Goal: Task Accomplishment & Management: Manage account settings

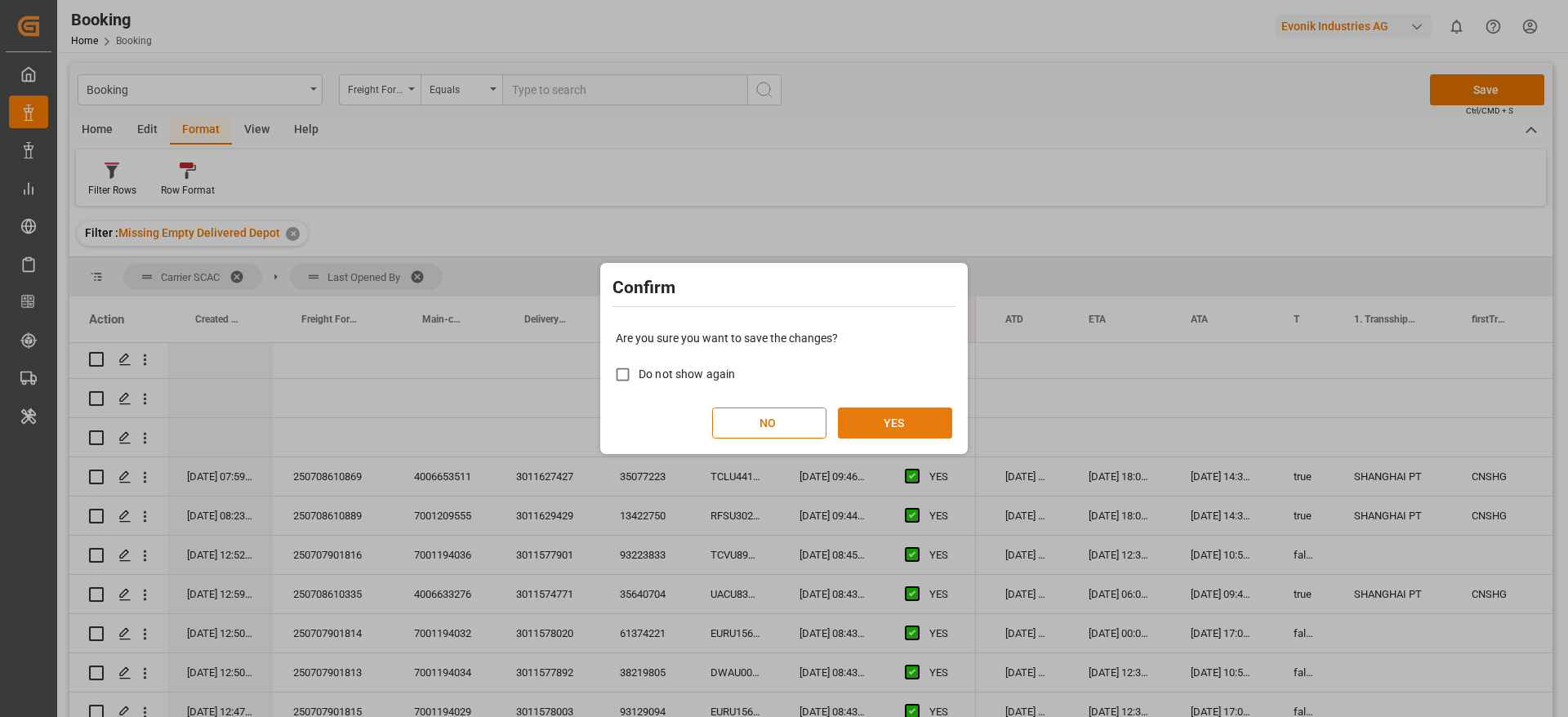
click at [882, 420] on button "YES" at bounding box center [895, 424] width 115 height 31
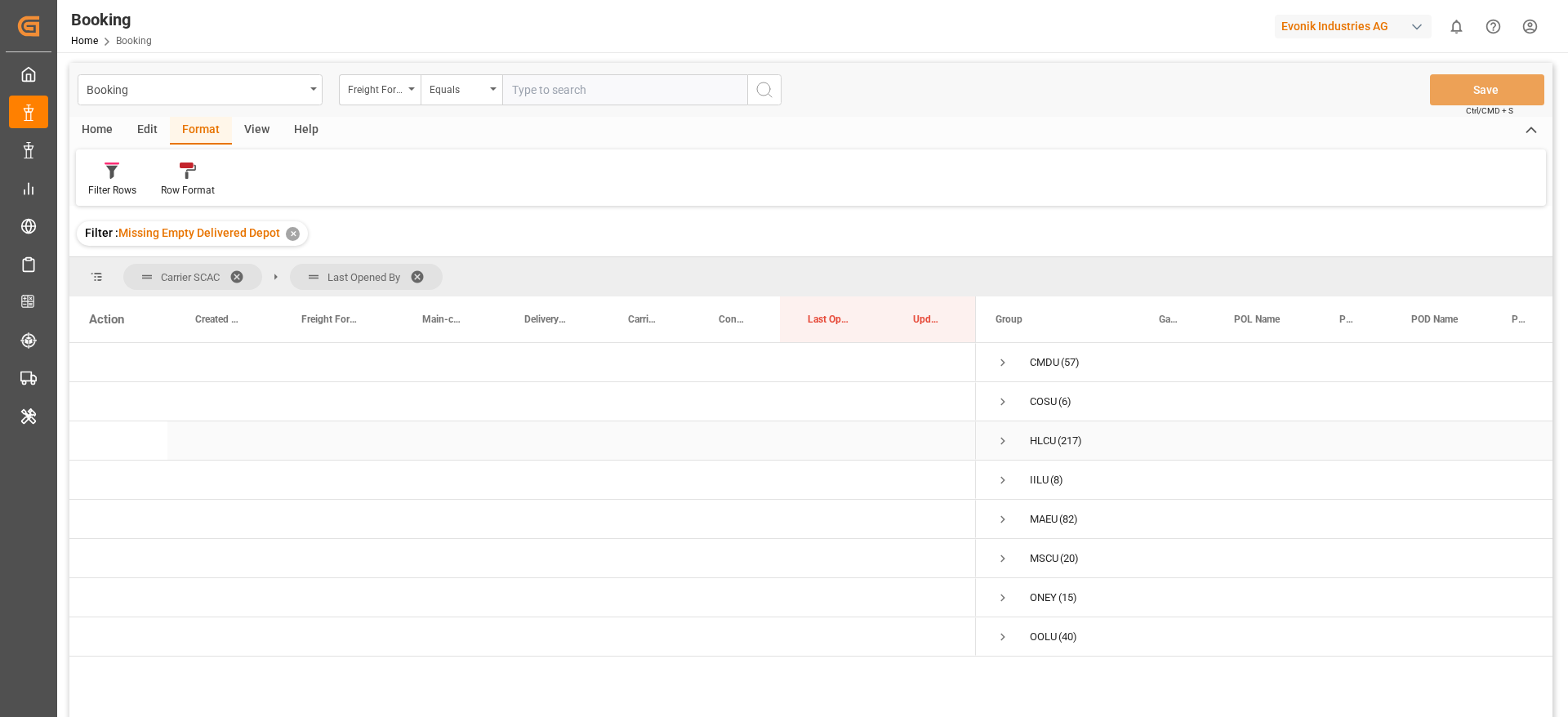
click at [1001, 437] on span "Press SPACE to select this row." at bounding box center [1002, 441] width 15 height 15
click at [1036, 471] on span "Press SPACE to select this row." at bounding box center [1037, 480] width 15 height 37
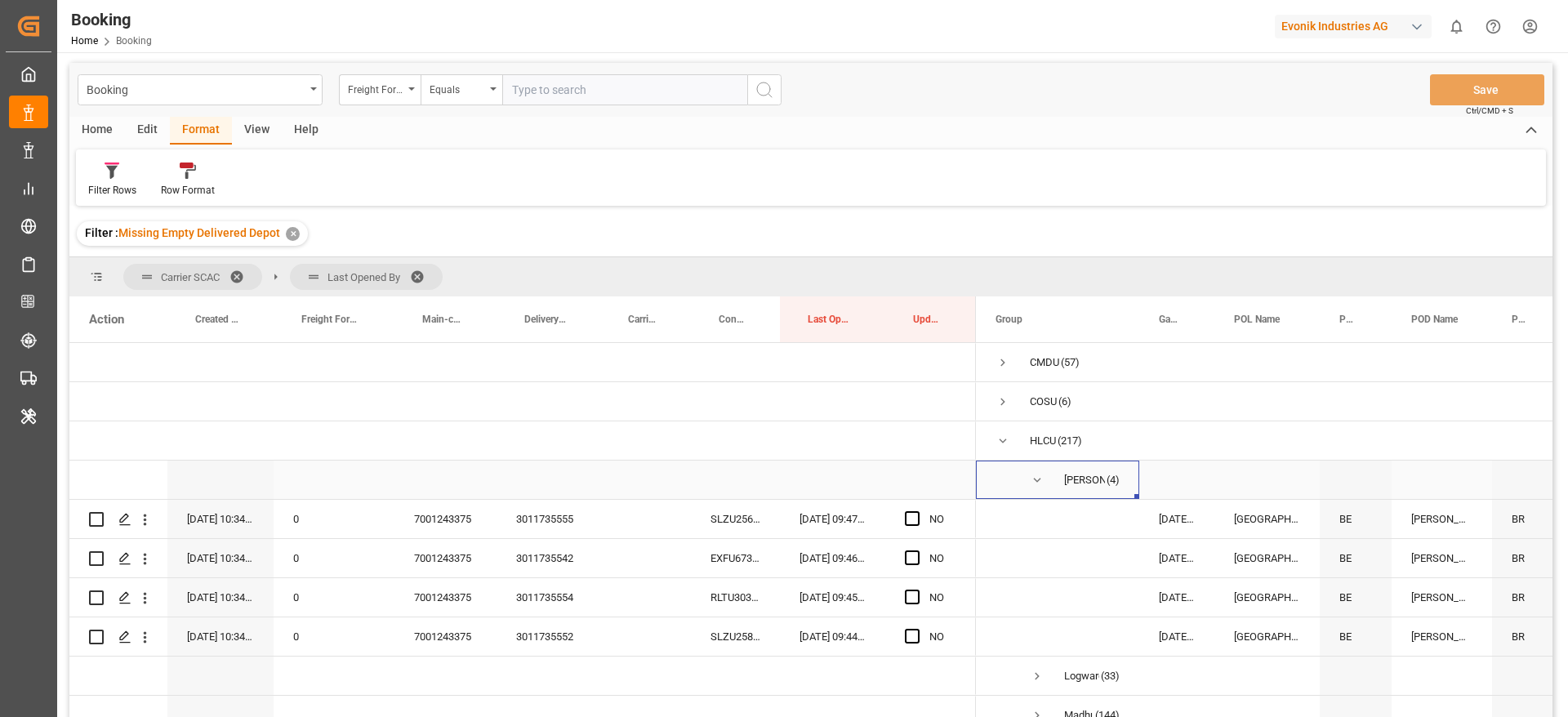
click at [1039, 476] on span "Press SPACE to select this row." at bounding box center [1037, 480] width 15 height 15
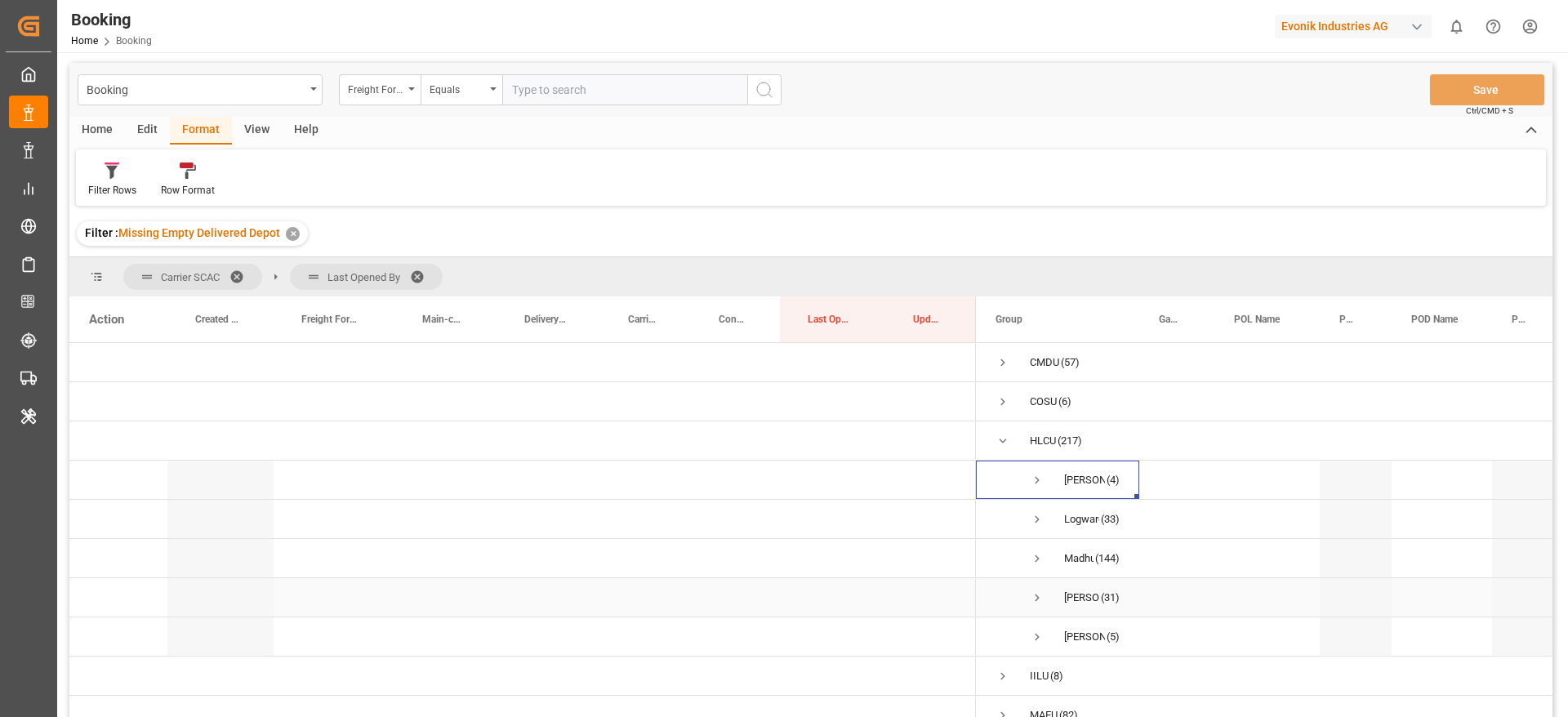
click at [1036, 600] on span "Press SPACE to select this row." at bounding box center [1037, 597] width 15 height 15
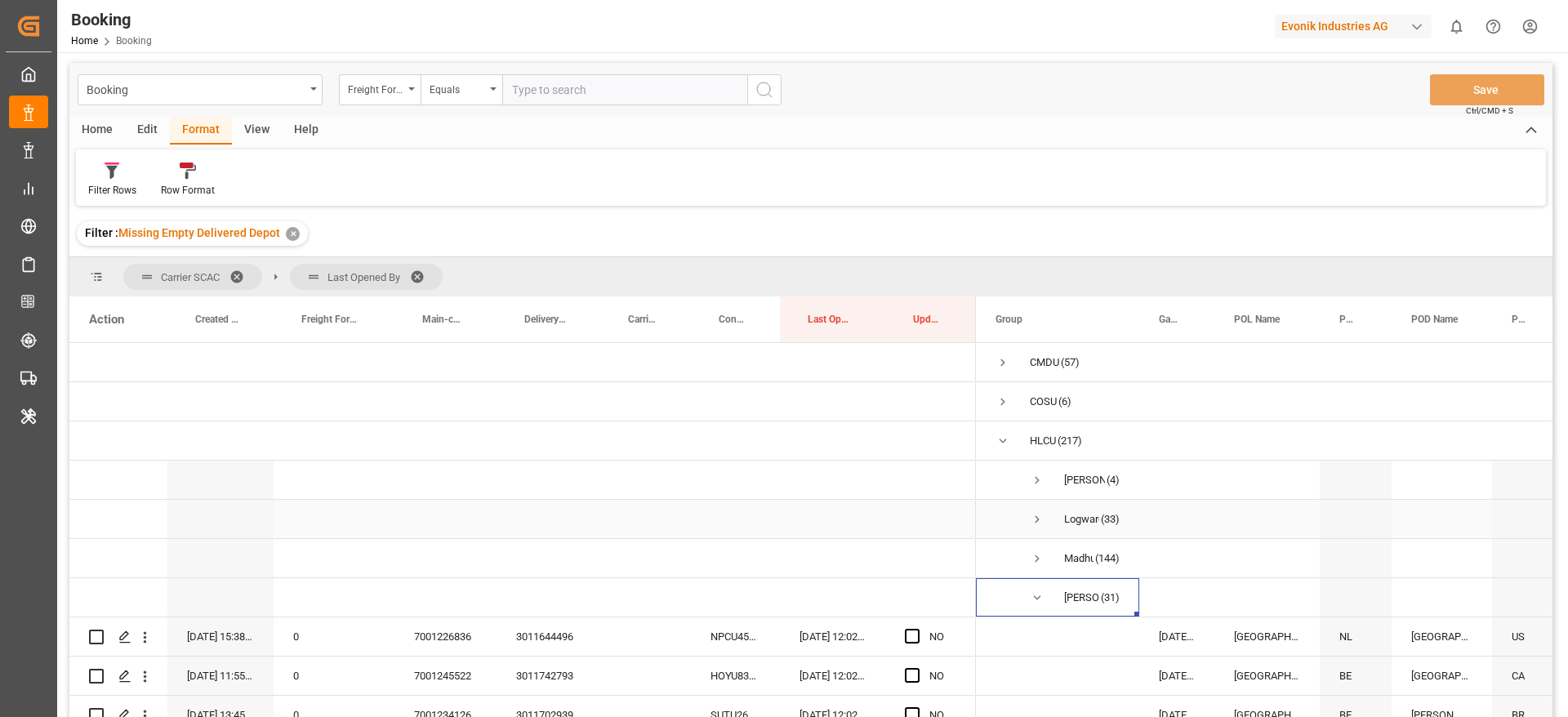
click at [1039, 517] on span "Press SPACE to select this row." at bounding box center [1037, 519] width 15 height 15
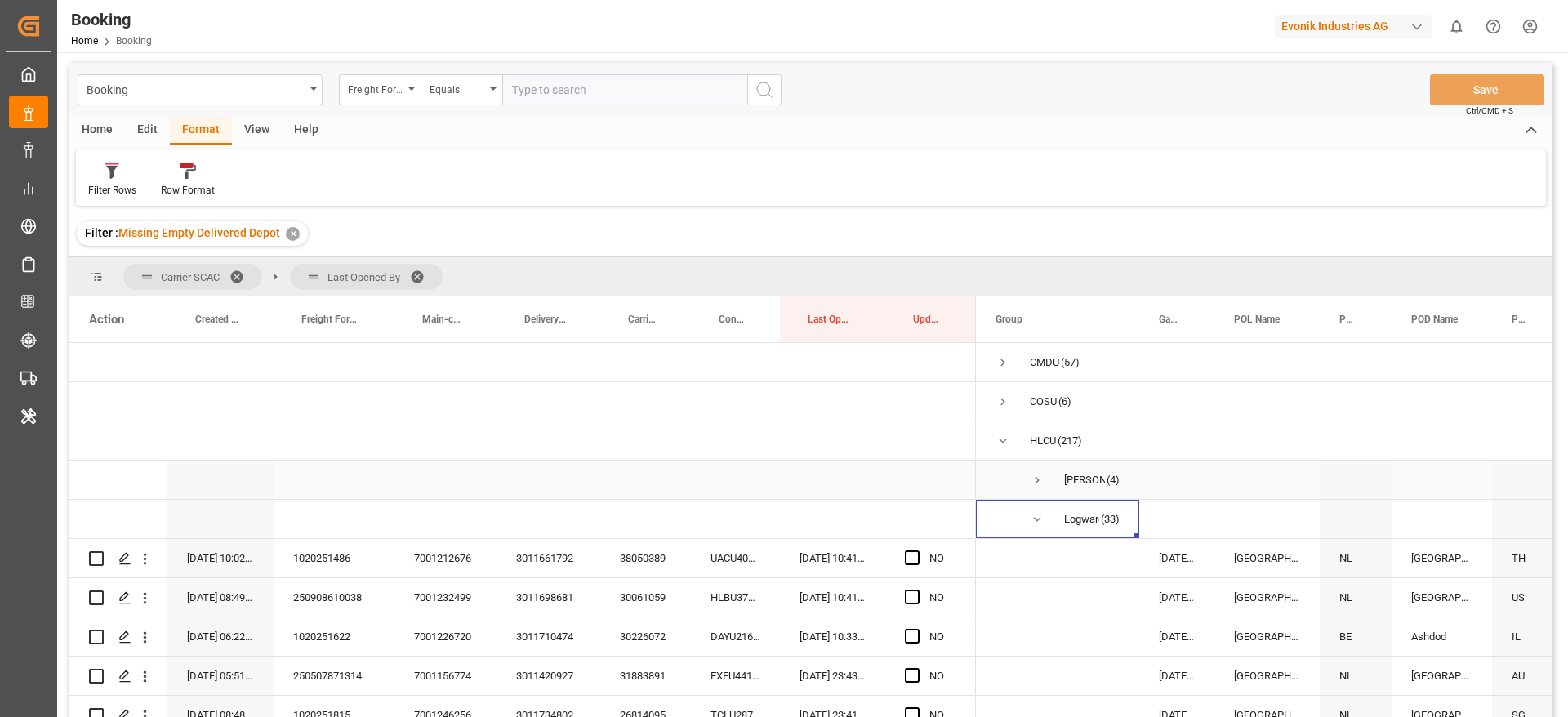
scroll to position [122, 0]
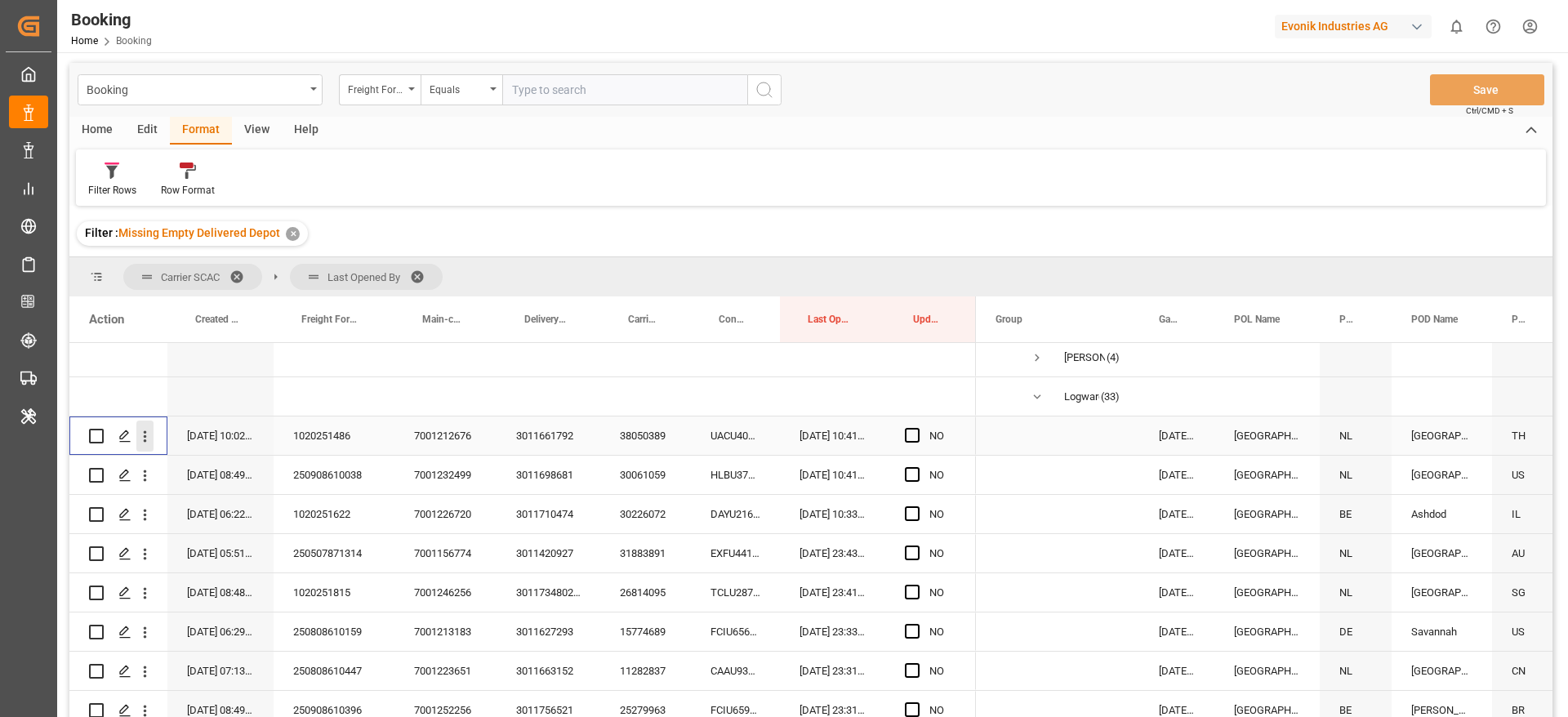
click at [145, 443] on icon "open menu" at bounding box center [145, 437] width 17 height 17
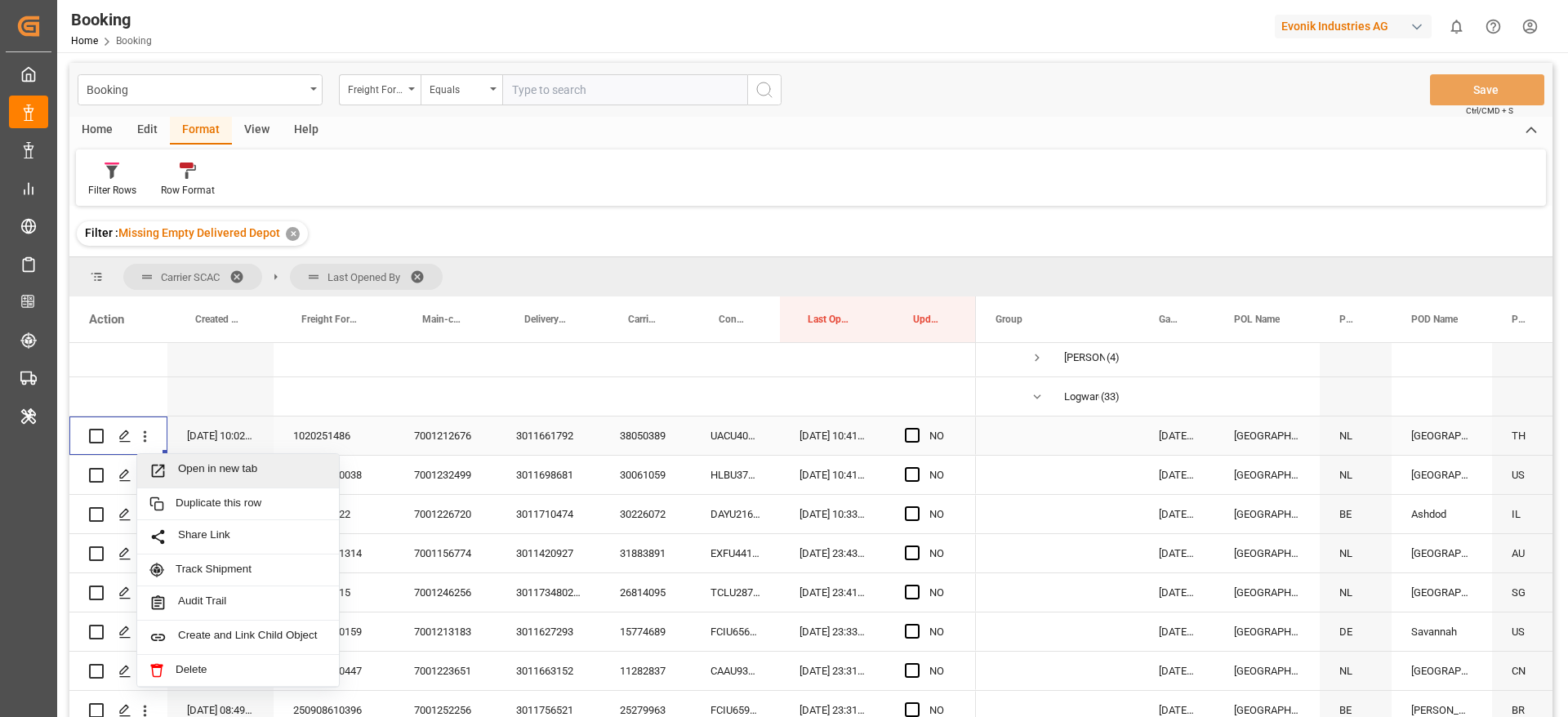
click at [214, 467] on span "Open in new tab" at bounding box center [252, 471] width 148 height 17
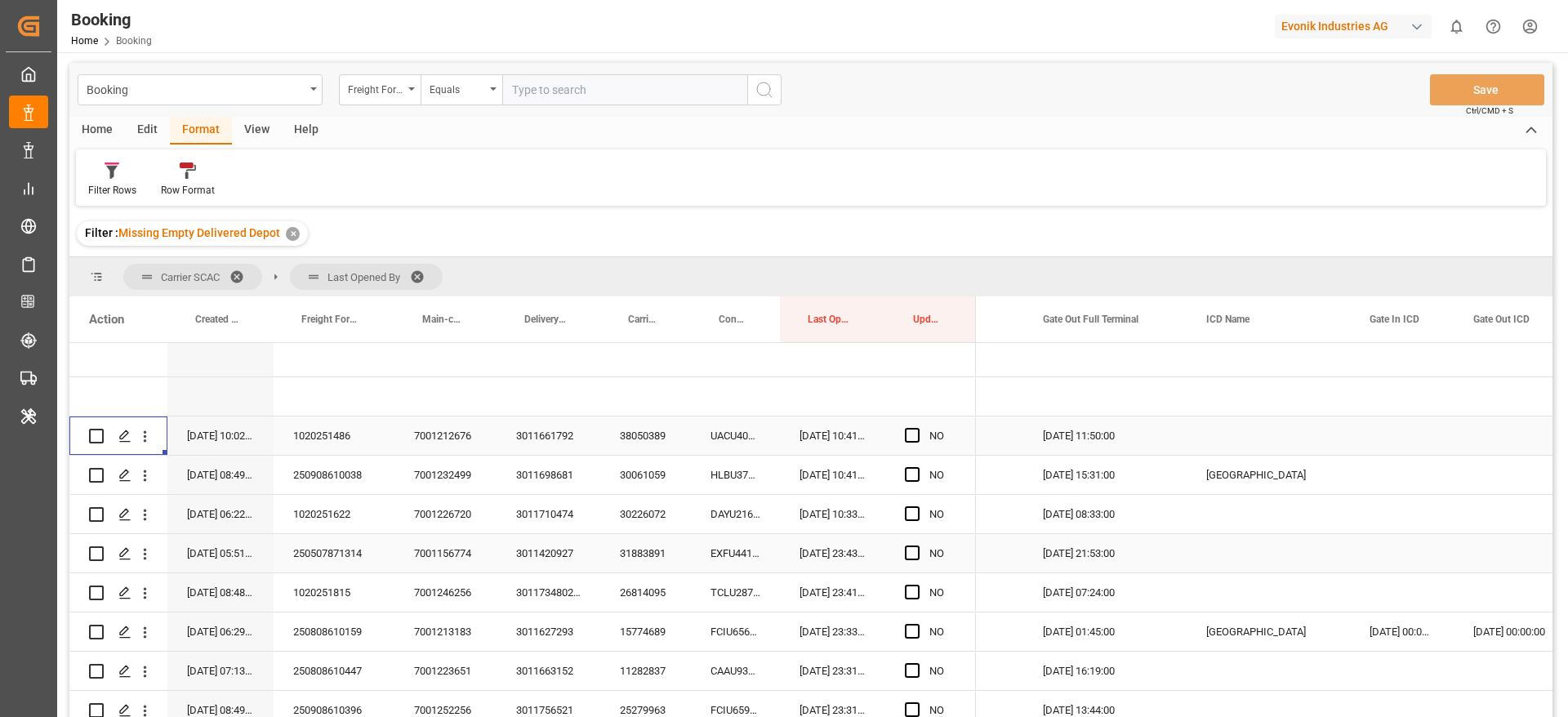
scroll to position [0, 3678]
click at [712, 441] on div "UACU4032528" at bounding box center [735, 436] width 89 height 38
click at [914, 435] on span "Press SPACE to select this row." at bounding box center [912, 435] width 15 height 15
click at [917, 428] on input "Press SPACE to select this row." at bounding box center [917, 428] width 0 height 0
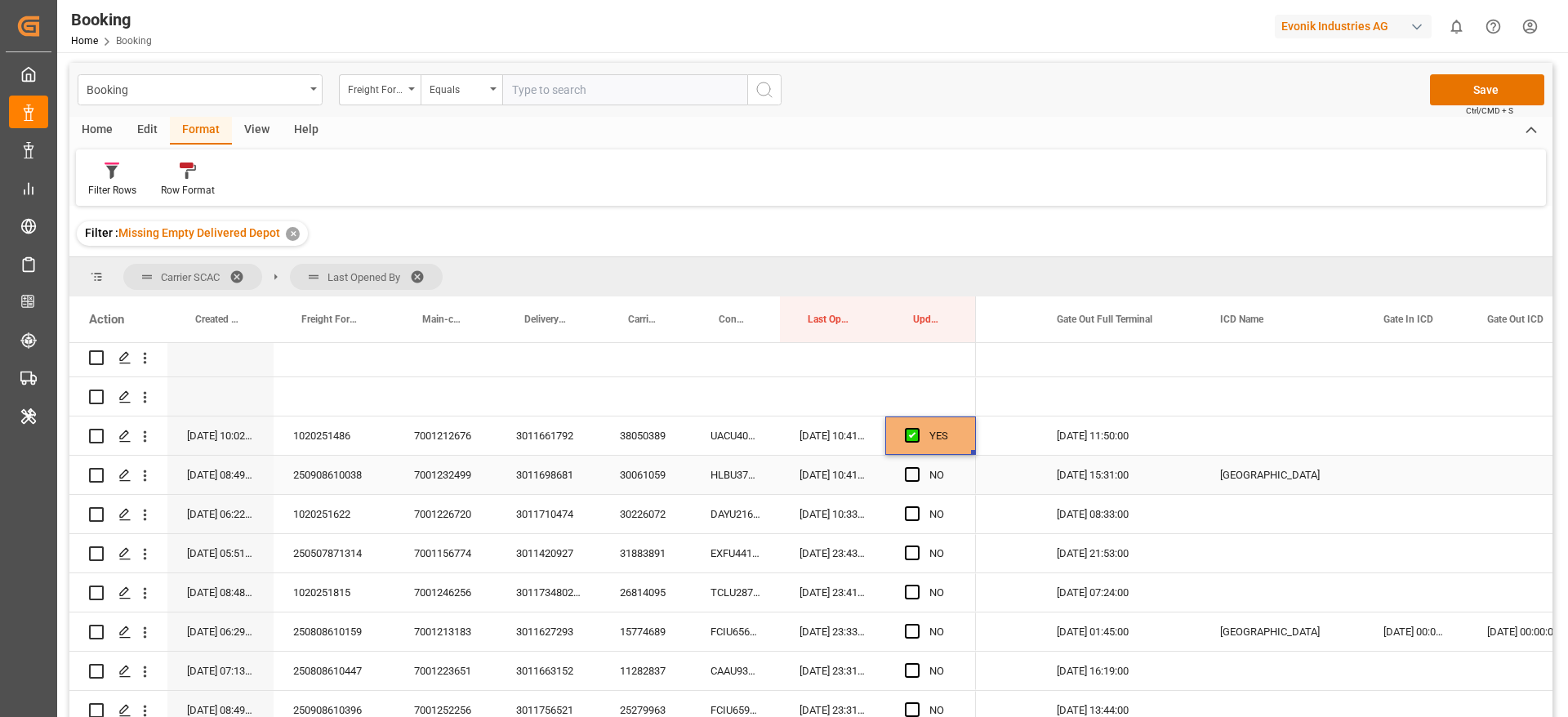
click at [718, 482] on div "HLBU3765723" at bounding box center [735, 475] width 89 height 38
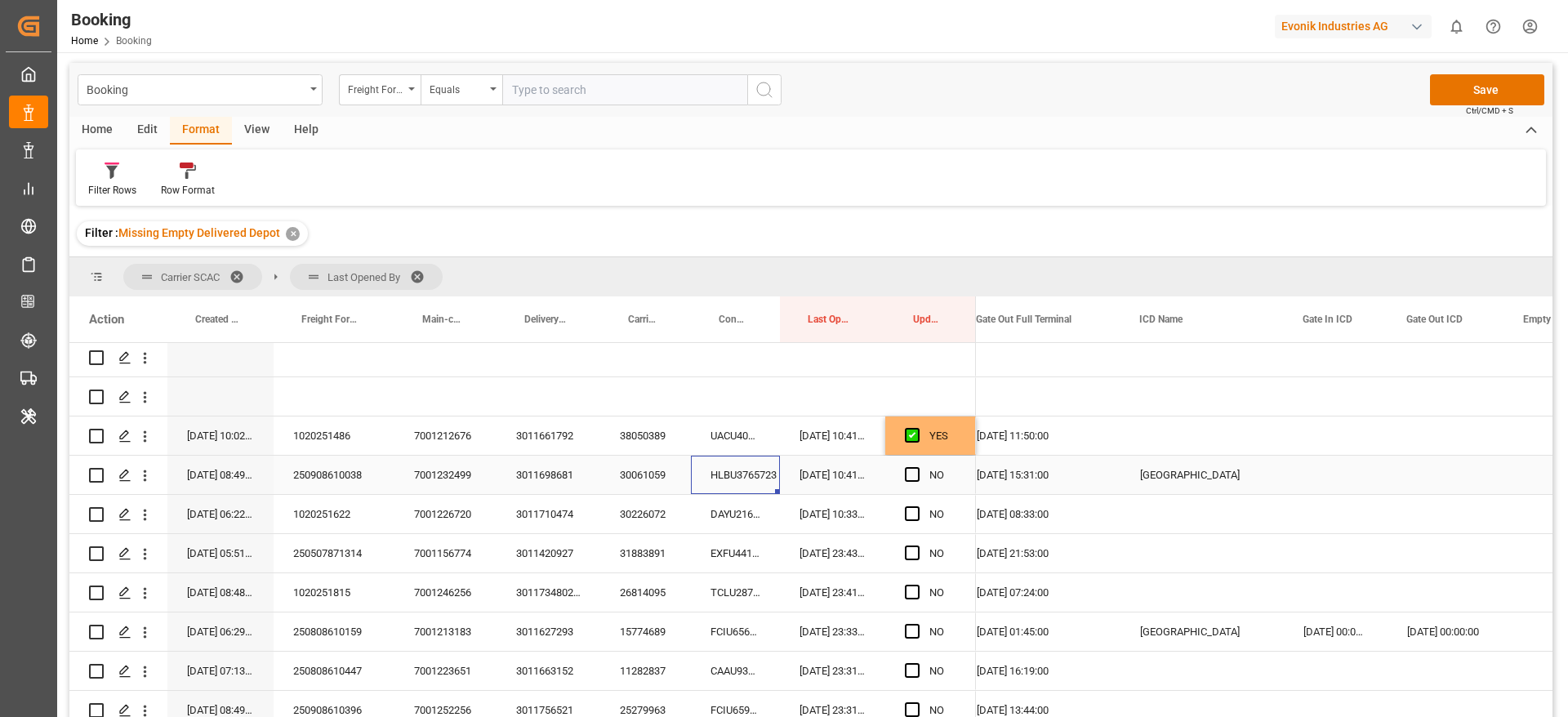
scroll to position [0, 3802]
click at [1329, 475] on div "Press SPACE to select this row." at bounding box center [1335, 475] width 104 height 38
click at [1335, 465] on div "Press SPACE to select this row." at bounding box center [1335, 475] width 104 height 38
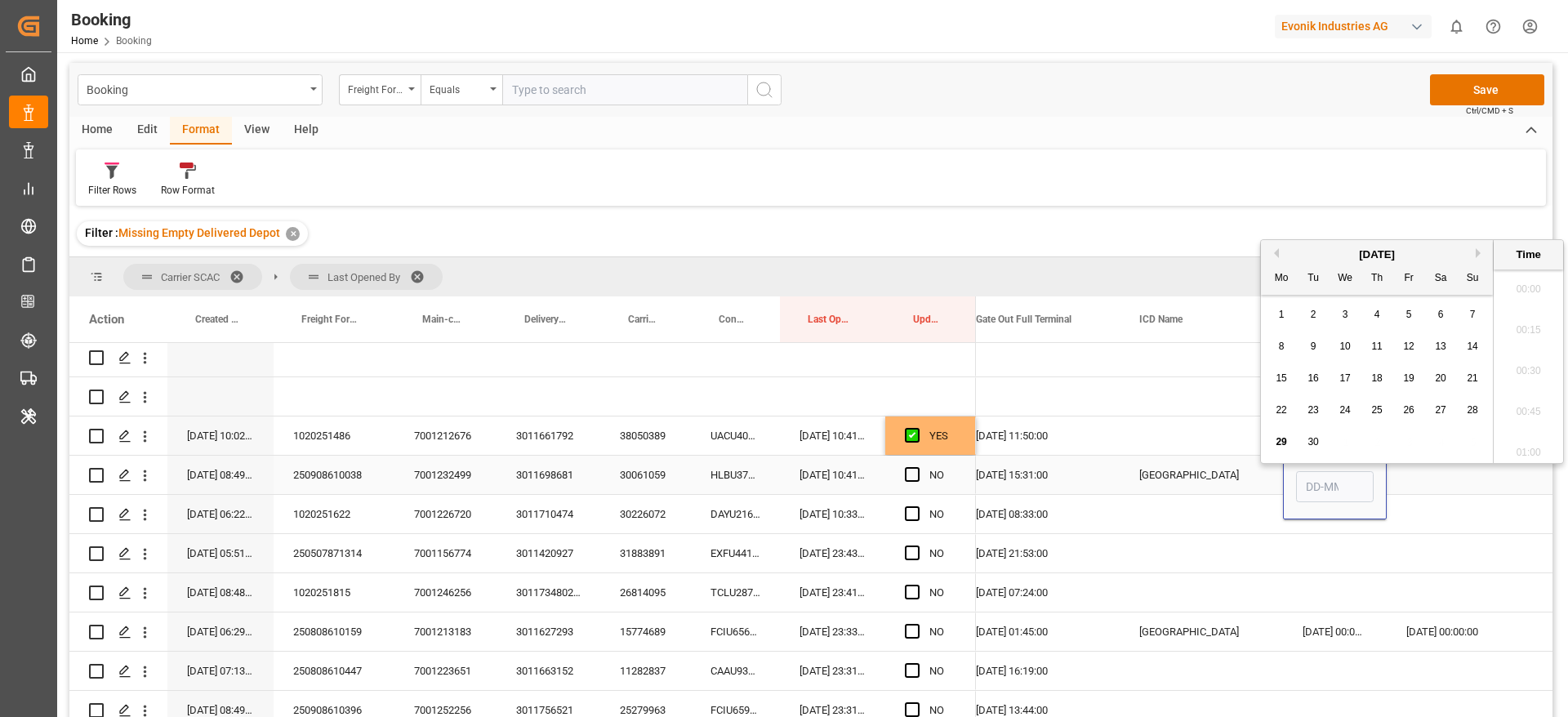
scroll to position [2701, 0]
click at [1281, 431] on span "29" at bounding box center [1281, 433] width 10 height 11
type input "[DATE] 00:00"
click at [917, 476] on span "Press SPACE to select this row." at bounding box center [912, 474] width 15 height 15
click at [917, 467] on input "Press SPACE to select this row." at bounding box center [917, 467] width 0 height 0
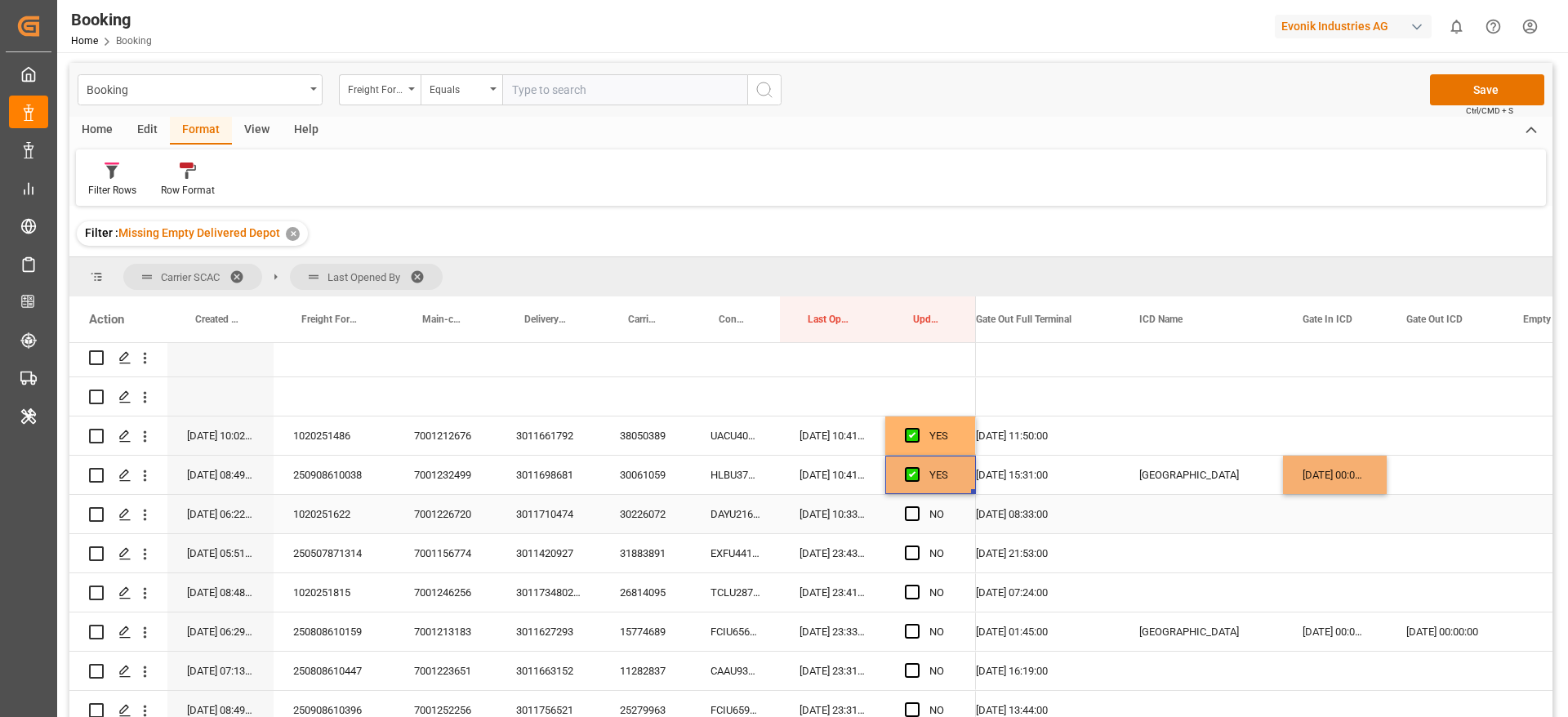
click at [704, 518] on div "DAYU2166730" at bounding box center [735, 514] width 89 height 38
click at [917, 515] on span "Press SPACE to select this row." at bounding box center [912, 513] width 15 height 15
click at [917, 506] on input "Press SPACE to select this row." at bounding box center [917, 506] width 0 height 0
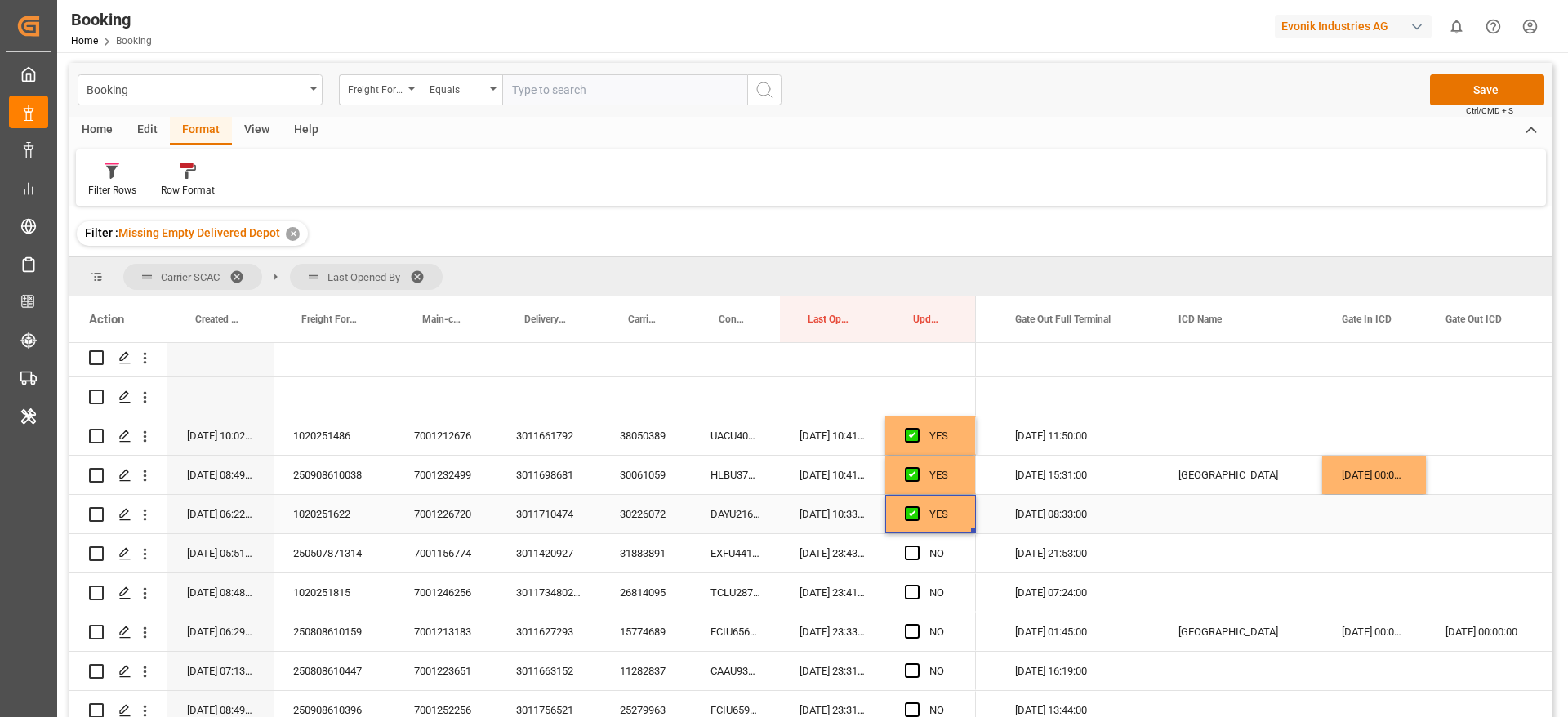
scroll to position [245, 0]
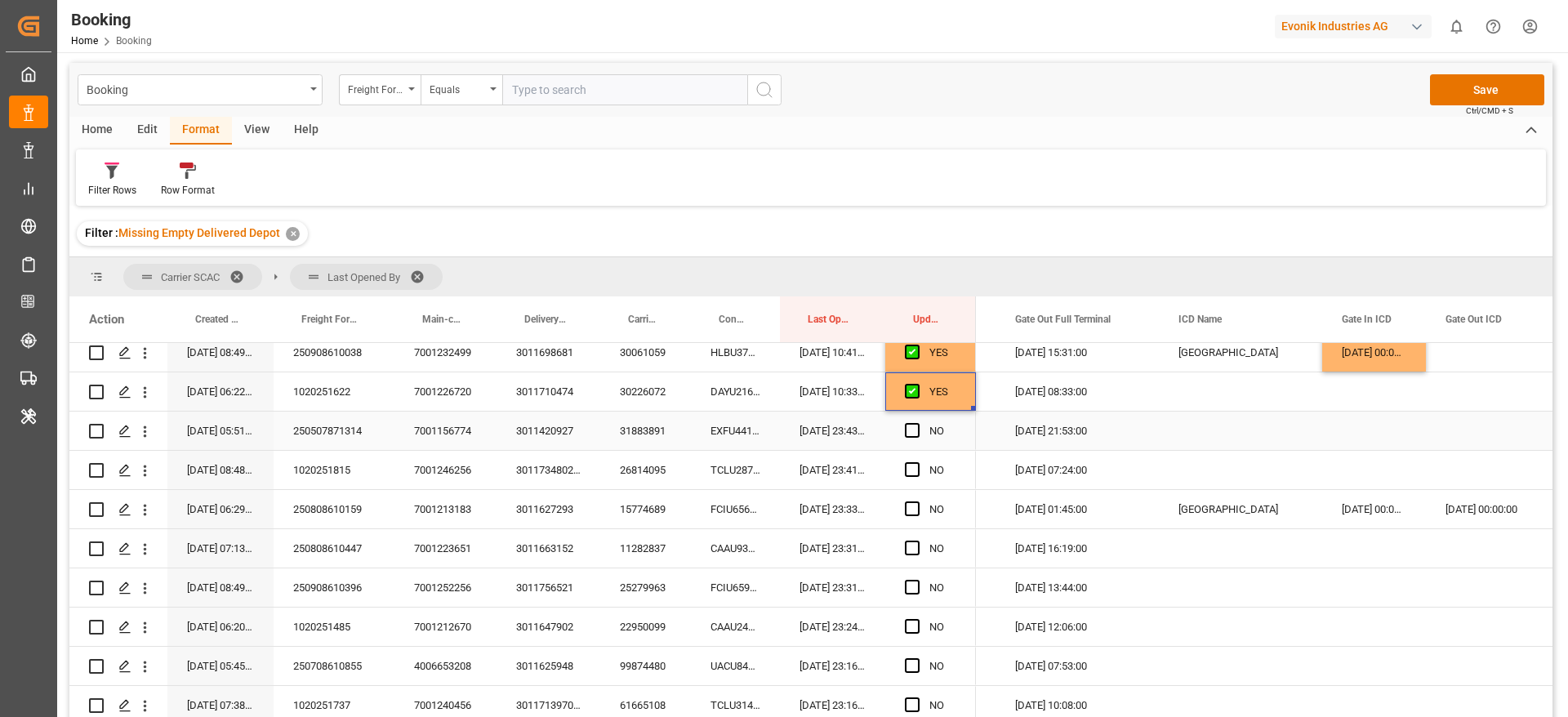
click at [712, 436] on div "EXFU4412860" at bounding box center [735, 431] width 89 height 38
click at [914, 424] on span "Press SPACE to select this row." at bounding box center [912, 430] width 15 height 15
click at [917, 423] on input "Press SPACE to select this row." at bounding box center [917, 423] width 0 height 0
click at [724, 461] on div "TCLU2871175" at bounding box center [735, 470] width 89 height 38
click at [910, 465] on span "Press SPACE to select this row." at bounding box center [912, 470] width 15 height 15
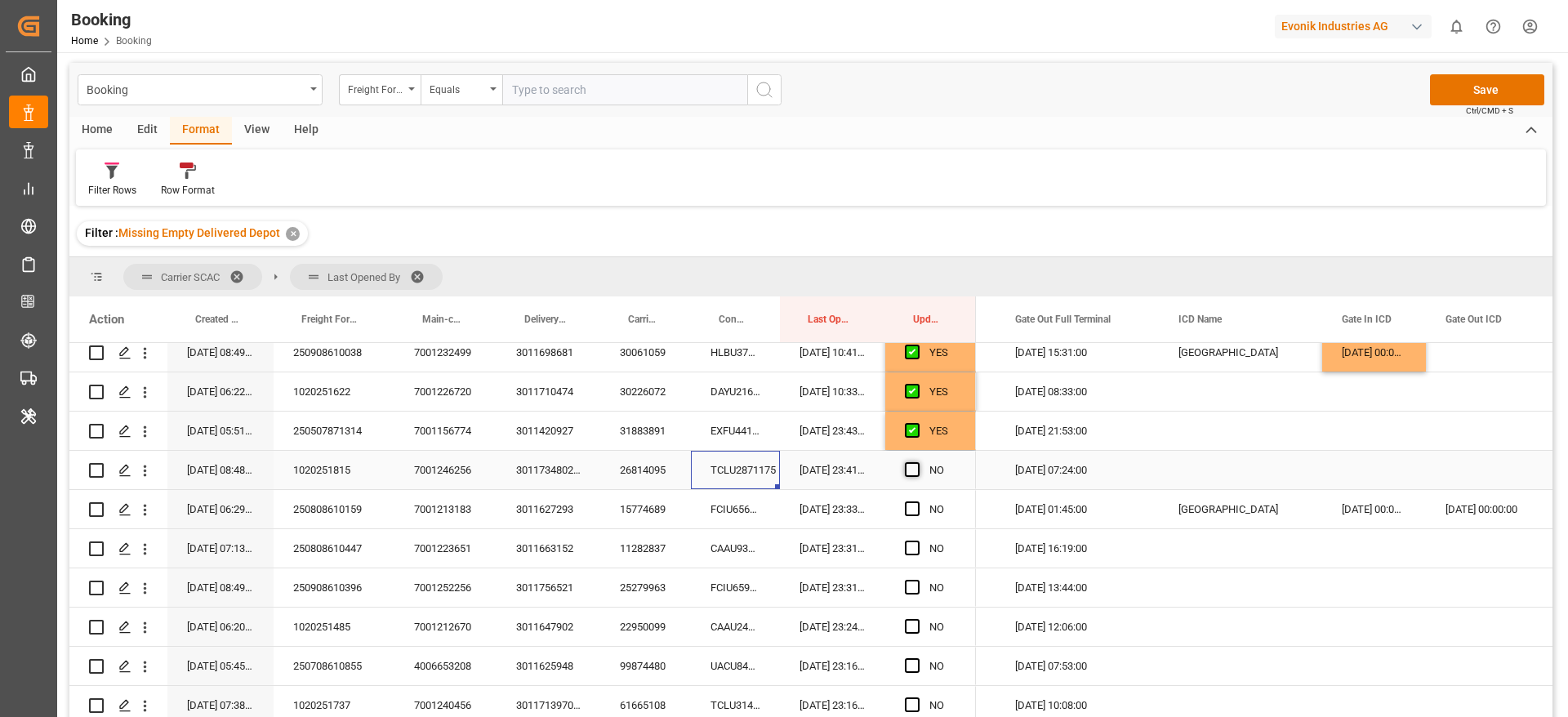
click at [917, 463] on input "Press SPACE to select this row." at bounding box center [917, 463] width 0 height 0
click at [746, 504] on div "FCIU6561288" at bounding box center [735, 510] width 89 height 38
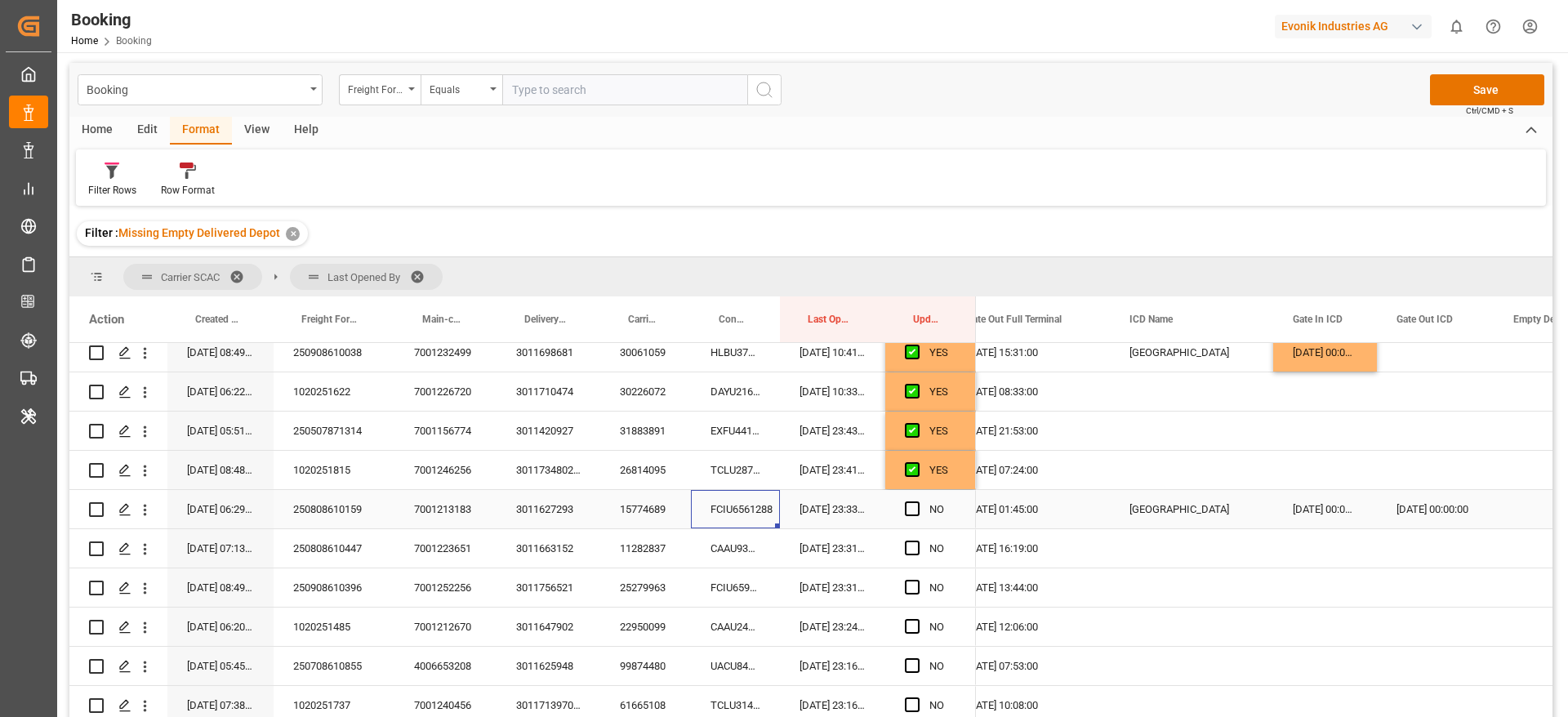
scroll to position [0, 3809]
drag, startPoint x: 914, startPoint y: 510, endPoint x: 764, endPoint y: 536, distance: 152.2
click at [915, 510] on span "Press SPACE to select this row." at bounding box center [912, 509] width 15 height 15
click at [917, 502] on input "Press SPACE to select this row." at bounding box center [917, 502] width 0 height 0
click at [764, 536] on div "CAAU9326445" at bounding box center [735, 549] width 89 height 38
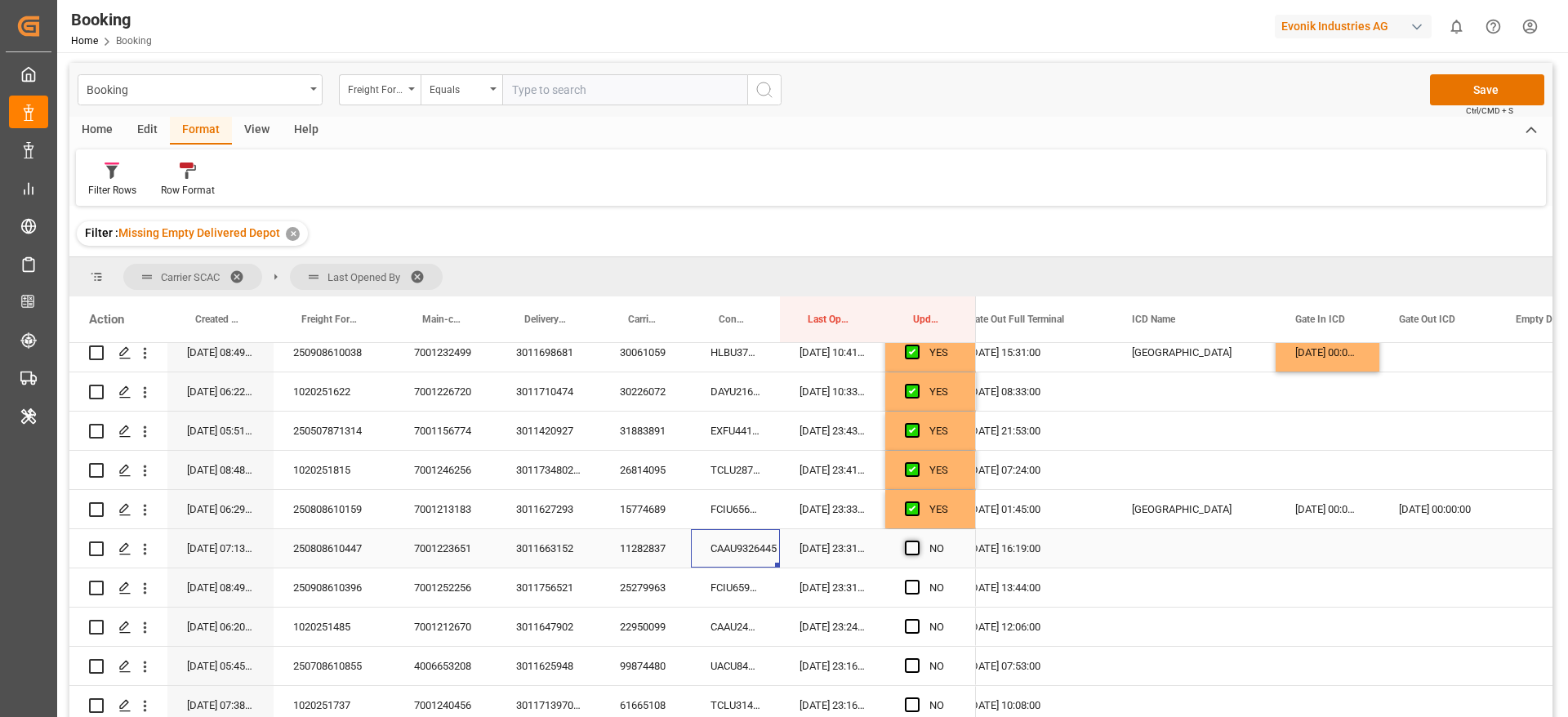
click at [907, 544] on span "Press SPACE to select this row." at bounding box center [912, 548] width 15 height 15
click at [917, 541] on input "Press SPACE to select this row." at bounding box center [917, 541] width 0 height 0
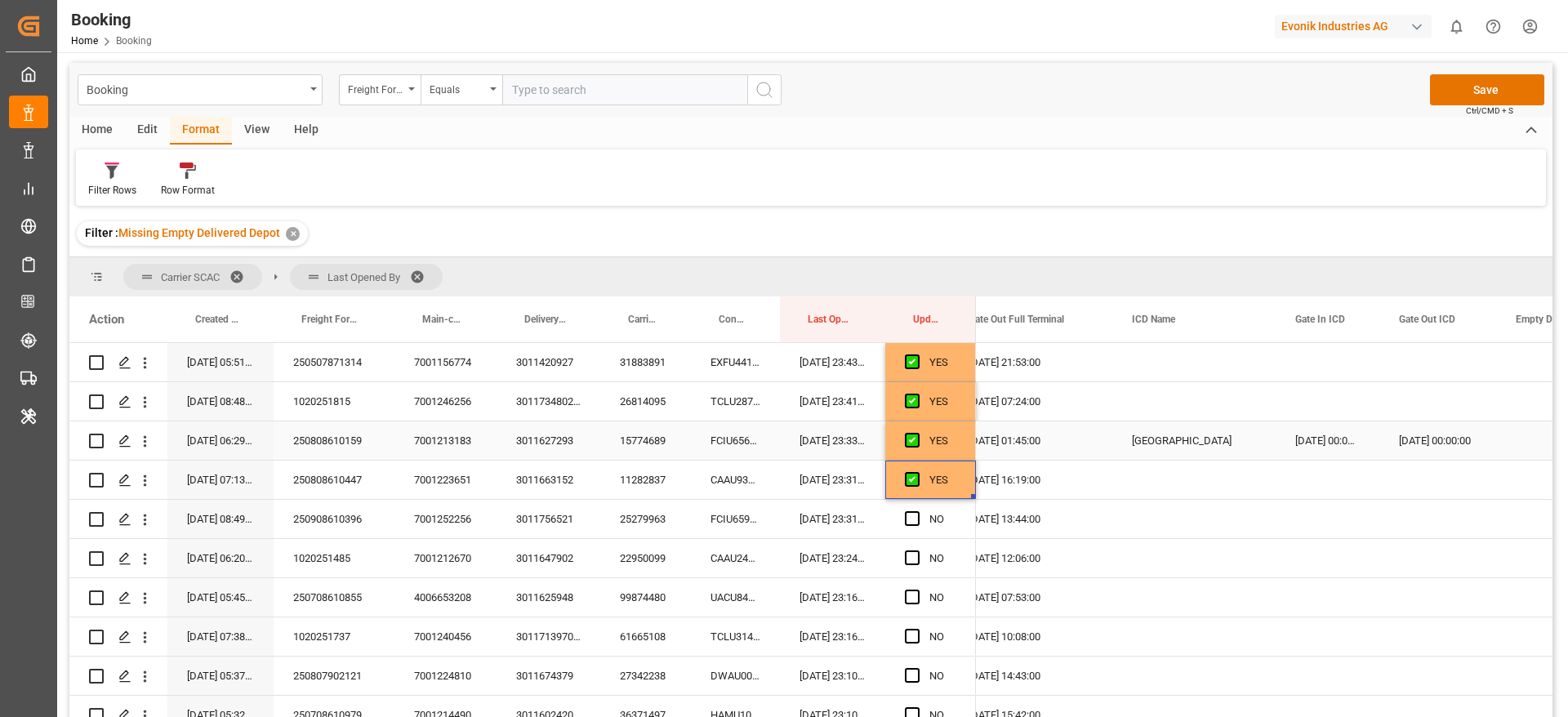
scroll to position [367, 0]
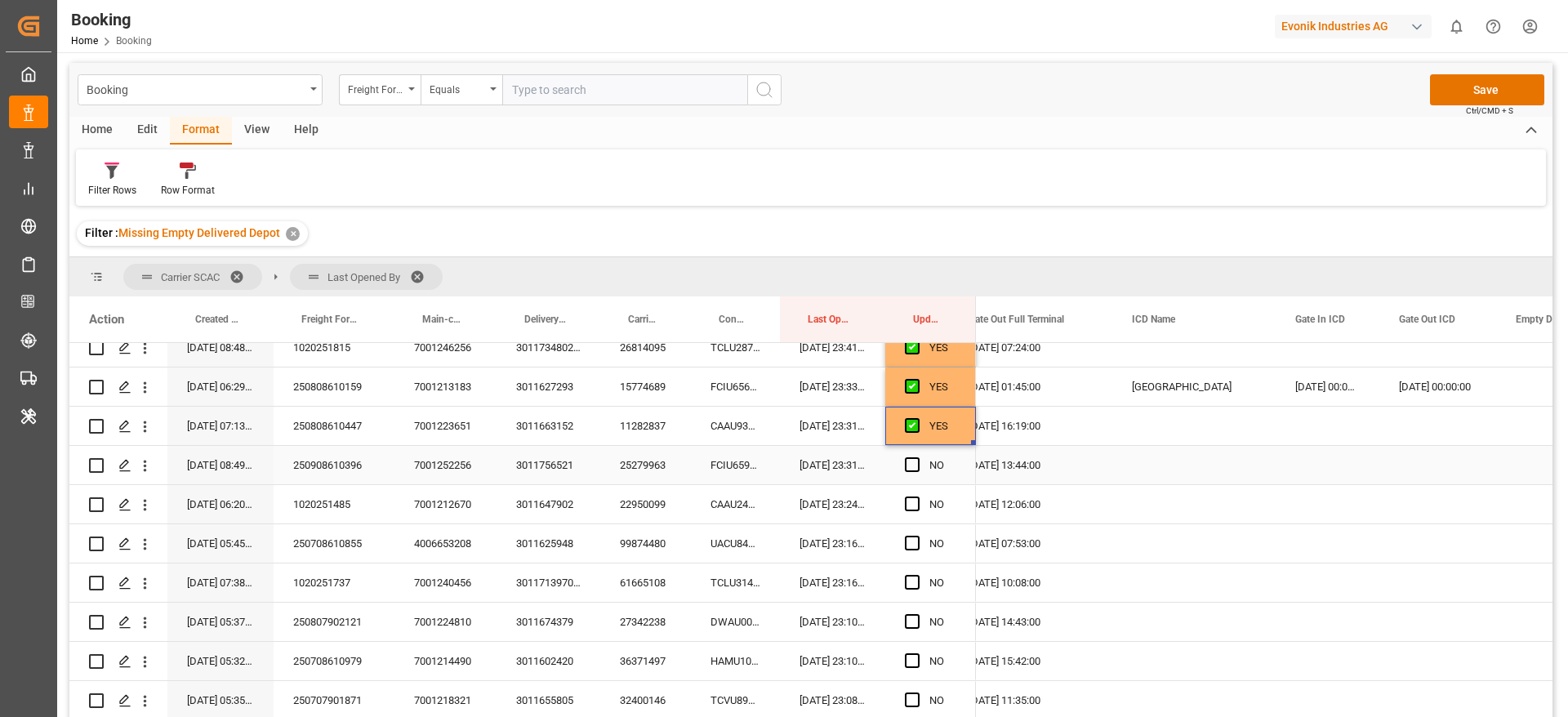
click at [731, 473] on div "FCIU6596598" at bounding box center [735, 465] width 89 height 38
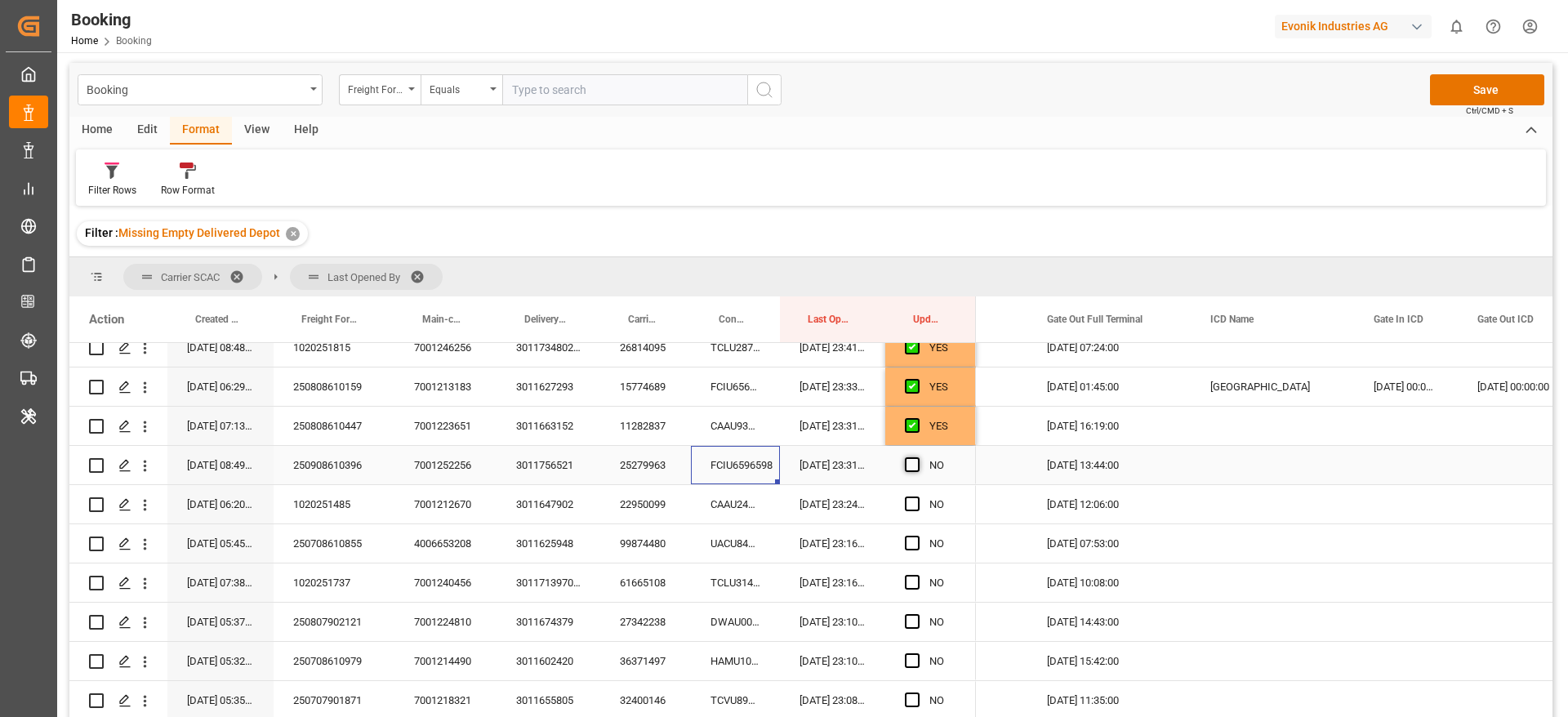
click at [910, 464] on span "Press SPACE to select this row." at bounding box center [912, 464] width 15 height 15
click at [917, 457] on input "Press SPACE to select this row." at bounding box center [917, 457] width 0 height 0
click at [741, 506] on div "CAAU2403257" at bounding box center [735, 504] width 89 height 38
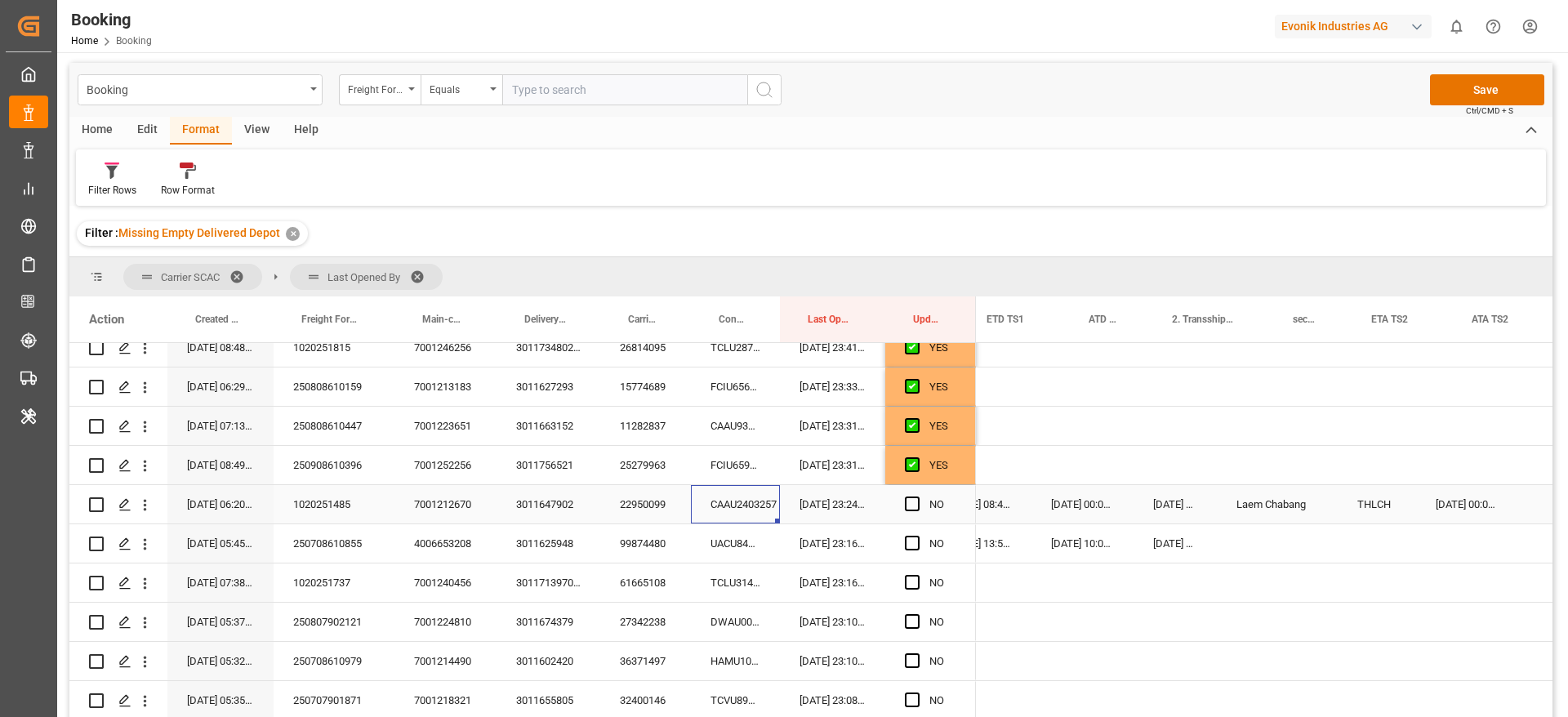
scroll to position [0, 2101]
click at [145, 512] on icon "open menu" at bounding box center [145, 505] width 17 height 17
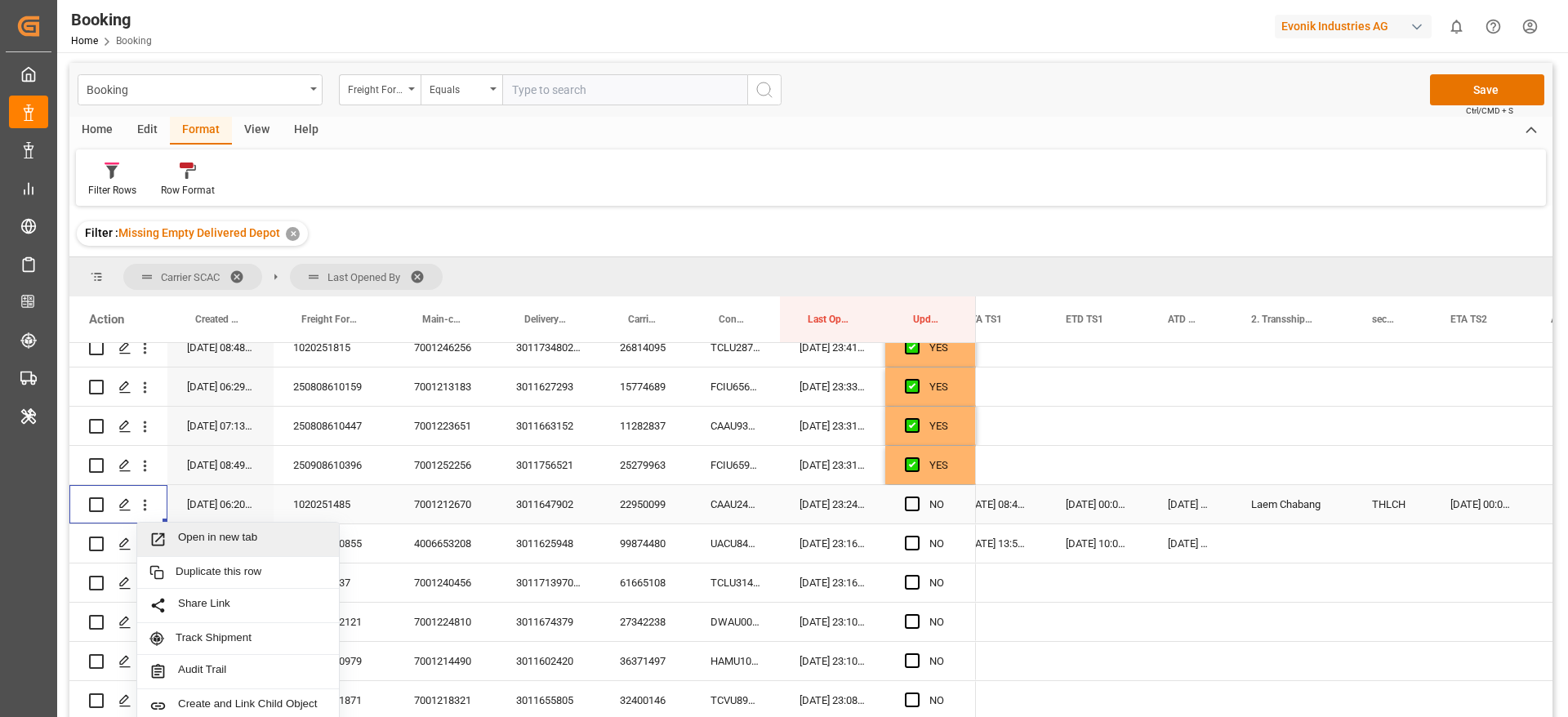
click at [296, 545] on span "Open in new tab" at bounding box center [252, 540] width 148 height 17
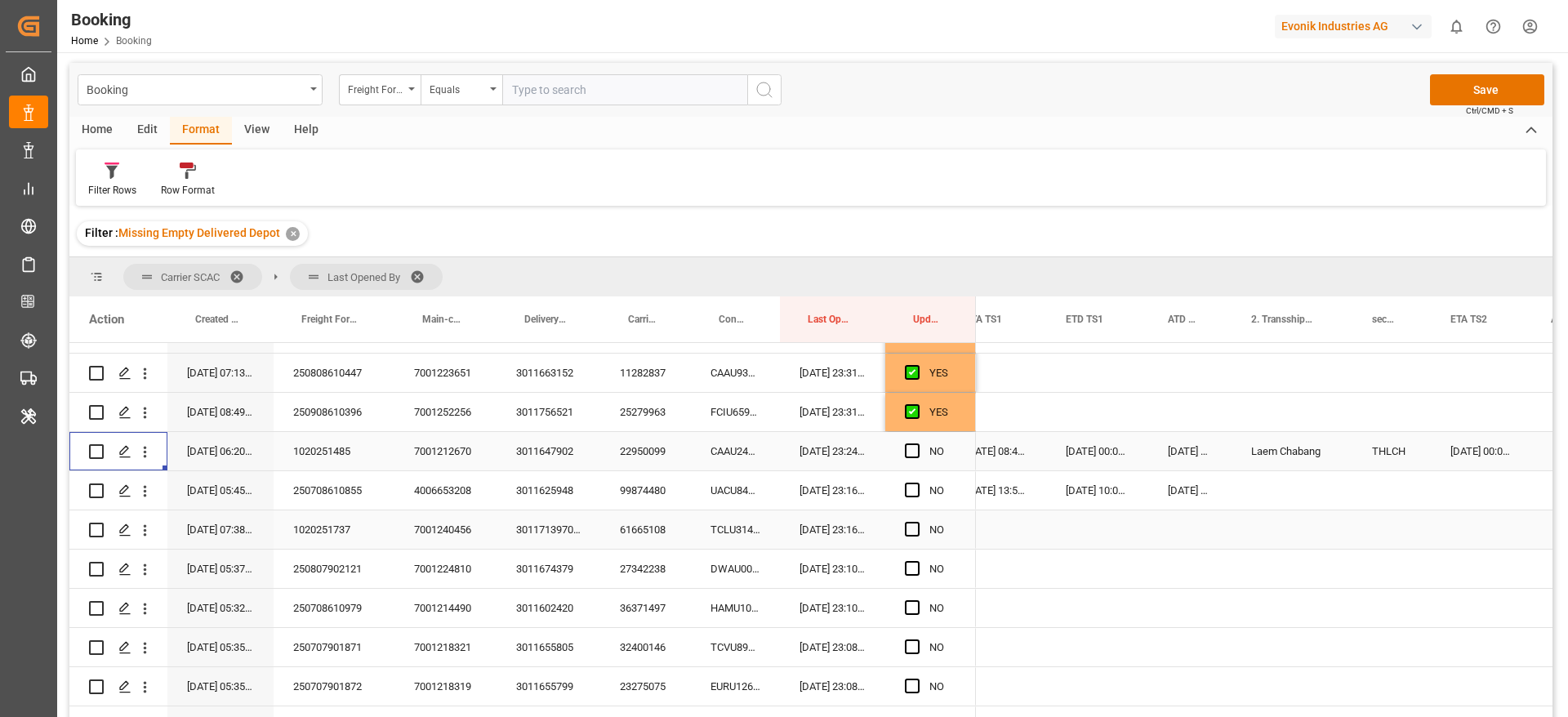
scroll to position [422, 0]
click at [731, 498] on div "UACU8488901" at bounding box center [735, 490] width 89 height 38
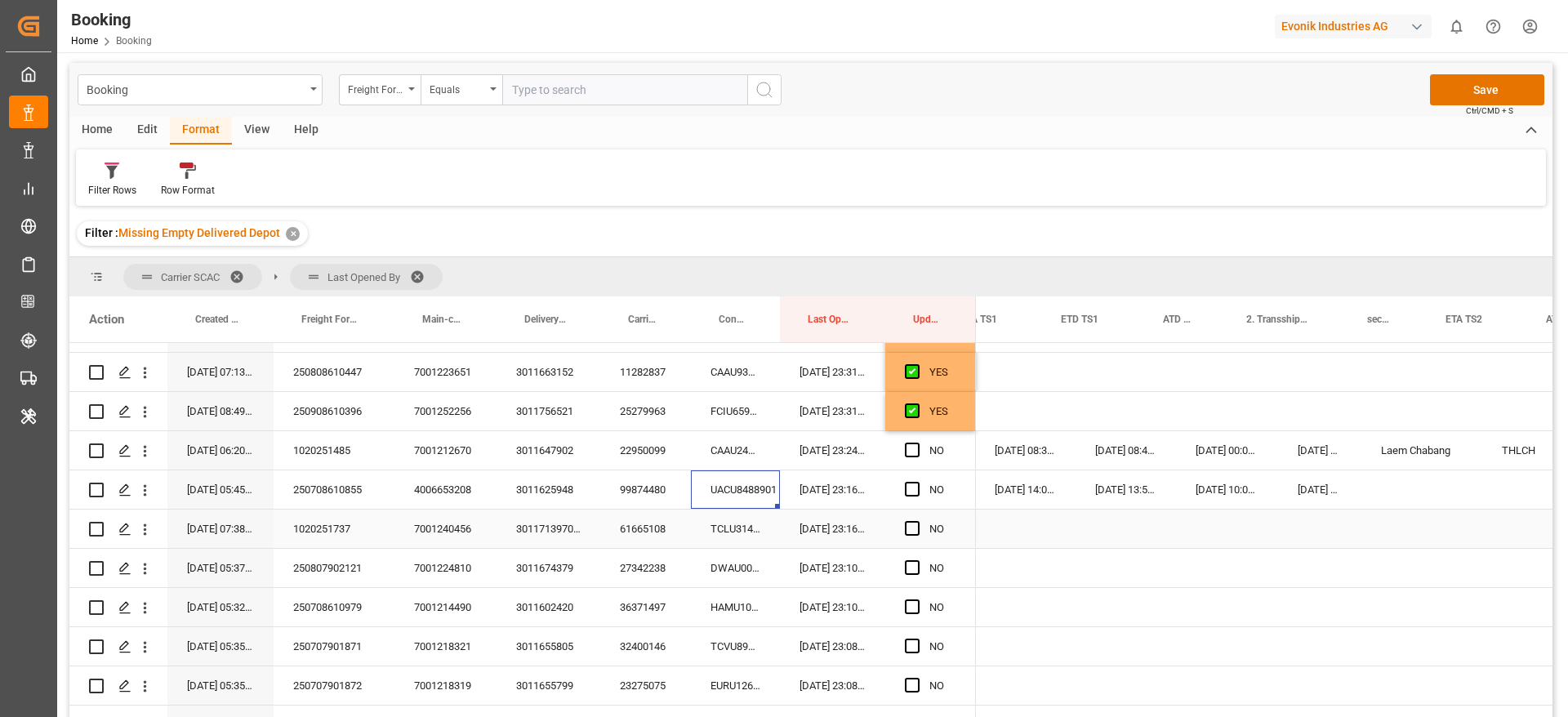
scroll to position [0, 2119]
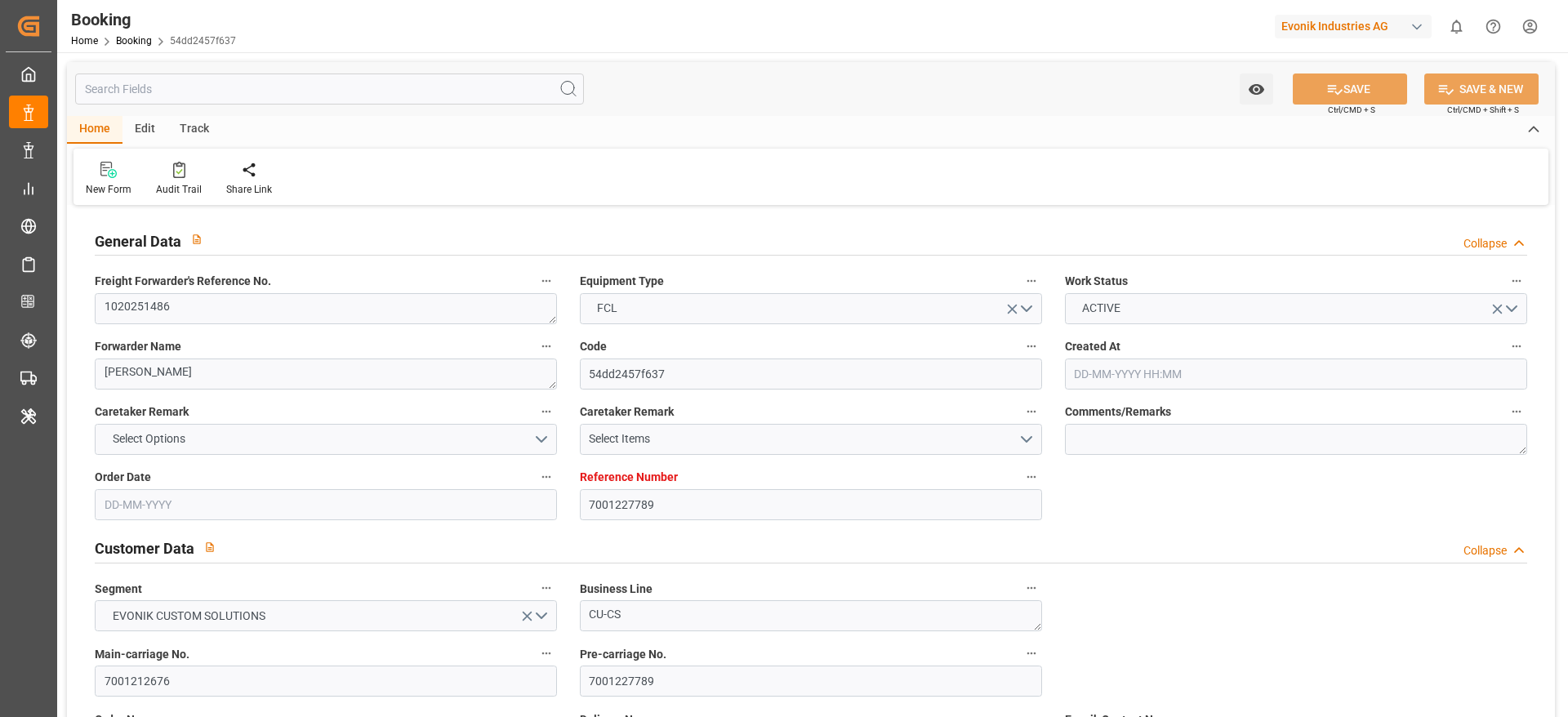
type input "7001227789"
type input "9619933"
type input "Hapag Lloyd"
type input "Hapag Lloyd Aktiengesellschaft"
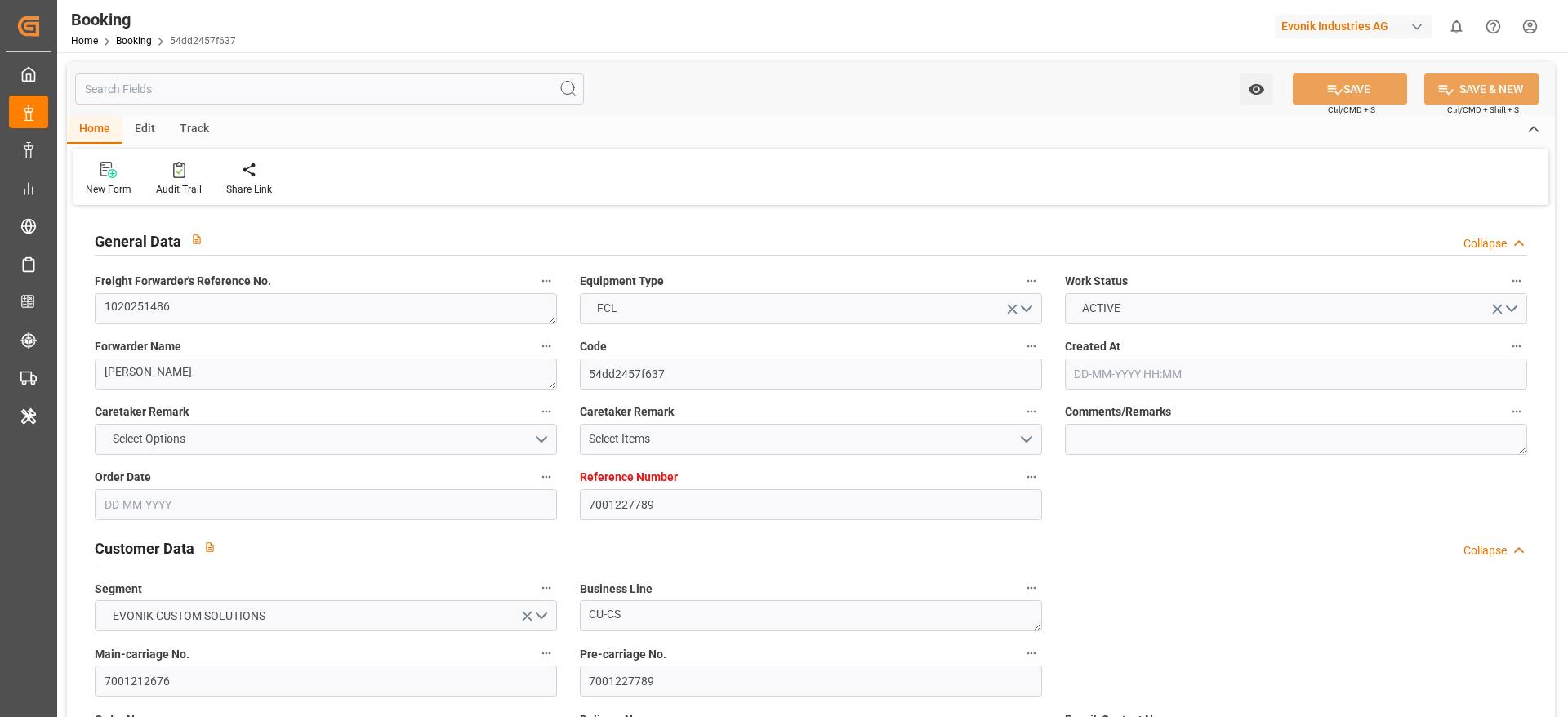
type input "NLRTM"
type input "THBKK"
type input "51"
type input "MYTPP"
type input "THLCH"
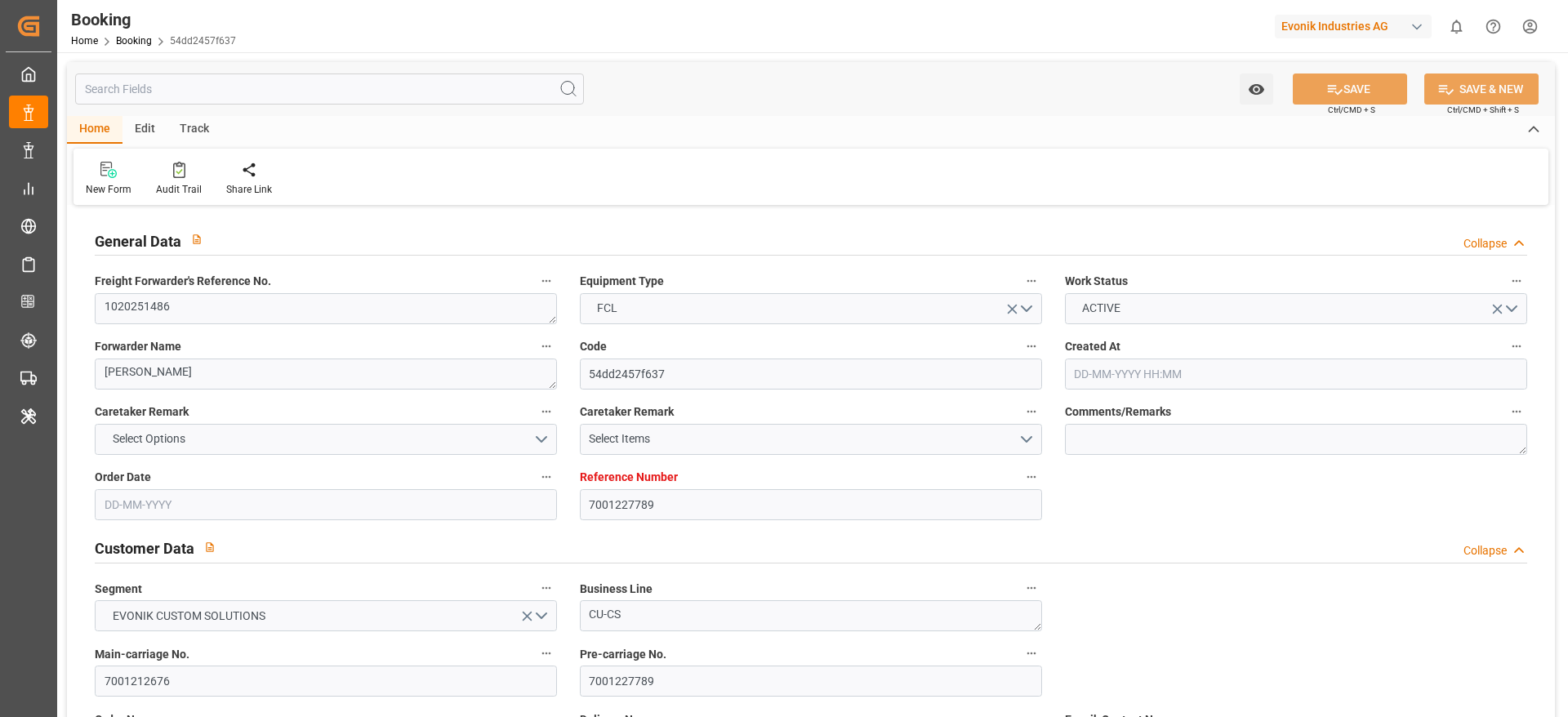
type input "0"
type input "NLRTM"
type input "THLCH"
type input "9439759"
type input "9351036"
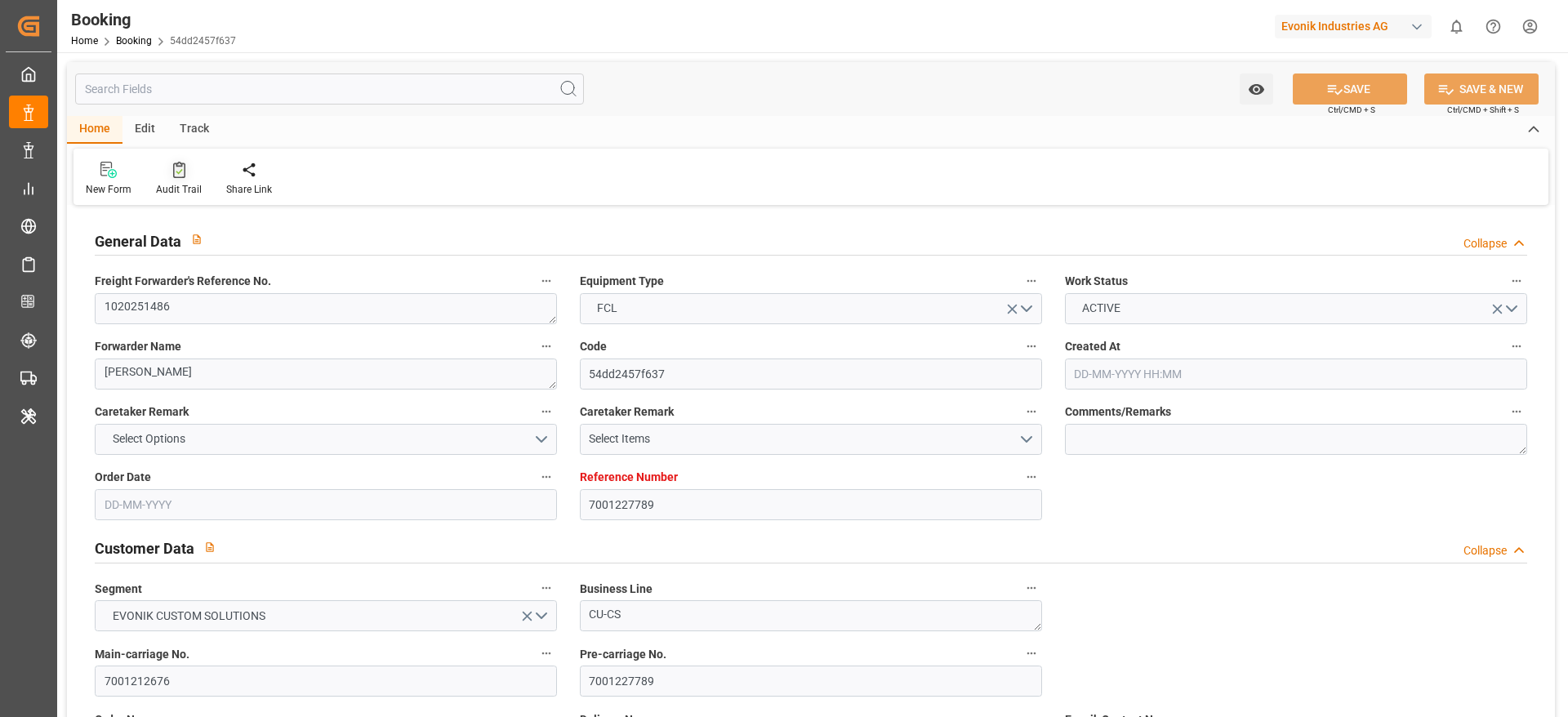
type input "21-07-2025 10:02"
type input "21-07-2025"
type input "25-09-2025"
type input "01-08-2025"
type input "04-08-2025 12:00"
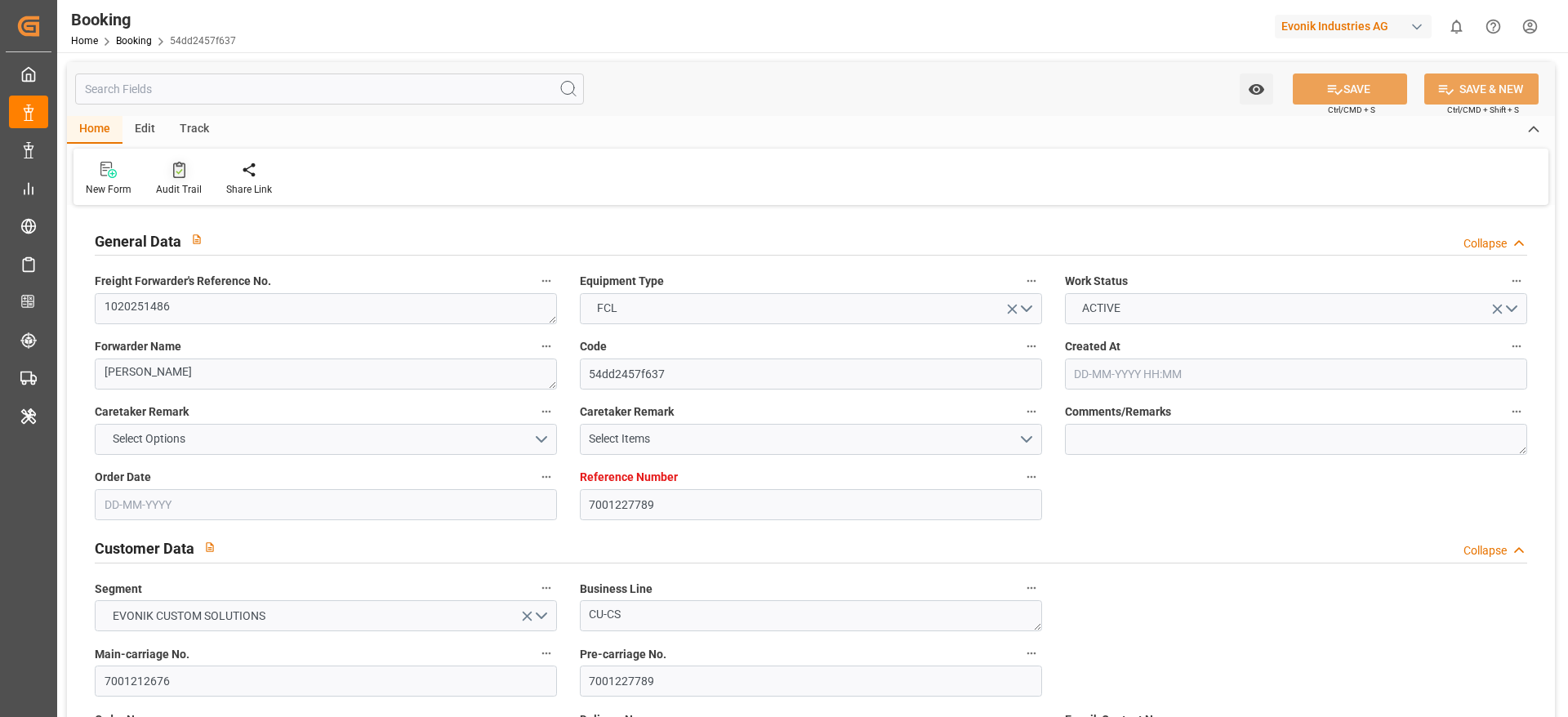
type input "04-08-2025 00:00"
type input "04-08-2025 14:48"
type input "01-08-2025 01:47"
type input "27-09-2025 10:00"
type input "16-09-2025 00:00"
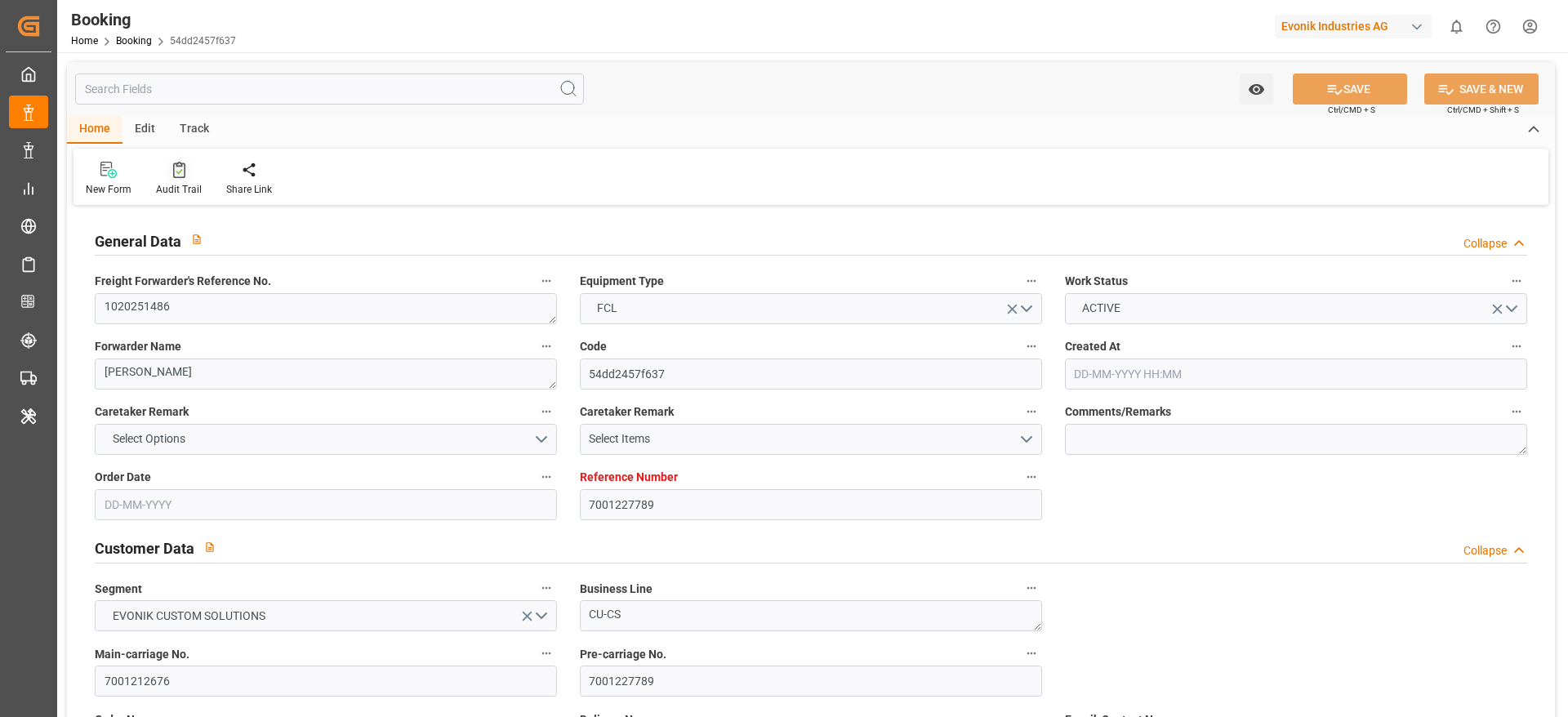
type input "24-09-2025 10:00"
type input "14-09-2025 08:30"
type input "06-09-2025 00:00"
type input "14-09-2025 08:48"
type input "22-09-2025 00:01"
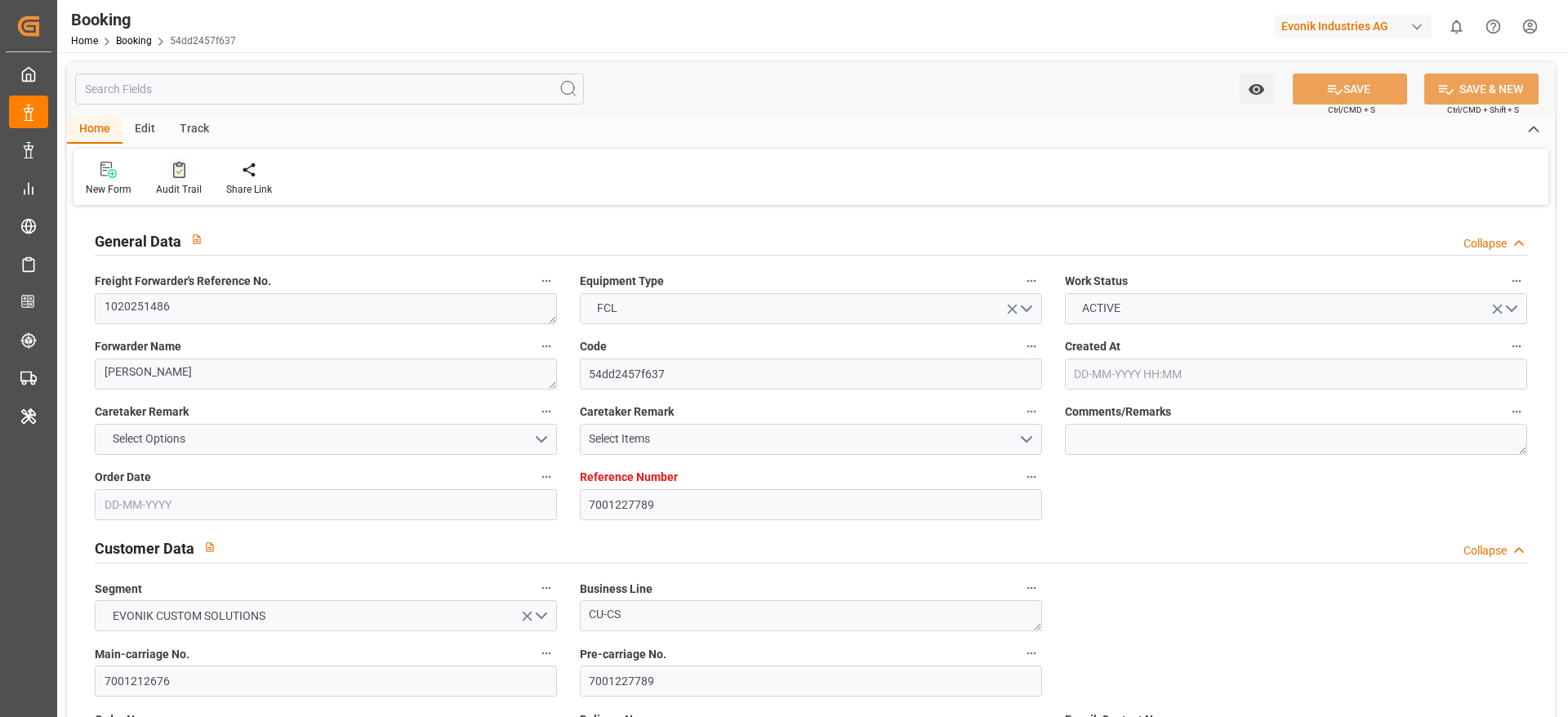
type input "08-09-2025 00:00"
type input "22-09-2025 06:36"
type input "17-09-2025 00:00"
type input "10-09-2025 00:00"
type input "24-09-2025 00:00"
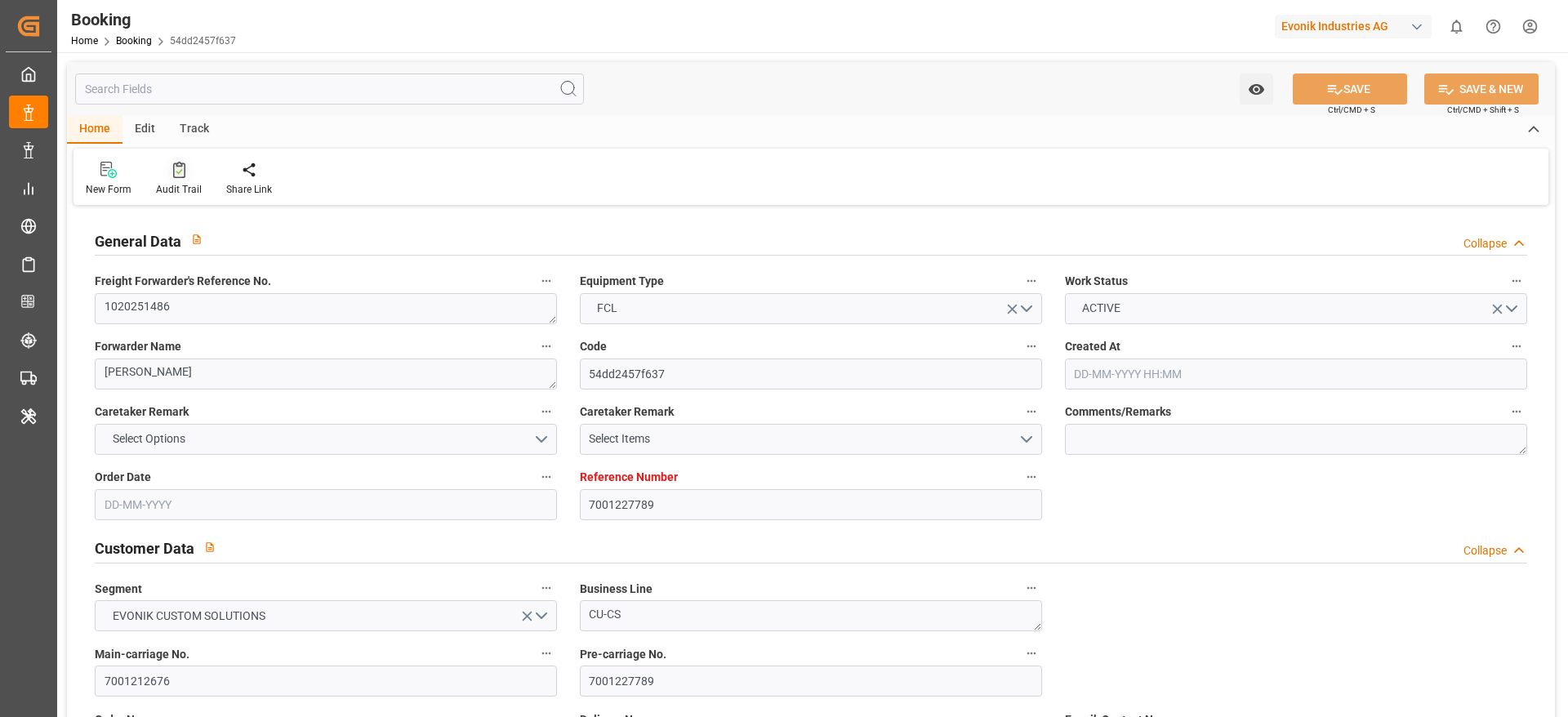
type input "26-09-2025 00:00"
type input "13-09-2025 00:00"
type input "28-09-2025 11:50"
type input "19-08-2025"
type input "29-09-2025 10:41"
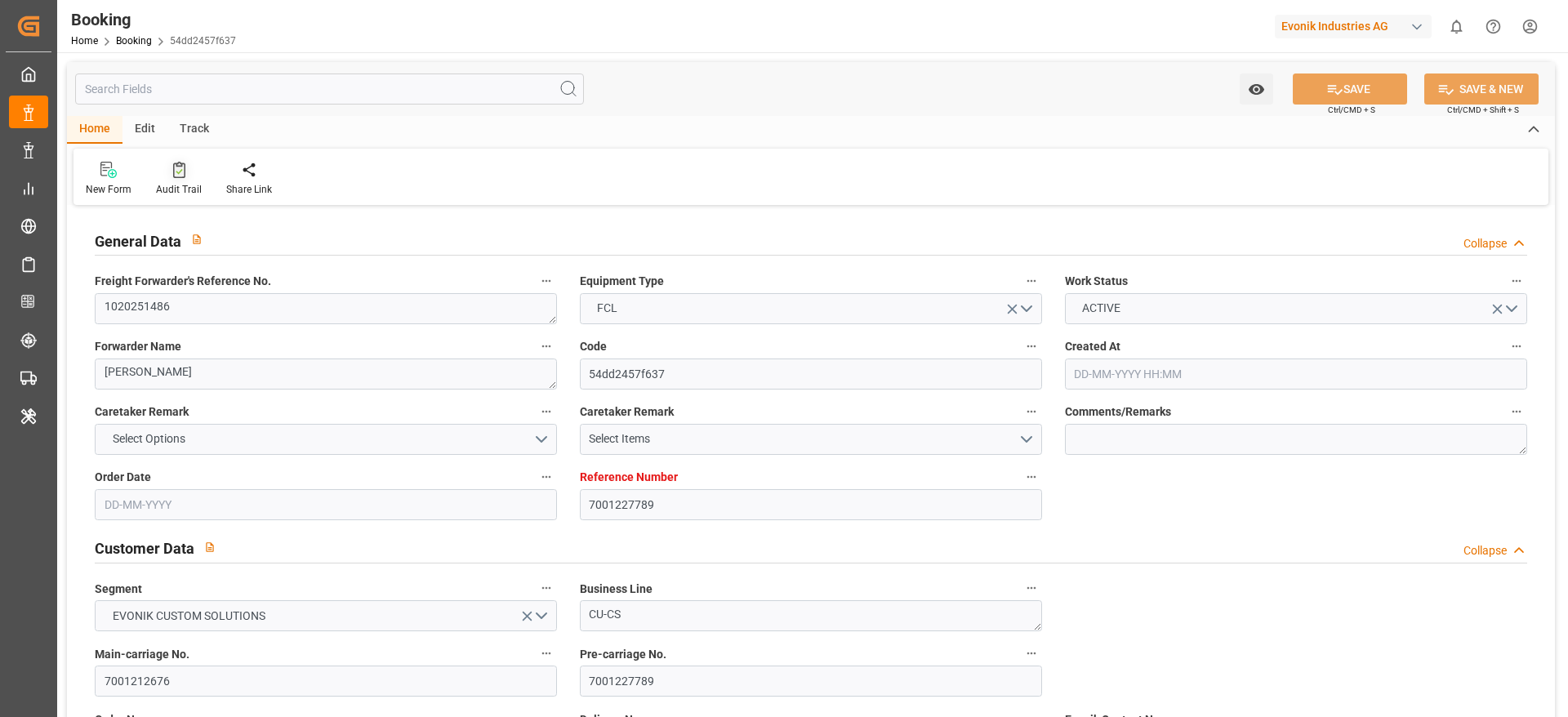
type input "29-09-2025"
type input "25-07-2025 11:03"
type input "30-07-2025 05:30"
type input "03-08-2025 10:57"
type input "04-08-2025 12:00"
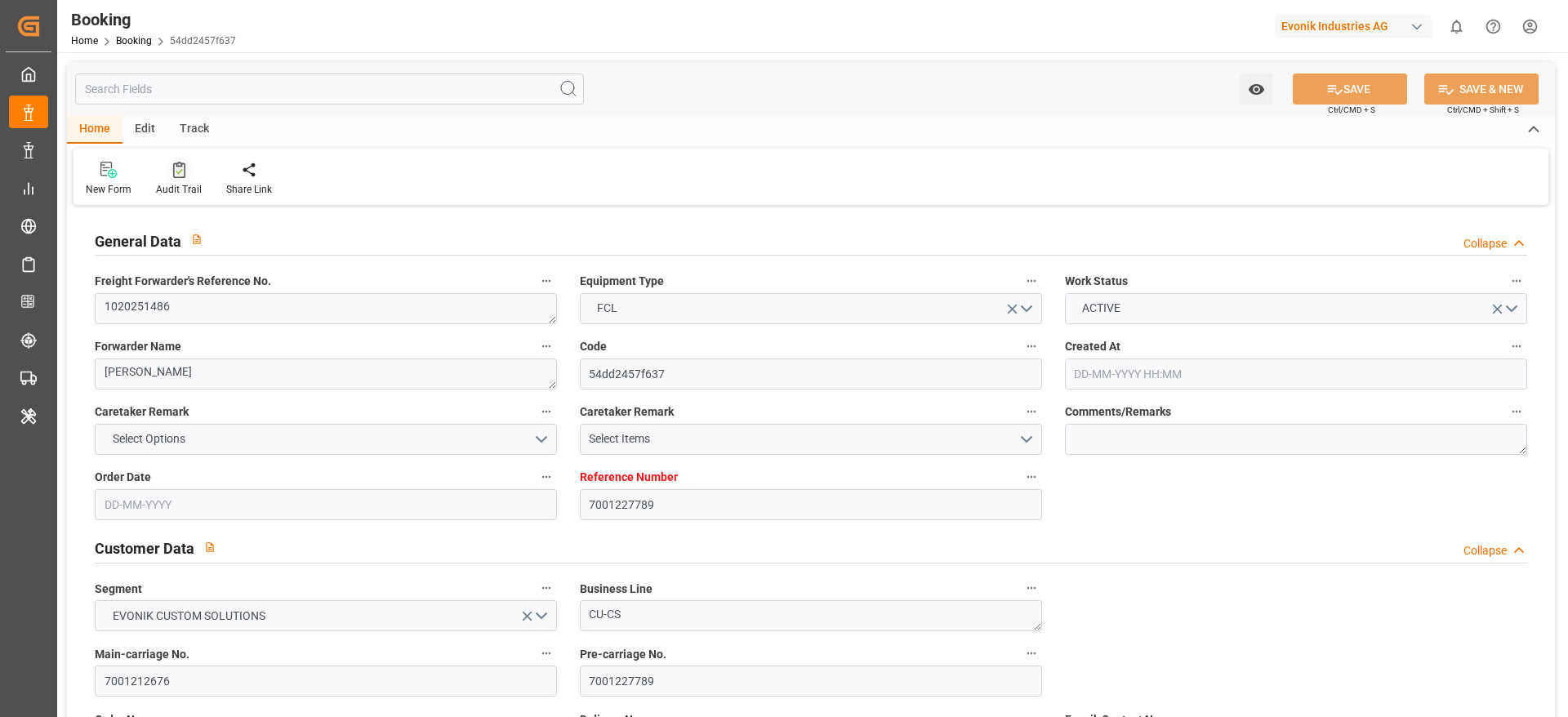
type input "04-08-2025 16:25"
type input "14-09-2025 08:30"
type input "14-09-2025 08:37"
type input "14-09-2025 08:48"
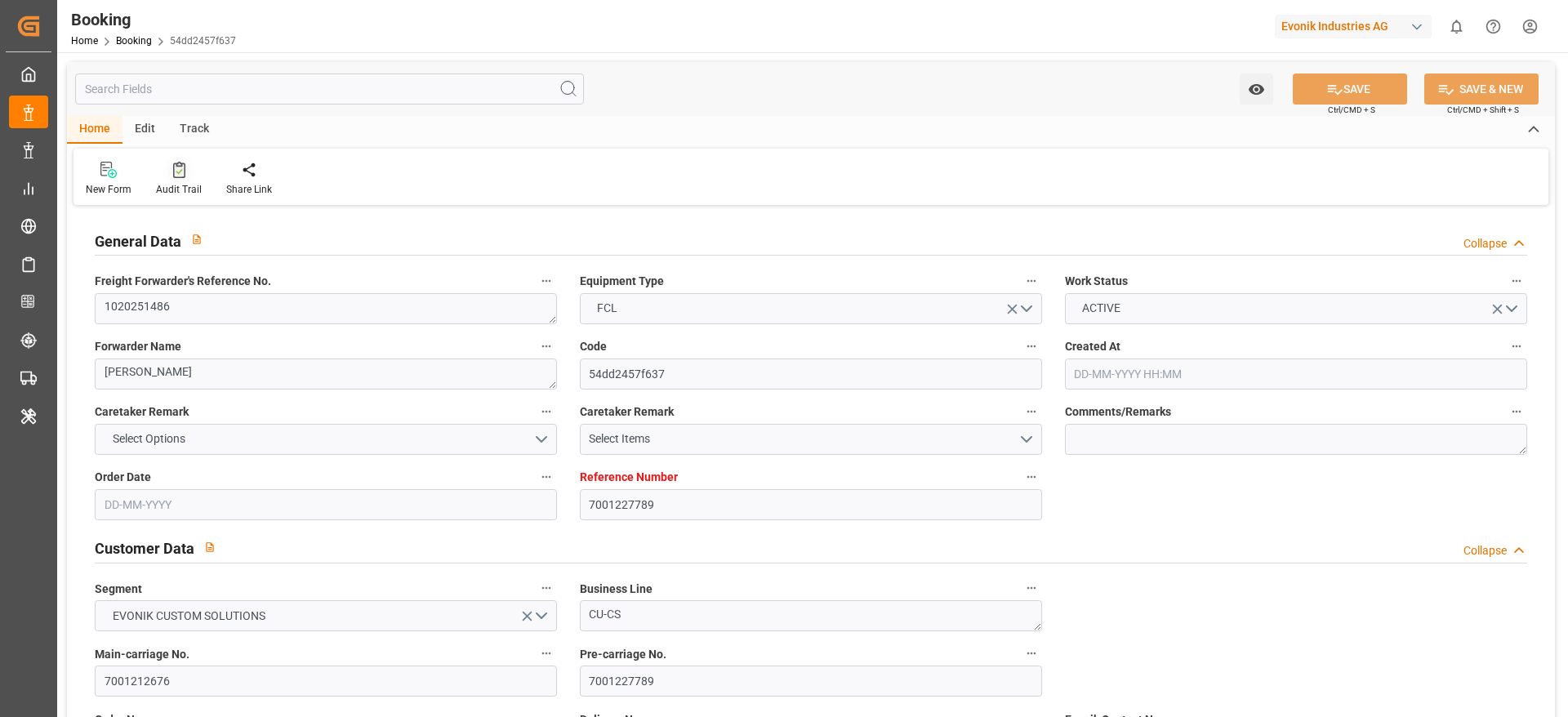
type input "15-09-2025 01:29"
type input "14-09-2025 20:38"
type input "21-09-2025 07:07"
type input "22-09-2025 00:01"
type input "22-09-2025 06:48"
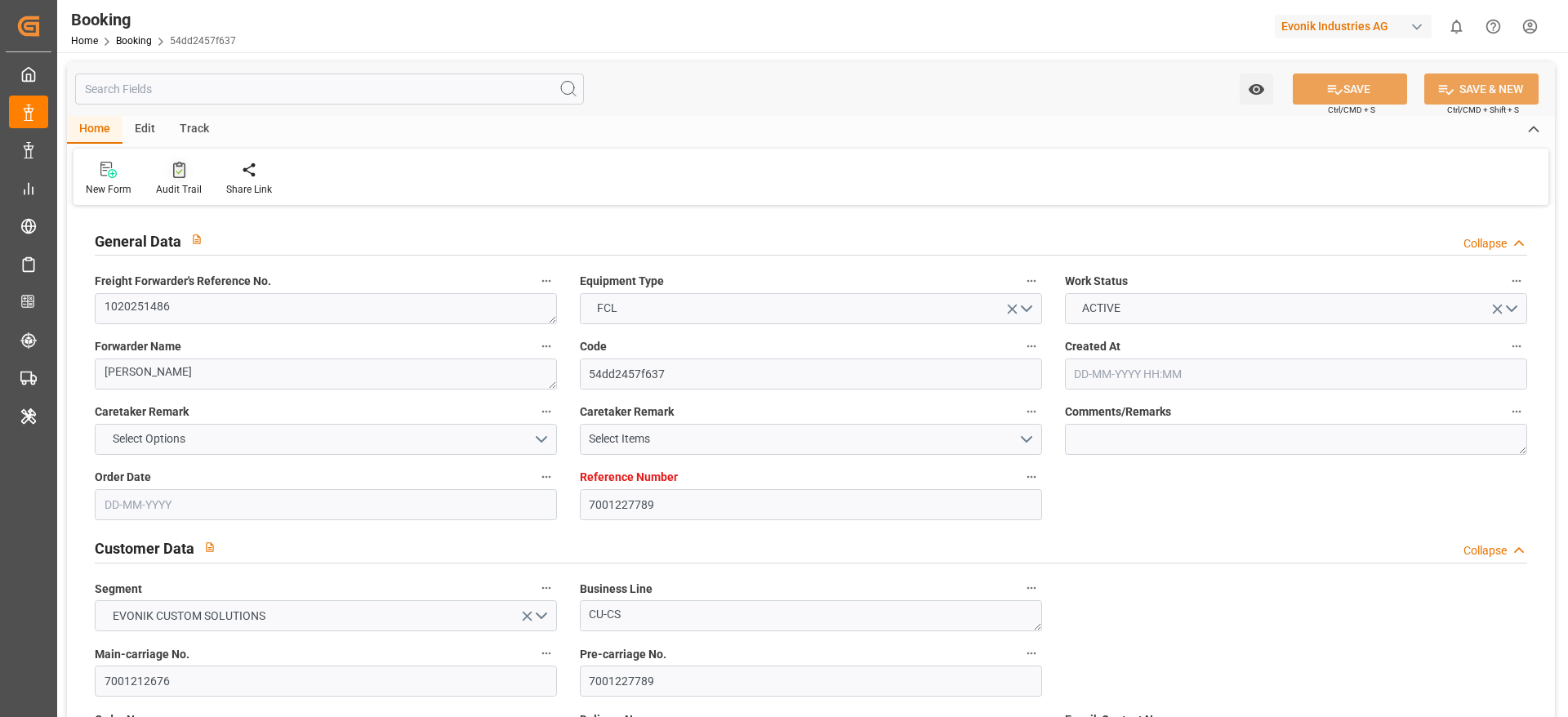
type input "24-09-2025 10:00"
type input "24-09-2025 20:18"
type input "24-09-2025 10:00"
type input "25-09-2025 00:55"
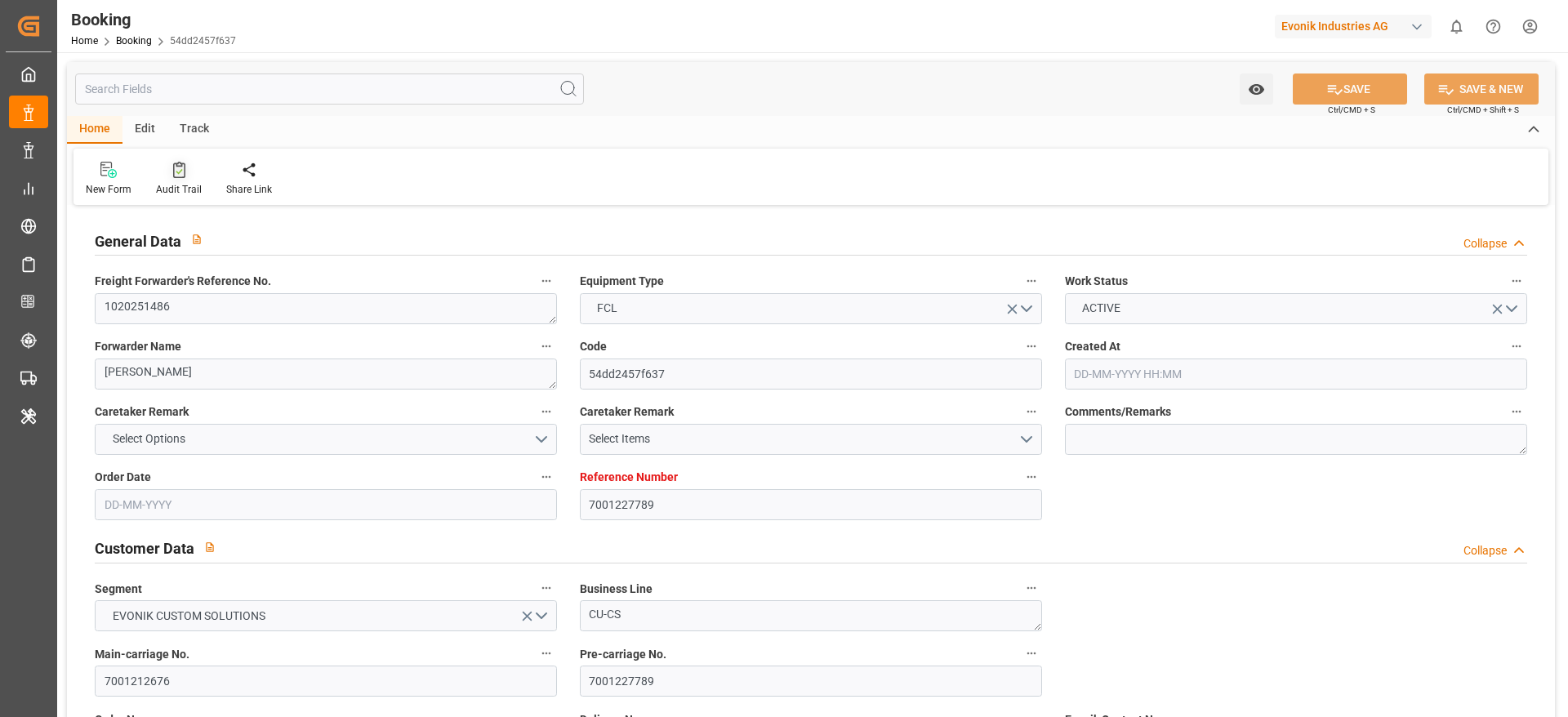
type input "26-09-2025 12:00"
type input "13-09-2025 12:00"
type input "29-09-2025 00:55"
click at [162, 175] on div at bounding box center [179, 169] width 46 height 17
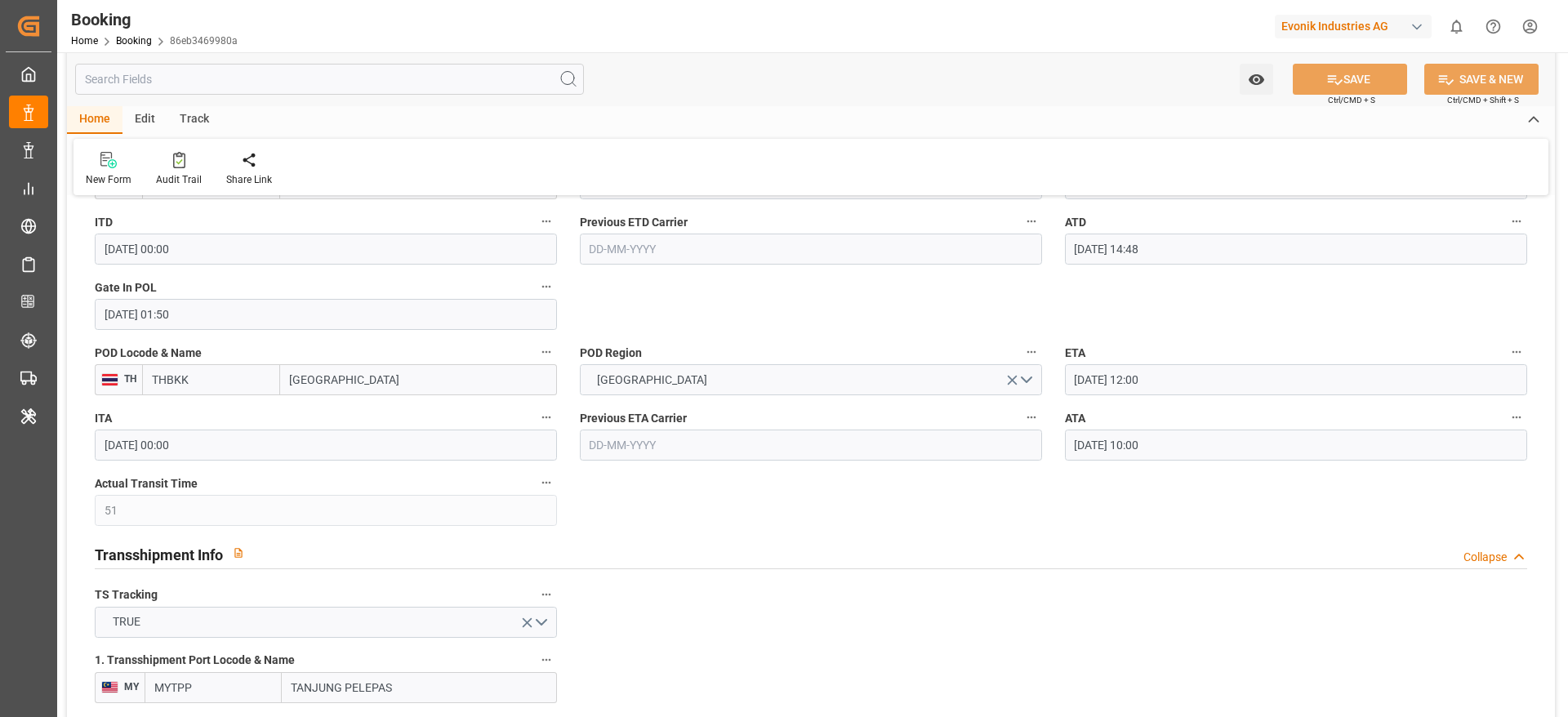
scroll to position [1375, 0]
click at [1196, 453] on input "24-09-2025 10:00" at bounding box center [1296, 444] width 463 height 31
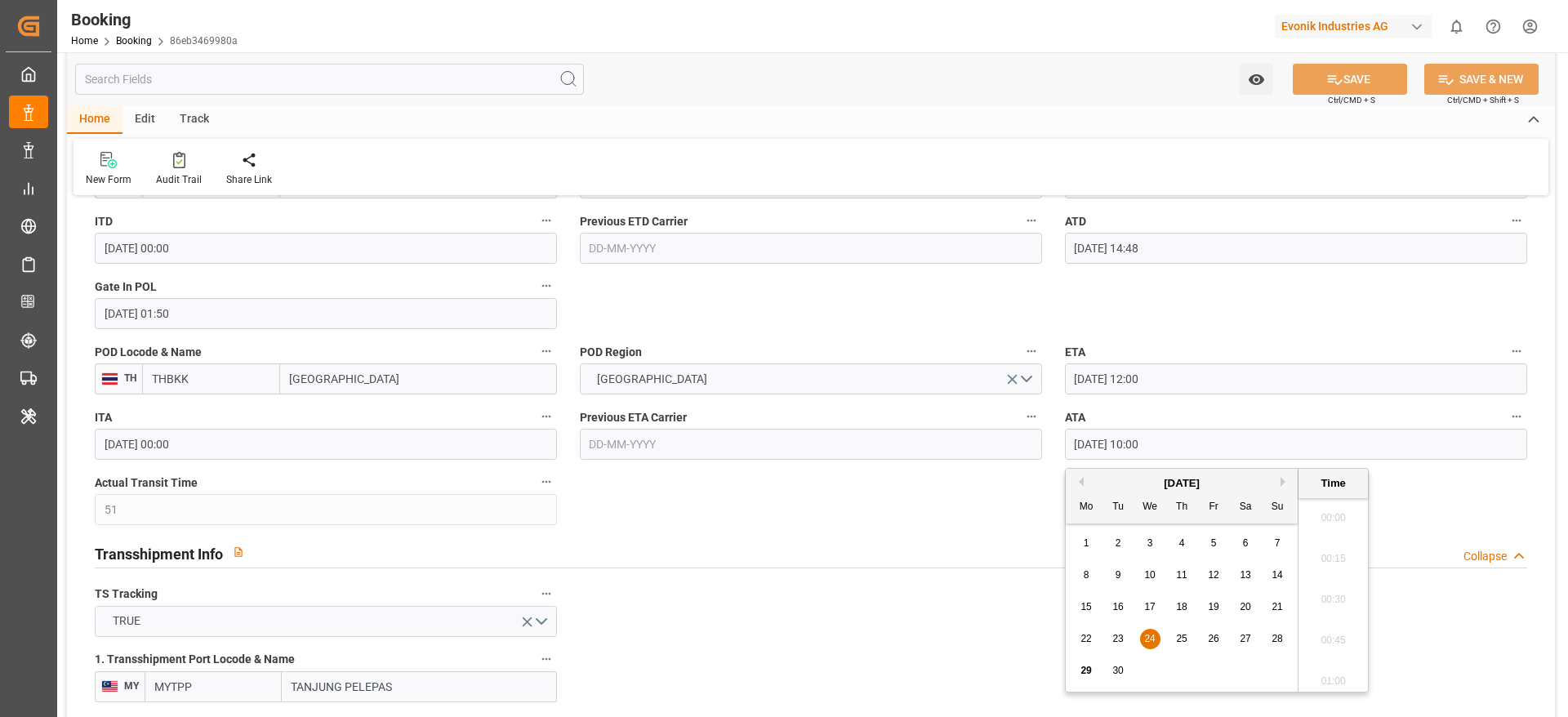
scroll to position [1557, 0]
click at [1196, 453] on input "24-09-2025 10:00" at bounding box center [1296, 444] width 463 height 31
click at [1073, 669] on div "29 30 1 2 3 4 5" at bounding box center [1182, 671] width 223 height 32
click at [1086, 668] on span "29" at bounding box center [1086, 670] width 10 height 11
type input "29-09-2025 10:00"
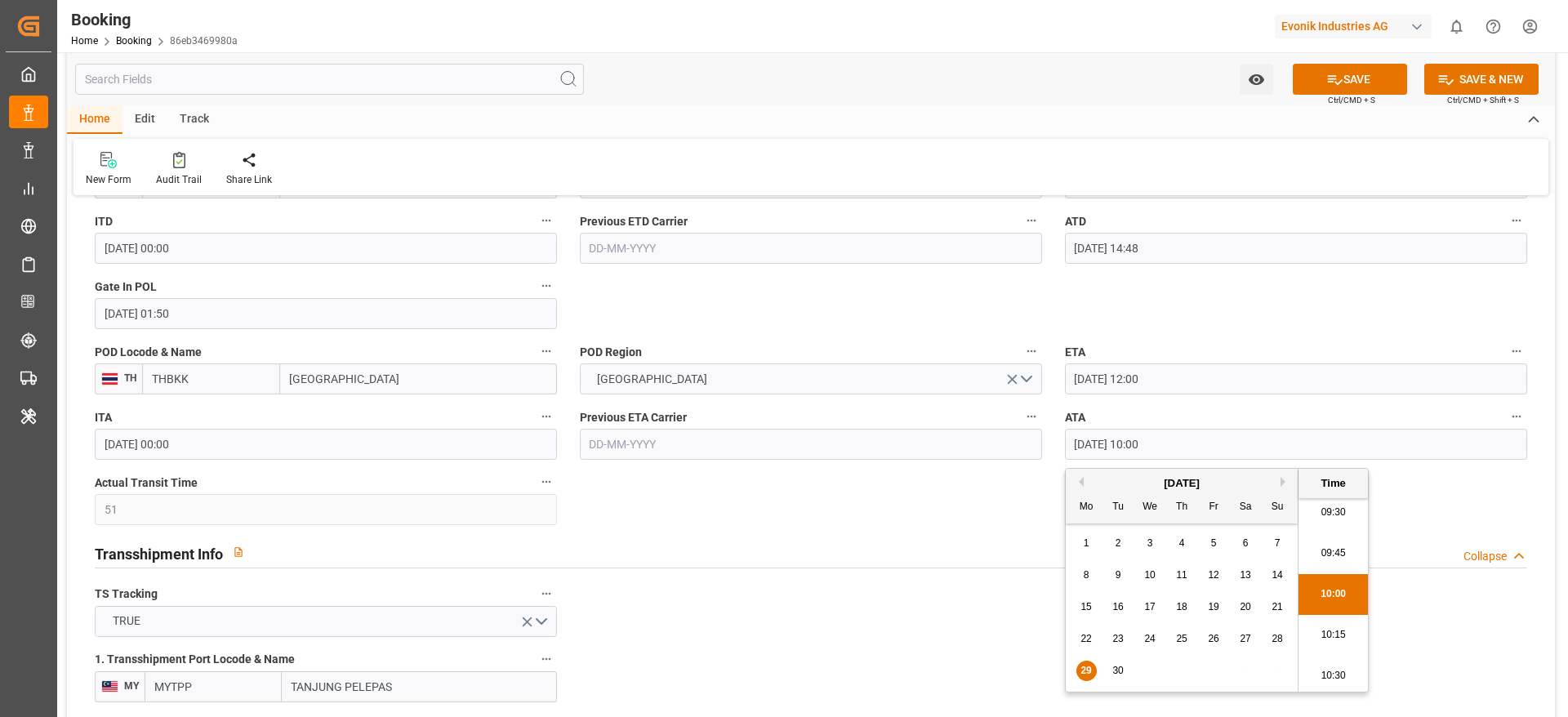
click at [1506, 421] on label "ATA" at bounding box center [1296, 418] width 463 height 23
click at [1506, 421] on button "ATA" at bounding box center [1516, 417] width 21 height 21
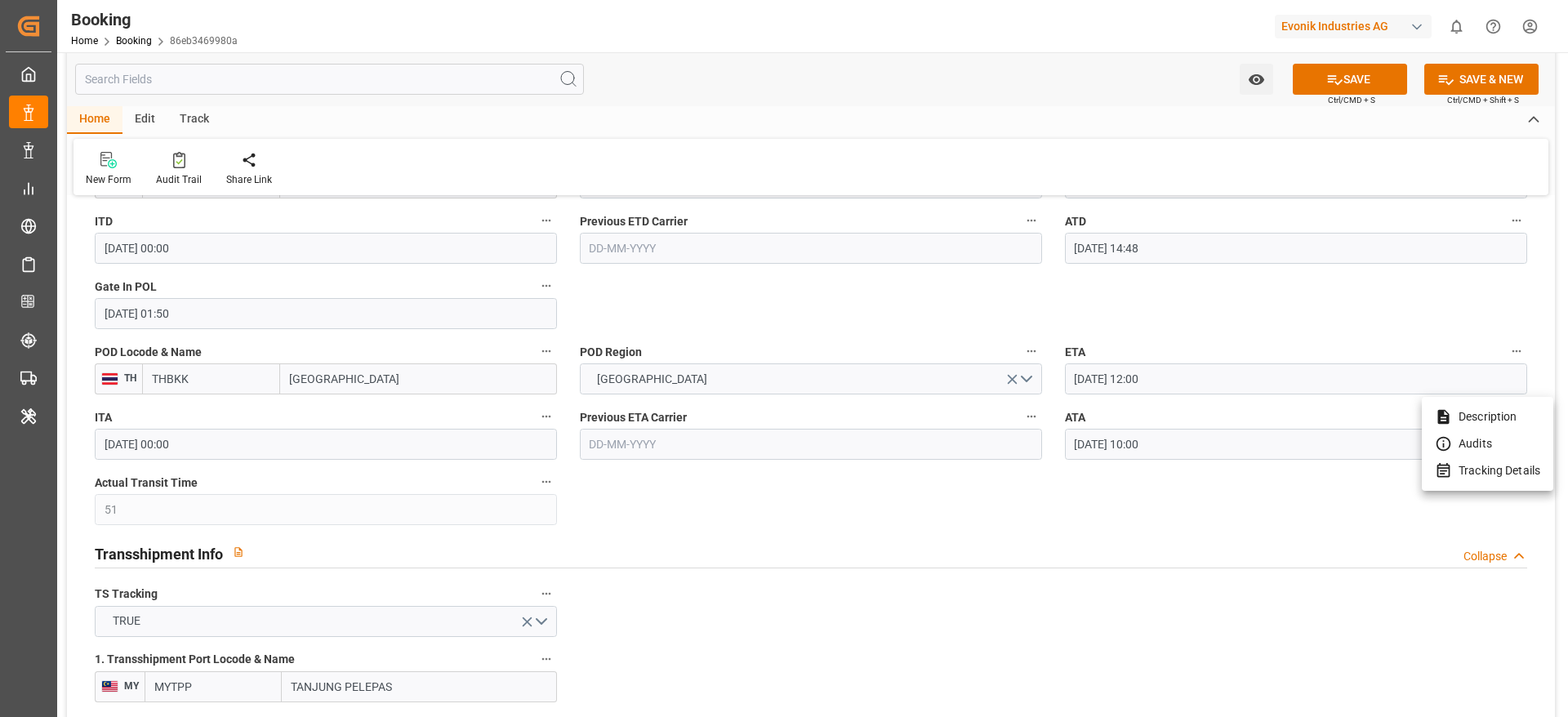
click at [1513, 460] on li "Tracking Details" at bounding box center [1486, 470] width 131 height 27
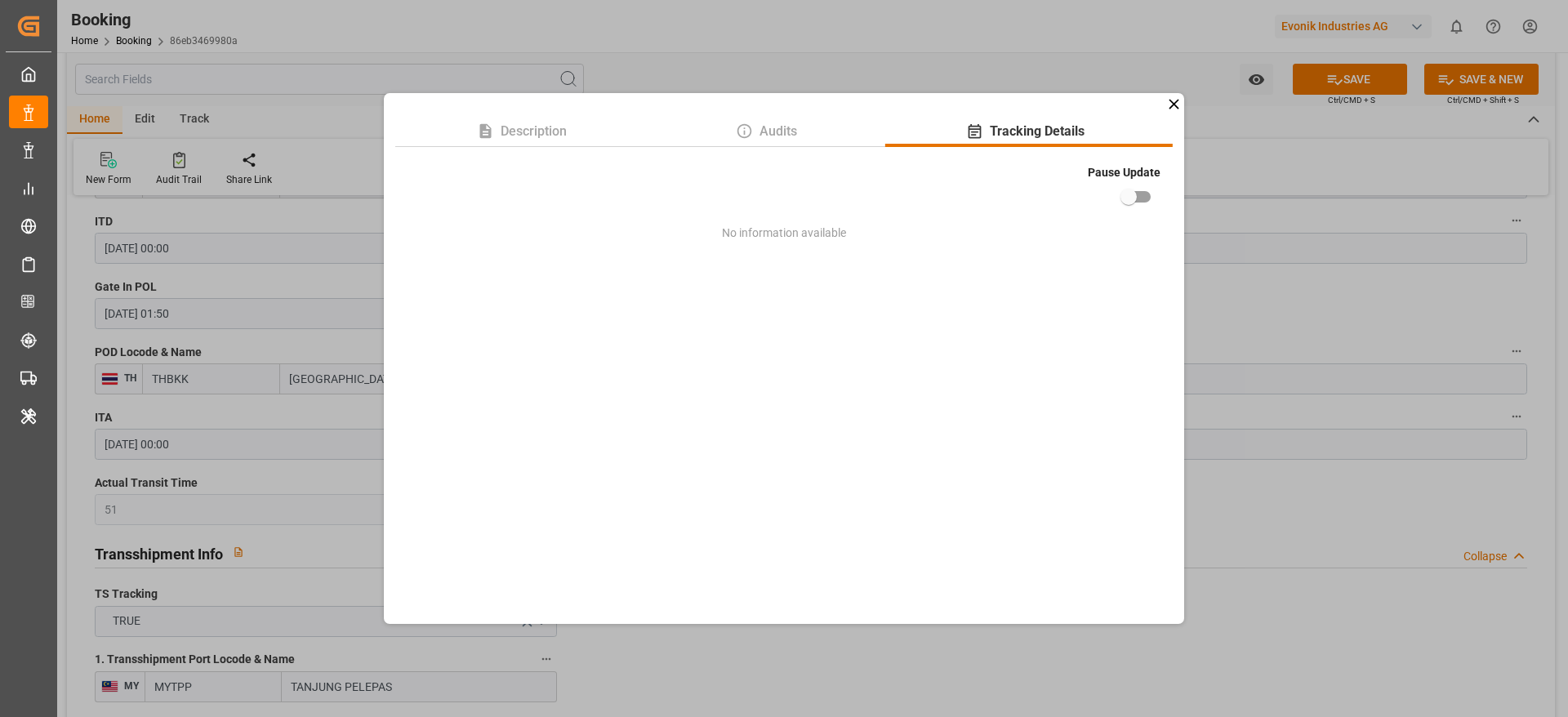
click at [1136, 198] on input "checkbox" at bounding box center [1128, 197] width 93 height 31
checkbox input "true"
click at [1238, 264] on div "Description Audits Tracking Details Pause Update No information available" at bounding box center [784, 358] width 1568 height 717
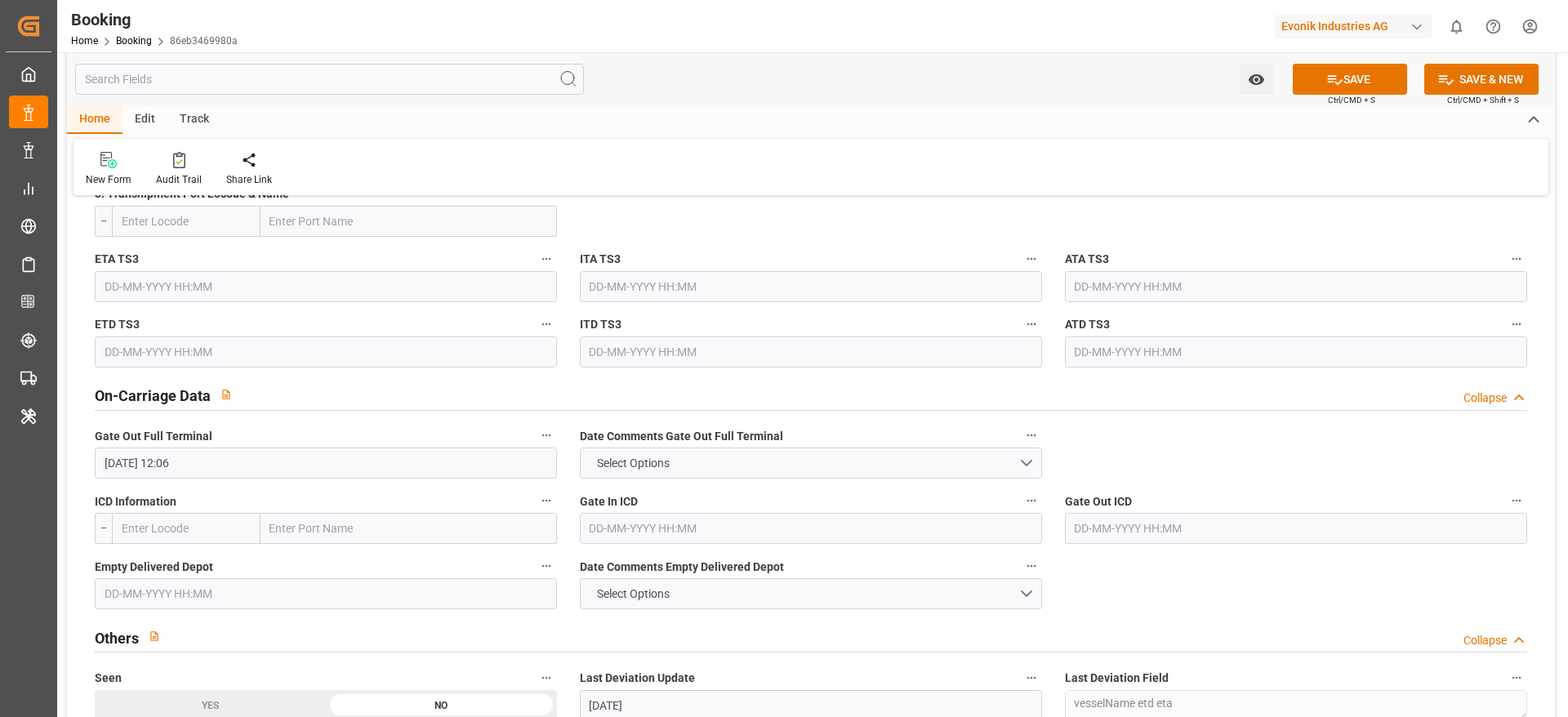
scroll to position [1987, 0]
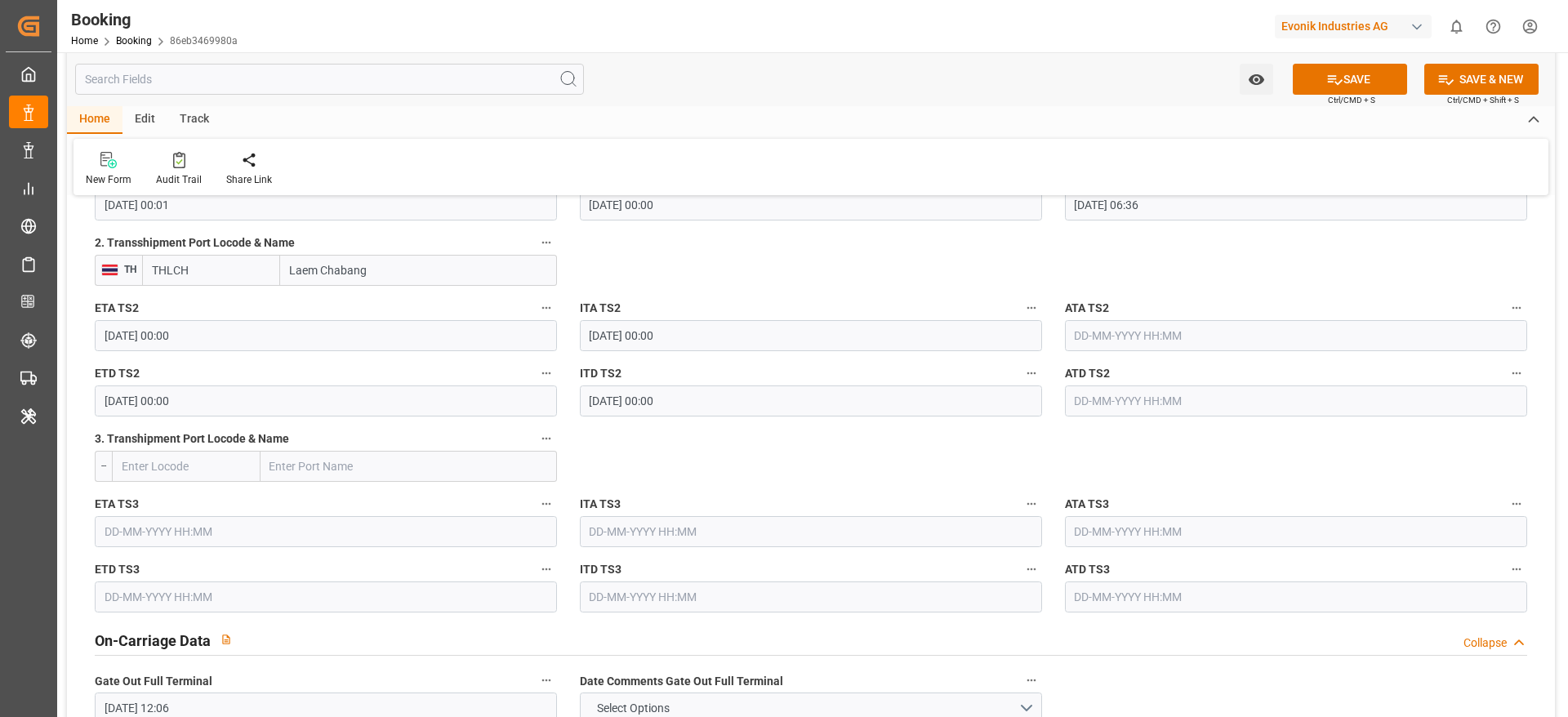
click at [1204, 394] on input "text" at bounding box center [1296, 401] width 463 height 31
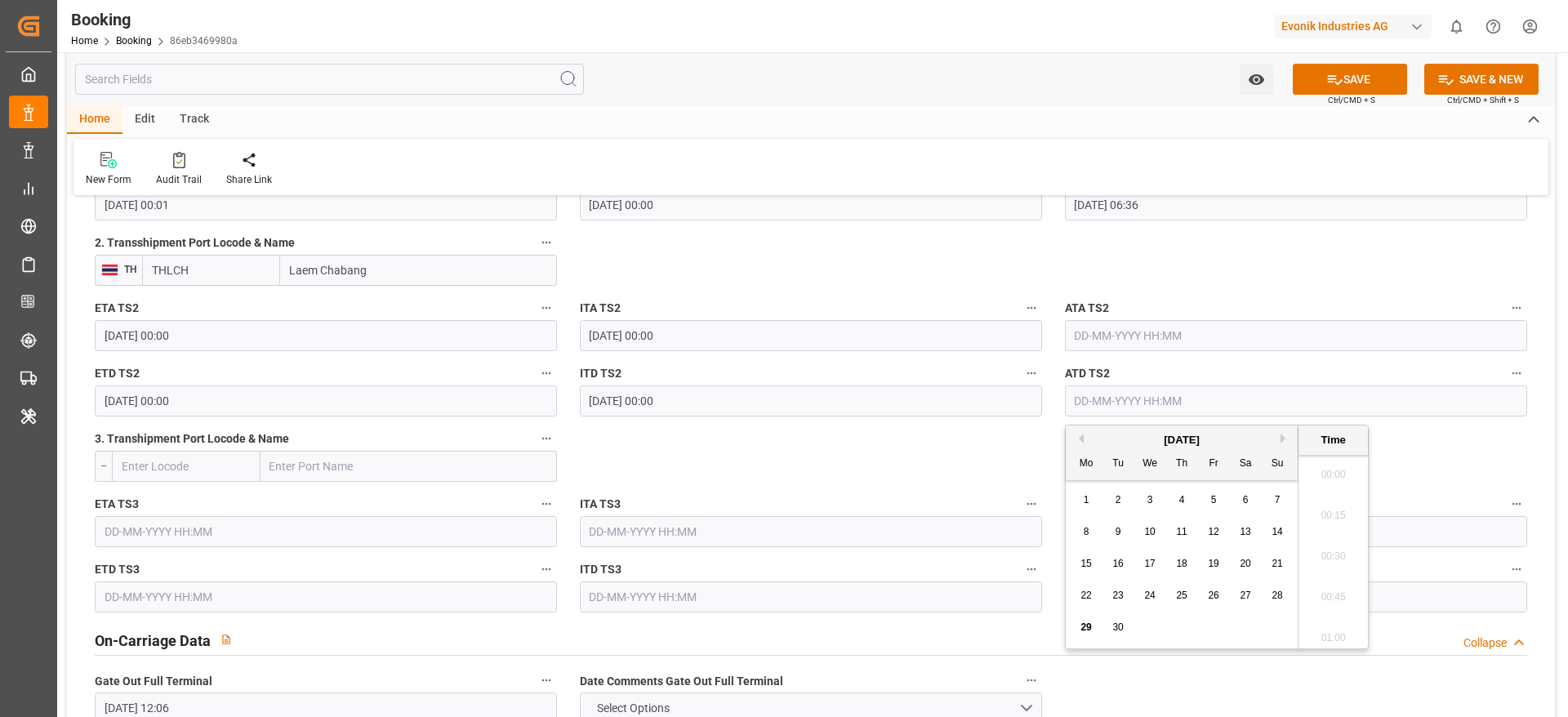
scroll to position [2701, 0]
click at [1279, 337] on input "text" at bounding box center [1296, 336] width 463 height 31
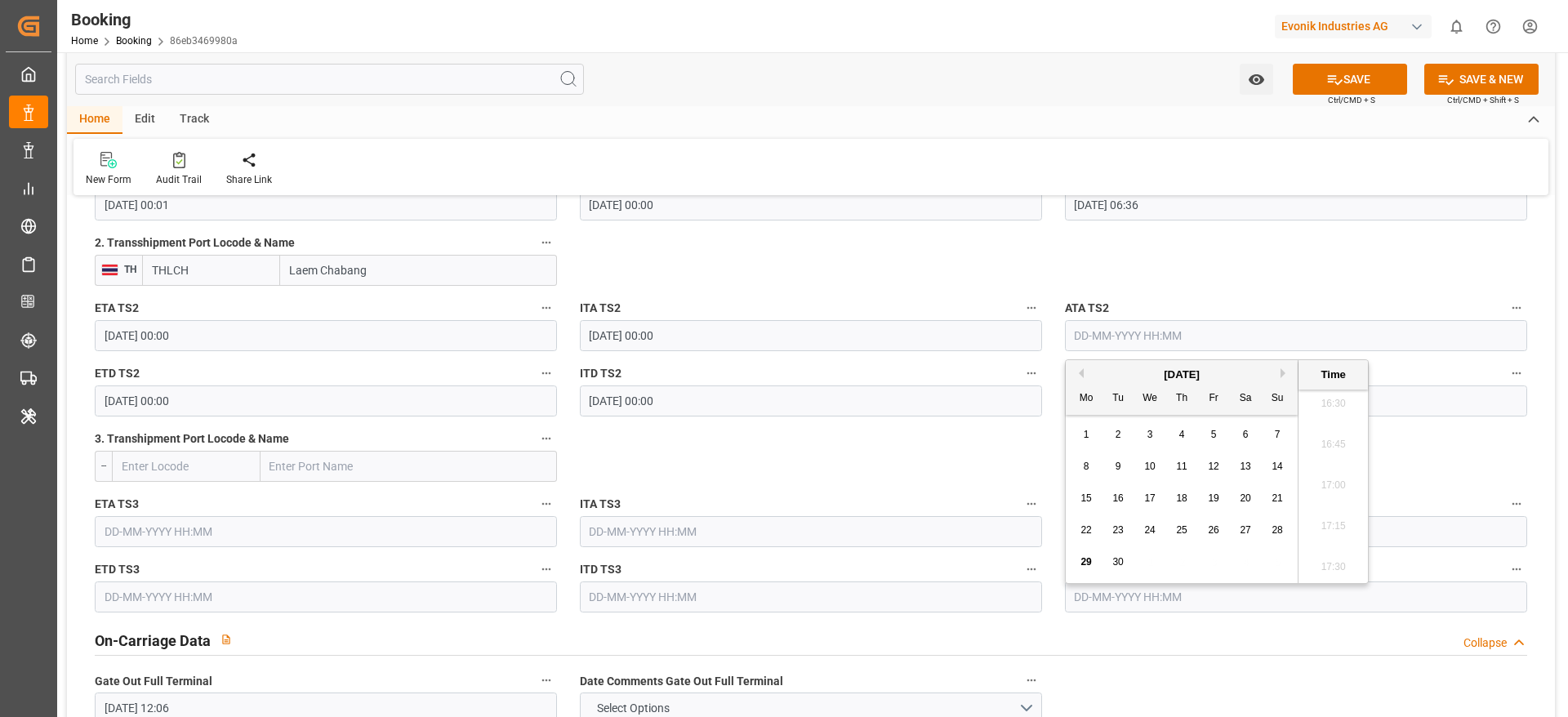
click at [1142, 530] on div "24" at bounding box center [1151, 530] width 21 height 20
type input "24-09-2025 00:00"
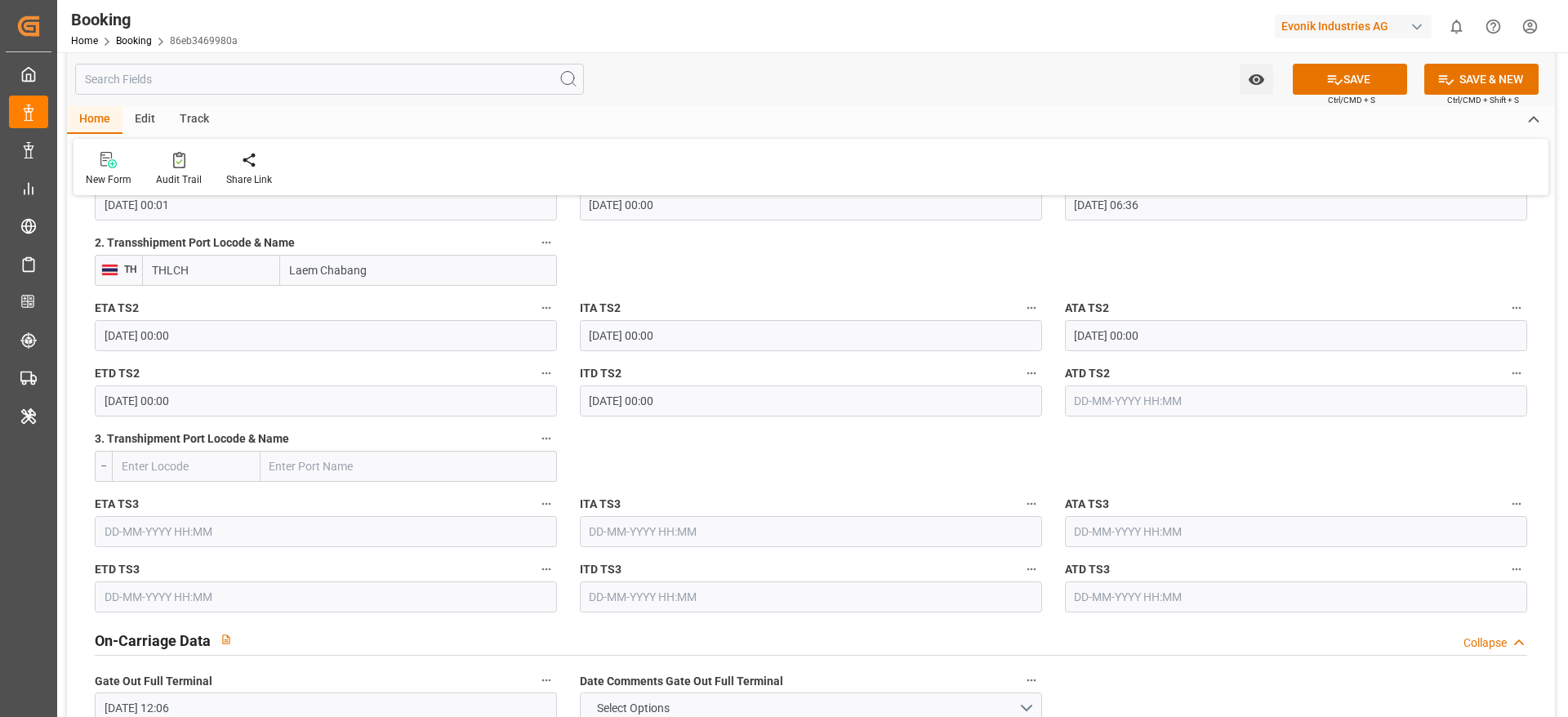
click at [1142, 394] on input "text" at bounding box center [1296, 401] width 463 height 31
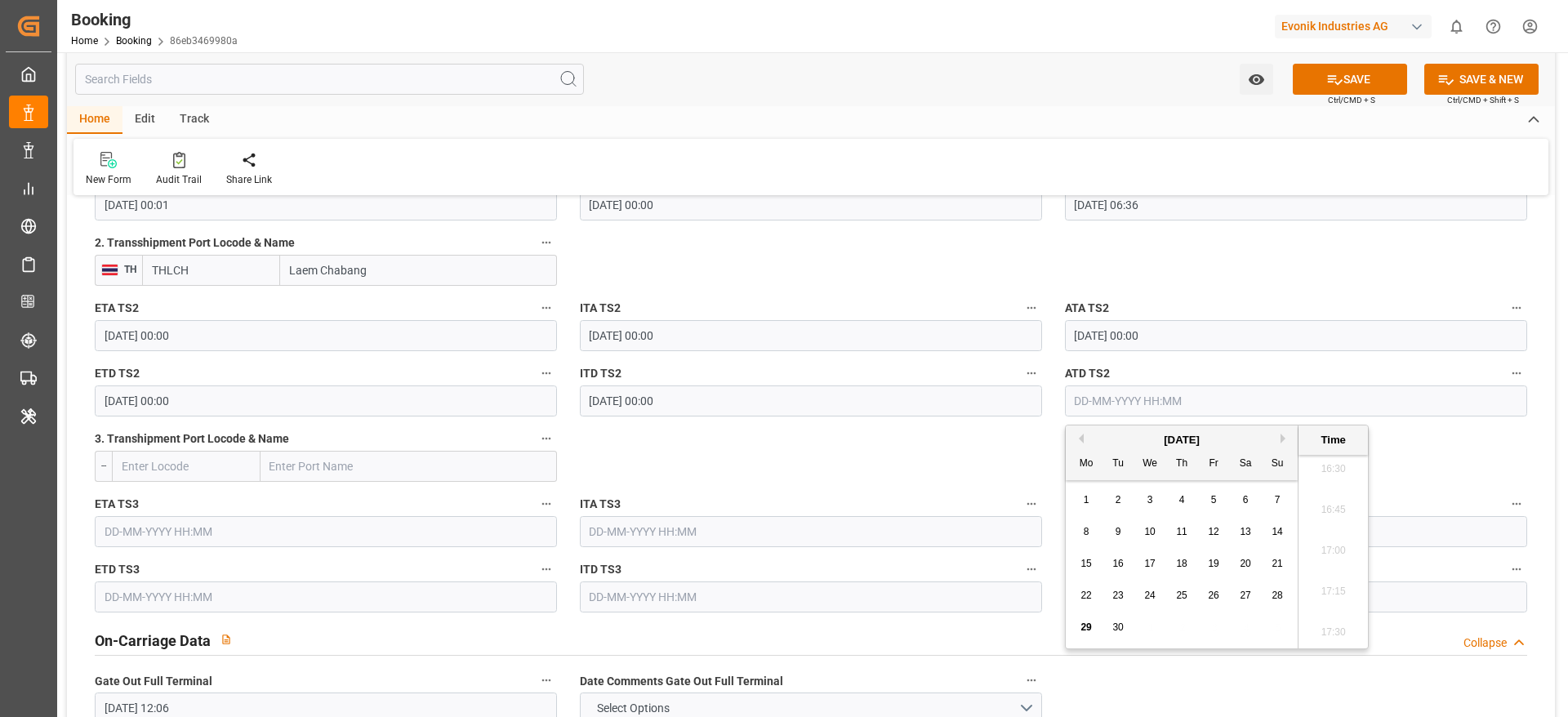
click at [1276, 595] on span "28" at bounding box center [1276, 595] width 10 height 11
type input "28-09-2025 00:00"
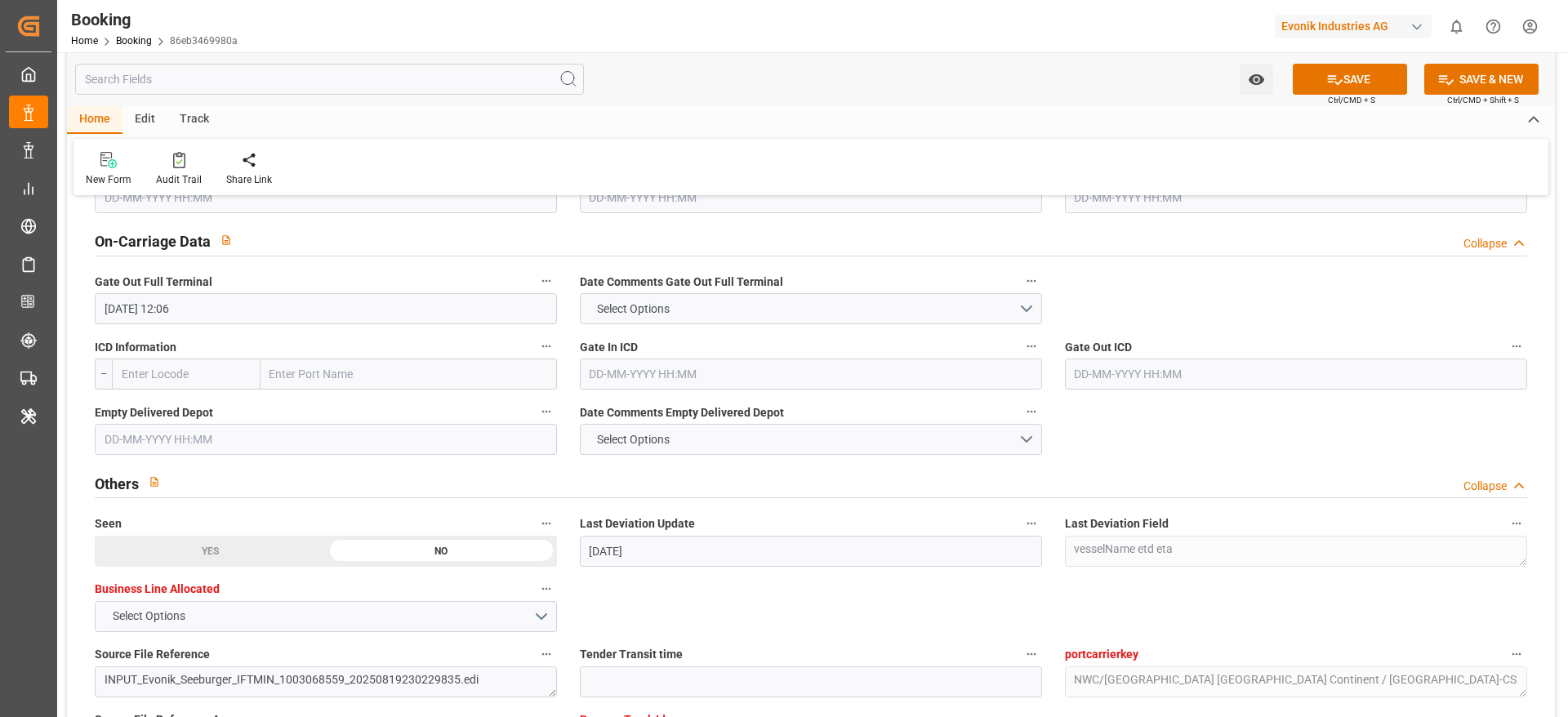
scroll to position [2355, 0]
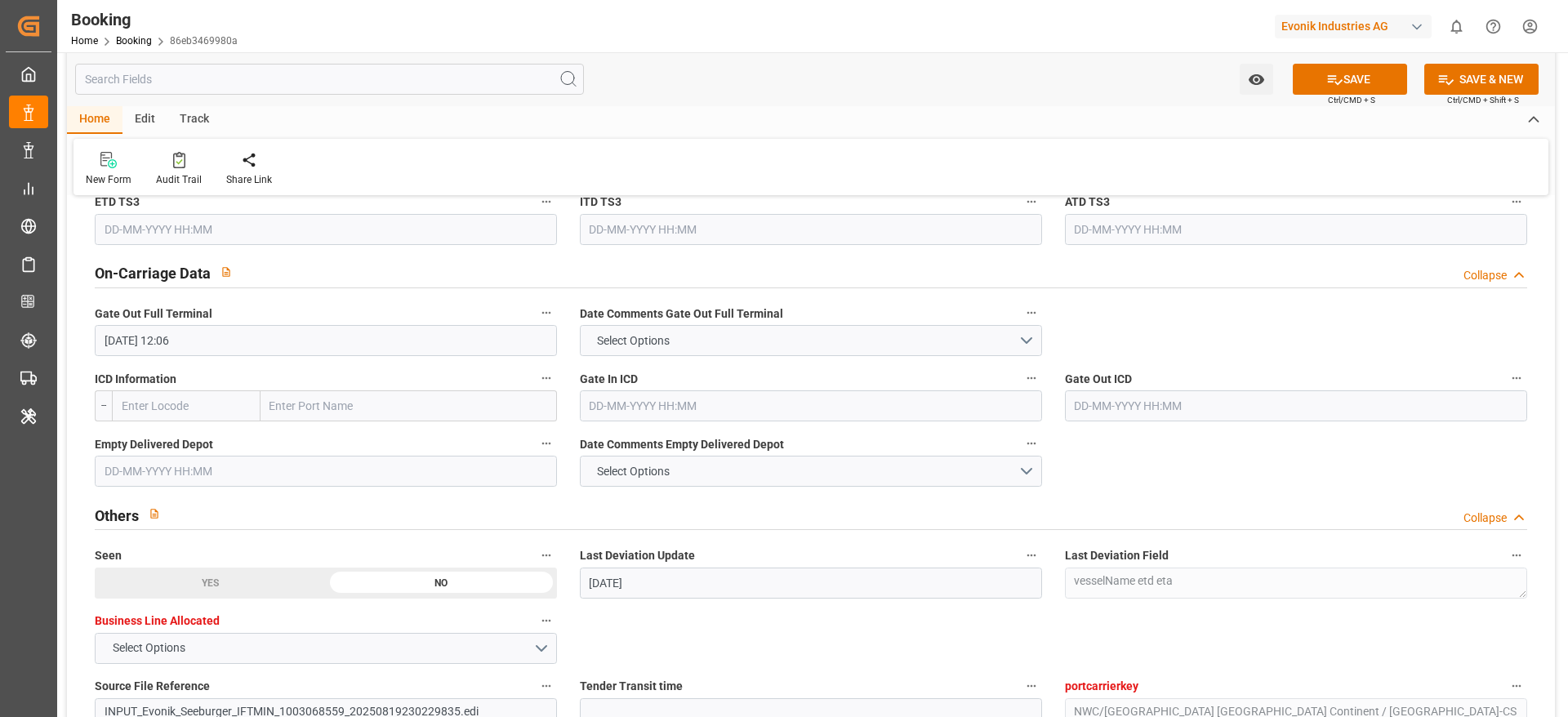
click at [219, 332] on input "28-09-2025 12:06" at bounding box center [325, 341] width 463 height 31
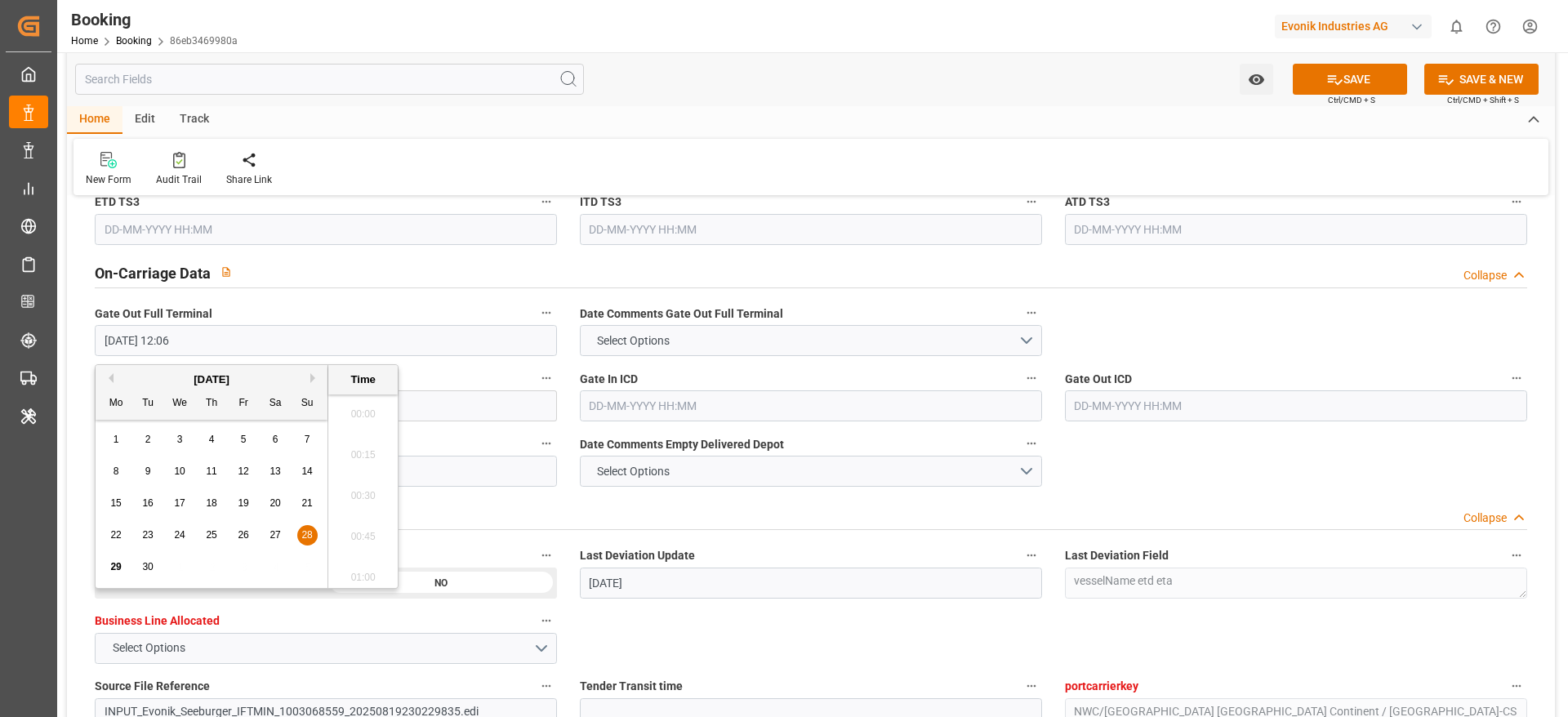
scroll to position [1885, 0]
click at [219, 332] on input "28-09-2025 12:06" at bounding box center [325, 341] width 463 height 31
click at [547, 313] on icon "button" at bounding box center [547, 312] width 9 height 3
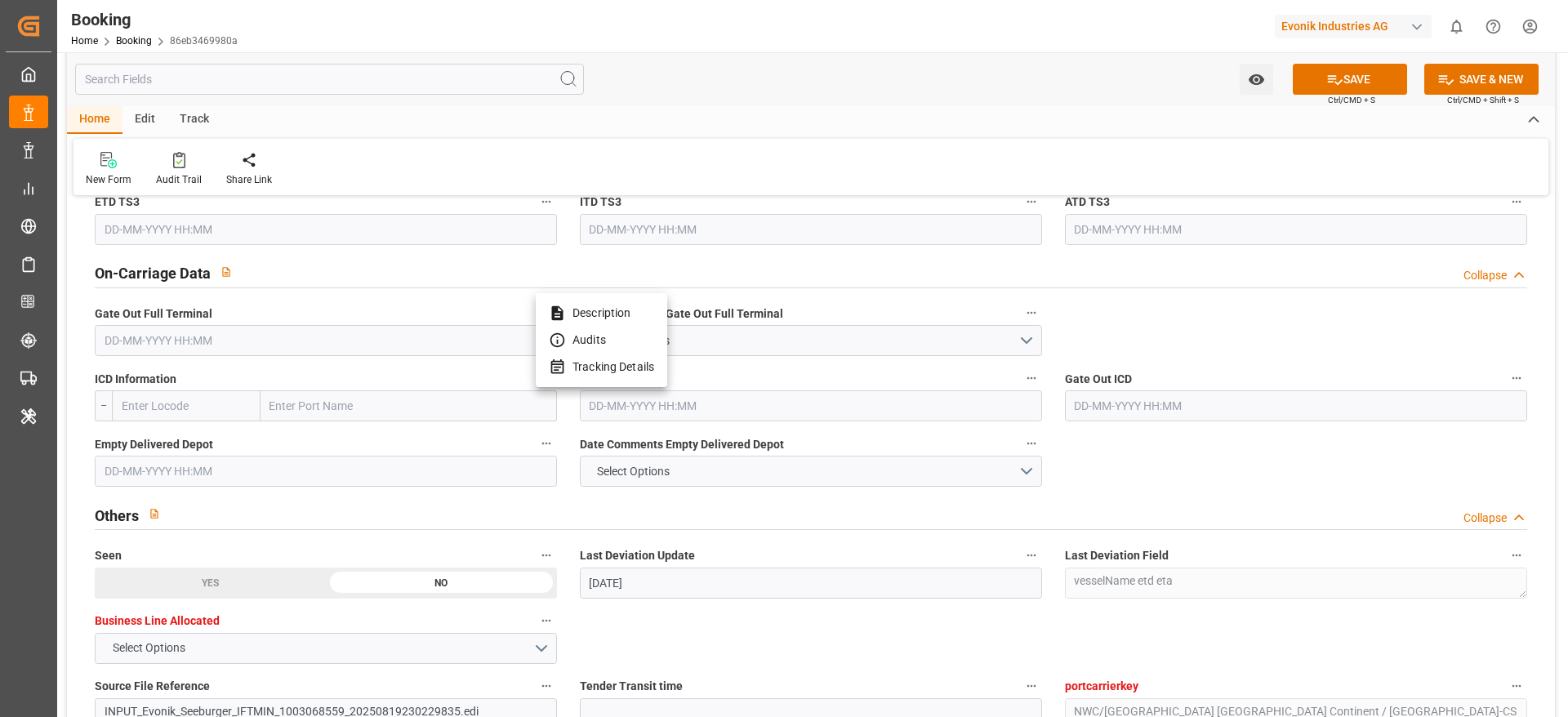
click at [622, 369] on li "Tracking Details" at bounding box center [600, 366] width 131 height 27
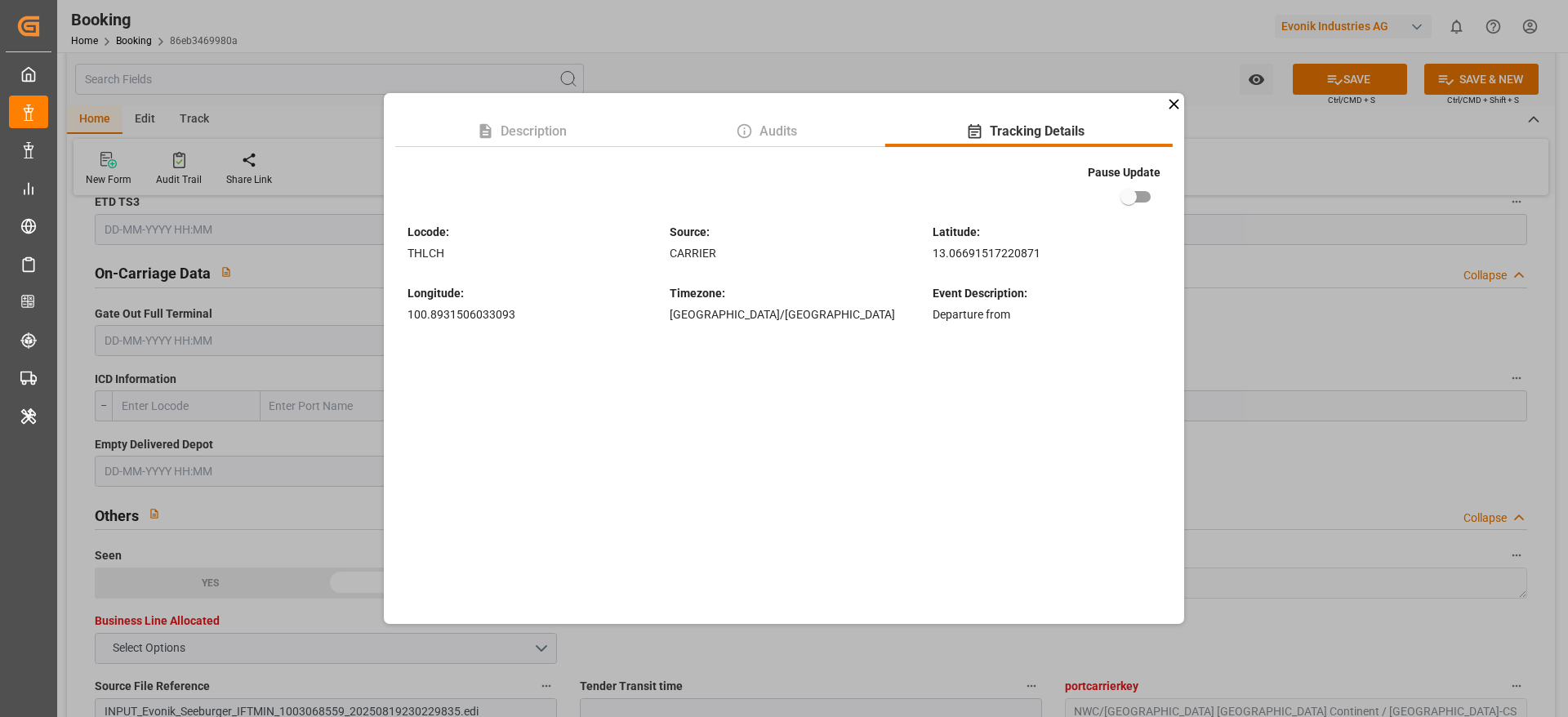
click at [1133, 193] on input "checkbox" at bounding box center [1128, 197] width 93 height 31
checkbox input "true"
click at [1287, 356] on div "Description Audits Tracking Details Pause Update Locode : THLCH Source : CARRIE…" at bounding box center [784, 358] width 1568 height 717
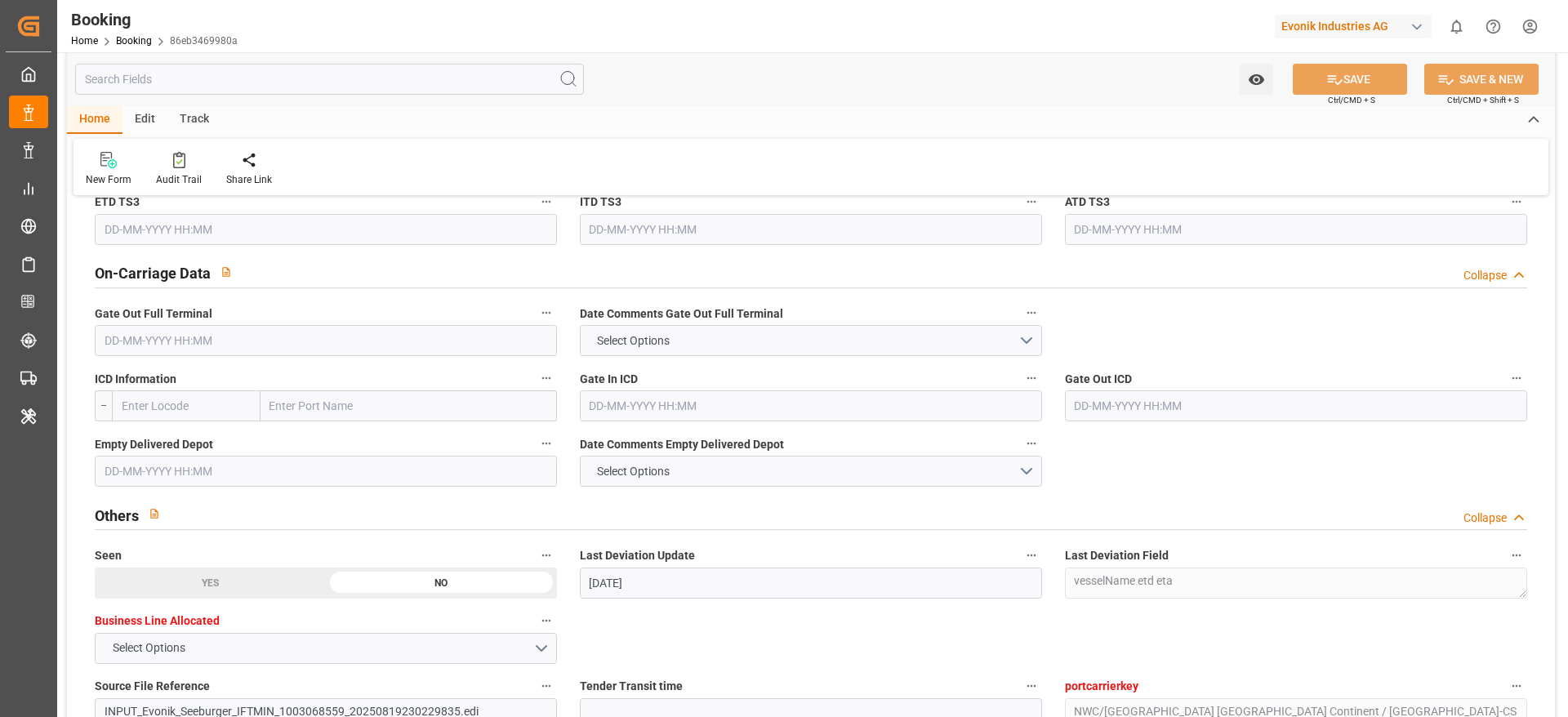
type textarea "Madhu T V"
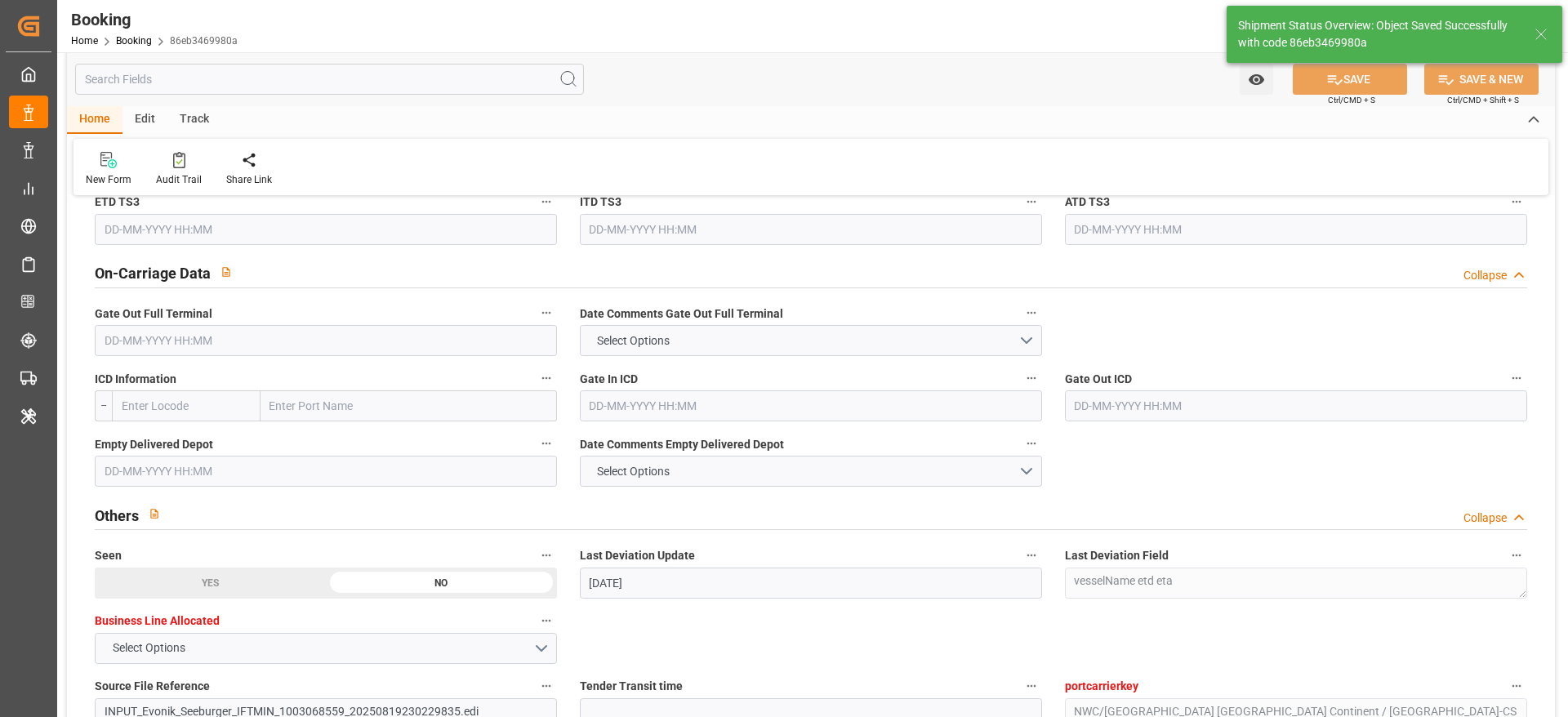
type input "56"
type input "29-09-2025 11:38"
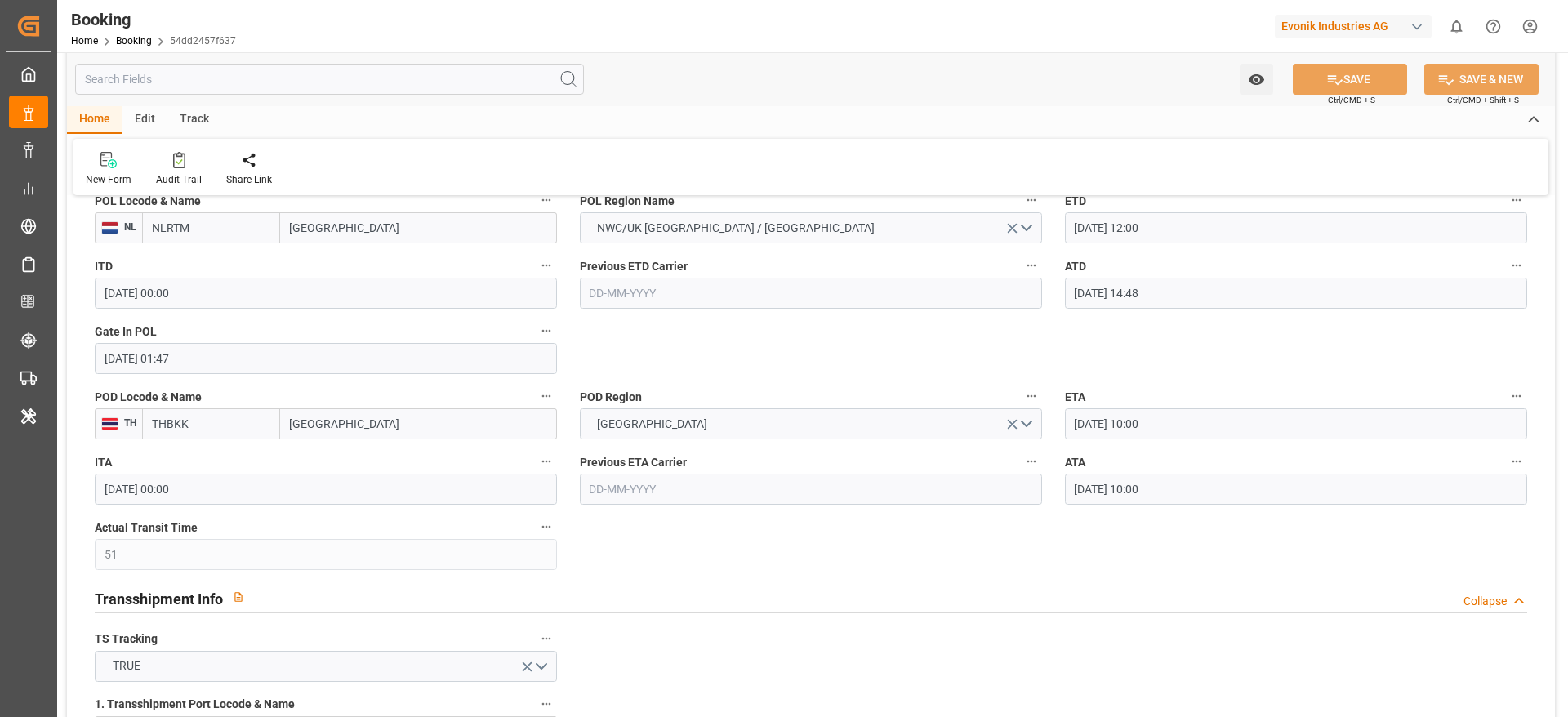
scroll to position [1417, 0]
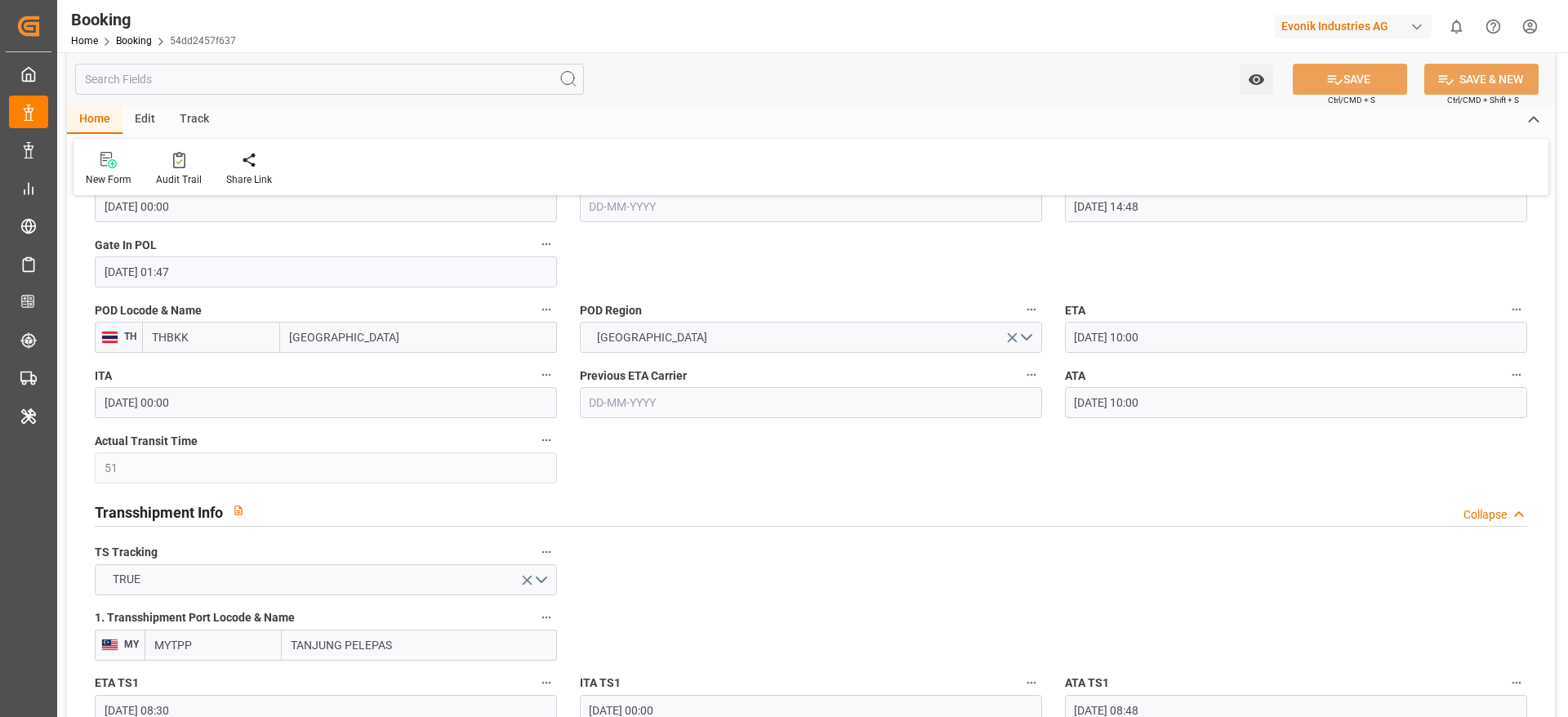
click at [1206, 408] on input "24-09-2025 10:00" at bounding box center [1296, 403] width 463 height 31
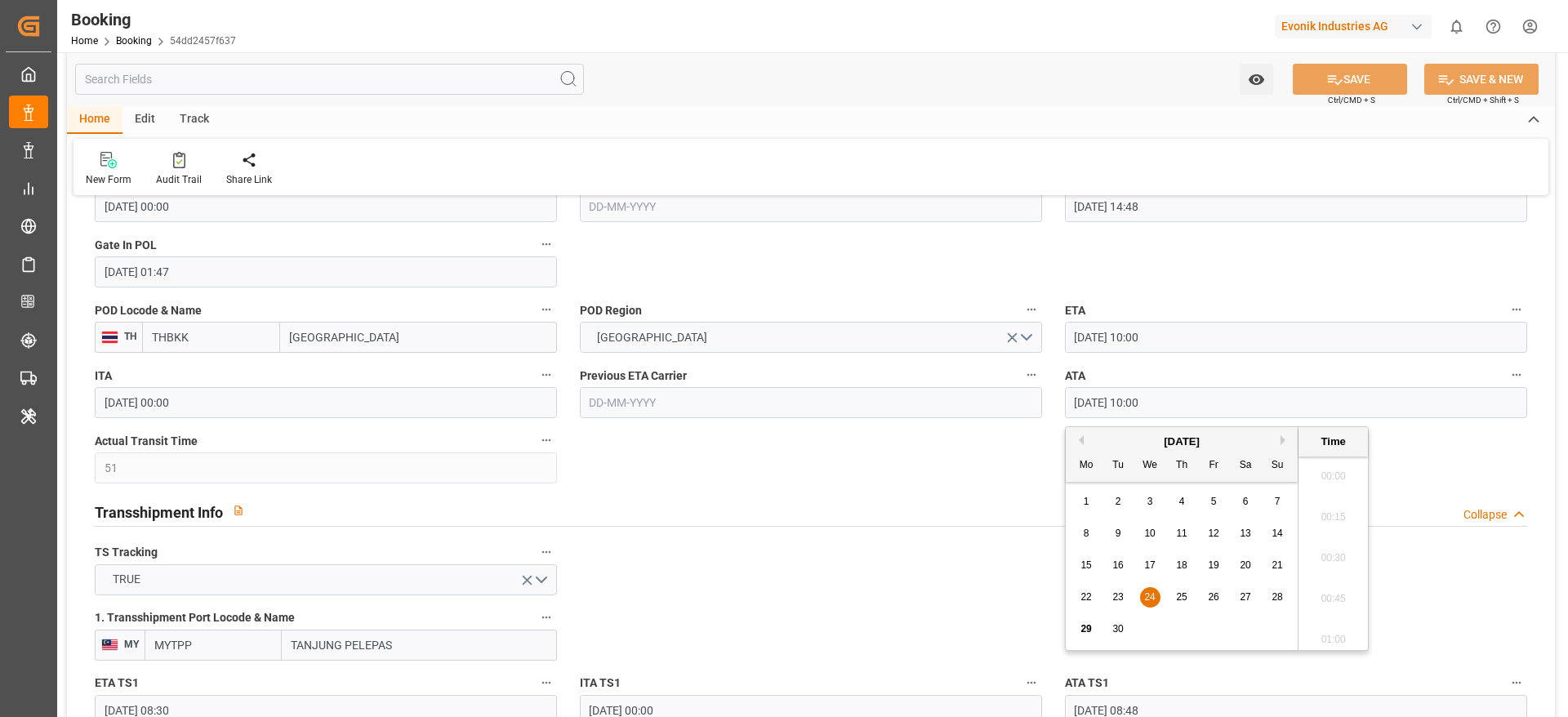
scroll to position [1557, 0]
click at [1206, 408] on input "24-09-2025 10:00" at bounding box center [1296, 403] width 463 height 31
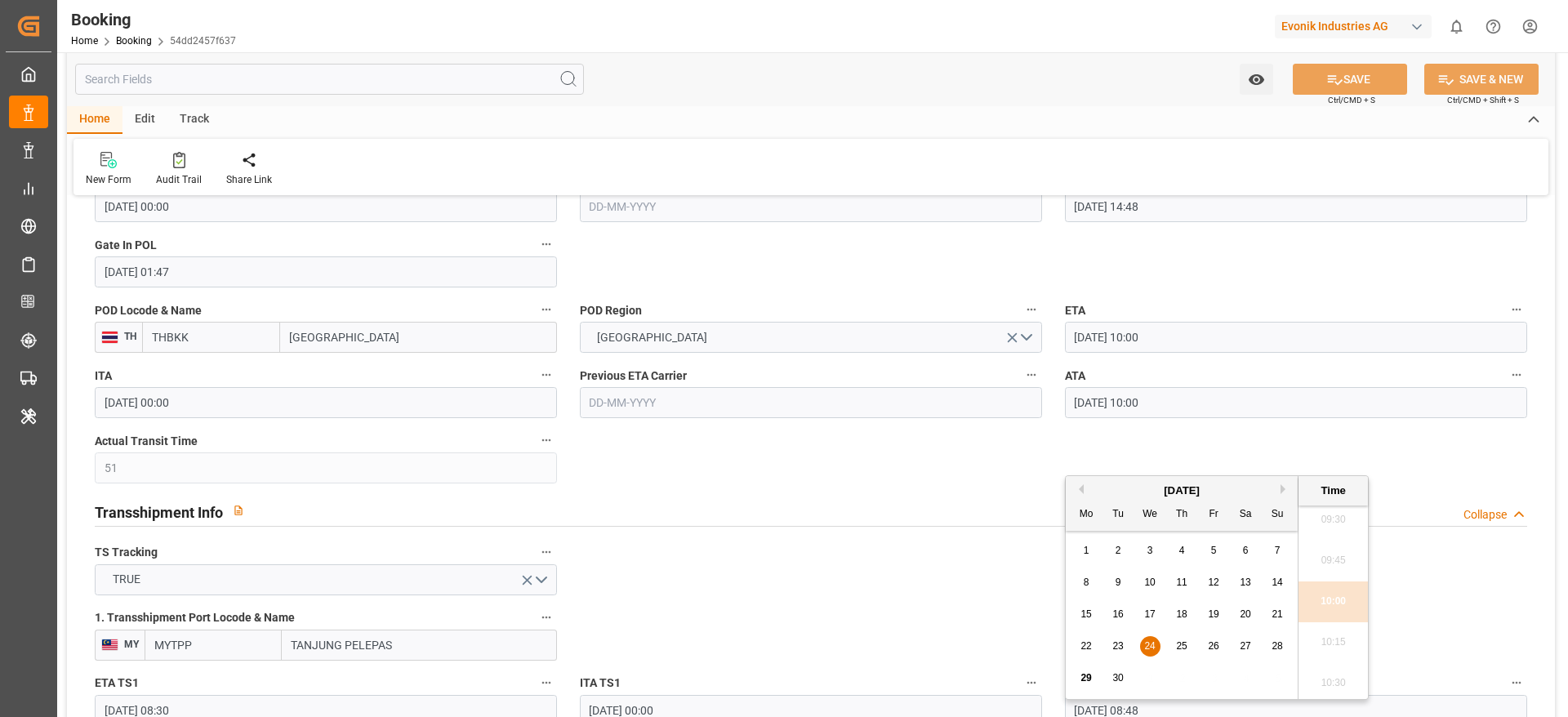
scroll to position [926, 0]
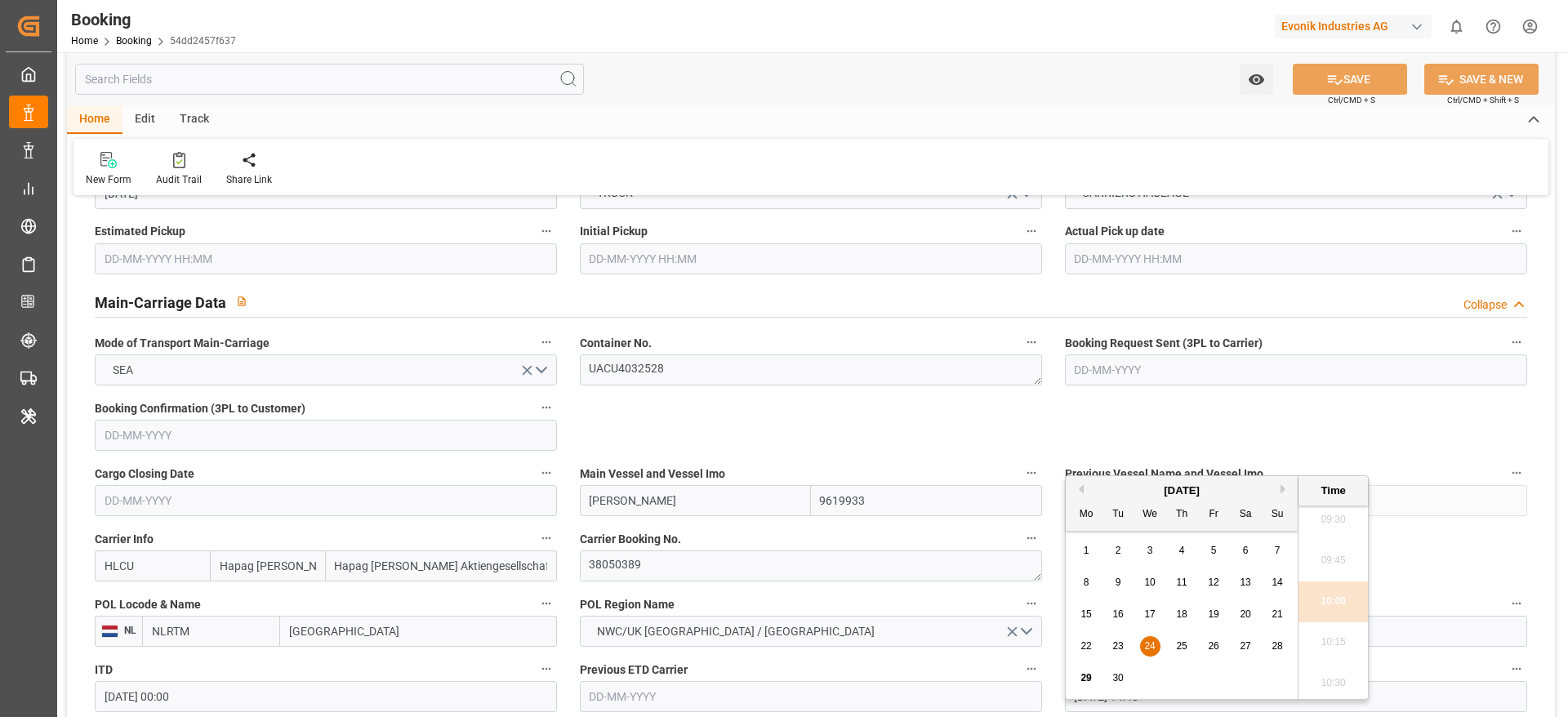
click at [717, 539] on label "Carrier Booking No." at bounding box center [810, 539] width 463 height 23
click at [1020, 539] on button "Carrier Booking No." at bounding box center [1031, 538] width 21 height 21
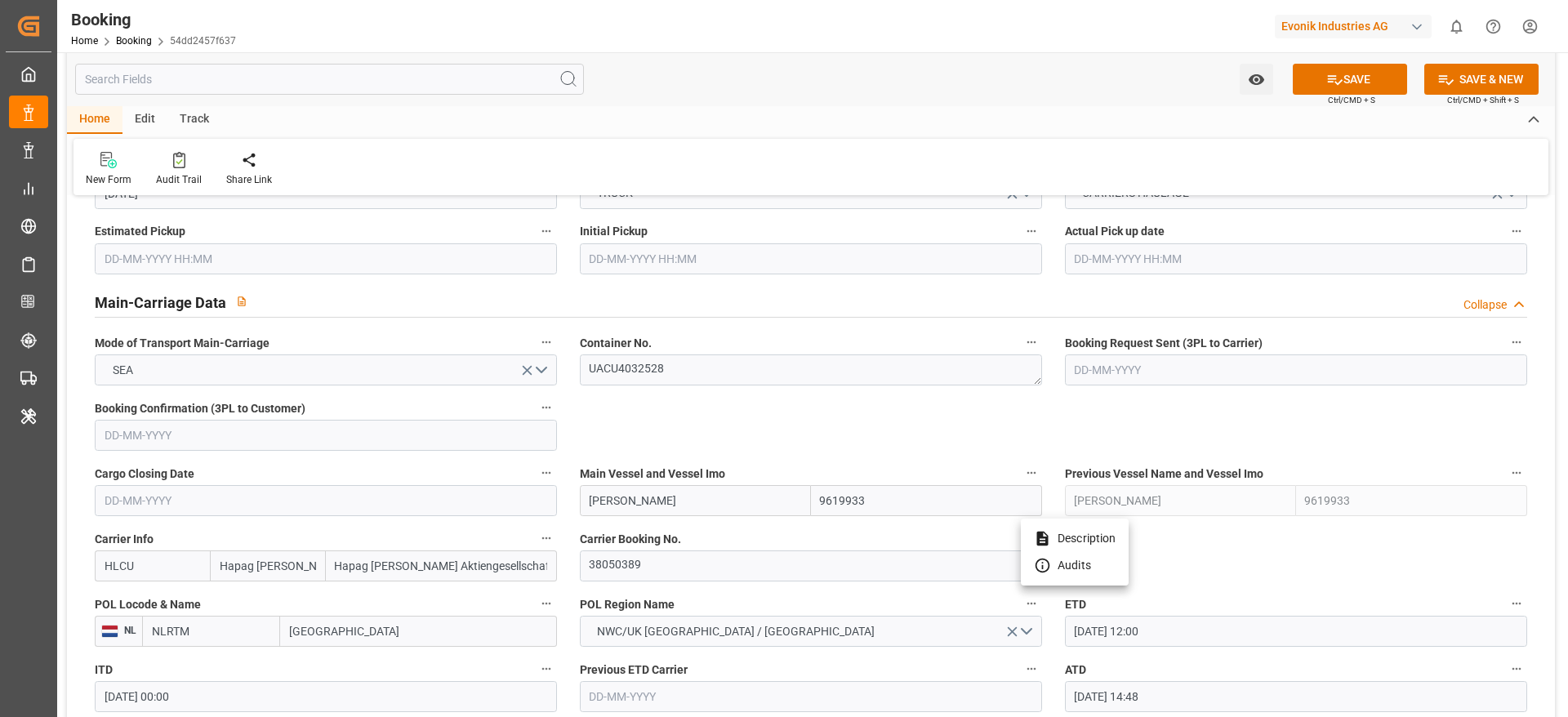
click at [697, 567] on div at bounding box center [784, 358] width 1568 height 717
click at [704, 569] on textarea "38050389" at bounding box center [810, 566] width 463 height 31
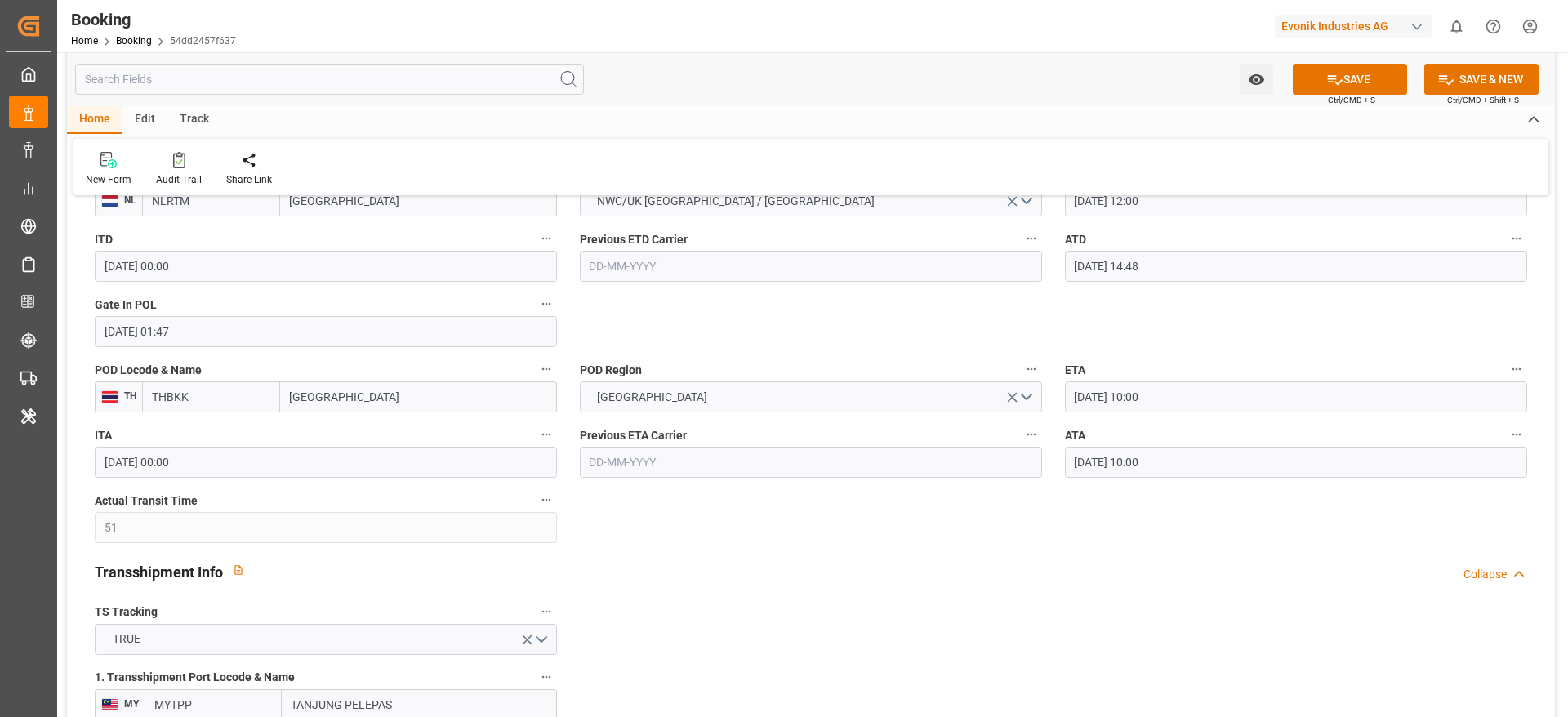
scroll to position [1355, 0]
click at [1185, 465] on input "24-09-2025 10:00" at bounding box center [1296, 464] width 463 height 31
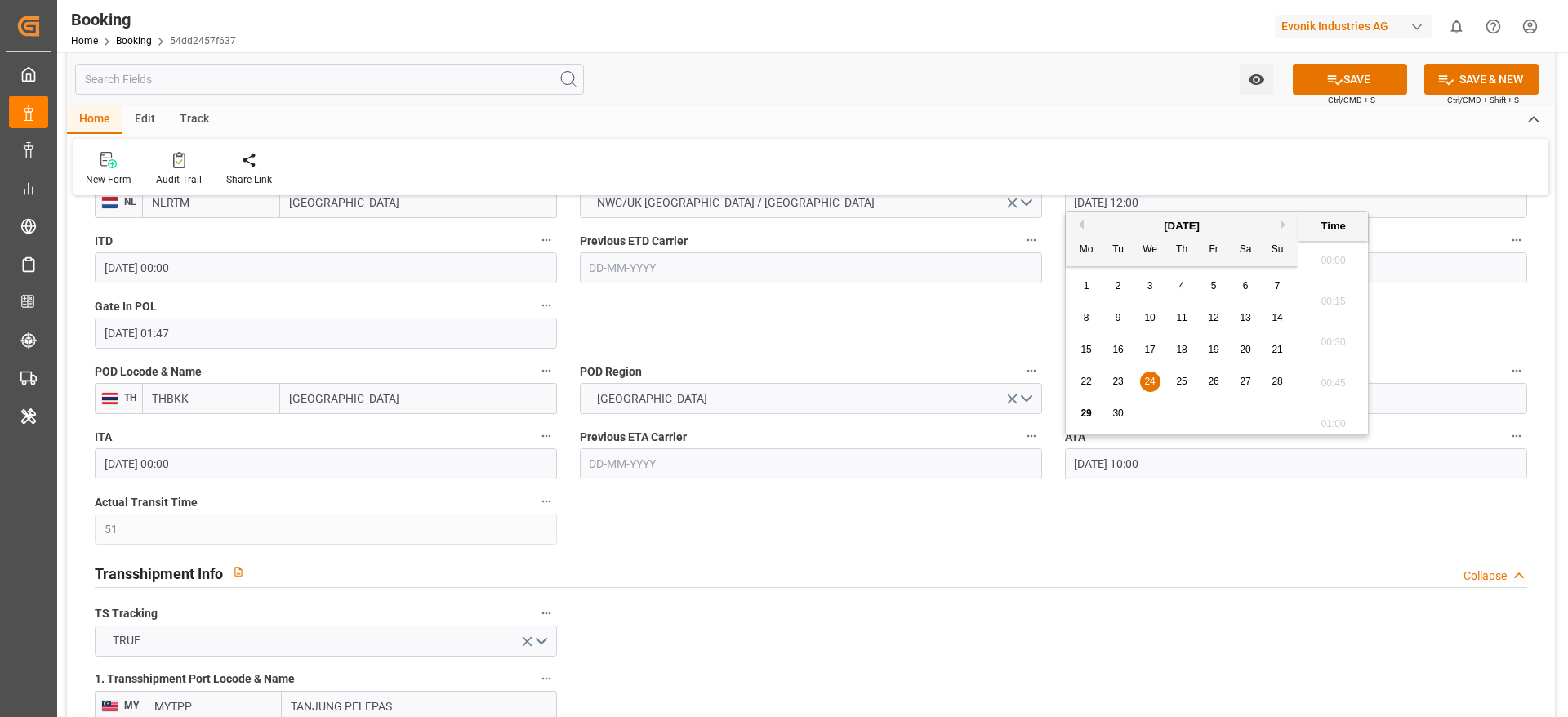
scroll to position [1557, 0]
click at [1086, 412] on span "29" at bounding box center [1086, 413] width 10 height 11
type input "29-09-2025 10:00"
click at [1525, 436] on button "ATA" at bounding box center [1516, 436] width 21 height 21
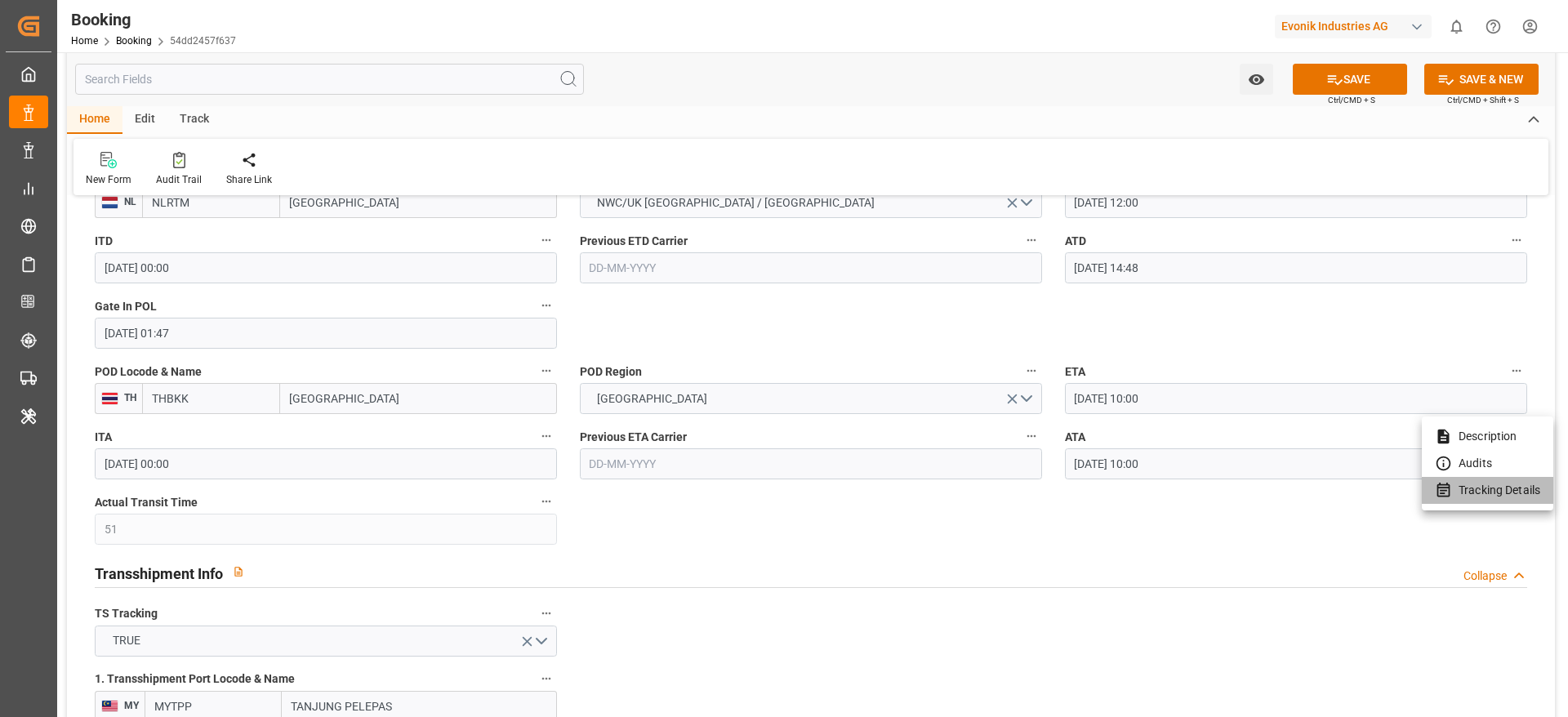
click at [1479, 500] on li "Tracking Details" at bounding box center [1486, 490] width 131 height 27
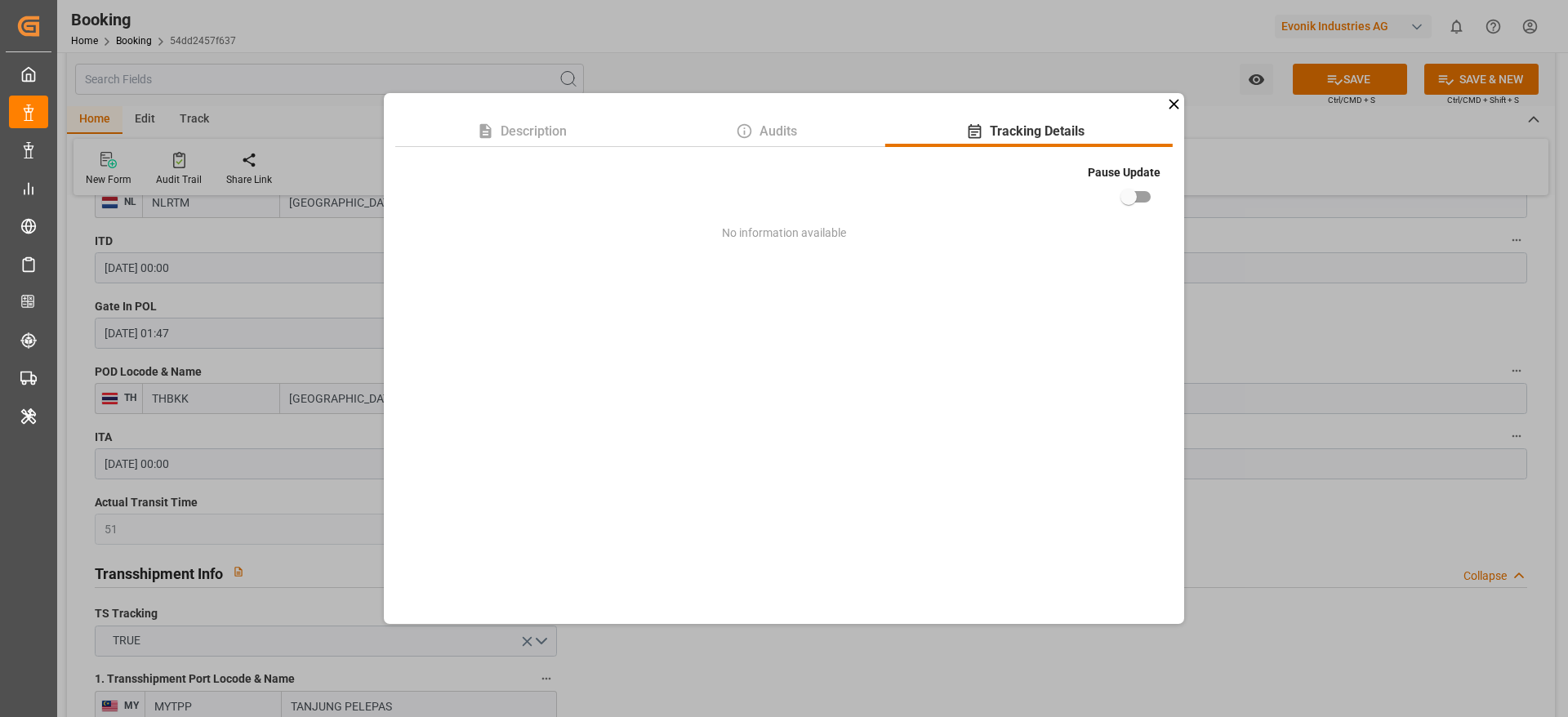
click at [1143, 195] on input "checkbox" at bounding box center [1128, 197] width 93 height 31
checkbox input "true"
click at [1262, 326] on div "Description Audits Tracking Details Pause Update No information available" at bounding box center [784, 358] width 1568 height 717
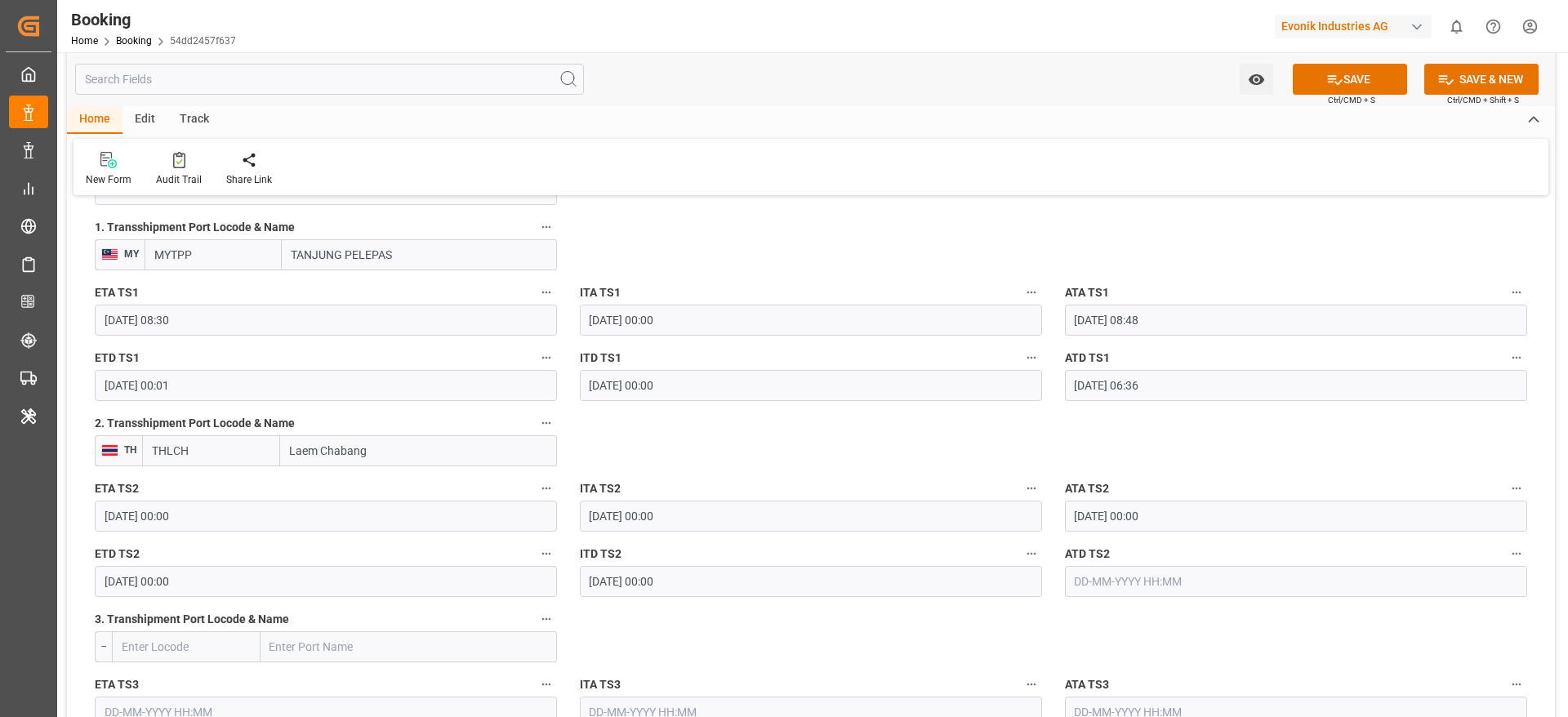
scroll to position [1845, 0]
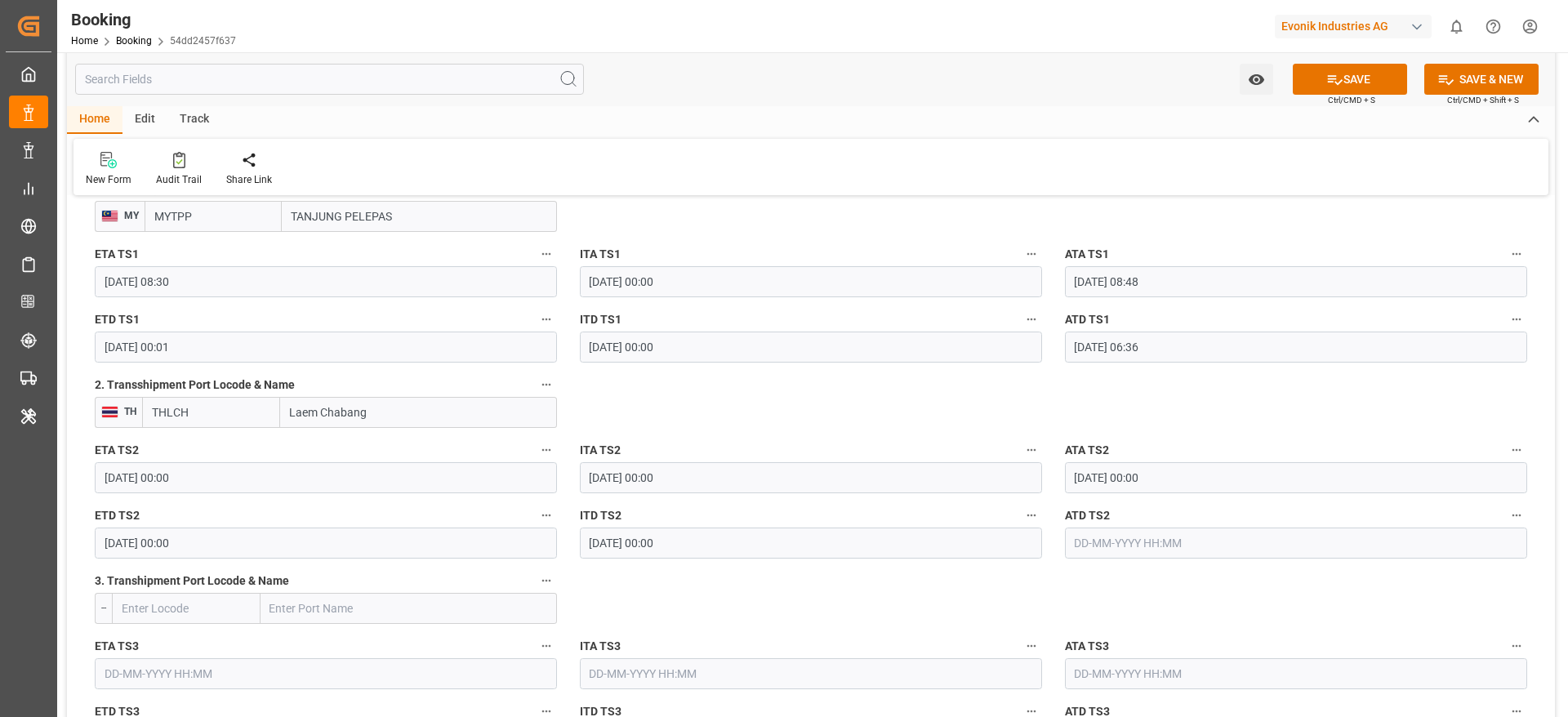
click at [1118, 548] on input "text" at bounding box center [1296, 543] width 463 height 31
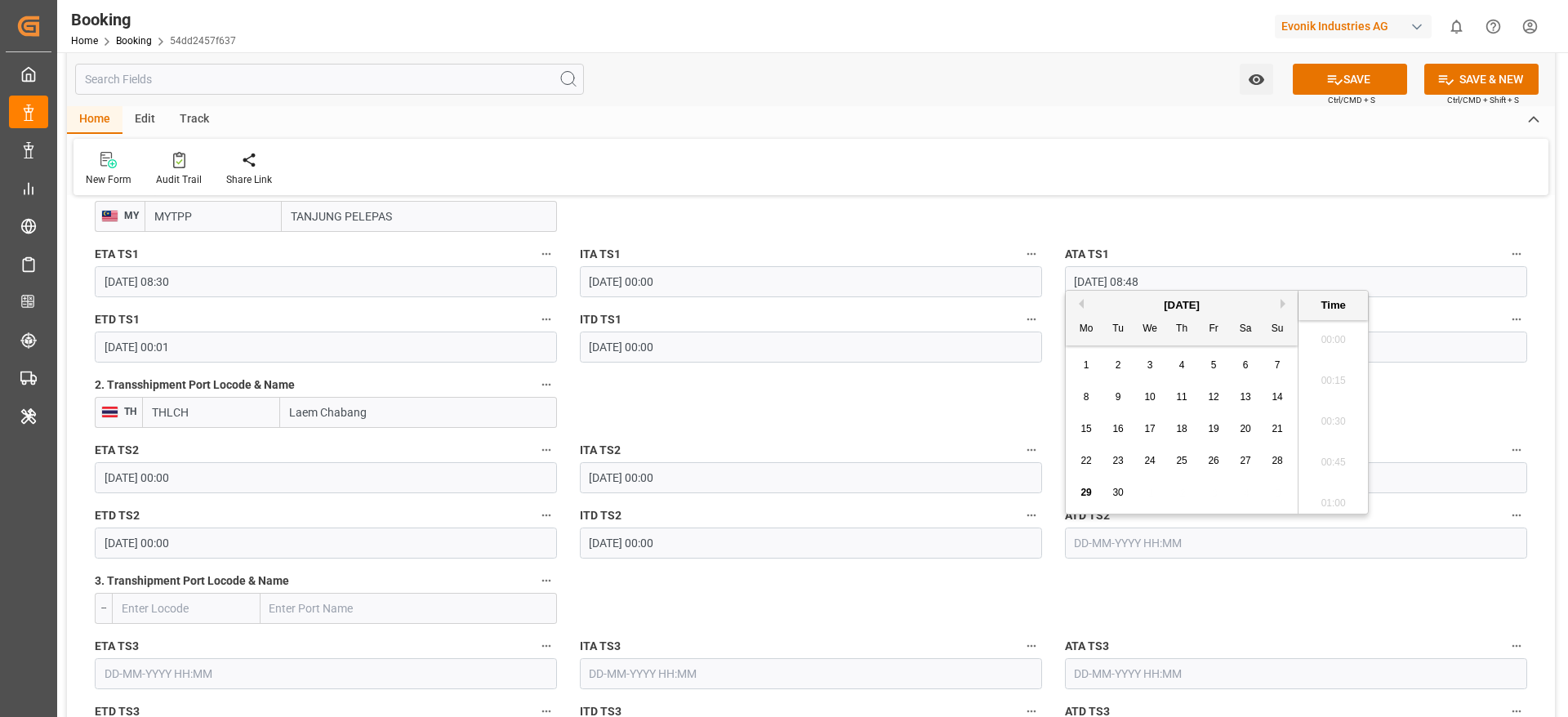
scroll to position [2701, 0]
click at [1274, 457] on span "28" at bounding box center [1276, 460] width 10 height 11
type input "28-09-2025 00:00"
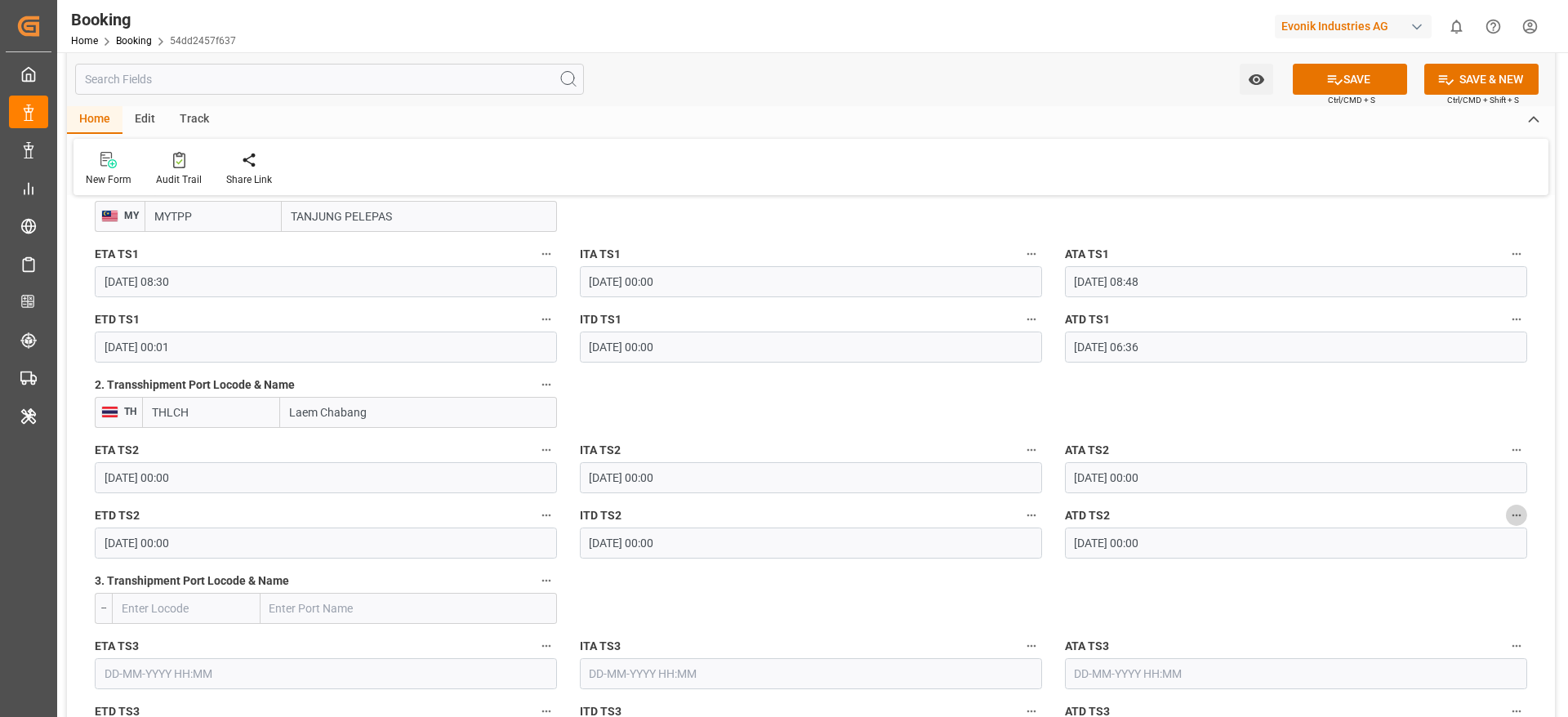
click at [1510, 515] on icon "button" at bounding box center [1516, 515] width 13 height 13
click at [1490, 569] on li "Tracking Details" at bounding box center [1486, 569] width 131 height 27
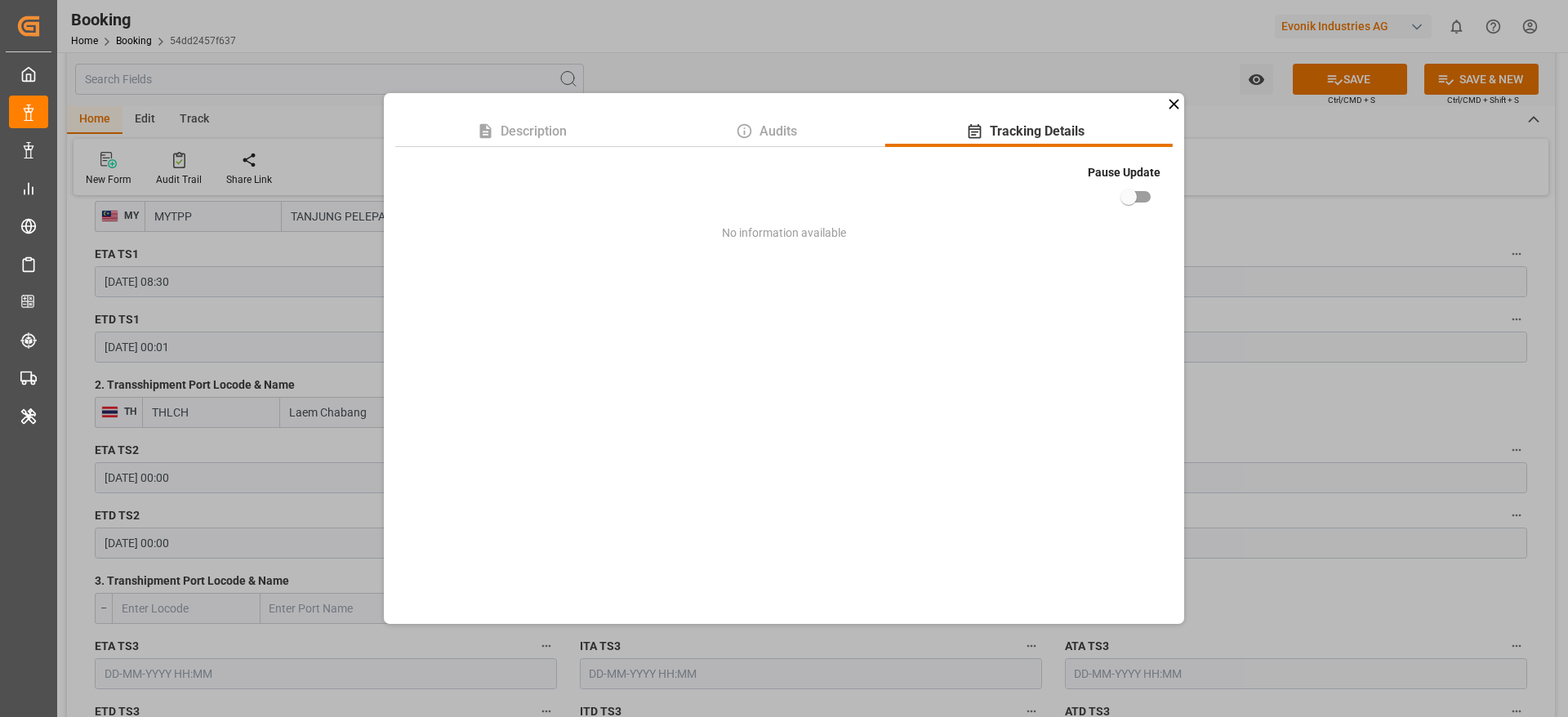
click at [1129, 191] on input "checkbox" at bounding box center [1128, 197] width 93 height 31
checkbox input "true"
click at [1301, 400] on div "Description Audits Tracking Details Pause Update No information available" at bounding box center [784, 358] width 1568 height 717
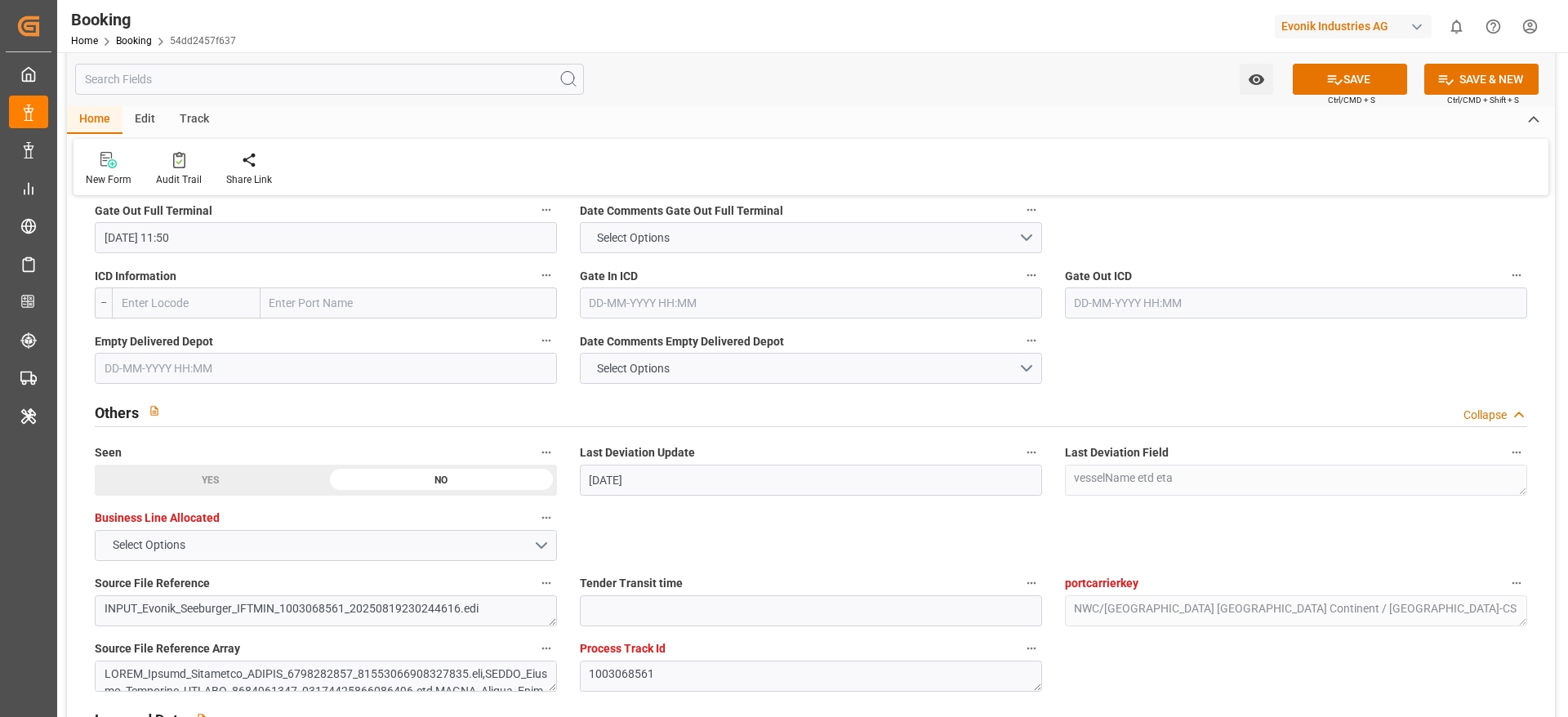
scroll to position [2335, 0]
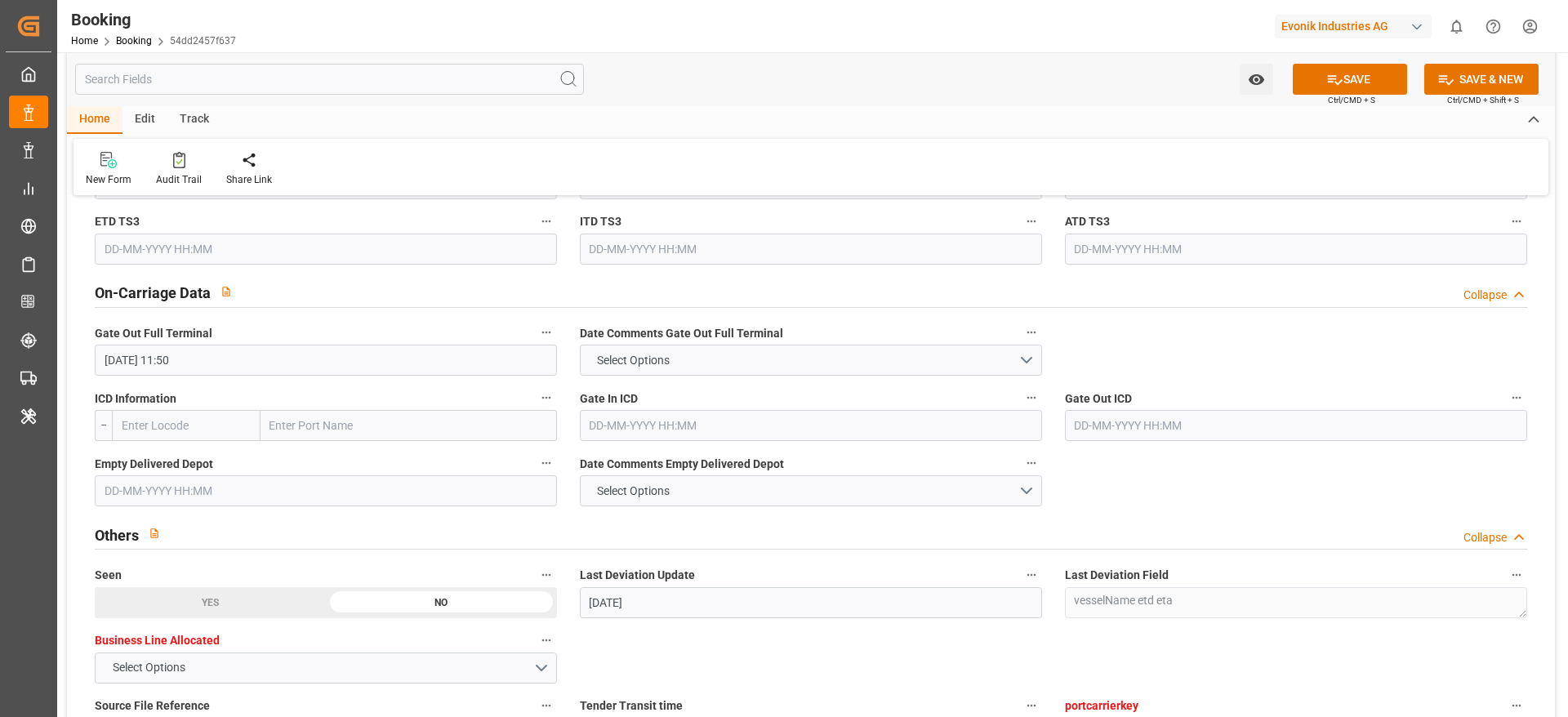
click at [256, 357] on input "28-09-2025 11:50" at bounding box center [325, 360] width 463 height 31
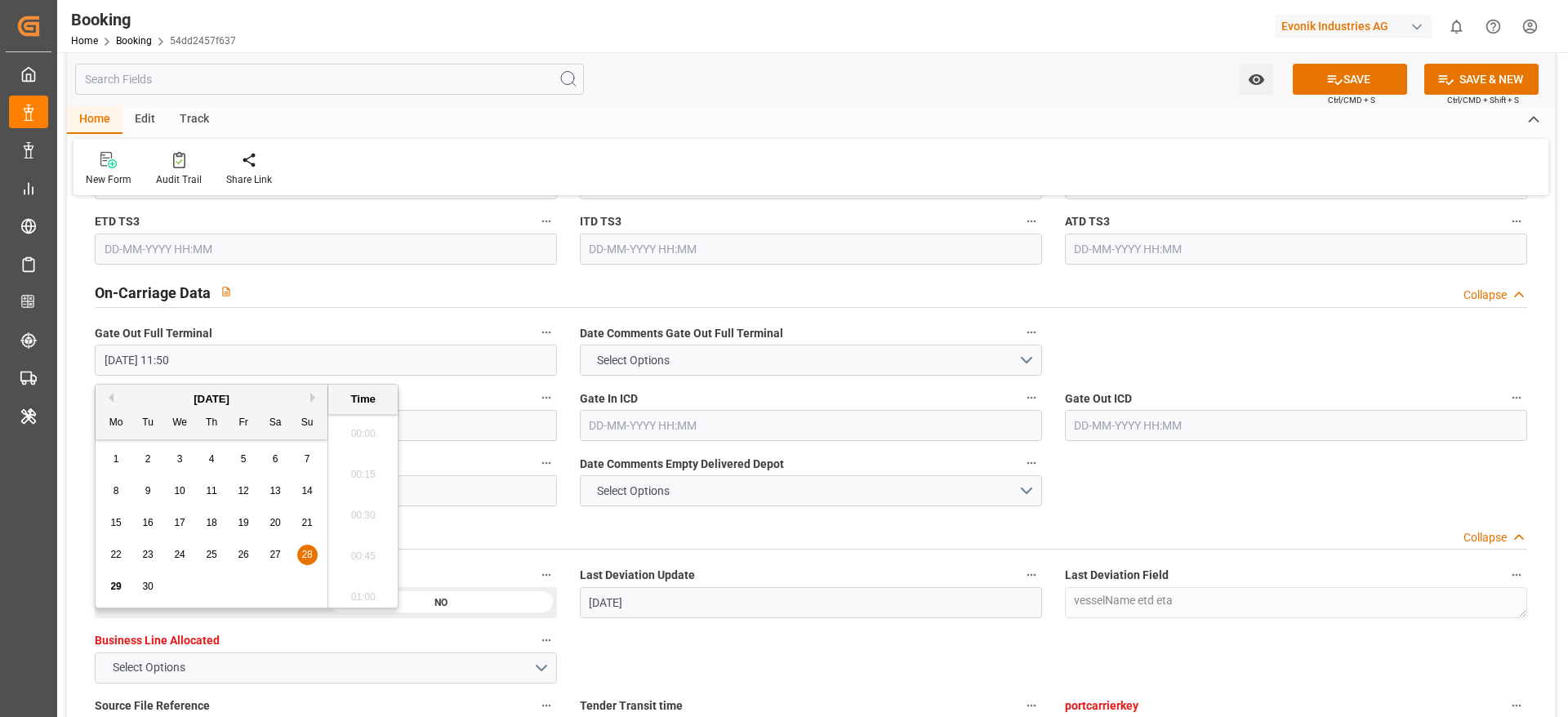
scroll to position [1844, 0]
click at [256, 357] on input "28-09-2025 11:50" at bounding box center [325, 360] width 463 height 31
click at [256, 356] on input "28-09-2025 11:50" at bounding box center [325, 360] width 463 height 31
click at [543, 337] on icon "button" at bounding box center [546, 332] width 13 height 13
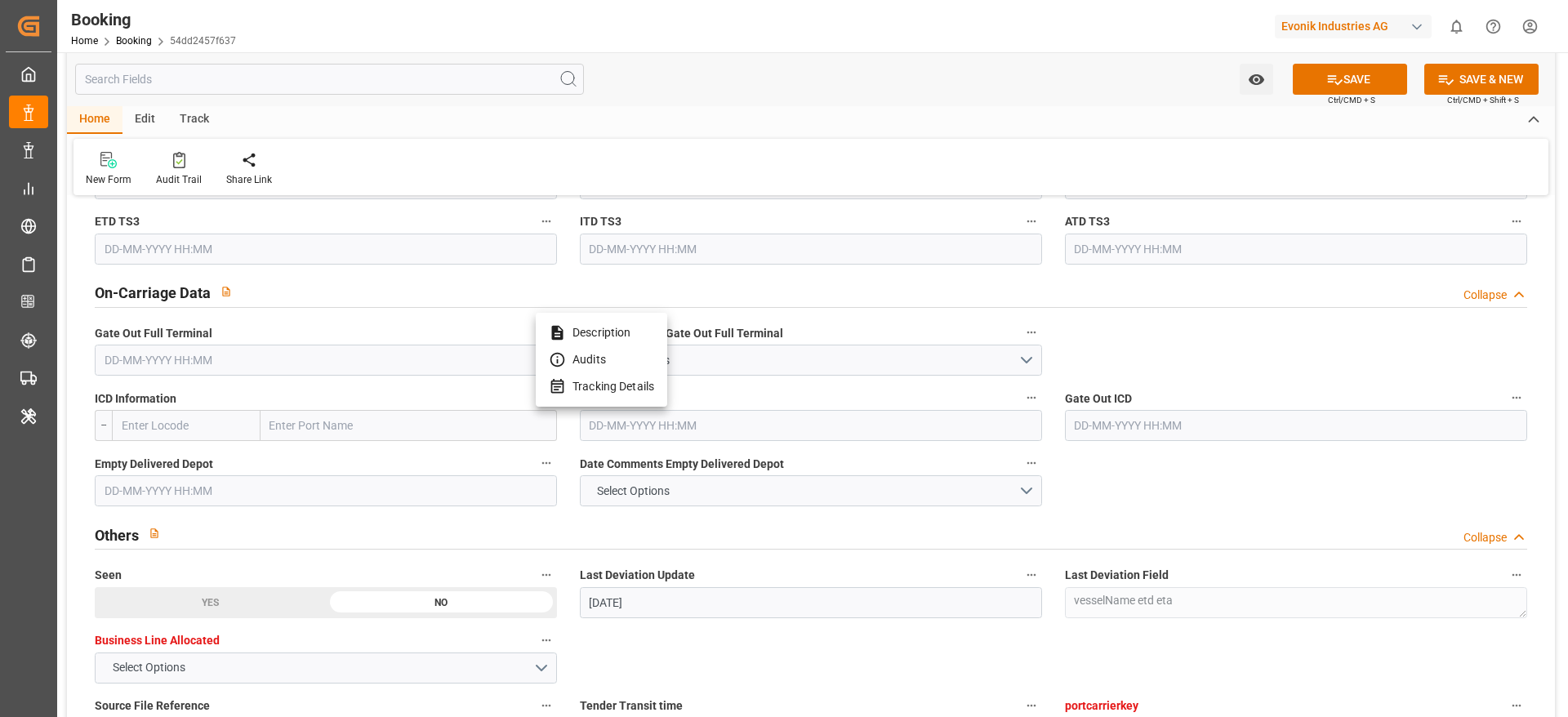
click at [626, 391] on li "Tracking Details" at bounding box center [600, 386] width 131 height 27
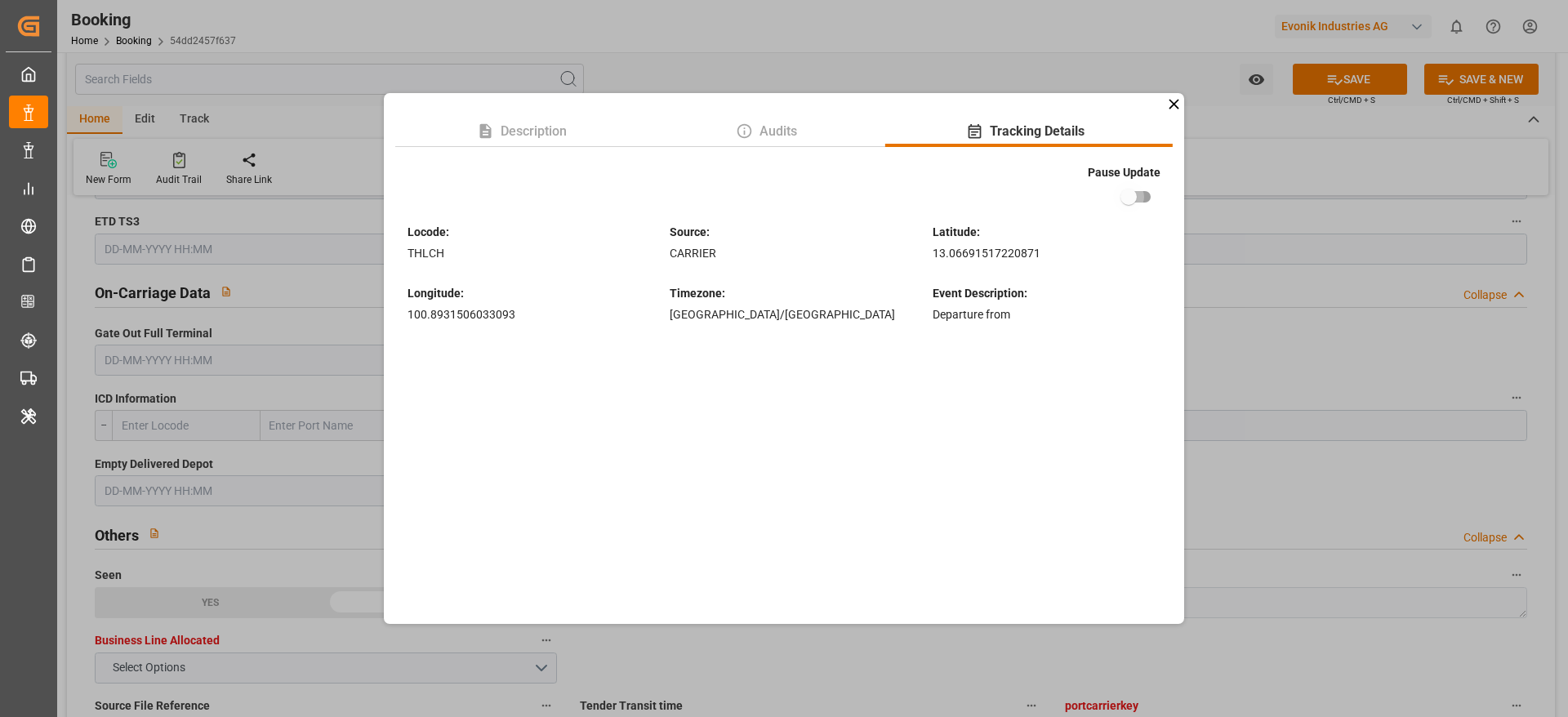
click at [1144, 198] on input "checkbox" at bounding box center [1128, 197] width 93 height 31
checkbox input "true"
click at [1306, 330] on div "Description Audits Tracking Details Pause Update Locode : THLCH Source : CARRIE…" at bounding box center [784, 358] width 1568 height 717
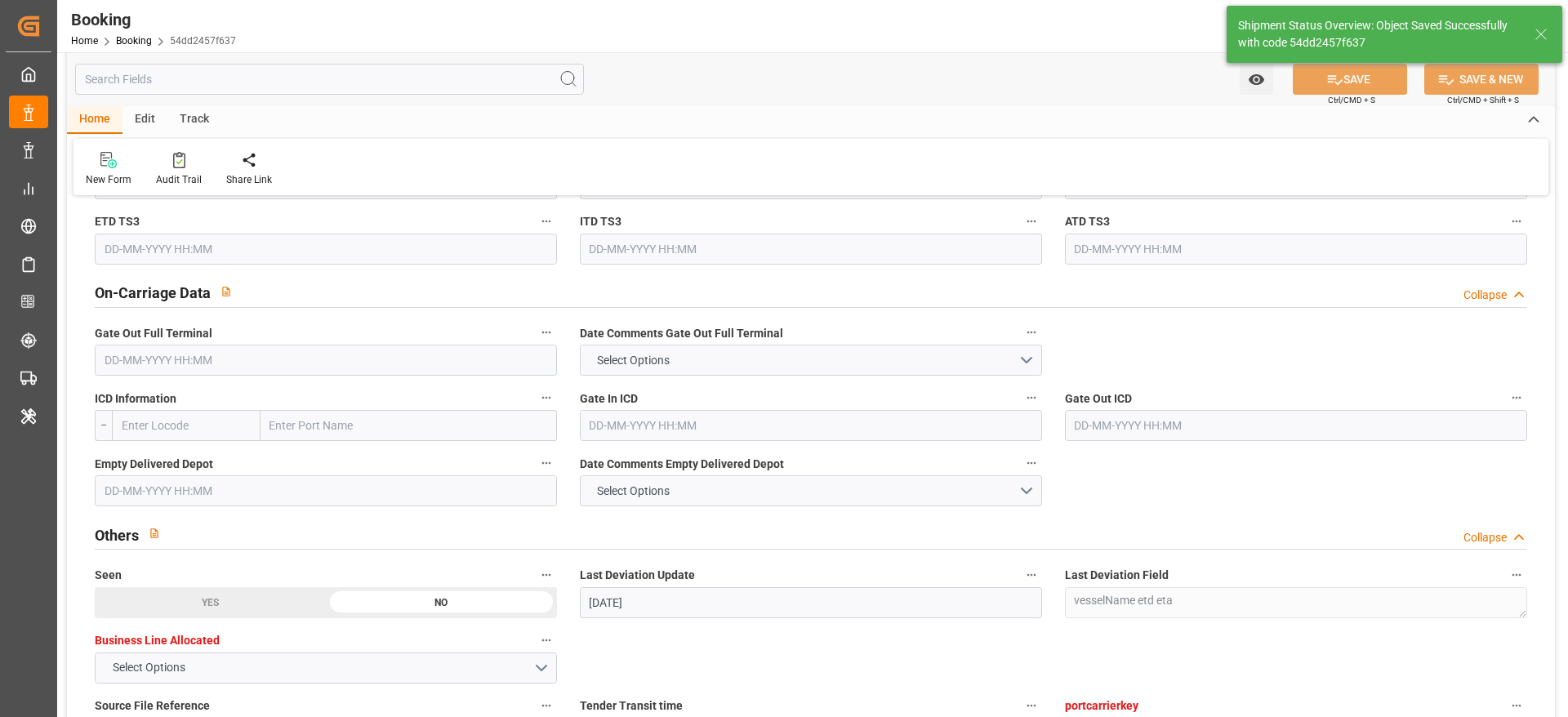
type input "56"
type input "29-09-2025 11:39"
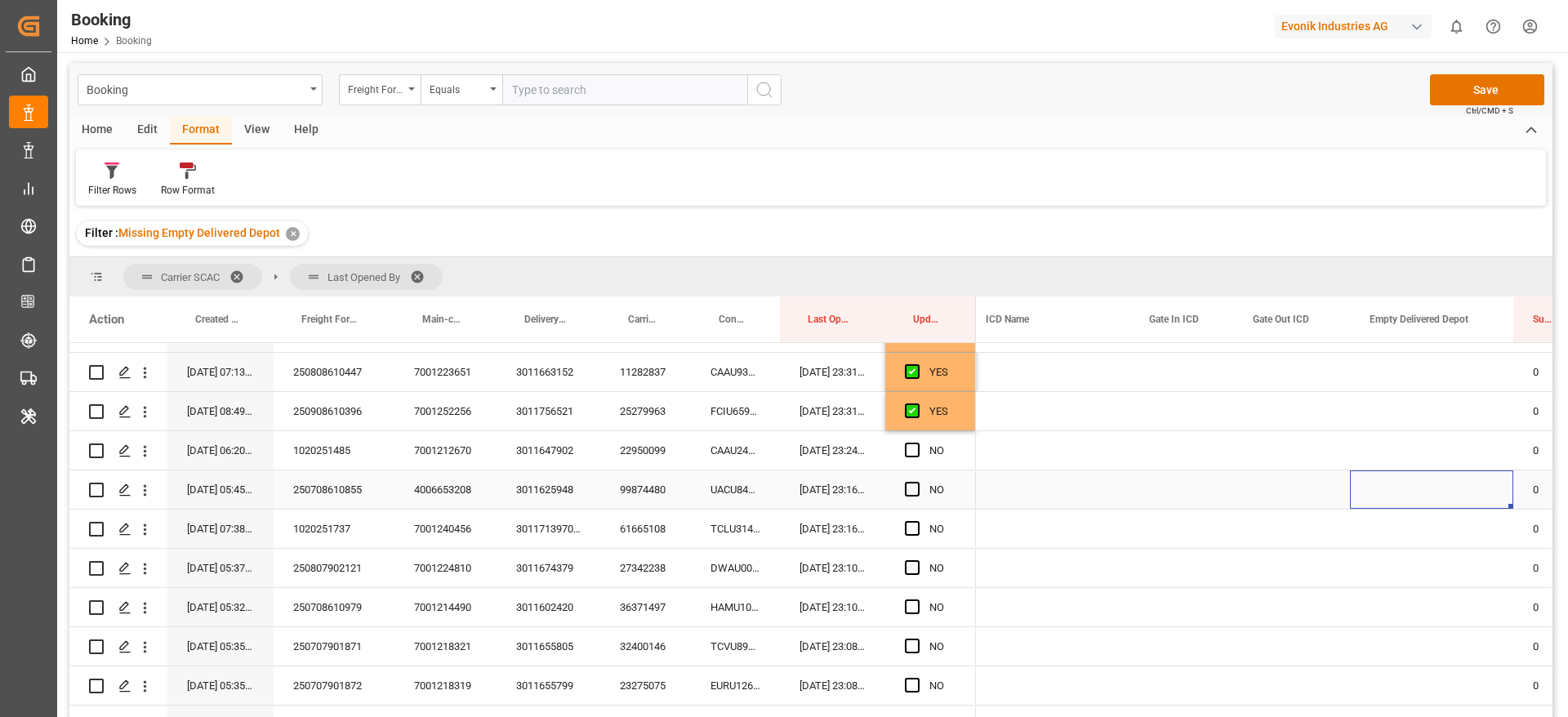
click at [1405, 483] on div "Press SPACE to select this row." at bounding box center [1431, 490] width 163 height 38
click at [1438, 480] on div "Press SPACE to select this row." at bounding box center [1431, 490] width 163 height 38
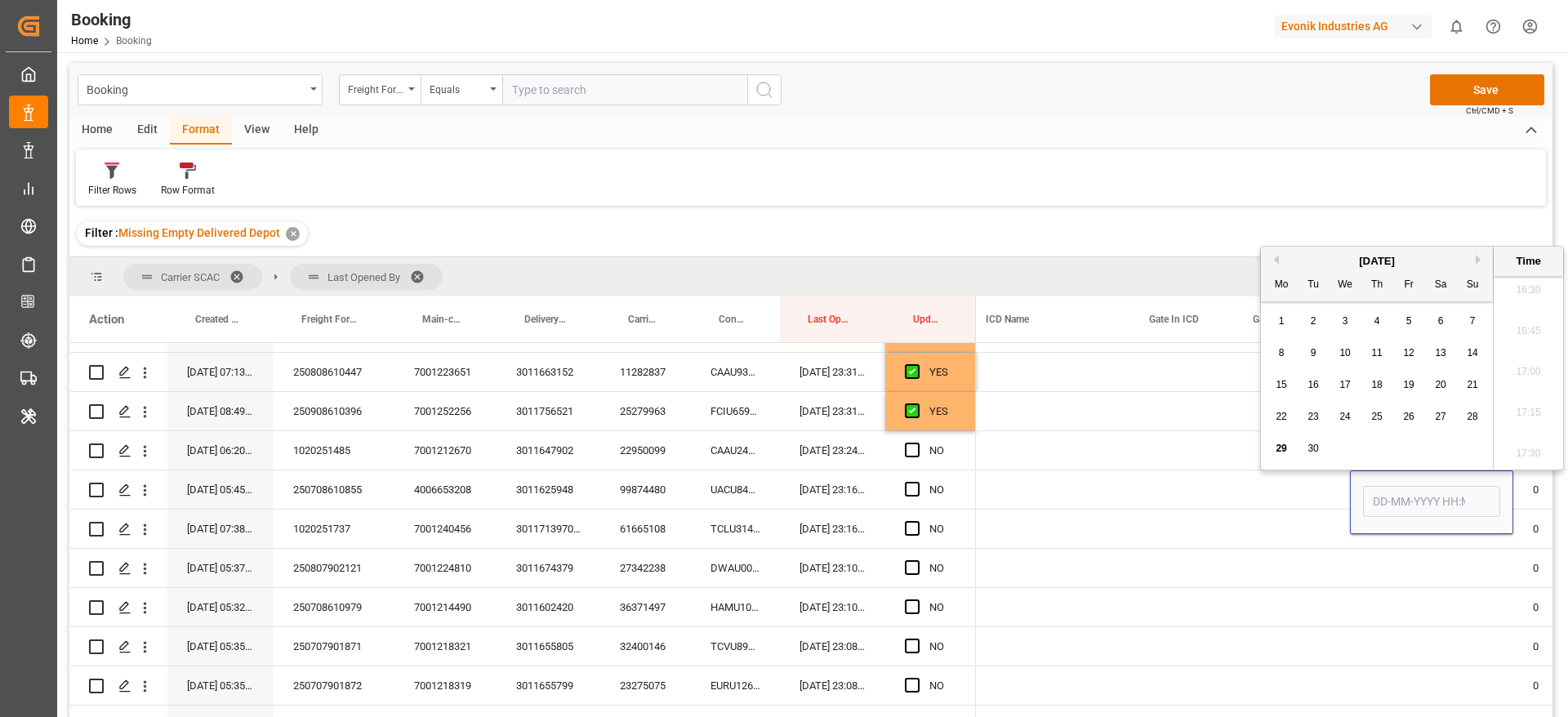
click at [1283, 449] on span "29" at bounding box center [1281, 448] width 10 height 11
type input "[DATE] 00:00"
click at [920, 490] on div "Press SPACE to select this row." at bounding box center [917, 490] width 24 height 37
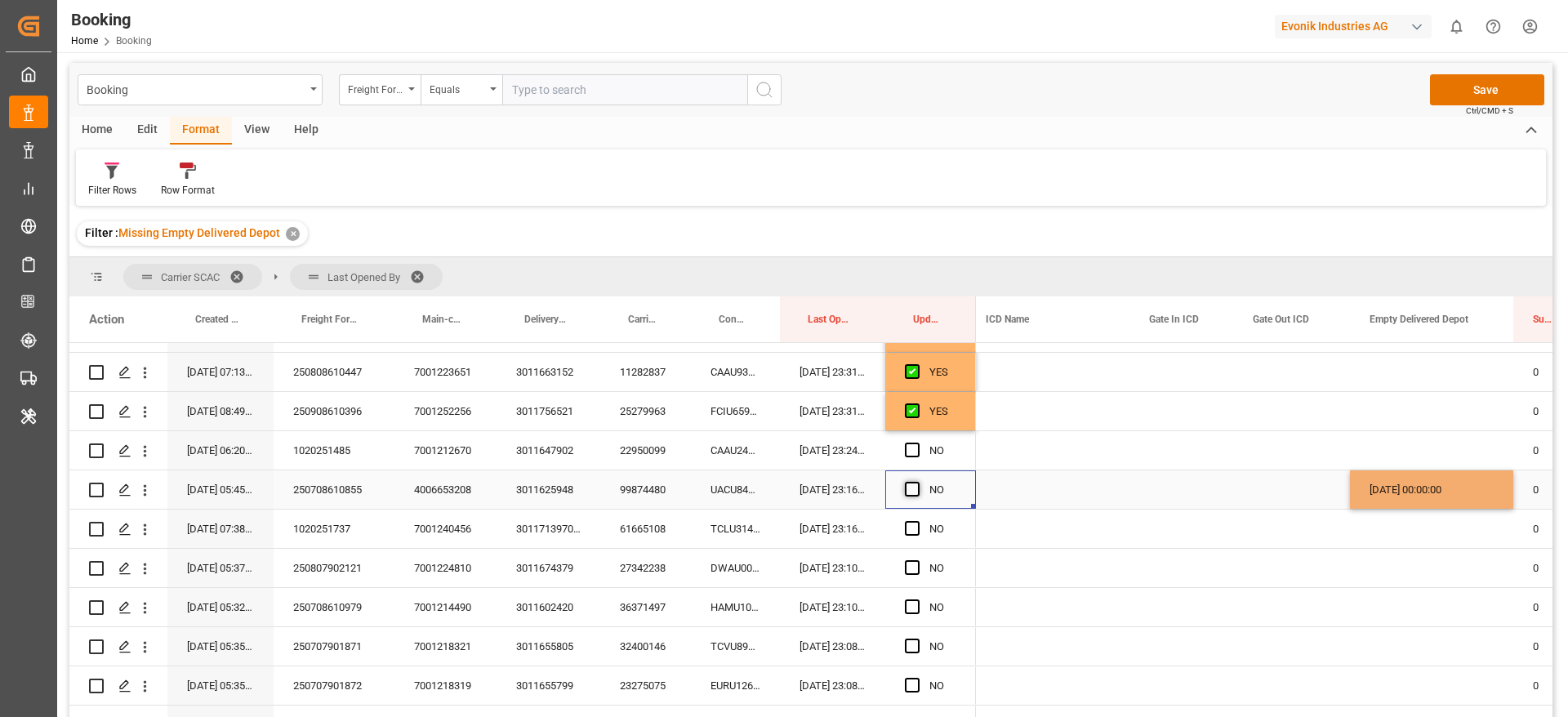
click at [914, 490] on span "Press SPACE to select this row." at bounding box center [912, 489] width 15 height 15
click at [917, 482] on input "Press SPACE to select this row." at bounding box center [917, 482] width 0 height 0
click at [702, 528] on div "TCLU3142075" at bounding box center [735, 529] width 89 height 38
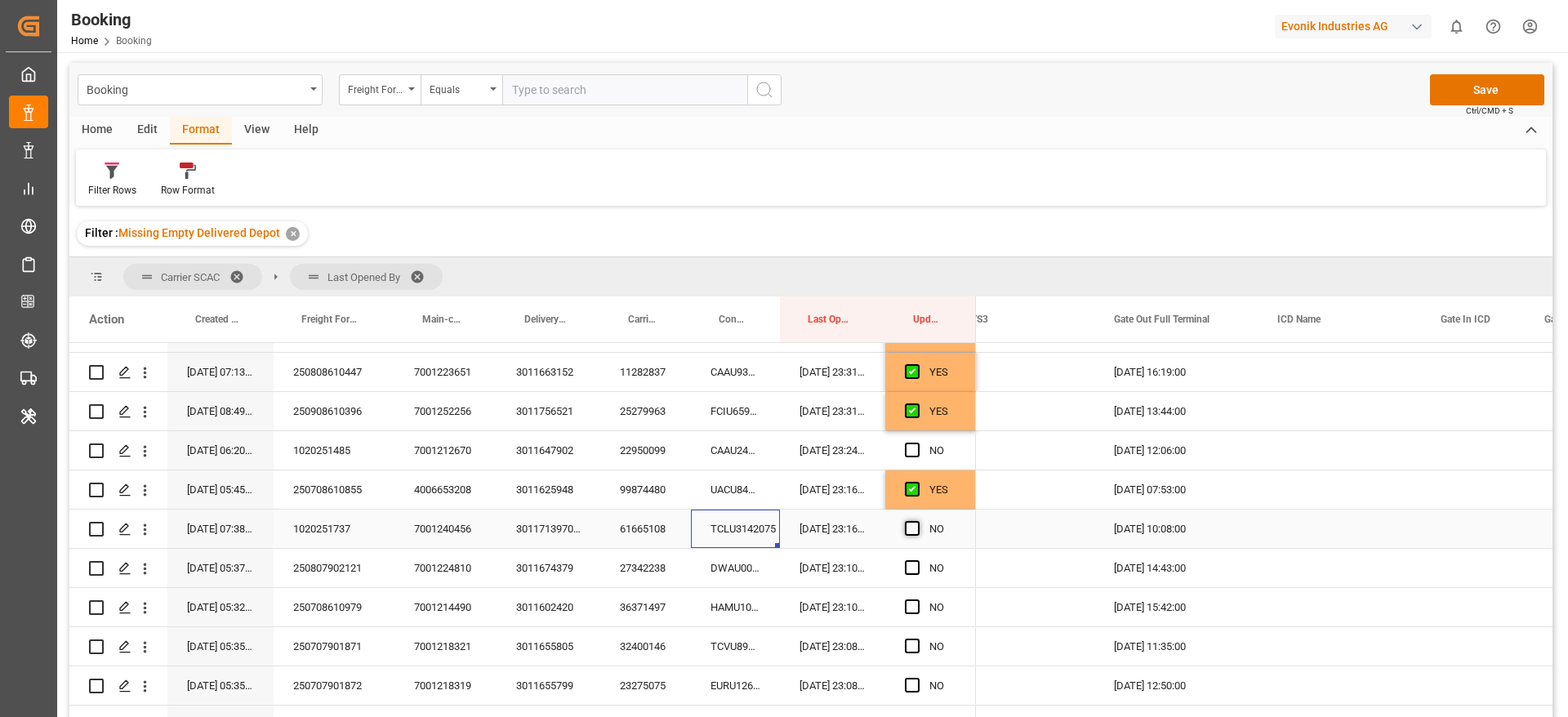
click at [907, 530] on span "Press SPACE to select this row." at bounding box center [912, 528] width 15 height 15
click at [917, 521] on input "Press SPACE to select this row." at bounding box center [917, 521] width 0 height 0
click at [736, 575] on div "DWAU0007280" at bounding box center [735, 568] width 89 height 38
click at [912, 565] on span "Press SPACE to select this row." at bounding box center [912, 568] width 15 height 15
click at [917, 561] on input "Press SPACE to select this row." at bounding box center [917, 561] width 0 height 0
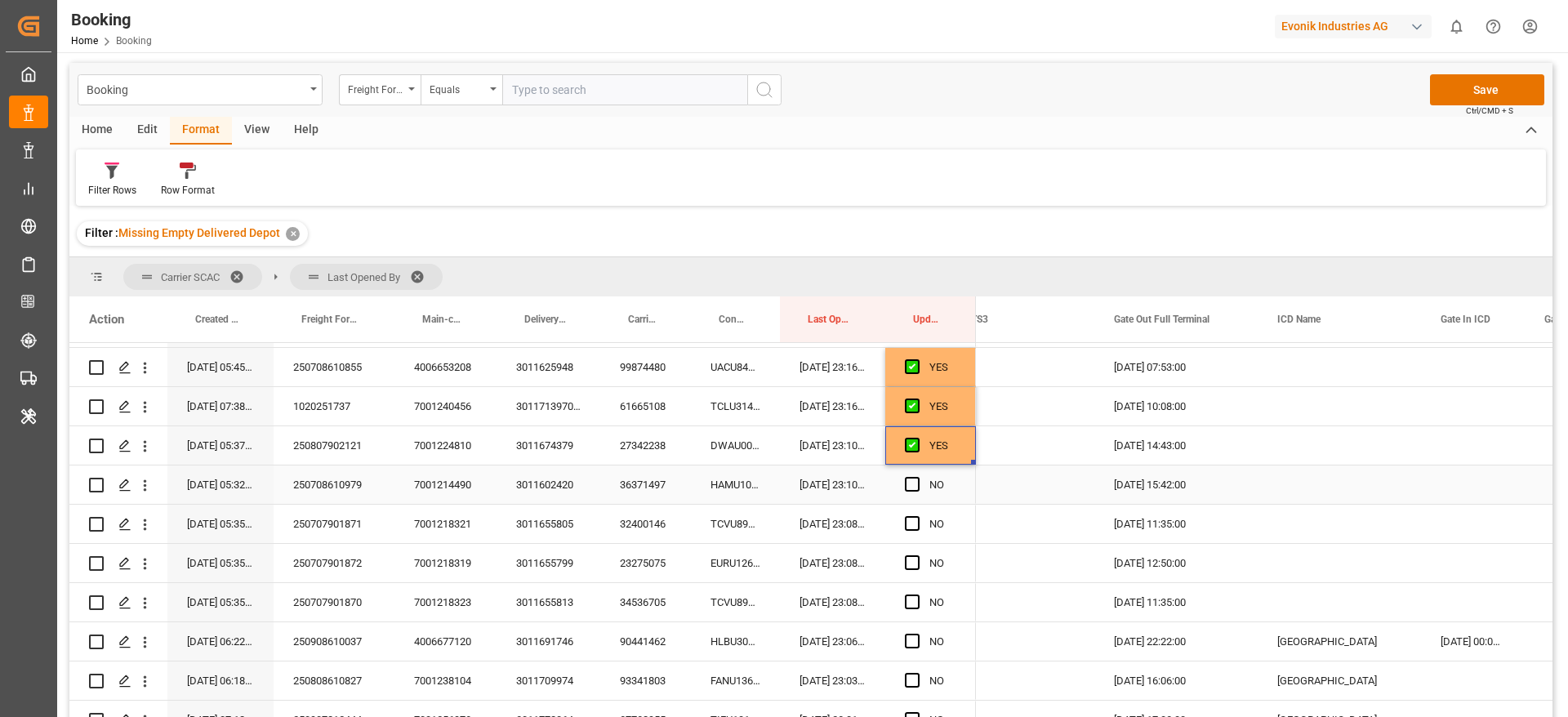
click at [728, 481] on div "HAMU1075143" at bounding box center [735, 484] width 89 height 38
click at [912, 481] on span "Press SPACE to select this row." at bounding box center [912, 484] width 15 height 15
click at [917, 477] on input "Press SPACE to select this row." at bounding box center [917, 477] width 0 height 0
click at [699, 526] on div "TCVU8912190" at bounding box center [735, 524] width 89 height 38
click at [712, 521] on div "TCVU8912190" at bounding box center [735, 524] width 89 height 38
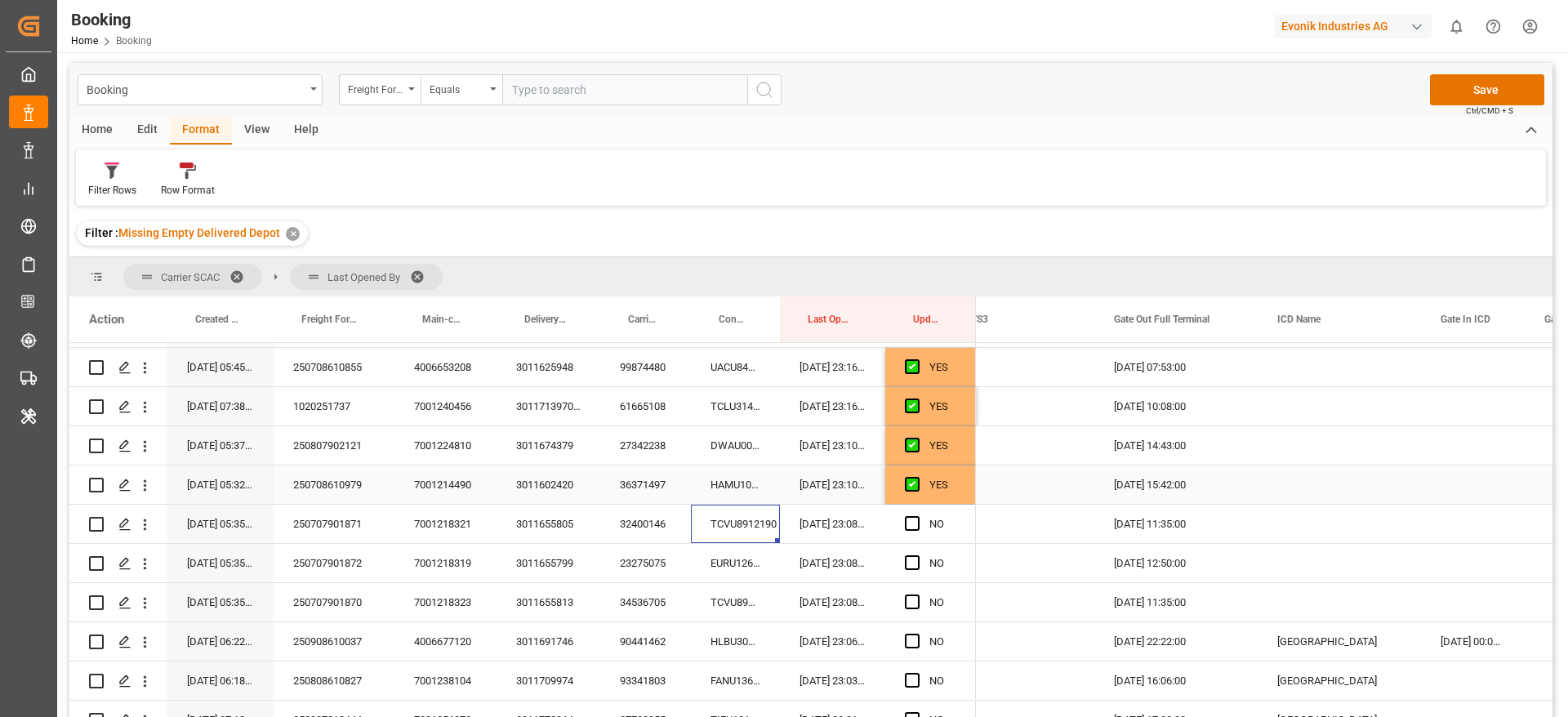
click at [732, 489] on div "HAMU1075143" at bounding box center [735, 484] width 89 height 38
click at [739, 513] on div "TCVU8912190" at bounding box center [735, 524] width 89 height 38
click at [909, 523] on span "Press SPACE to select this row." at bounding box center [912, 523] width 15 height 15
click at [917, 516] on input "Press SPACE to select this row." at bounding box center [917, 516] width 0 height 0
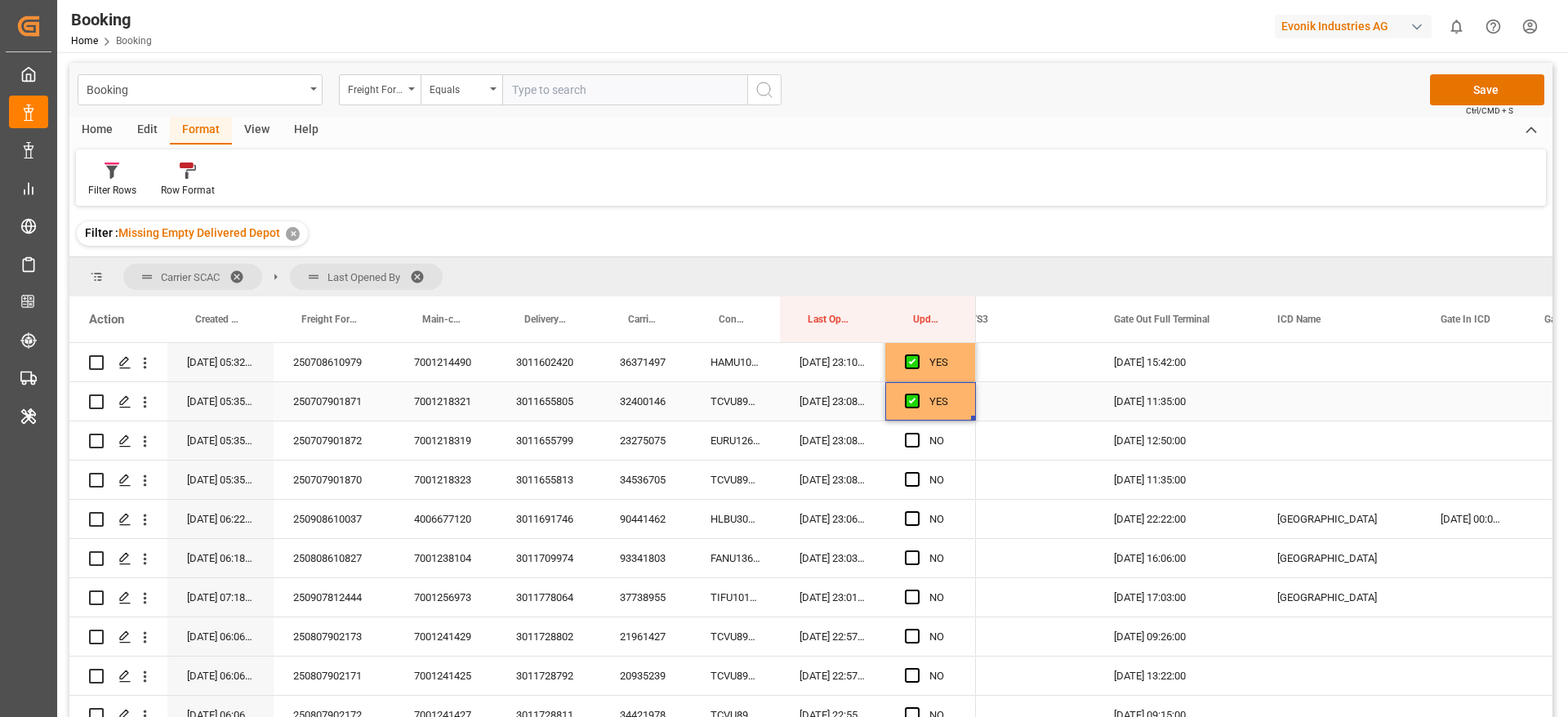
click at [729, 413] on div "TCVU8912190" at bounding box center [735, 401] width 89 height 38
click at [749, 437] on div "EURU1269484" at bounding box center [735, 441] width 89 height 38
click at [910, 442] on span "Press SPACE to select this row." at bounding box center [912, 440] width 15 height 15
click at [917, 433] on input "Press SPACE to select this row." at bounding box center [917, 433] width 0 height 0
click at [745, 480] on div "TCVU8911980" at bounding box center [735, 480] width 89 height 38
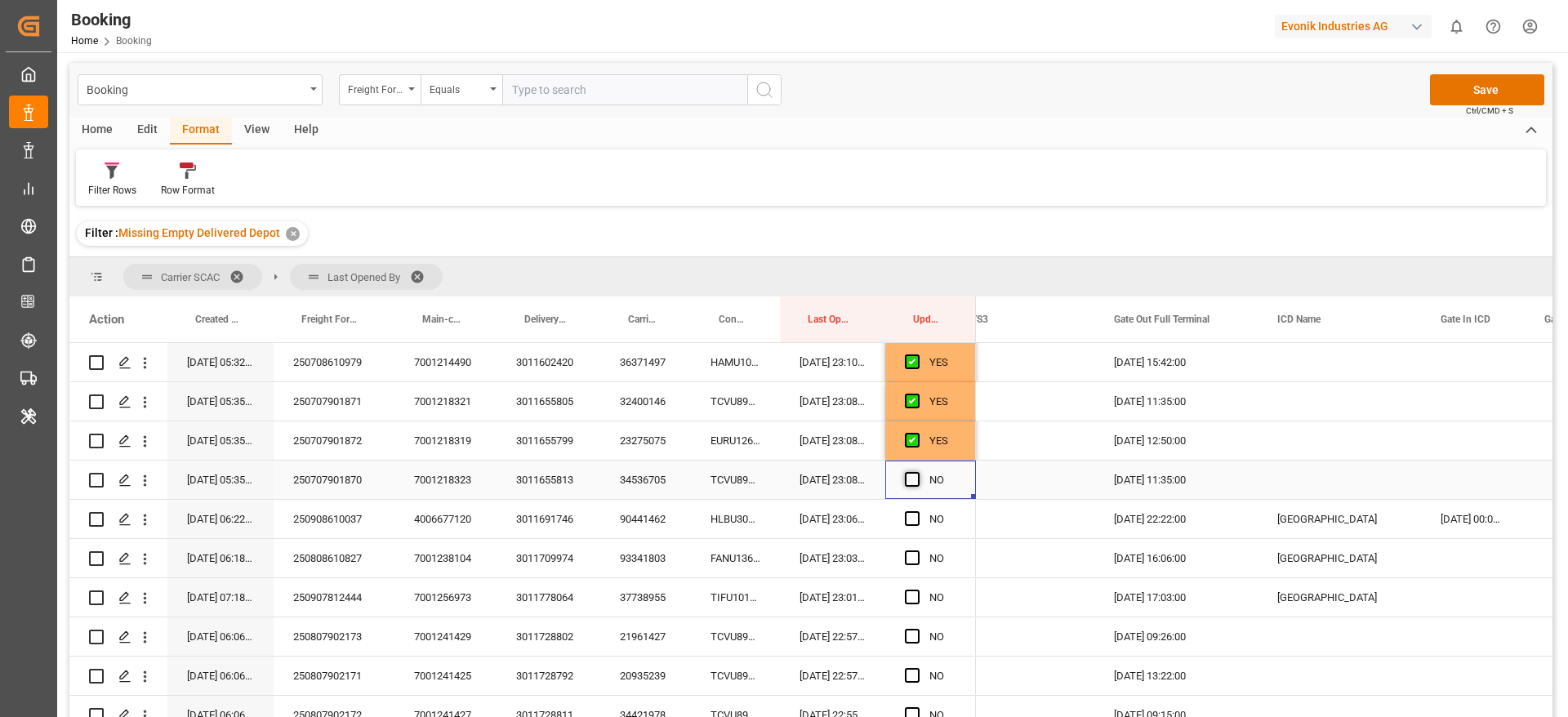
click at [916, 478] on span "Press SPACE to select this row." at bounding box center [912, 479] width 15 height 15
click at [917, 472] on input "Press SPACE to select this row." at bounding box center [917, 472] width 0 height 0
click at [735, 519] on div "HLBU3043000" at bounding box center [735, 519] width 89 height 38
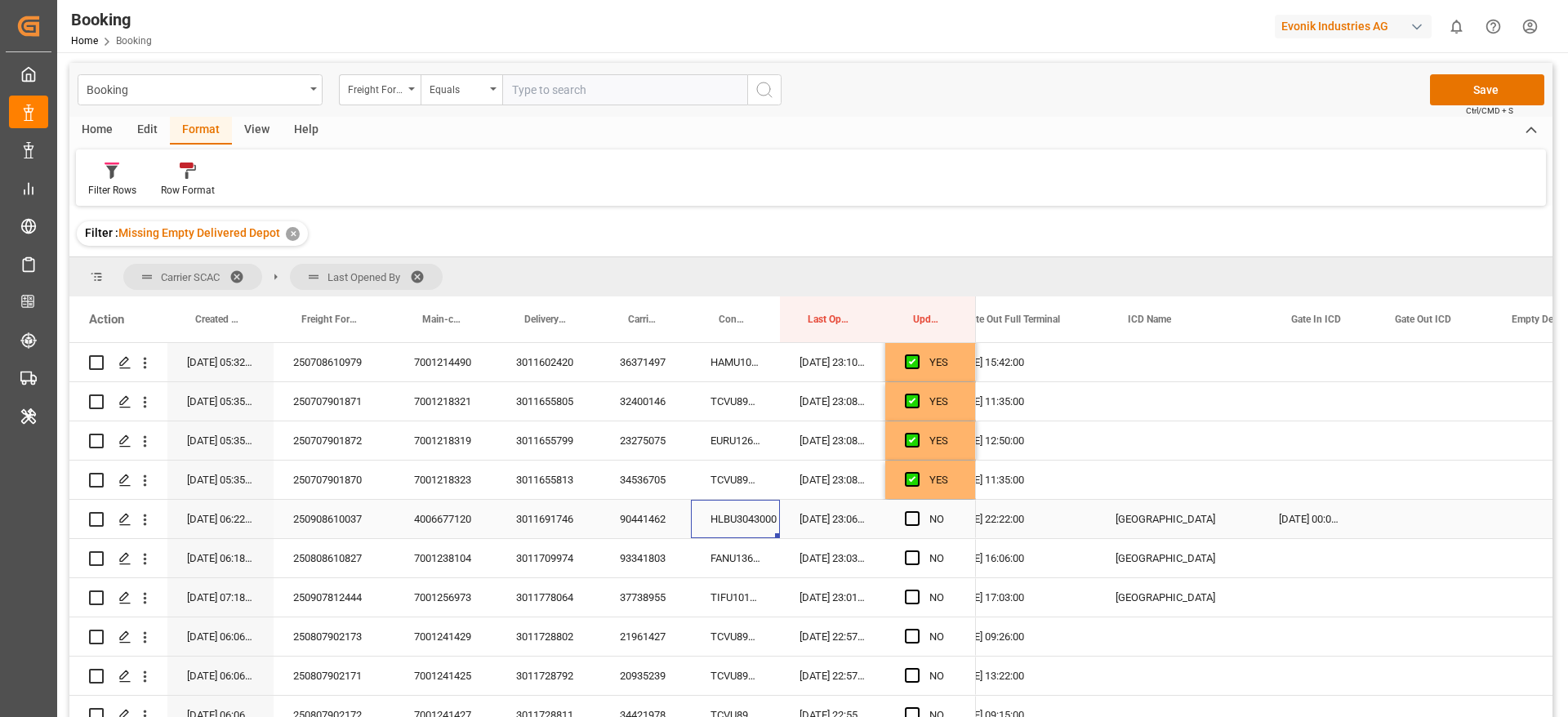
scroll to position [0, 3804]
click at [911, 516] on span "Press SPACE to select this row." at bounding box center [912, 518] width 15 height 15
click at [917, 511] on input "Press SPACE to select this row." at bounding box center [917, 511] width 0 height 0
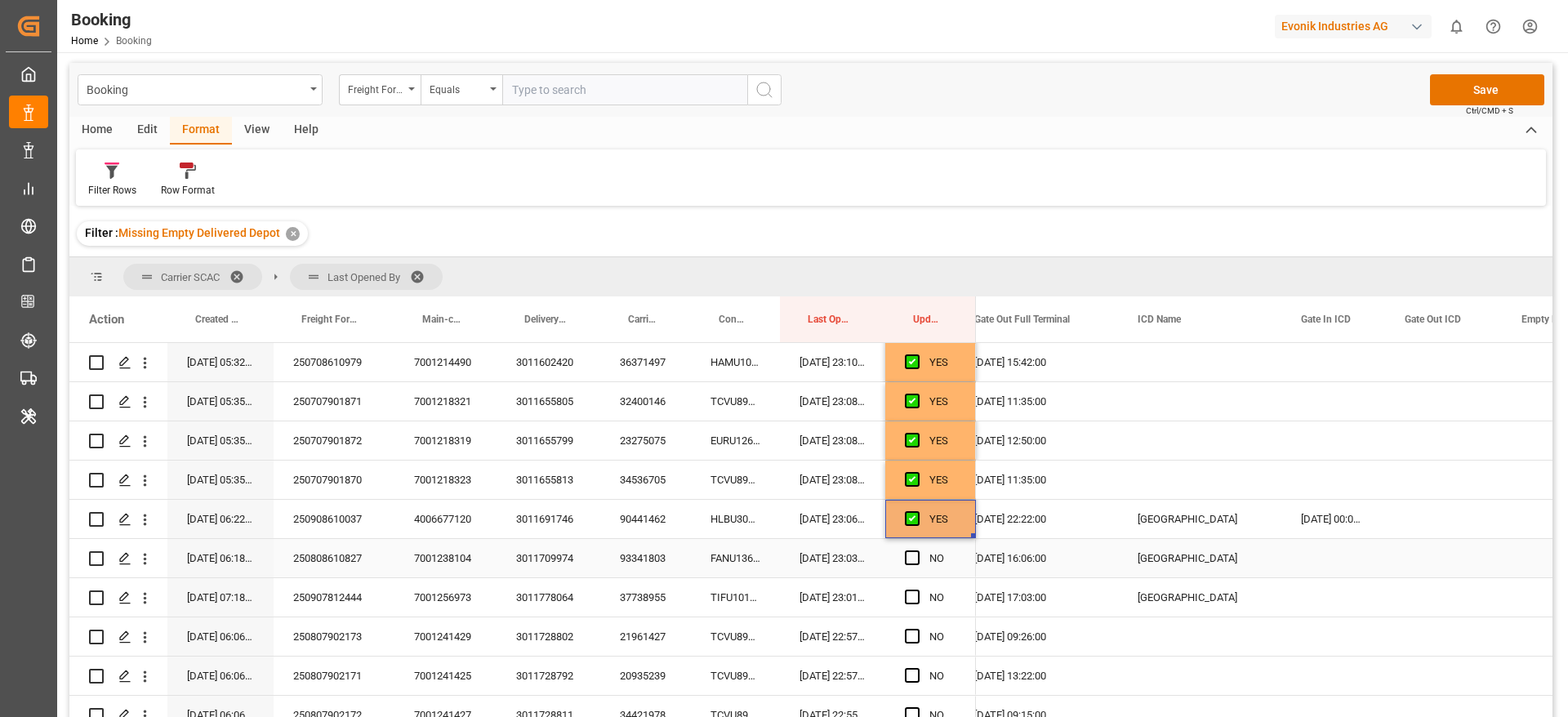
click at [718, 564] on div "FANU1363516" at bounding box center [735, 558] width 89 height 38
click at [915, 559] on span "Press SPACE to select this row." at bounding box center [912, 557] width 15 height 15
click at [917, 550] on input "Press SPACE to select this row." at bounding box center [917, 550] width 0 height 0
click at [741, 603] on div "TIFU1016221" at bounding box center [735, 597] width 89 height 38
click at [912, 591] on span "Press SPACE to select this row." at bounding box center [912, 596] width 15 height 15
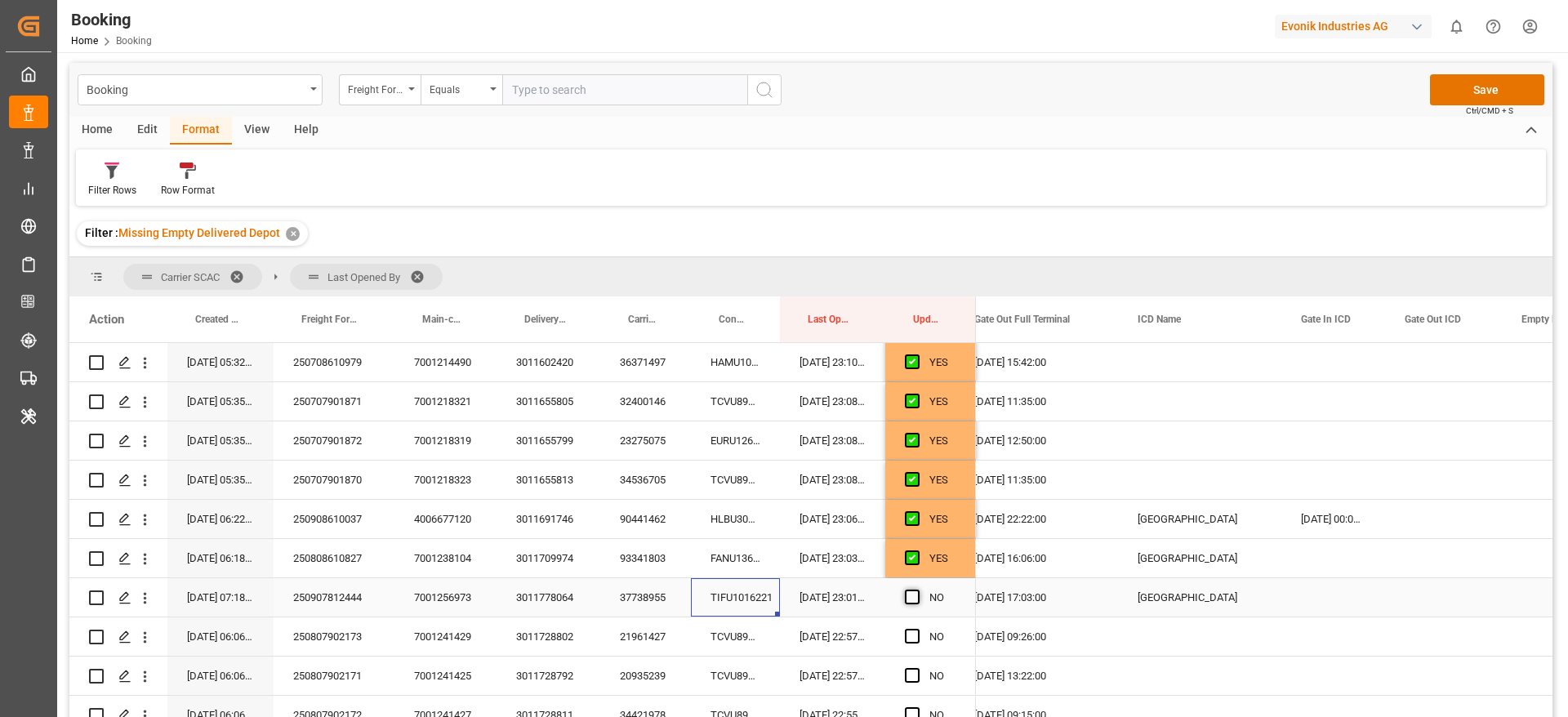
click at [917, 589] on input "Press SPACE to select this row." at bounding box center [917, 589] width 0 height 0
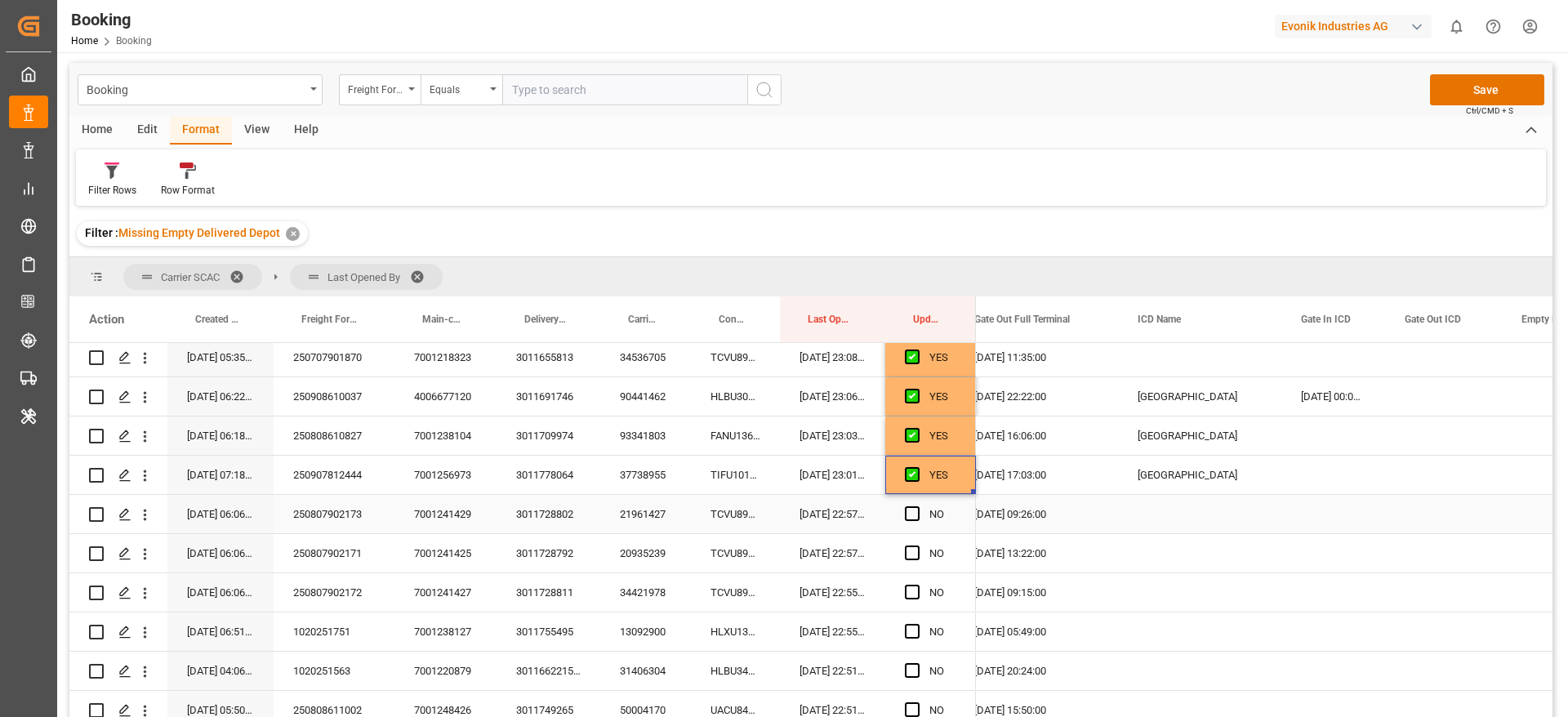
click at [728, 532] on div "TCVU8911510" at bounding box center [735, 514] width 89 height 38
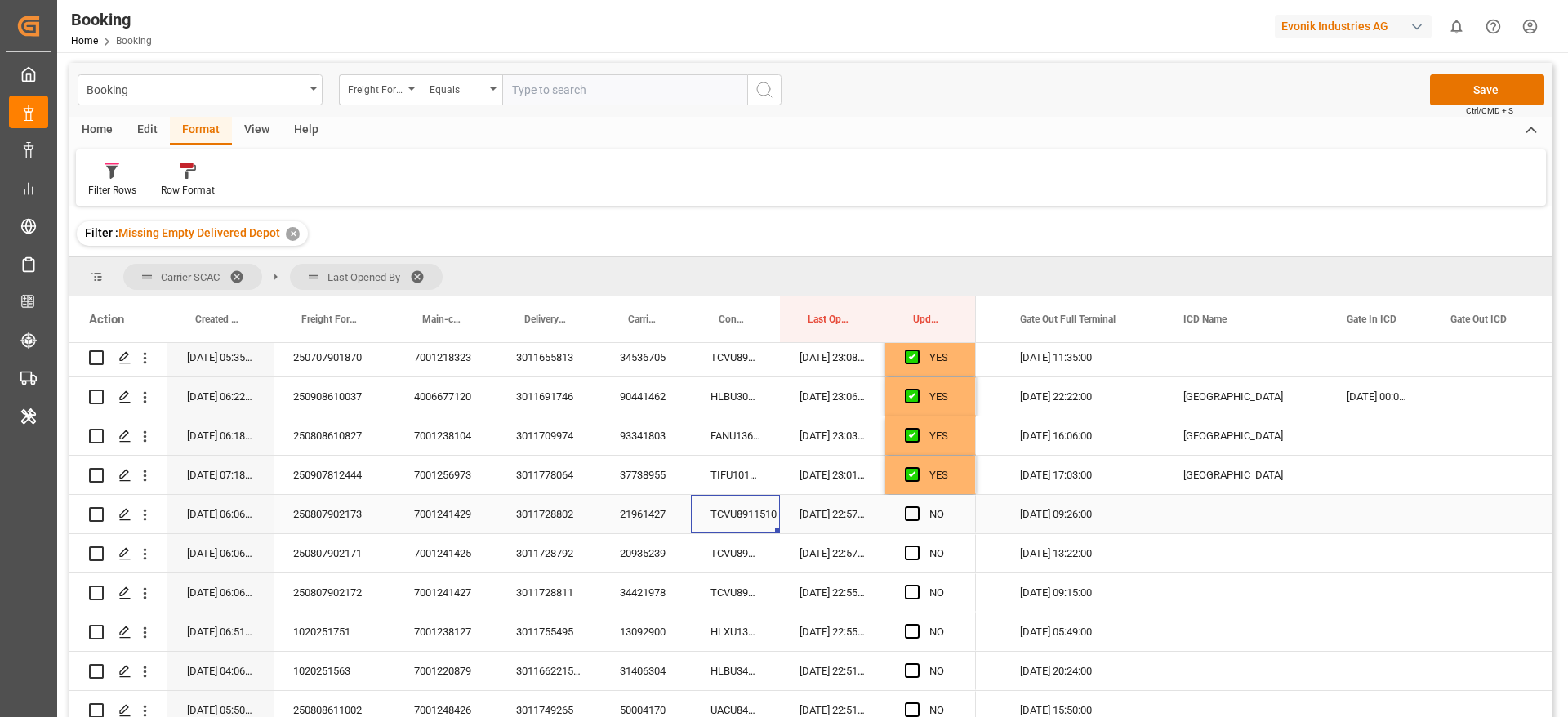
scroll to position [0, 3757]
click at [909, 517] on span "Press SPACE to select this row." at bounding box center [912, 513] width 15 height 15
click at [917, 506] on input "Press SPACE to select this row." at bounding box center [917, 506] width 0 height 0
click at [777, 561] on div "TCVU8911064" at bounding box center [735, 553] width 89 height 38
click at [910, 555] on span "Press SPACE to select this row." at bounding box center [912, 553] width 15 height 15
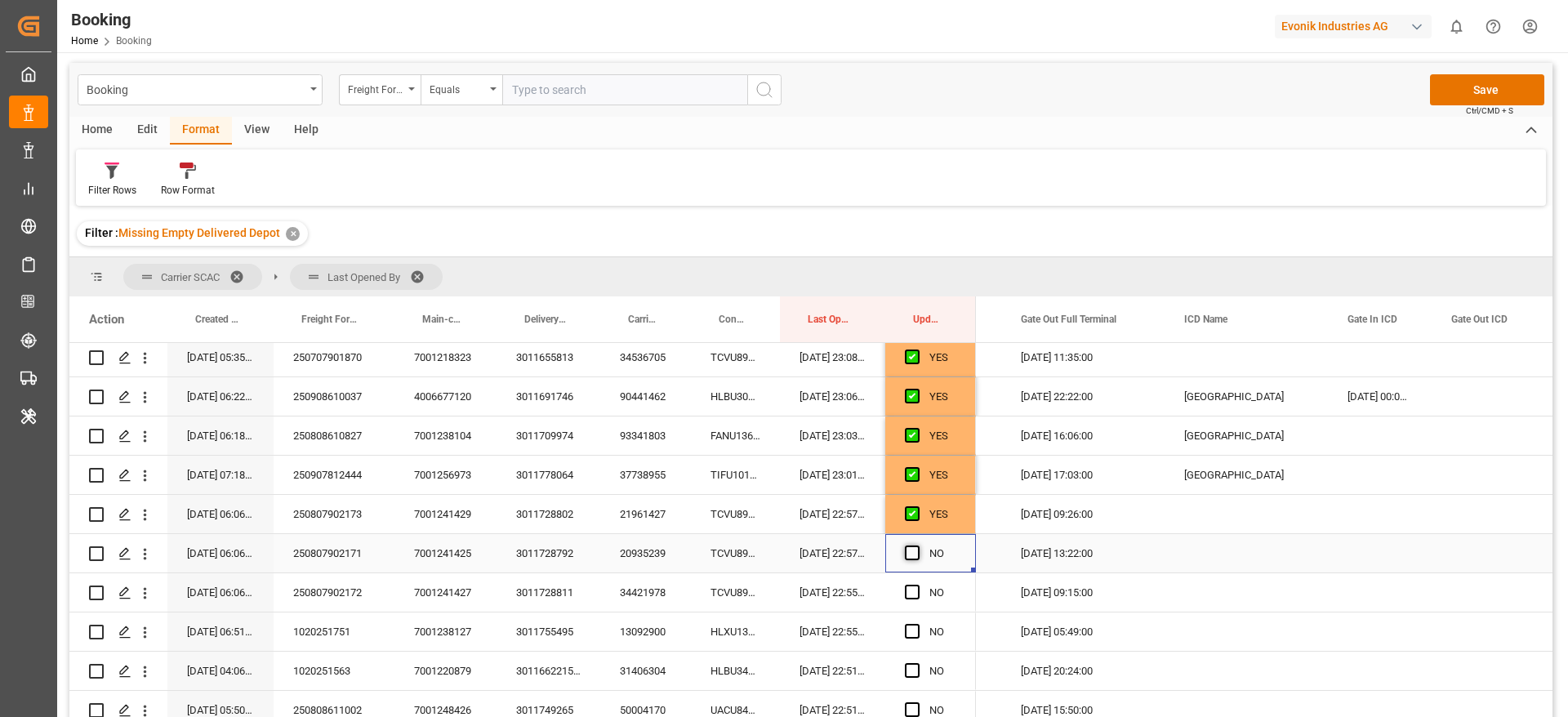
click at [917, 546] on input "Press SPACE to select this row." at bounding box center [917, 546] width 0 height 0
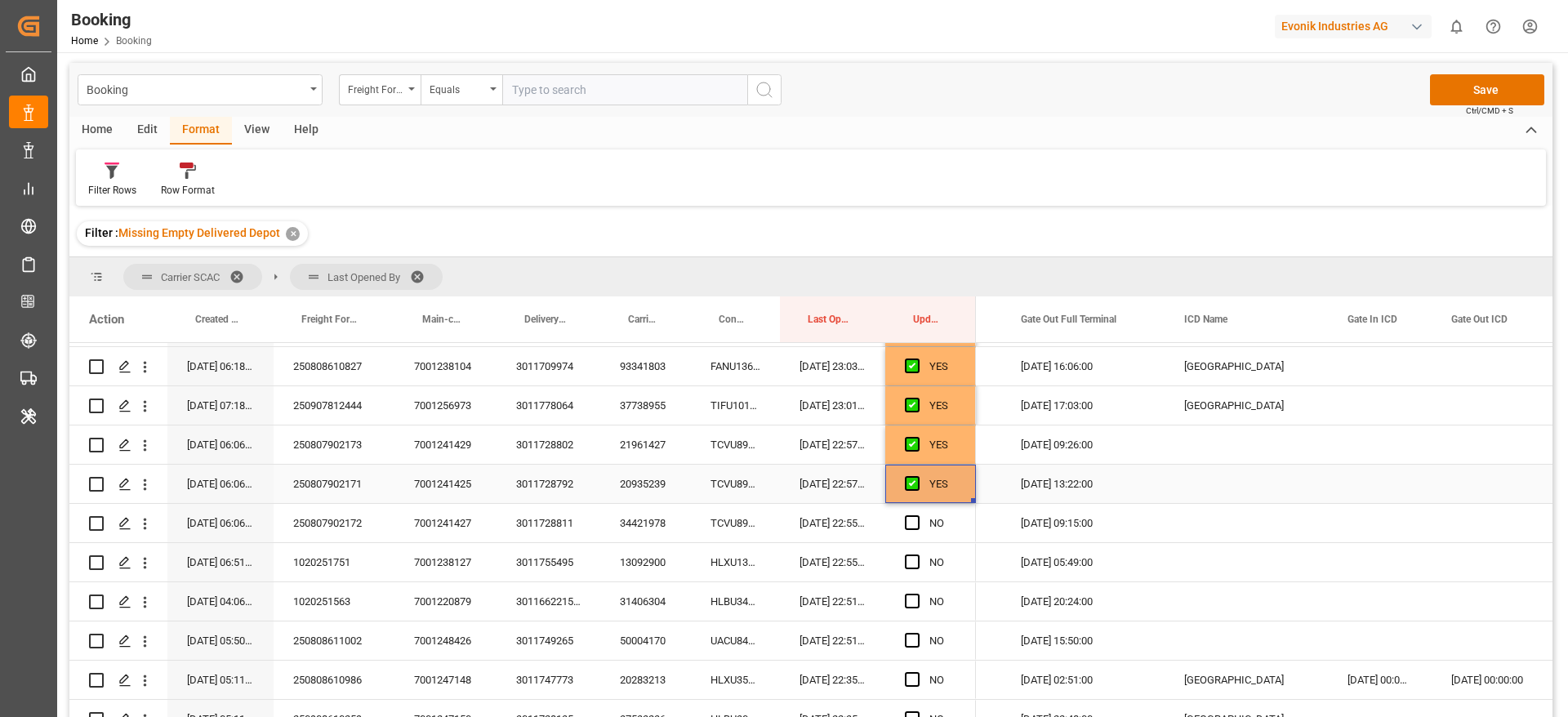
scroll to position [911, 0]
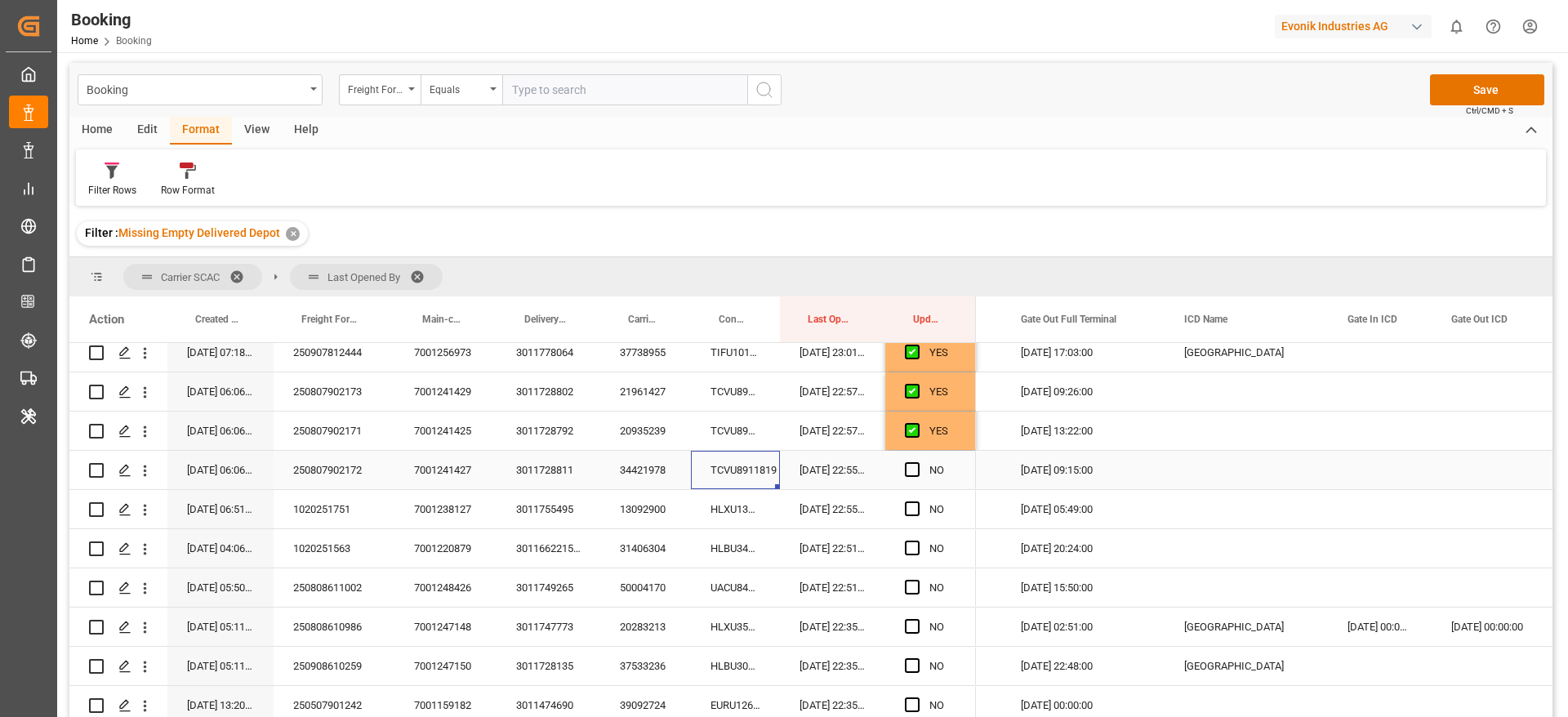
click at [750, 472] on div "TCVU8911819" at bounding box center [735, 470] width 89 height 38
click at [916, 466] on span "Press SPACE to select this row." at bounding box center [912, 470] width 15 height 15
click at [917, 463] on input "Press SPACE to select this row." at bounding box center [917, 463] width 0 height 0
click at [721, 505] on div "HLXU1353299" at bounding box center [735, 510] width 89 height 38
click at [912, 512] on span "Press SPACE to select this row." at bounding box center [912, 509] width 15 height 15
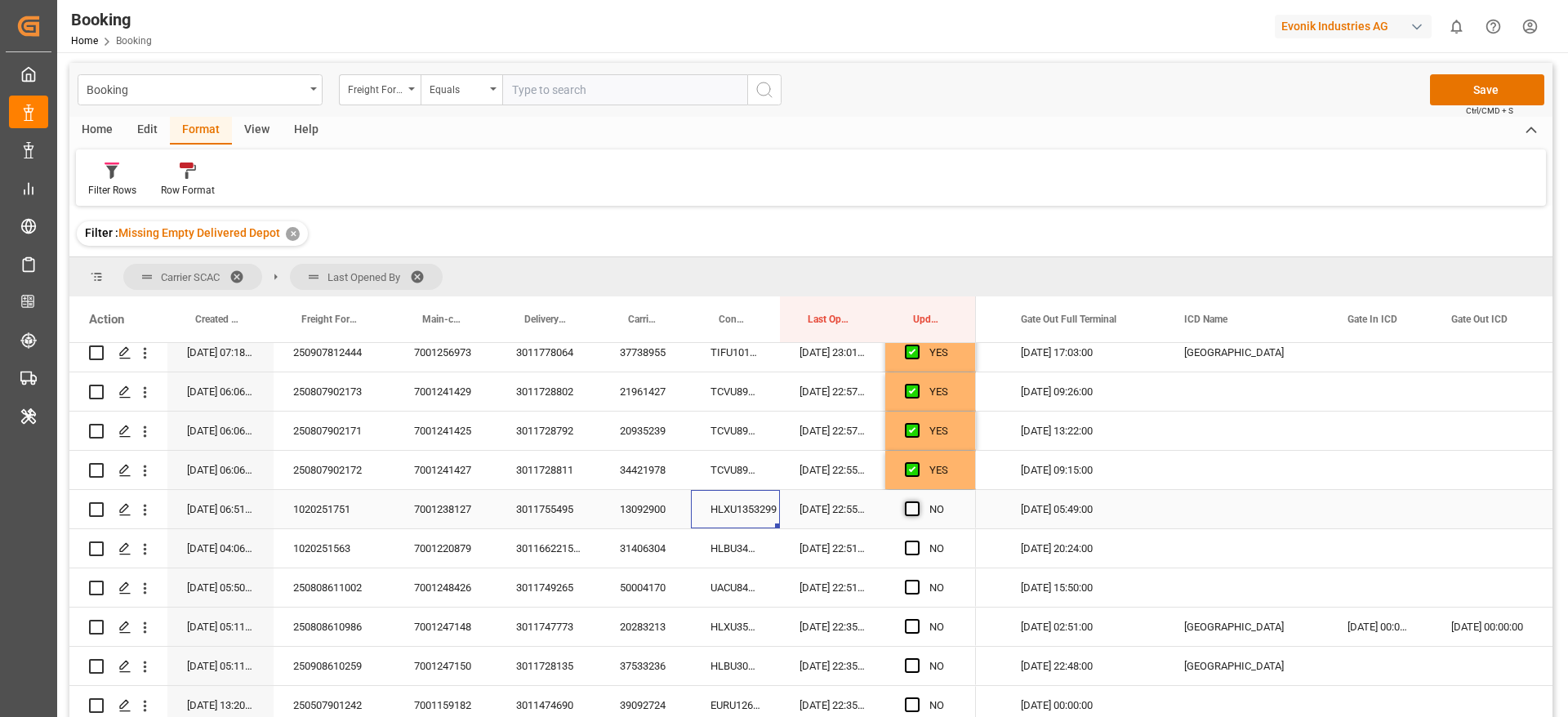
click at [917, 502] on input "Press SPACE to select this row." at bounding box center [917, 502] width 0 height 0
click at [725, 551] on div "HLBU3460365" at bounding box center [735, 549] width 89 height 38
click at [914, 549] on span "Press SPACE to select this row." at bounding box center [912, 548] width 15 height 15
click at [917, 541] on input "Press SPACE to select this row." at bounding box center [917, 541] width 0 height 0
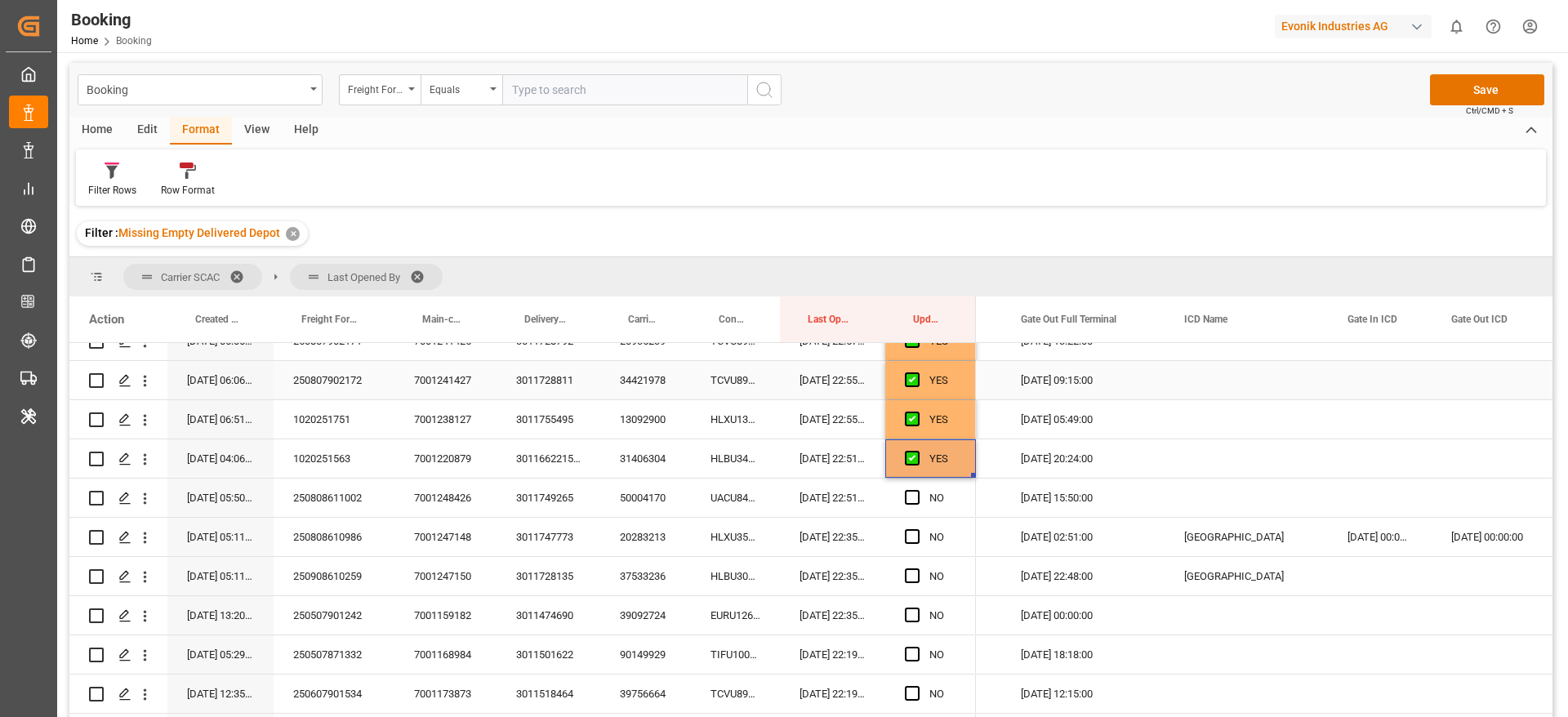
scroll to position [1034, 0]
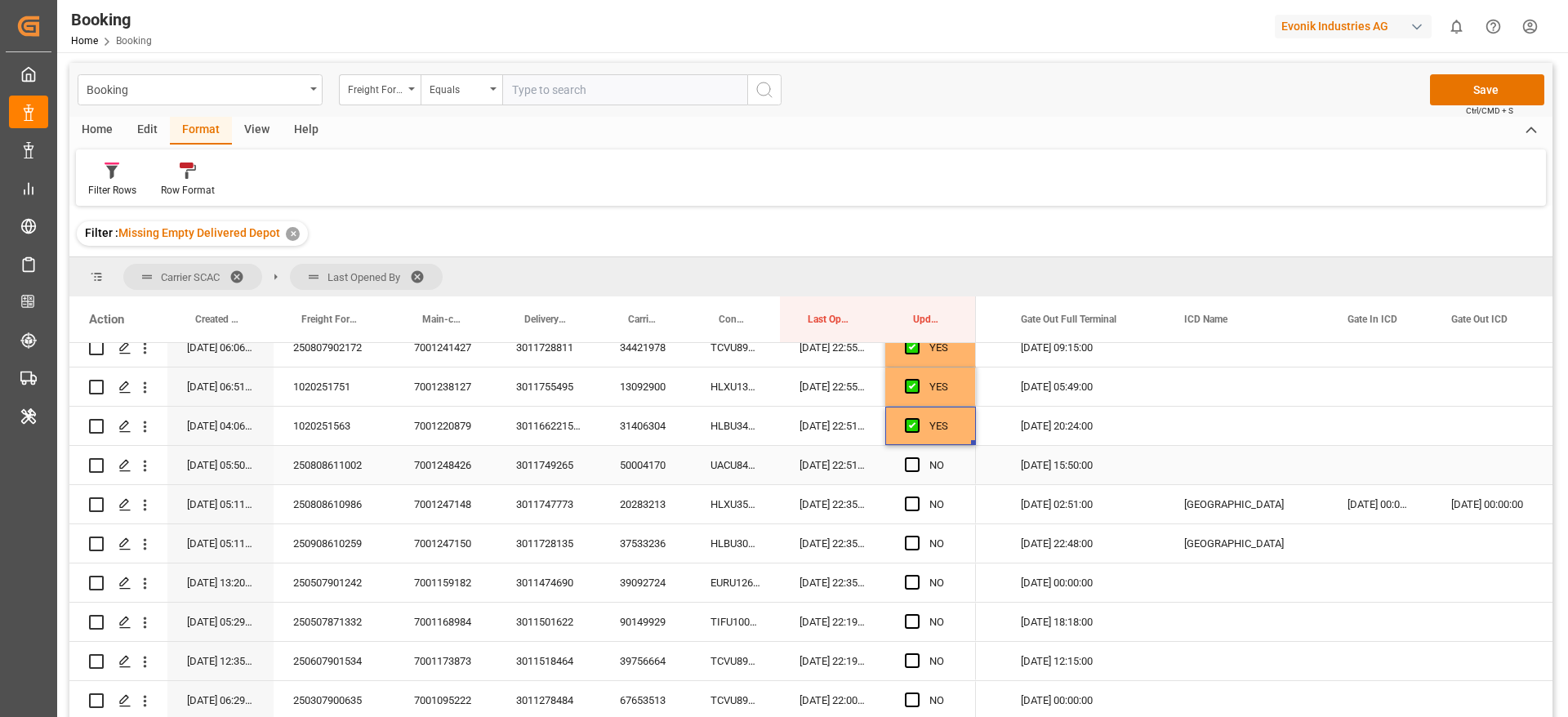
click at [740, 464] on div "UACU8433684" at bounding box center [735, 465] width 89 height 38
click at [908, 466] on span "Press SPACE to select this row." at bounding box center [912, 464] width 15 height 15
click at [917, 457] on input "Press SPACE to select this row." at bounding box center [917, 457] width 0 height 0
click at [740, 506] on div "HLXU3505370" at bounding box center [735, 504] width 89 height 38
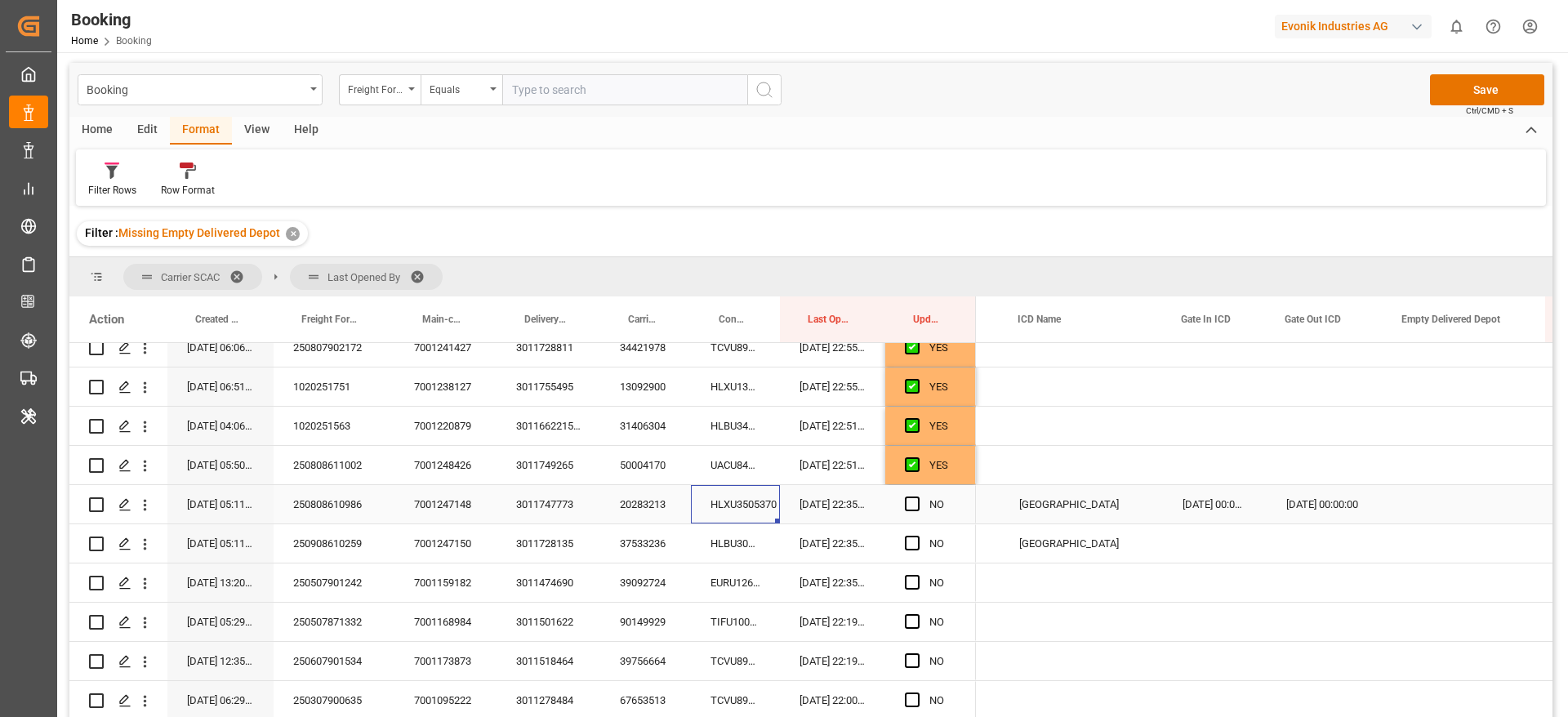
scroll to position [0, 3913]
click at [914, 503] on span "Press SPACE to select this row." at bounding box center [912, 503] width 15 height 15
click at [917, 497] on input "Press SPACE to select this row." at bounding box center [917, 497] width 0 height 0
click at [714, 544] on div "HLBU3005269" at bounding box center [735, 543] width 89 height 38
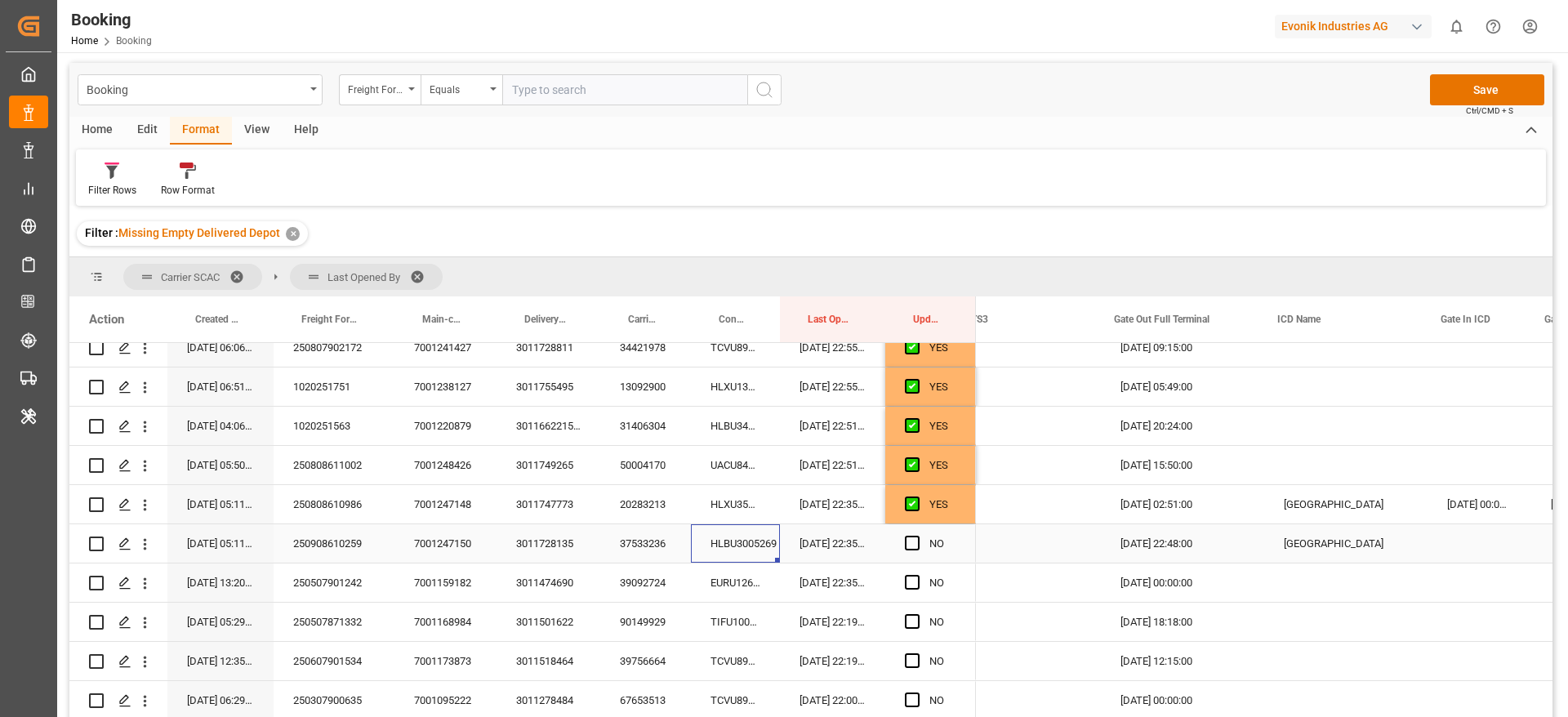
scroll to position [0, 3671]
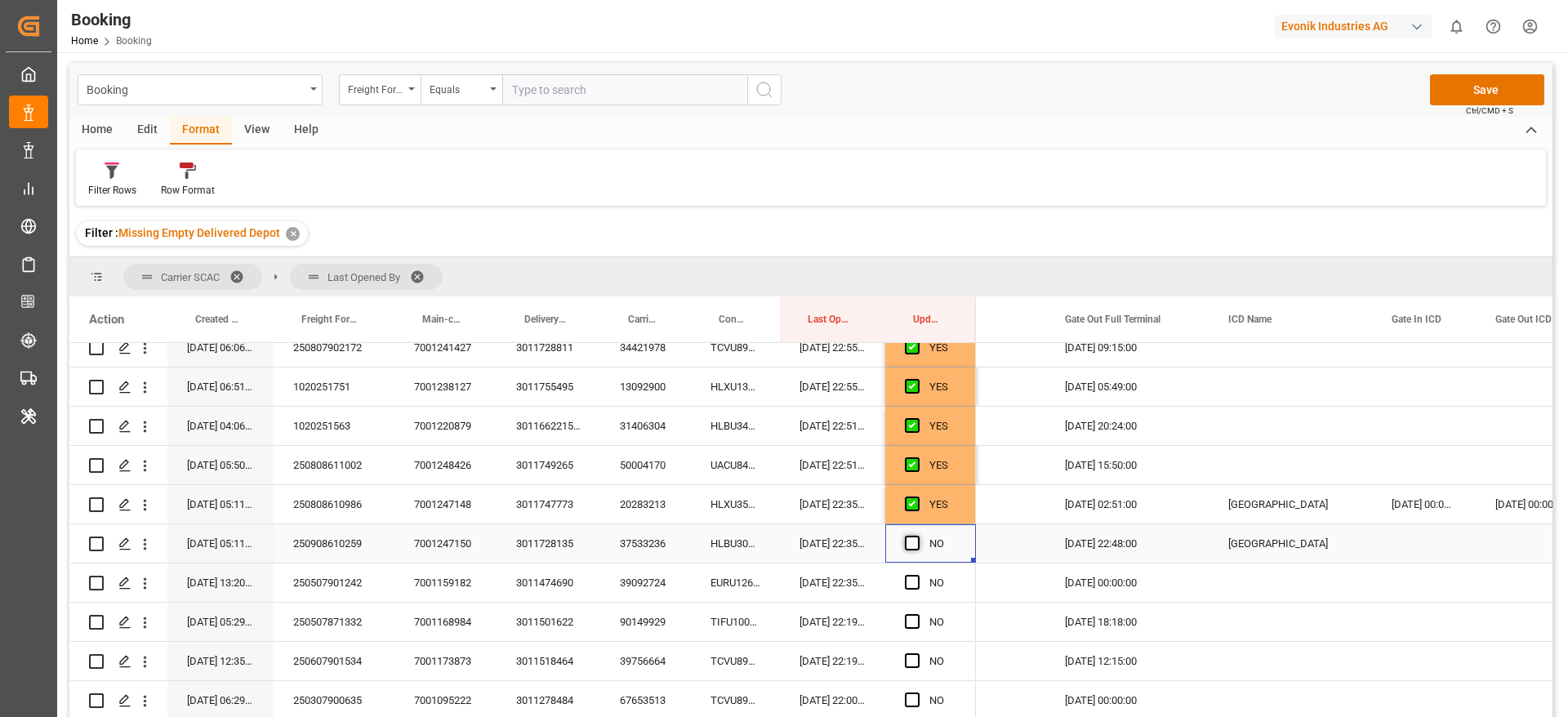
click at [912, 544] on span "Press SPACE to select this row." at bounding box center [912, 543] width 15 height 15
click at [917, 536] on input "Press SPACE to select this row." at bounding box center [917, 536] width 0 height 0
click at [738, 589] on div "EURU1269442" at bounding box center [735, 582] width 89 height 38
click at [910, 584] on span "Press SPACE to select this row." at bounding box center [912, 582] width 15 height 15
click at [917, 575] on input "Press SPACE to select this row." at bounding box center [917, 575] width 0 height 0
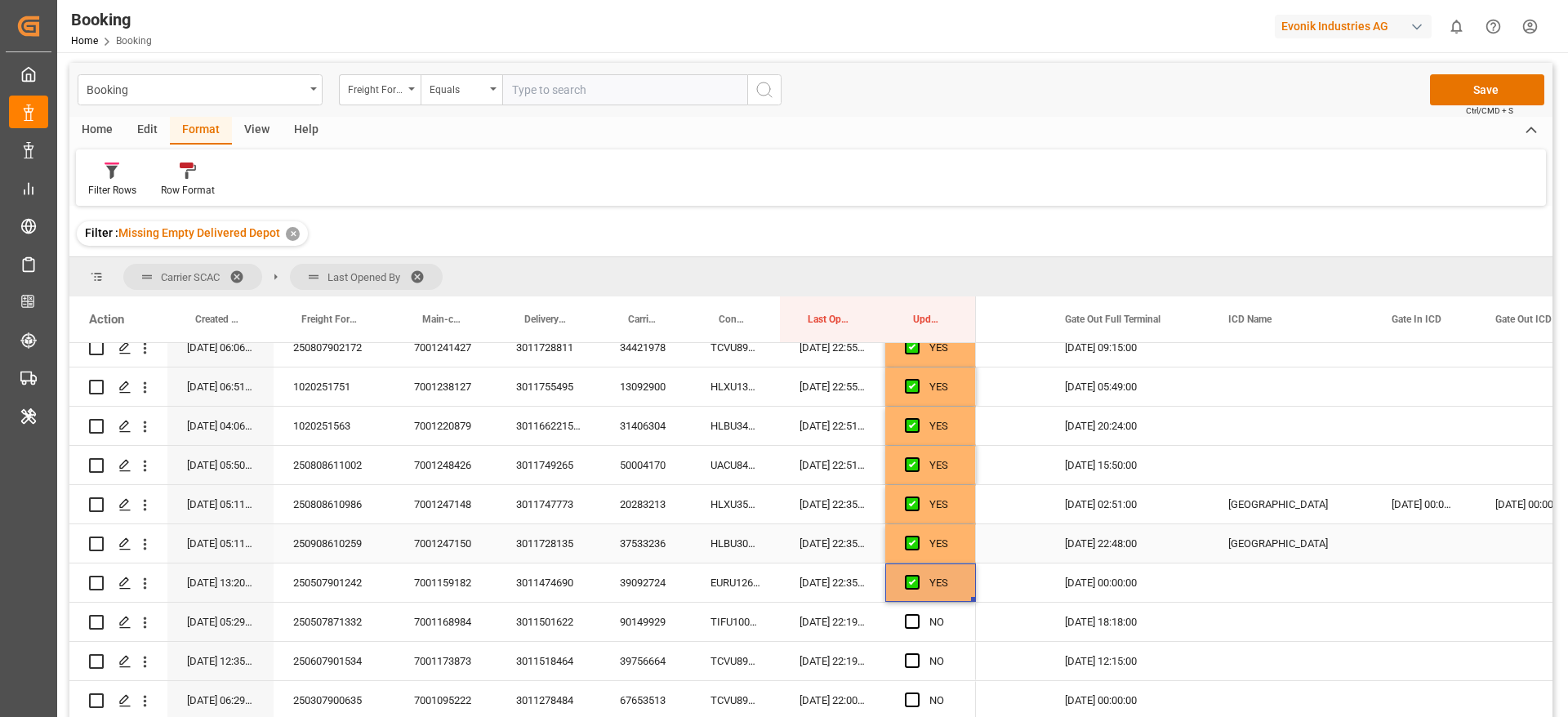
scroll to position [1156, 0]
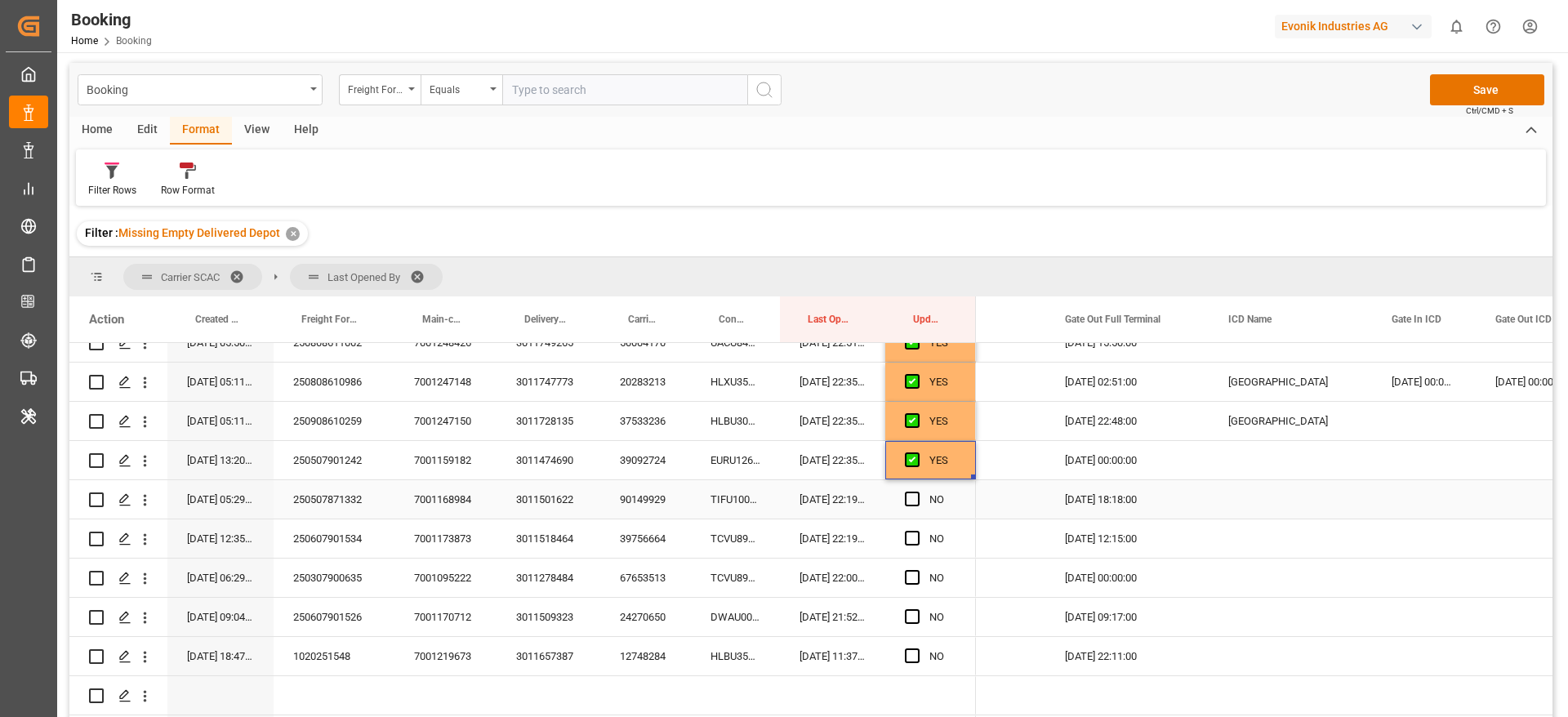
click at [712, 503] on div "TIFU1000230" at bounding box center [735, 499] width 89 height 38
click at [910, 501] on span "Press SPACE to select this row." at bounding box center [912, 498] width 15 height 15
click at [917, 491] on input "Press SPACE to select this row." at bounding box center [917, 491] width 0 height 0
click at [722, 543] on div "TCVU8911803" at bounding box center [735, 538] width 89 height 38
click at [908, 541] on span "Press SPACE to select this row." at bounding box center [912, 538] width 15 height 15
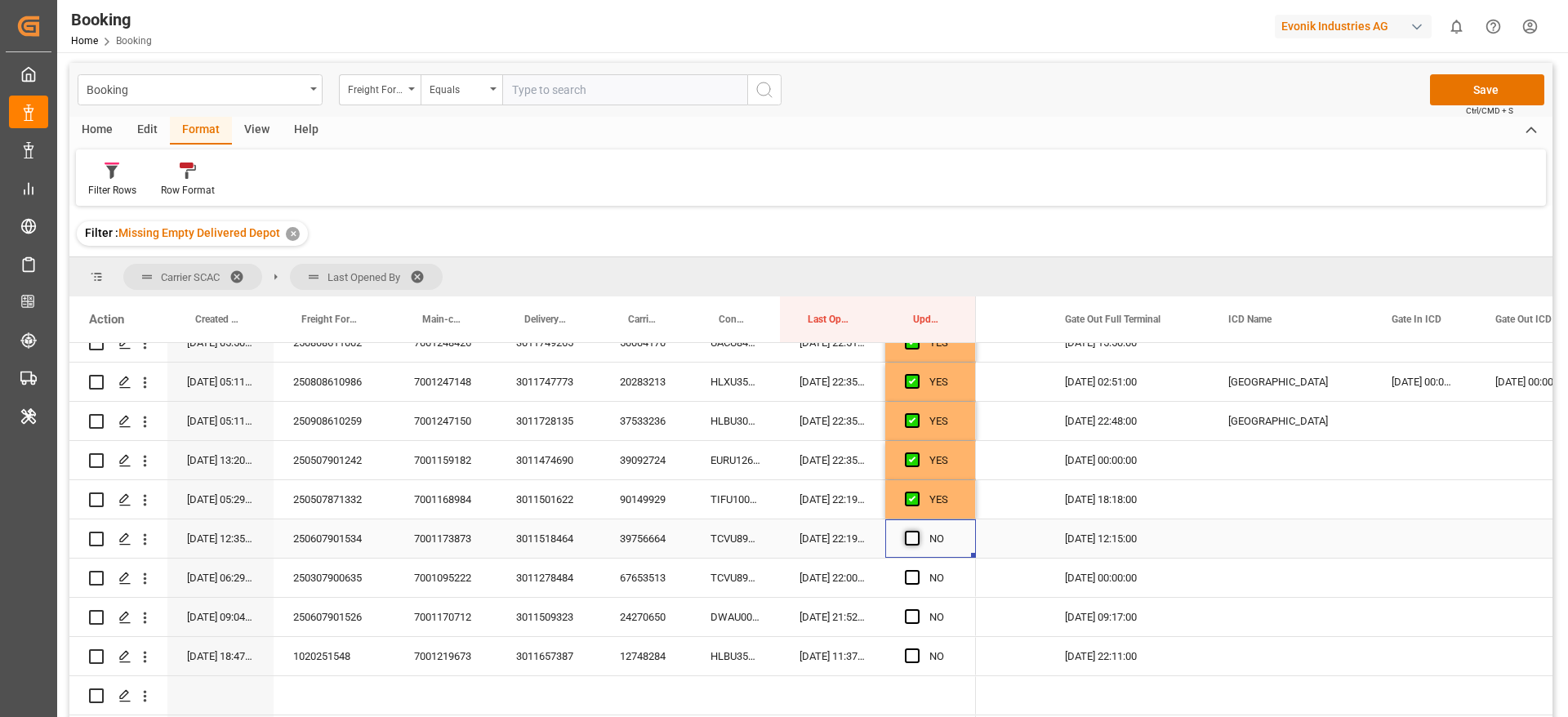
click at [917, 531] on input "Press SPACE to select this row." at bounding box center [917, 531] width 0 height 0
click at [756, 581] on div "TCVU8912944" at bounding box center [735, 578] width 89 height 38
click at [910, 575] on span "Press SPACE to select this row." at bounding box center [912, 577] width 15 height 15
click at [917, 570] on input "Press SPACE to select this row." at bounding box center [917, 570] width 0 height 0
click at [752, 619] on div "DWAU0007422" at bounding box center [735, 617] width 89 height 38
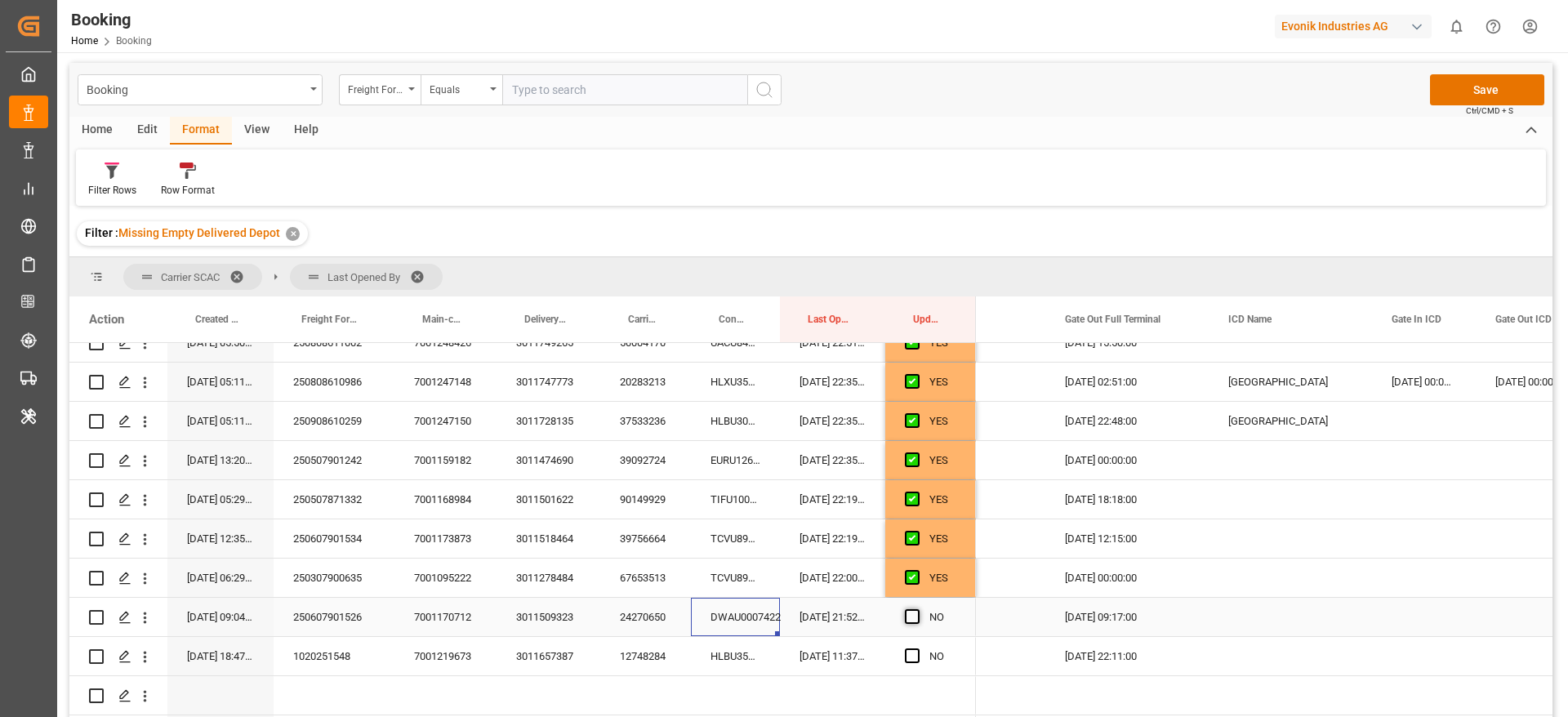
click at [908, 613] on span "Press SPACE to select this row." at bounding box center [912, 616] width 15 height 15
click at [917, 609] on input "Press SPACE to select this row." at bounding box center [917, 609] width 0 height 0
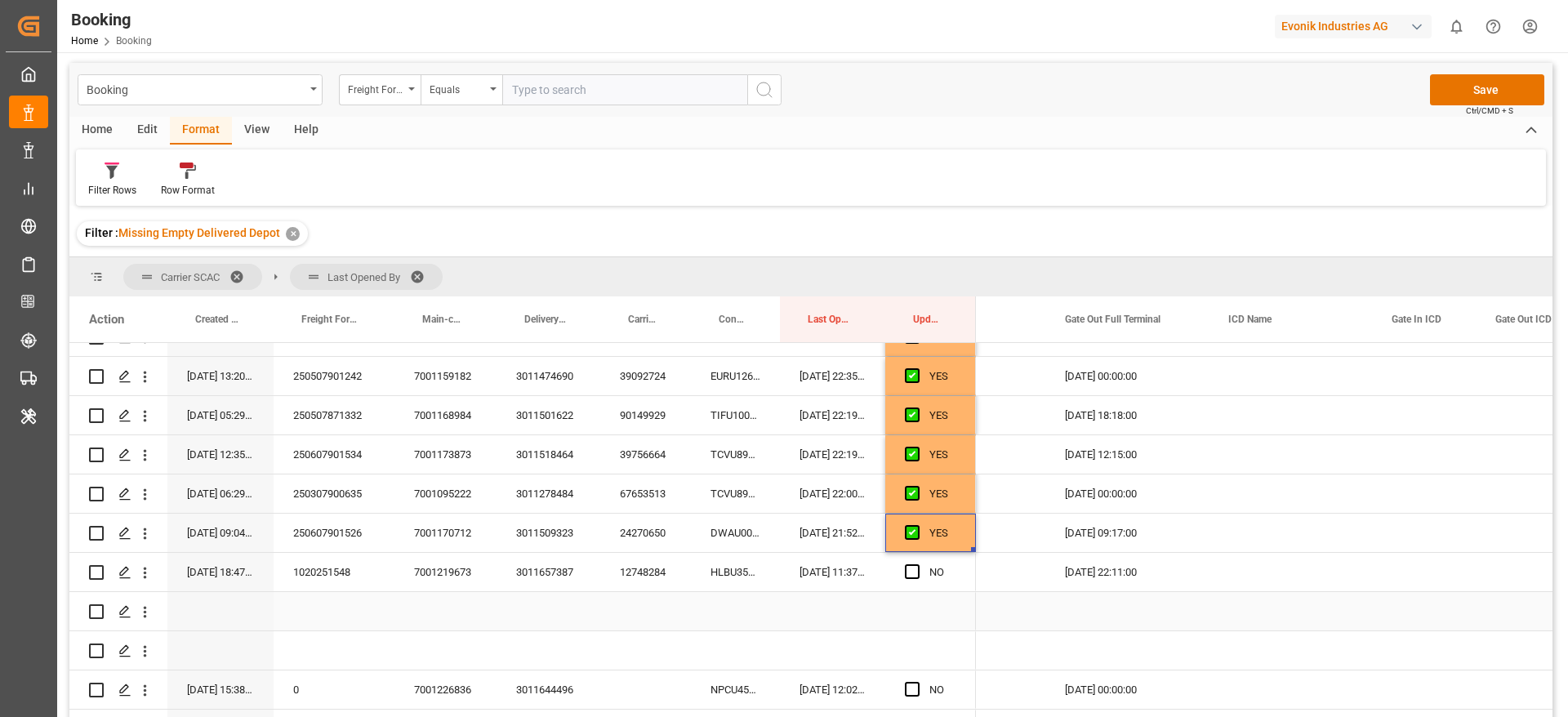
scroll to position [1279, 0]
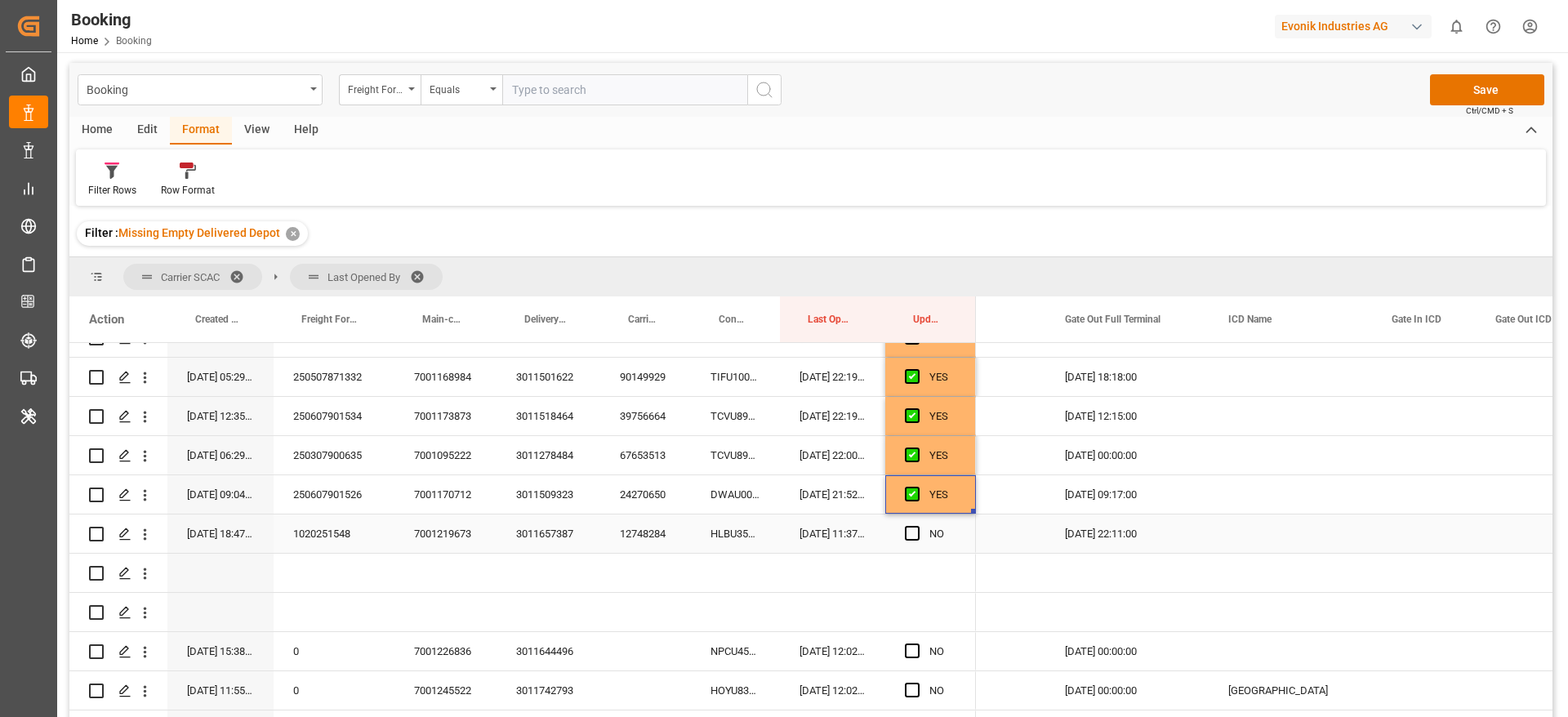
click at [722, 539] on div "HLBU3504329" at bounding box center [735, 534] width 89 height 38
click at [913, 524] on div "Press SPACE to select this row." at bounding box center [917, 534] width 24 height 37
click at [908, 530] on span "Press SPACE to select this row." at bounding box center [912, 533] width 15 height 15
click at [917, 526] on input "Press SPACE to select this row." at bounding box center [917, 526] width 0 height 0
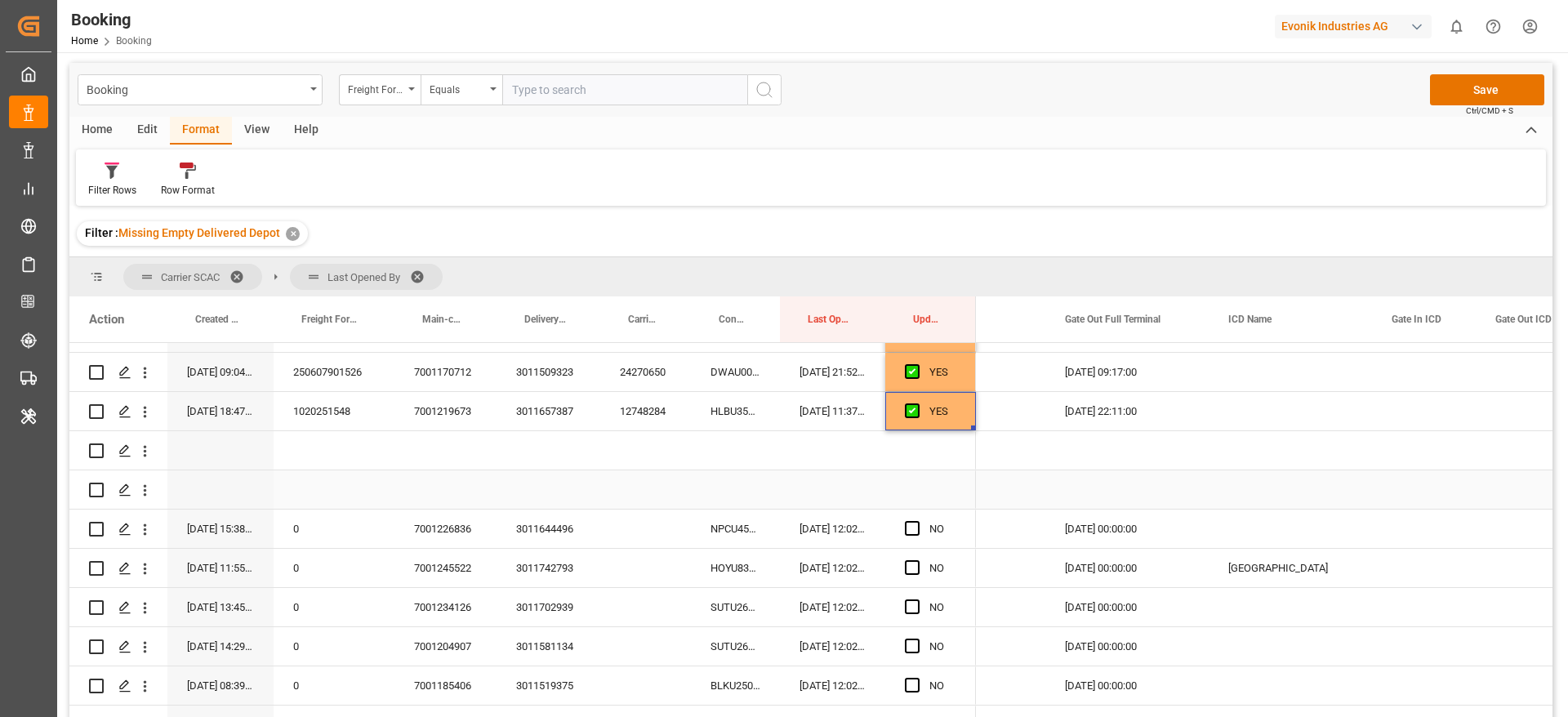
scroll to position [1524, 0]
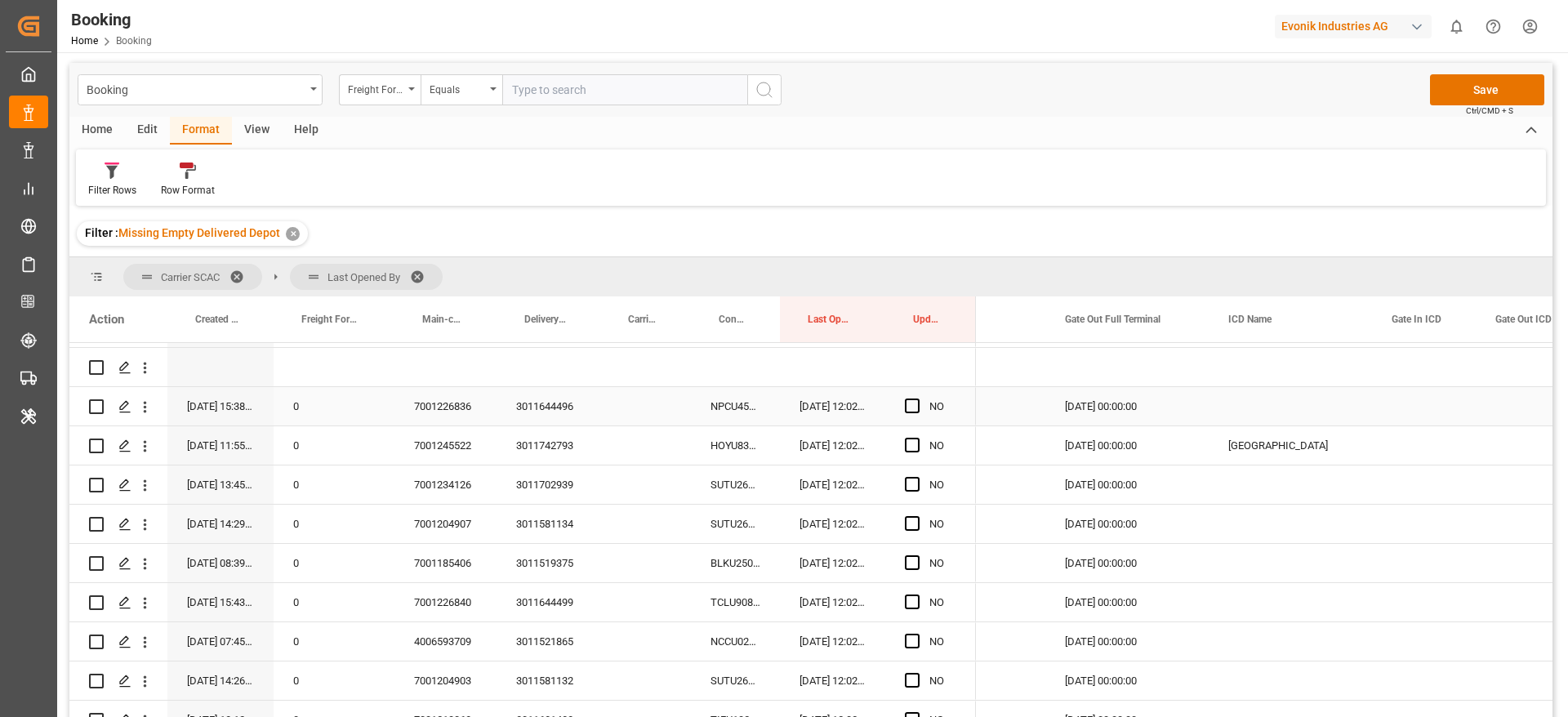
click at [724, 403] on div "NPCU4560089" at bounding box center [735, 406] width 89 height 38
click at [911, 406] on span "Press SPACE to select this row." at bounding box center [912, 405] width 15 height 15
click at [917, 398] on input "Press SPACE to select this row." at bounding box center [917, 398] width 0 height 0
click at [740, 444] on div "HOYU8318257" at bounding box center [735, 445] width 89 height 38
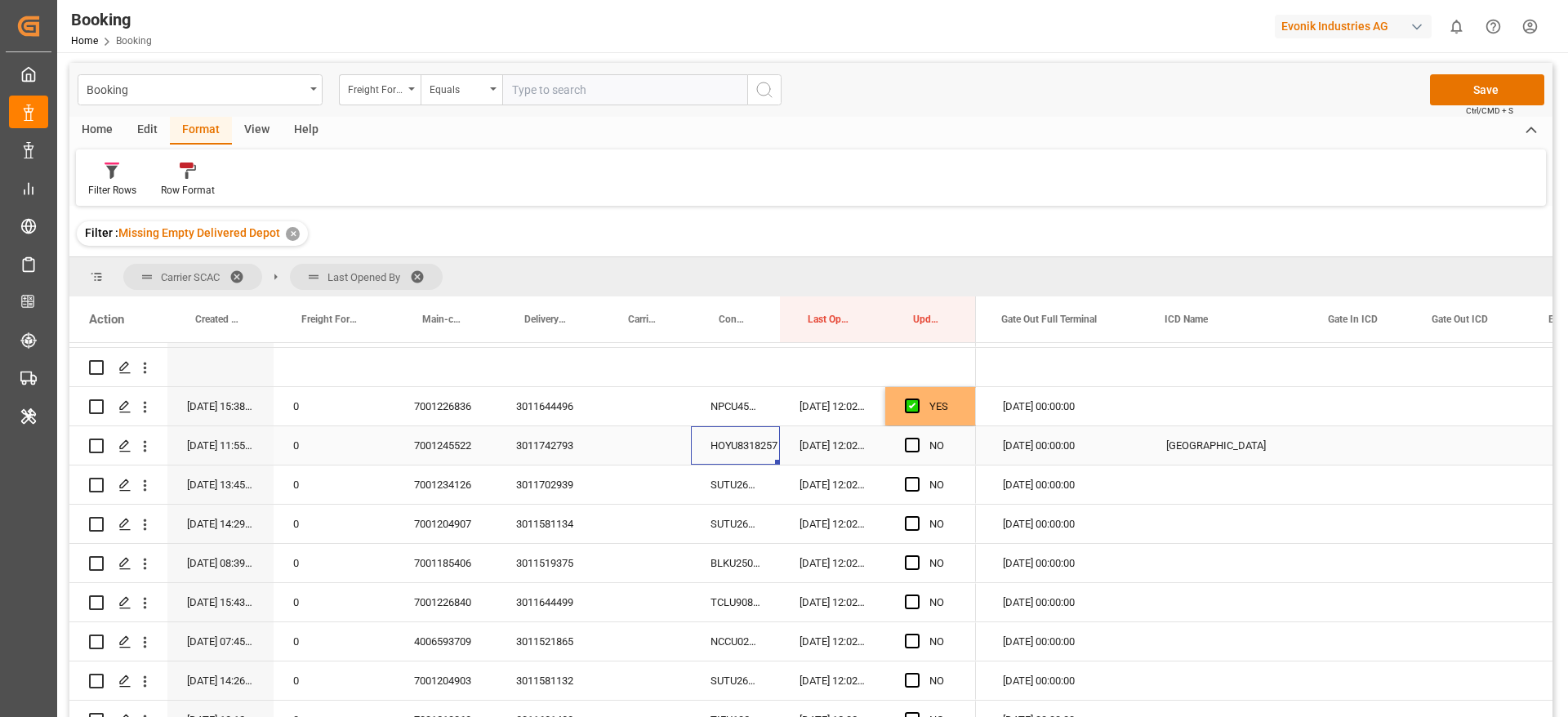
scroll to position [0, 3776]
click at [1348, 440] on div "Press SPACE to select this row." at bounding box center [1360, 445] width 104 height 38
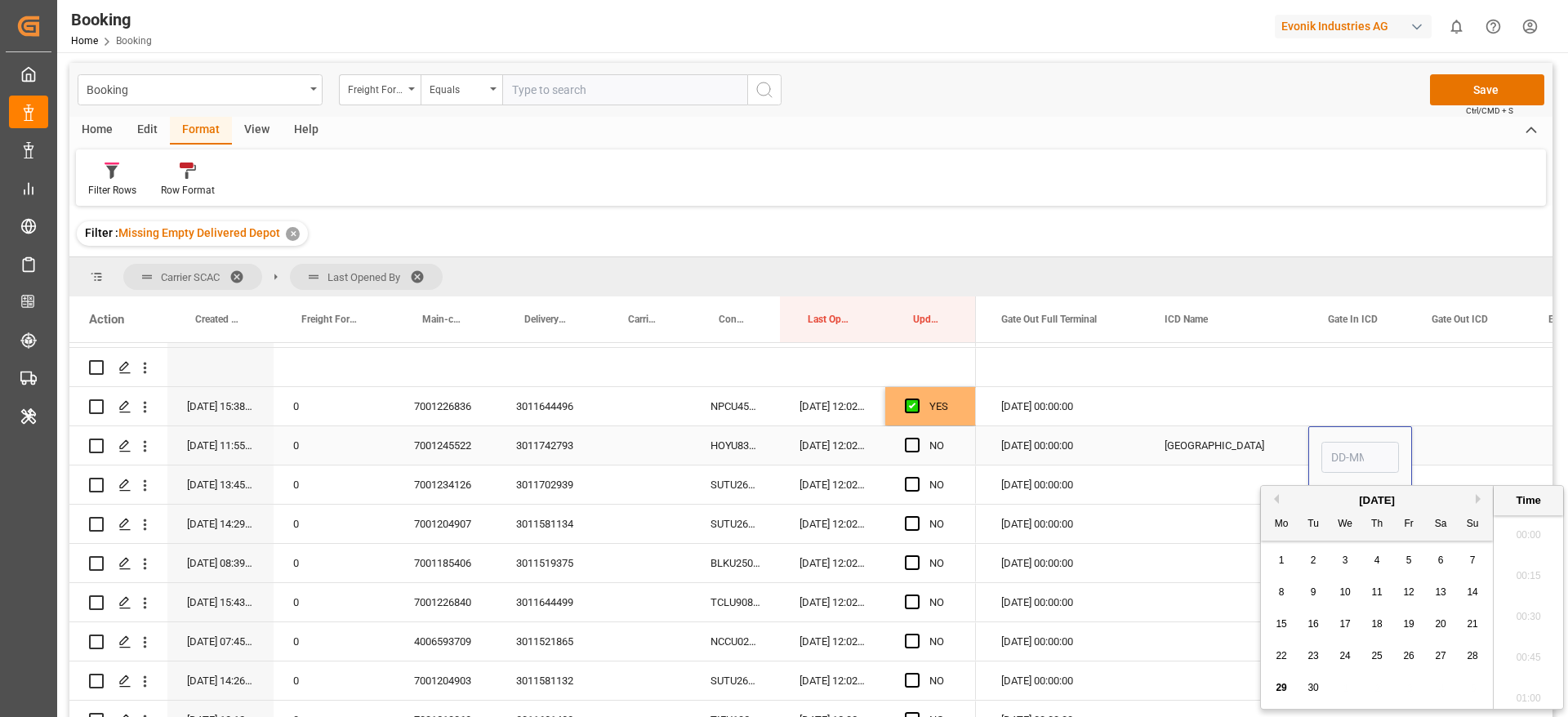
scroll to position [2742, 0]
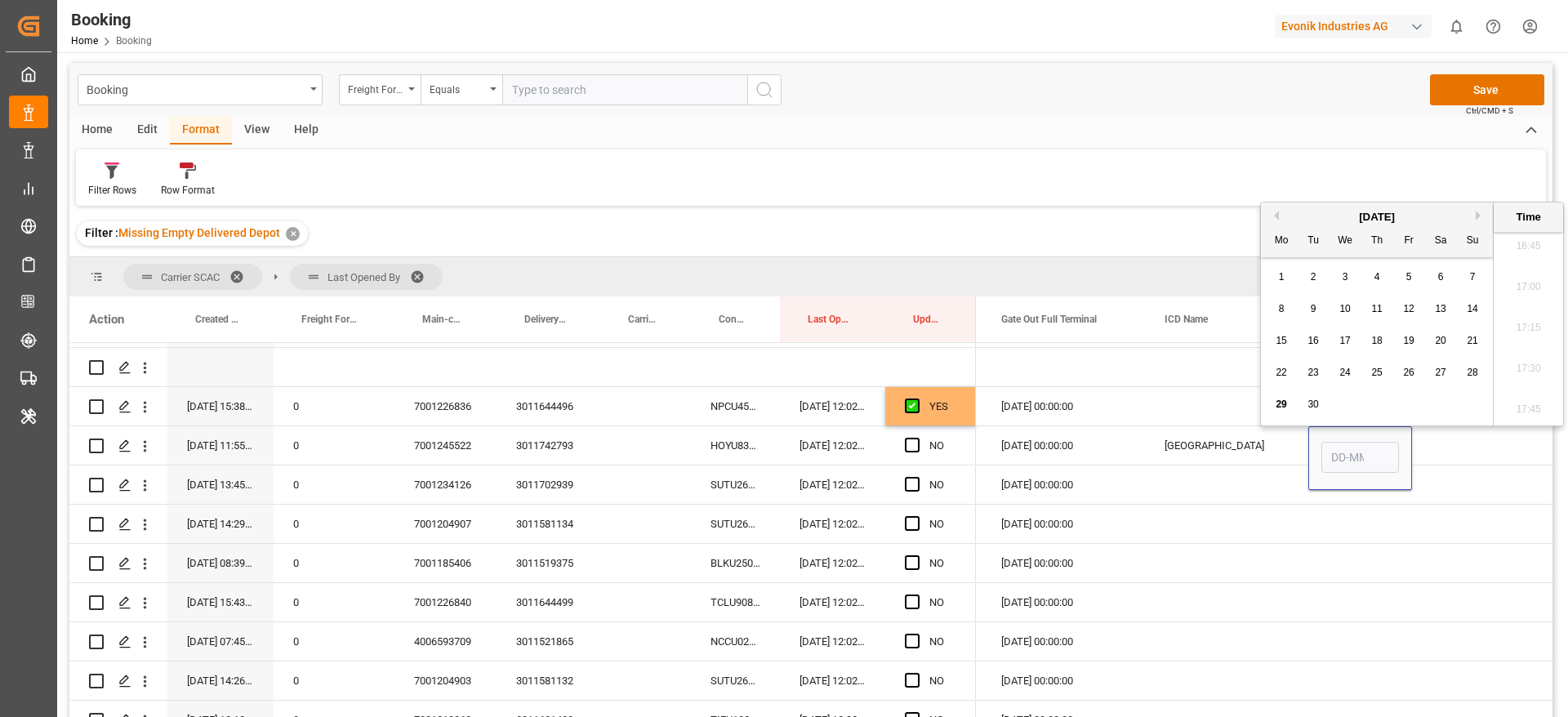
click at [1435, 375] on span "27" at bounding box center [1440, 372] width 10 height 11
type input "27-09-2025 00:00"
click at [917, 444] on span "Press SPACE to select this row." at bounding box center [912, 444] width 15 height 15
click at [917, 437] on input "Press SPACE to select this row." at bounding box center [917, 437] width 0 height 0
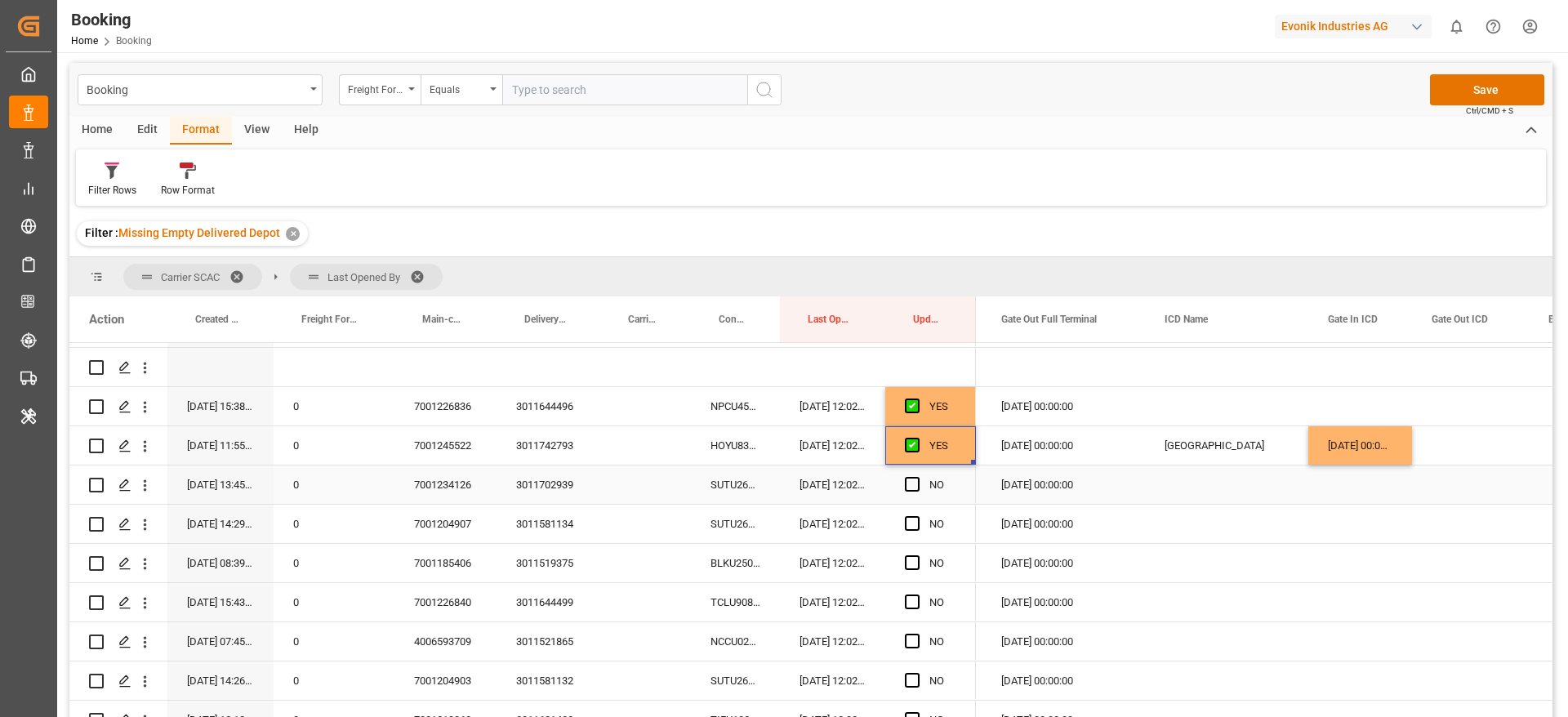
click at [721, 482] on div "SUTU2642253" at bounding box center [735, 484] width 89 height 38
click at [910, 481] on span "Press SPACE to select this row." at bounding box center [912, 484] width 15 height 15
click at [917, 477] on input "Press SPACE to select this row." at bounding box center [917, 477] width 0 height 0
click at [710, 534] on div "SUTU2665285" at bounding box center [735, 524] width 89 height 38
click at [909, 524] on span "Press SPACE to select this row." at bounding box center [912, 523] width 15 height 15
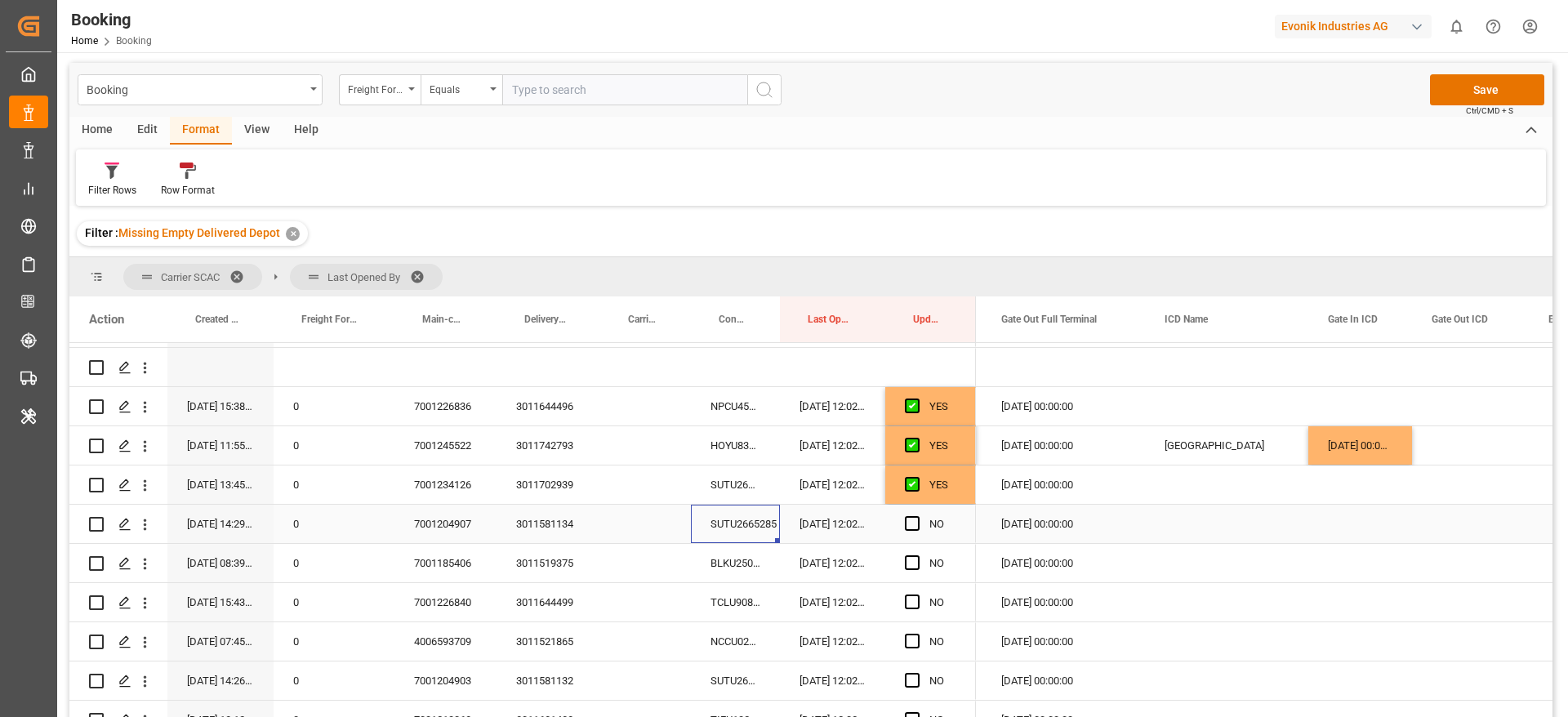
click at [917, 516] on input "Press SPACE to select this row." at bounding box center [917, 516] width 0 height 0
click at [745, 567] on div "BLKU2507824" at bounding box center [735, 563] width 89 height 38
click at [908, 561] on span "Press SPACE to select this row." at bounding box center [912, 562] width 15 height 15
click at [917, 556] on input "Press SPACE to select this row." at bounding box center [917, 556] width 0 height 0
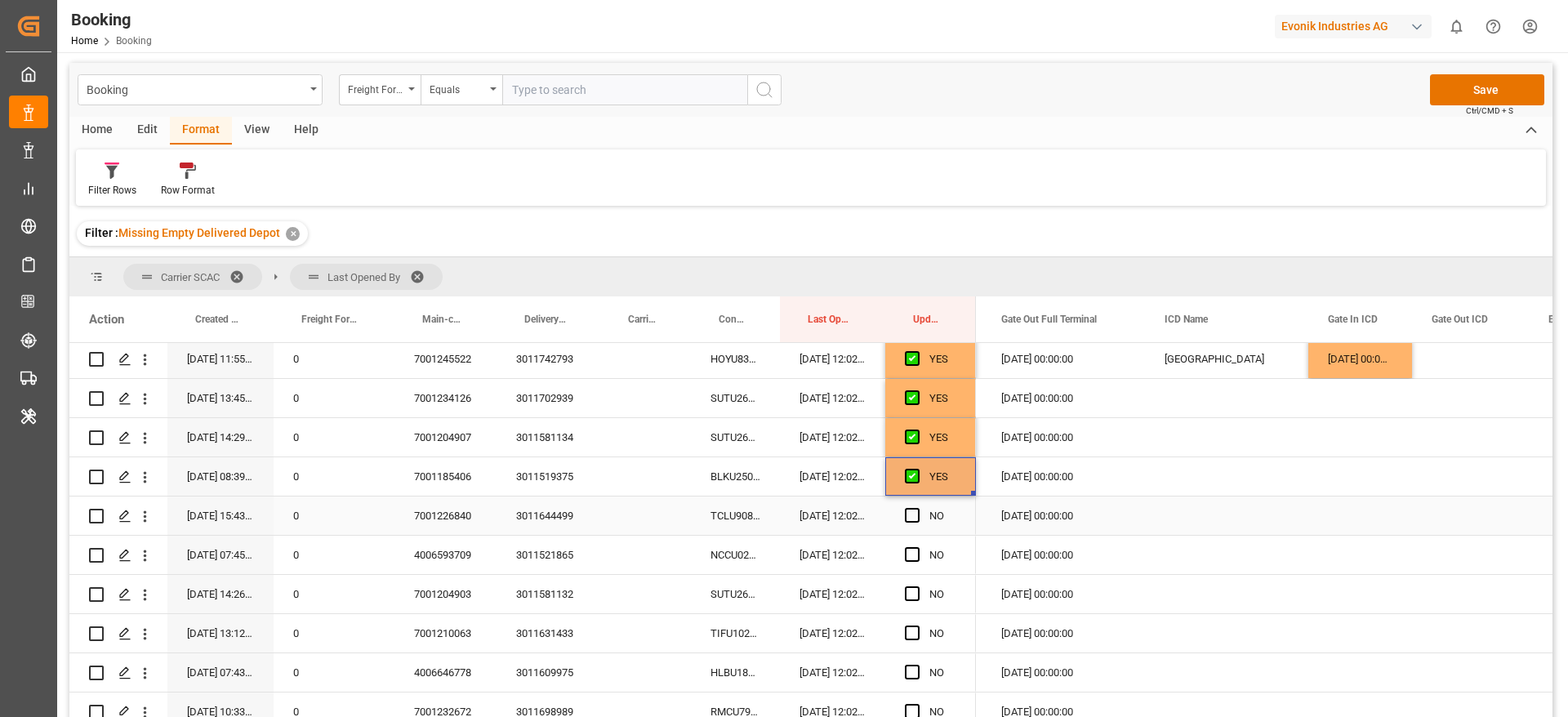
scroll to position [1647, 0]
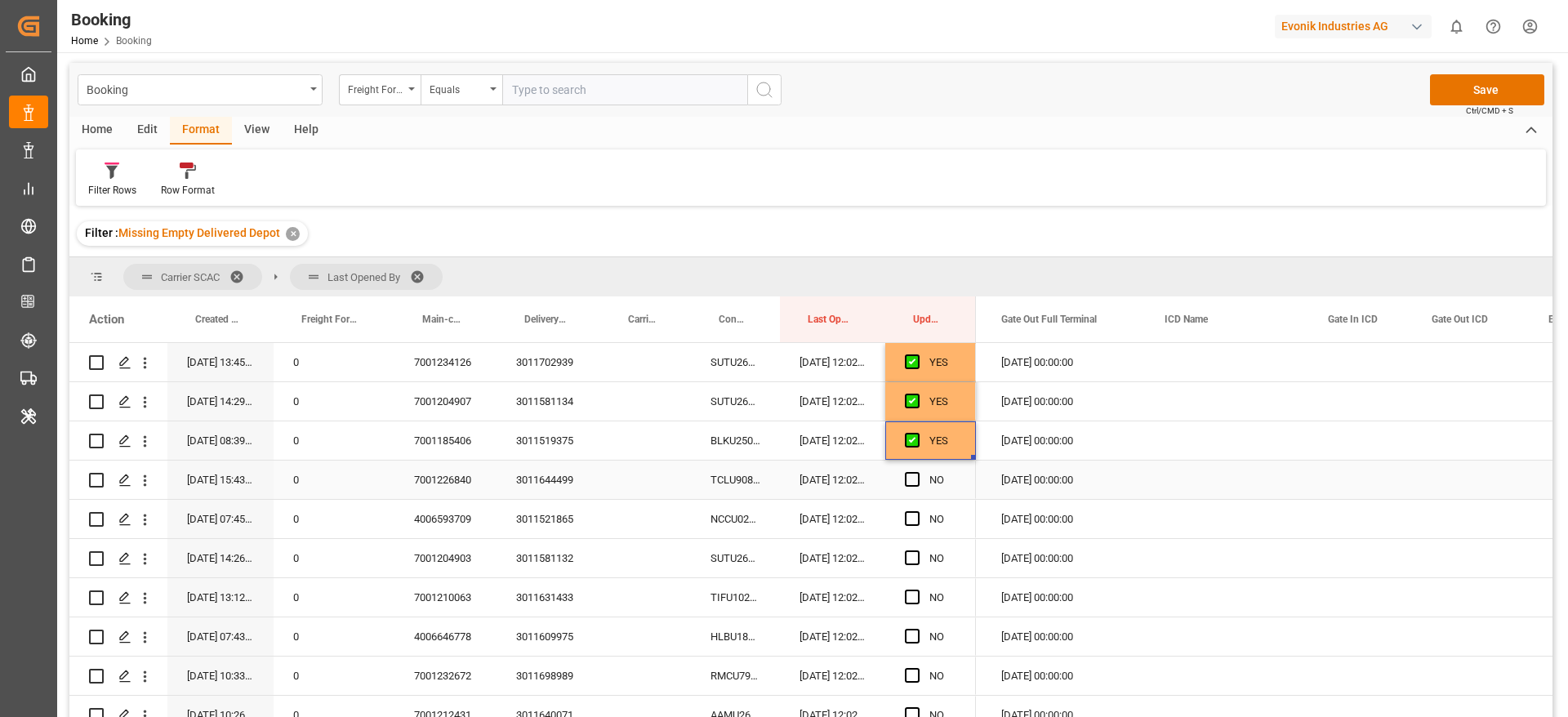
click at [733, 485] on div "TCLU9082902" at bounding box center [735, 480] width 89 height 38
click at [914, 477] on span "Press SPACE to select this row." at bounding box center [912, 479] width 15 height 15
click at [917, 472] on input "Press SPACE to select this row." at bounding box center [917, 472] width 0 height 0
click at [732, 520] on div "NCCU0224054" at bounding box center [735, 519] width 89 height 38
click at [919, 522] on span "Press SPACE to select this row." at bounding box center [912, 518] width 15 height 15
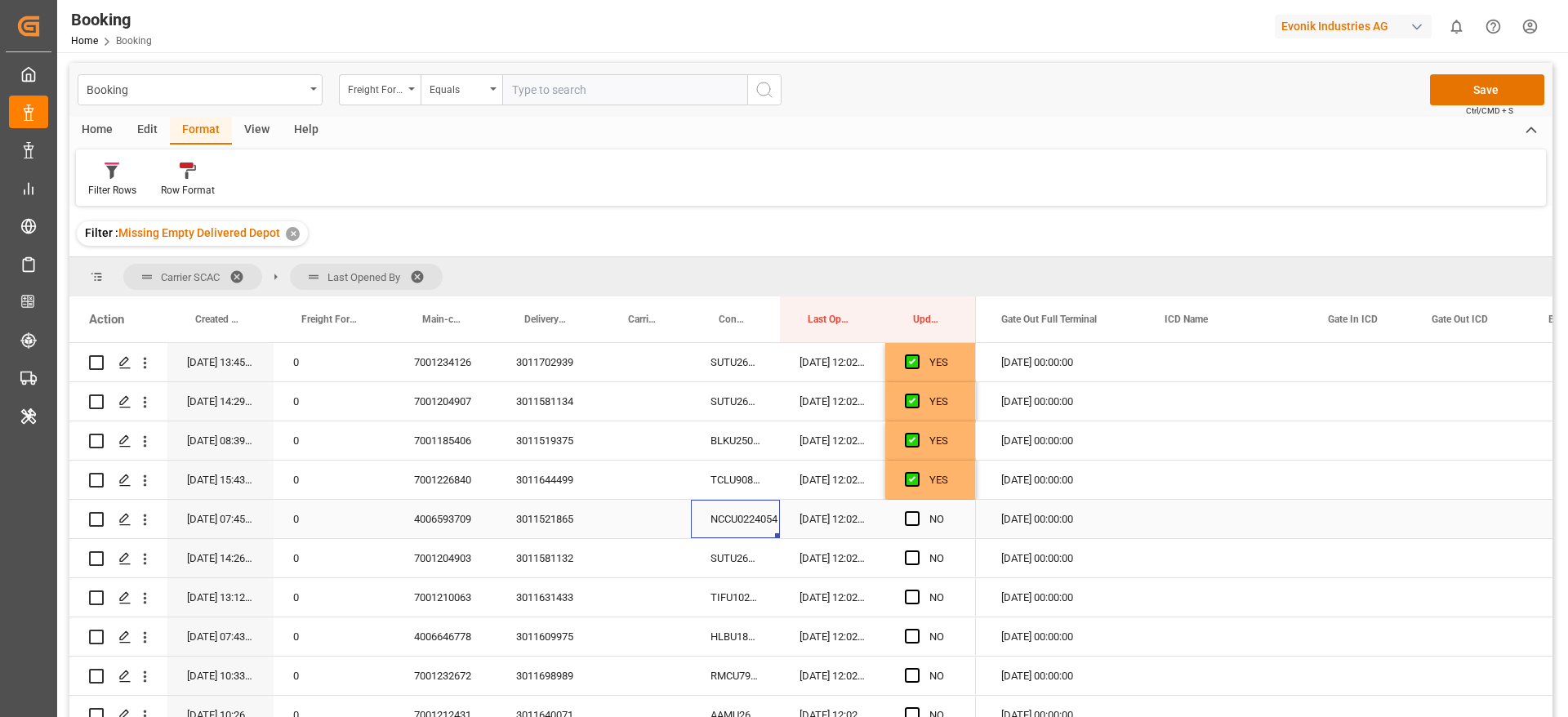
click at [917, 511] on input "Press SPACE to select this row." at bounding box center [917, 511] width 0 height 0
click at [739, 556] on div "SUTU2635887" at bounding box center [735, 558] width 89 height 38
click at [913, 560] on span "Press SPACE to select this row." at bounding box center [912, 557] width 15 height 15
click at [917, 550] on input "Press SPACE to select this row." at bounding box center [917, 550] width 0 height 0
click at [754, 604] on div "TIFU1024335" at bounding box center [735, 597] width 89 height 38
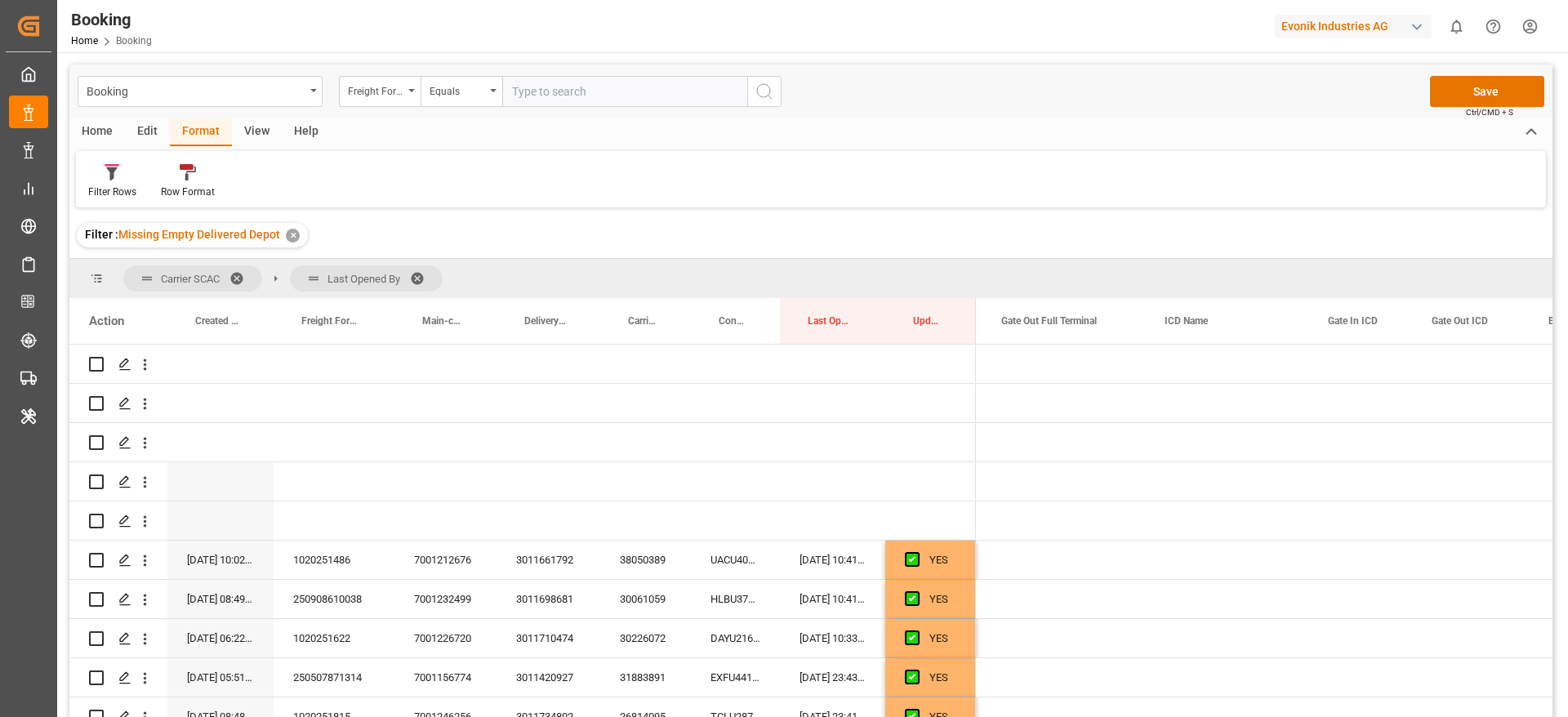
scroll to position [0, 3776]
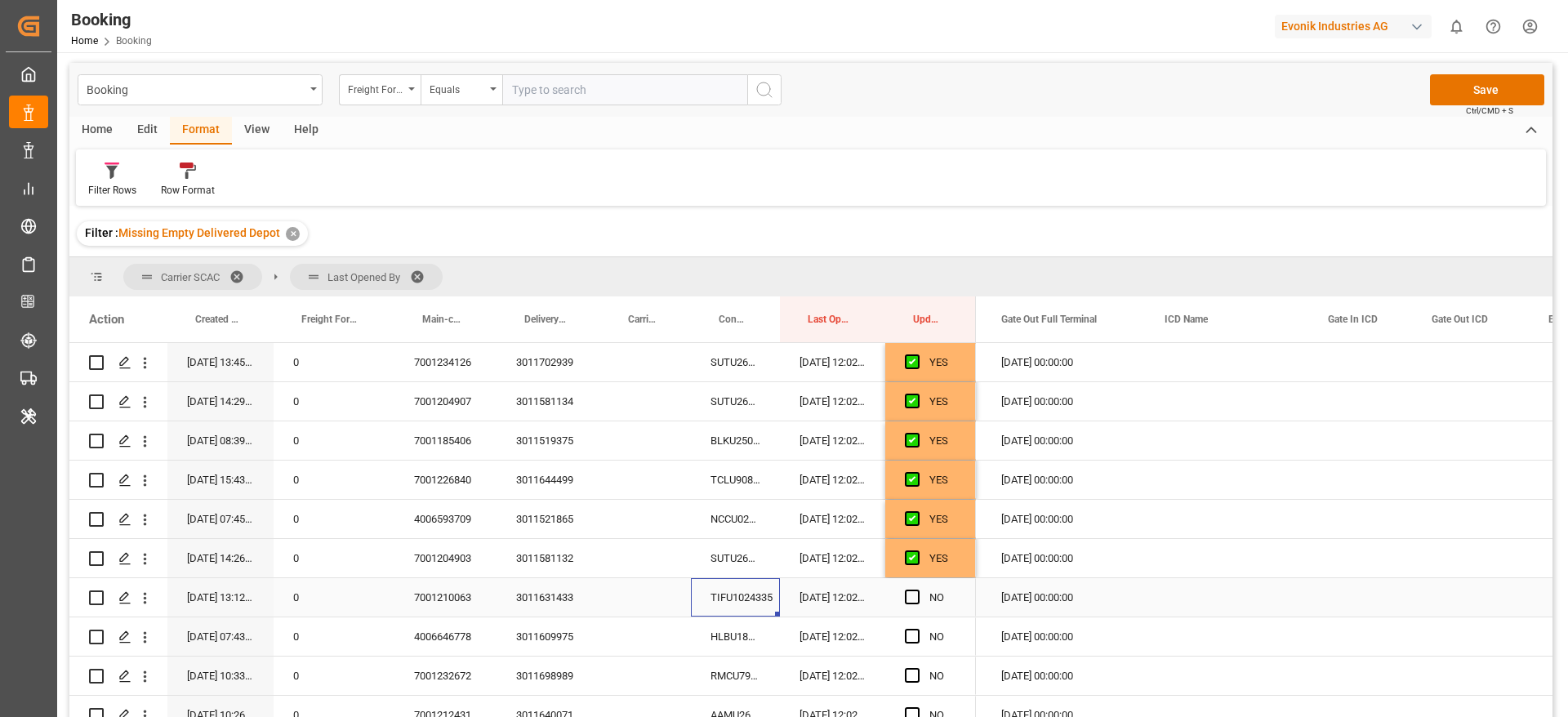
click at [911, 594] on span "Press SPACE to select this row." at bounding box center [912, 596] width 15 height 15
click at [917, 589] on input "Press SPACE to select this row." at bounding box center [917, 589] width 0 height 0
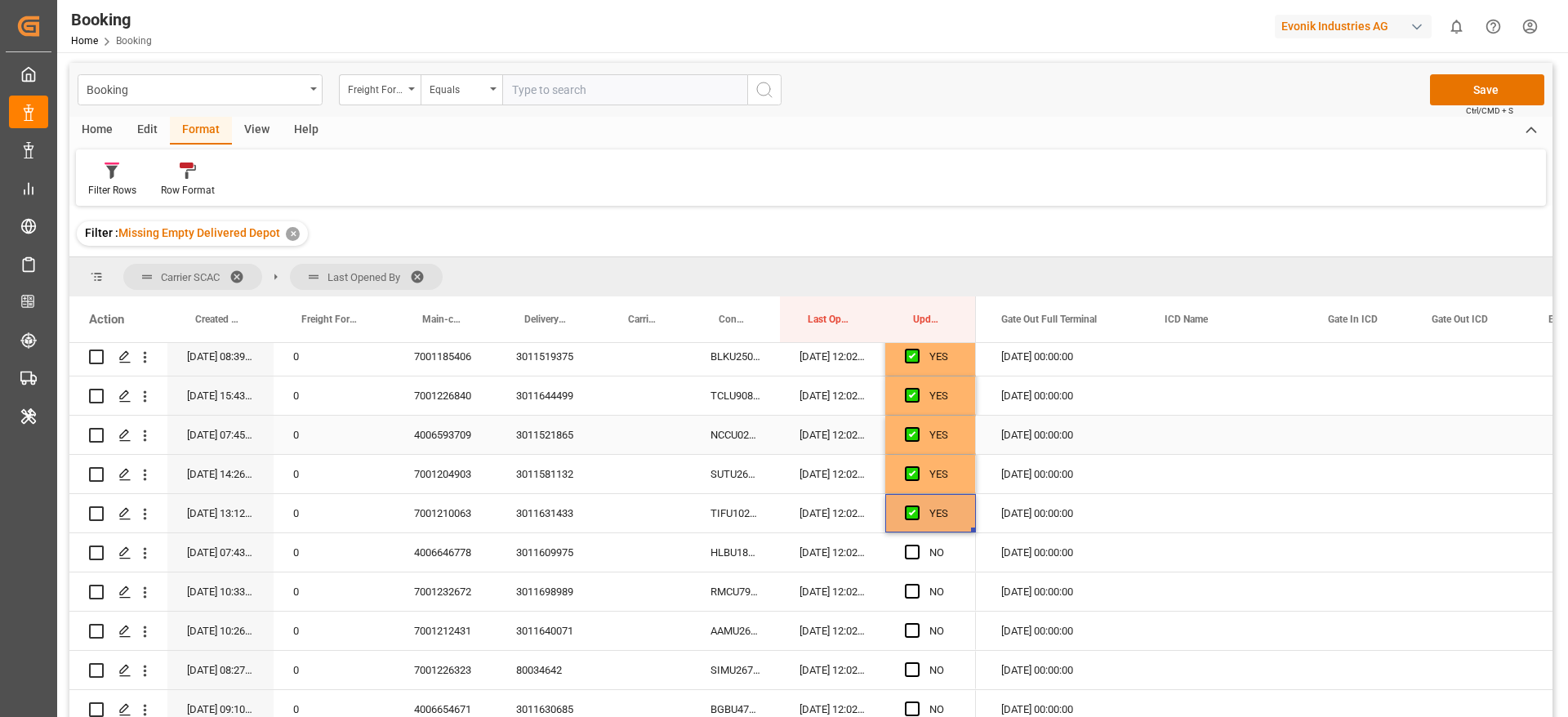
scroll to position [1769, 0]
click at [712, 519] on div "HLBU1816375" at bounding box center [735, 514] width 89 height 38
click at [915, 515] on span "Press SPACE to select this row." at bounding box center [912, 513] width 15 height 15
click at [917, 506] on input "Press SPACE to select this row." at bounding box center [917, 506] width 0 height 0
click at [735, 554] on div "RMCU7947296" at bounding box center [735, 553] width 89 height 38
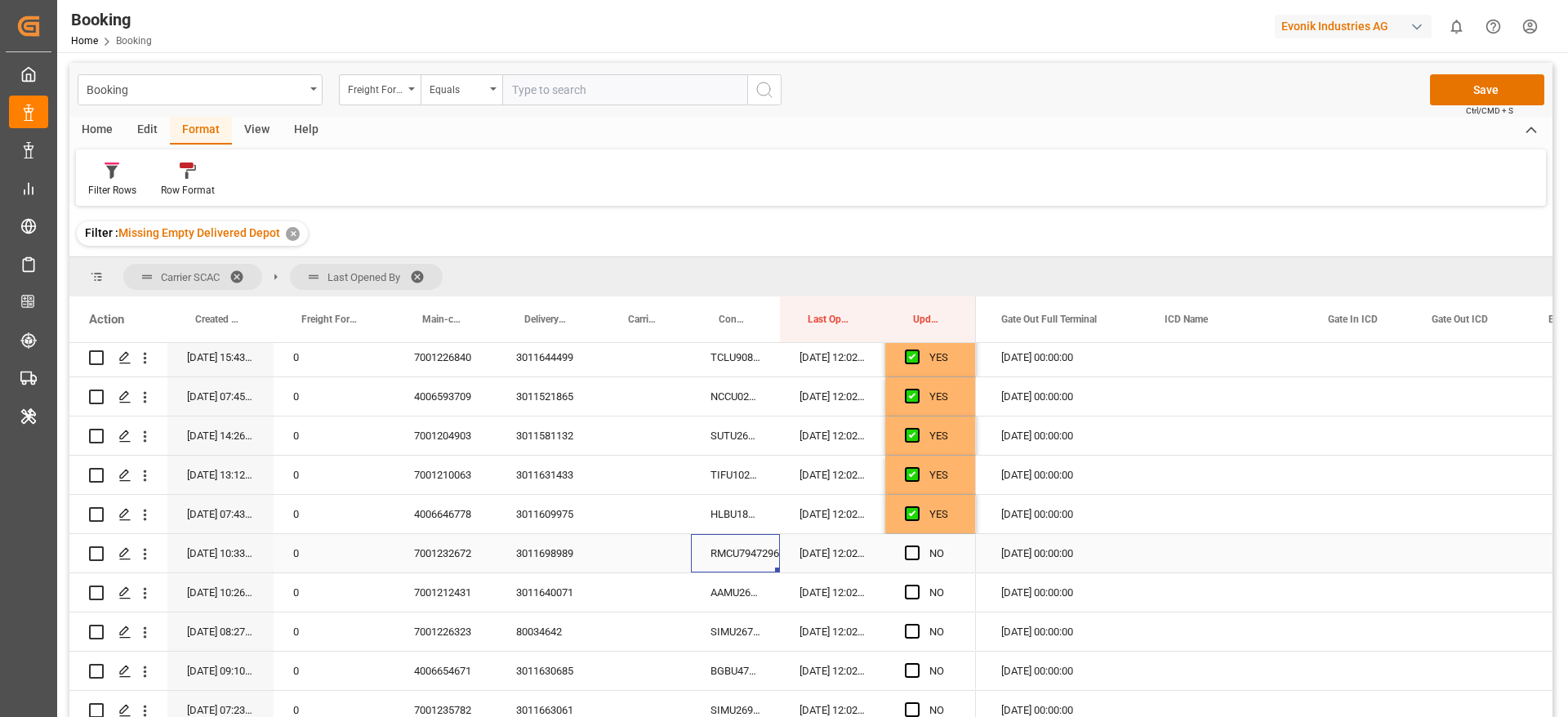
click at [713, 558] on div "RMCU7947296" at bounding box center [735, 553] width 89 height 38
click at [915, 553] on span "Press SPACE to select this row." at bounding box center [912, 553] width 15 height 15
click at [917, 546] on input "Press SPACE to select this row." at bounding box center [917, 546] width 0 height 0
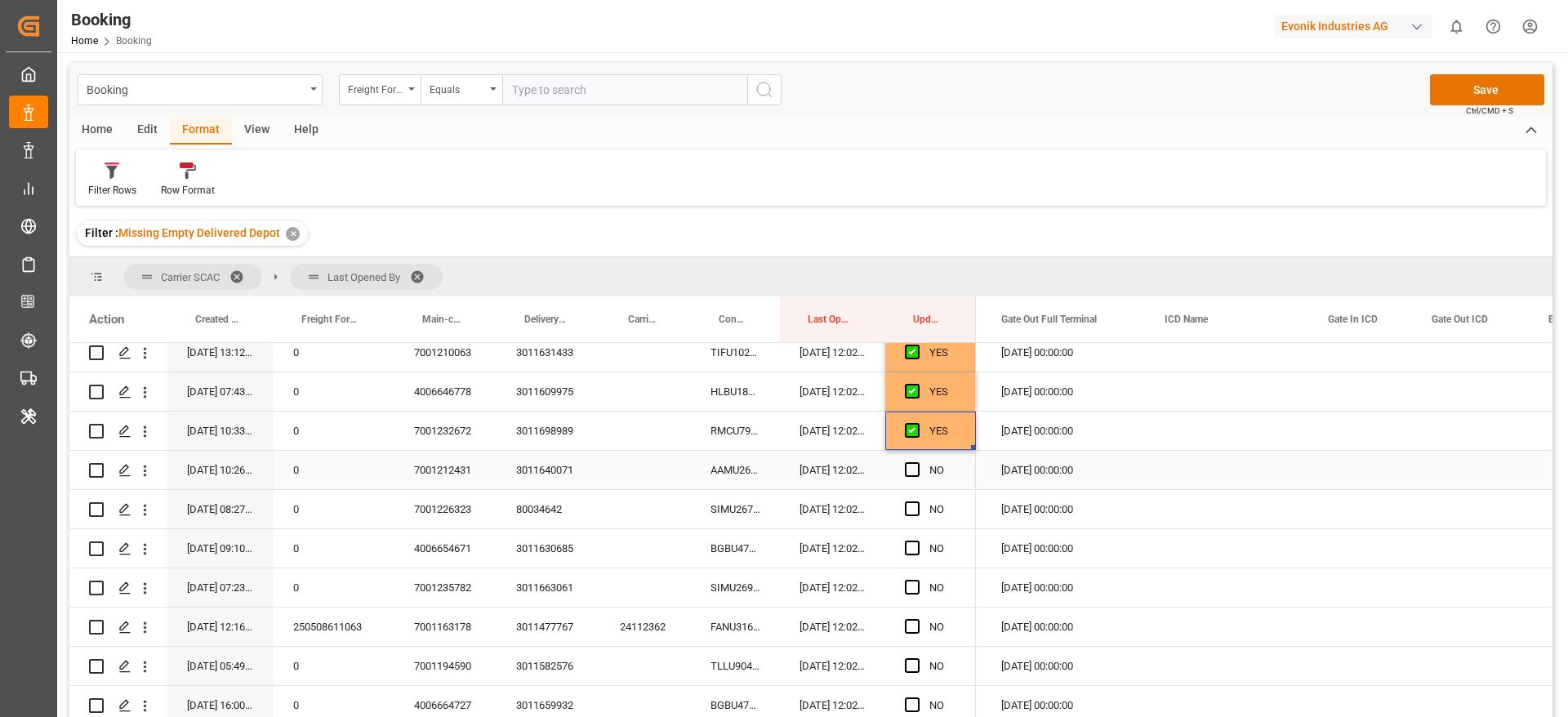
click at [745, 468] on div "AAMU2630840" at bounding box center [735, 470] width 89 height 38
drag, startPoint x: 911, startPoint y: 464, endPoint x: 902, endPoint y: 471, distance: 11.4
click at [912, 464] on span "Press SPACE to select this row." at bounding box center [912, 470] width 15 height 15
click at [917, 463] on input "Press SPACE to select this row." at bounding box center [917, 463] width 0 height 0
click at [725, 505] on div "SIMU2671530" at bounding box center [735, 510] width 89 height 38
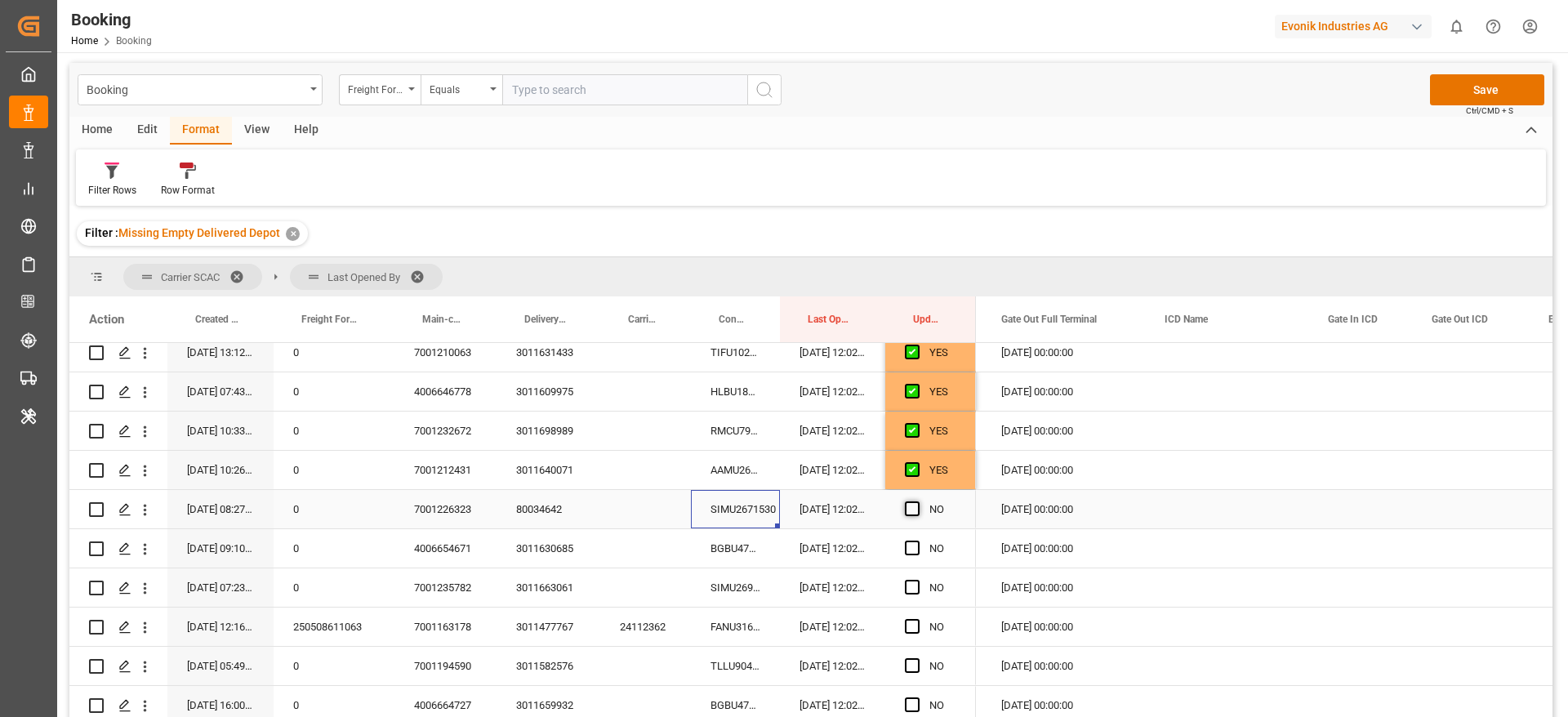
click at [907, 512] on span "Press SPACE to select this row." at bounding box center [912, 509] width 15 height 15
click at [917, 502] on input "Press SPACE to select this row." at bounding box center [917, 502] width 0 height 0
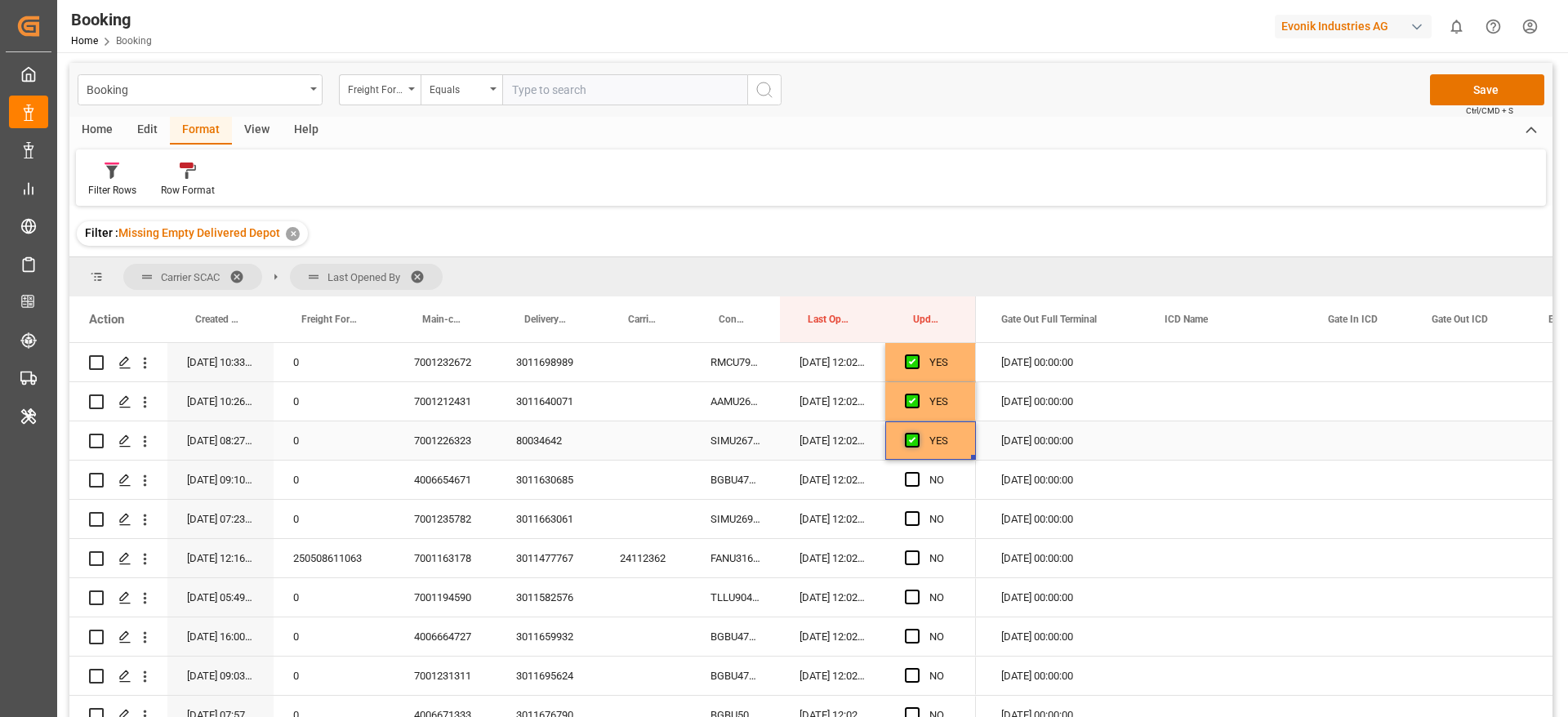
scroll to position [2014, 0]
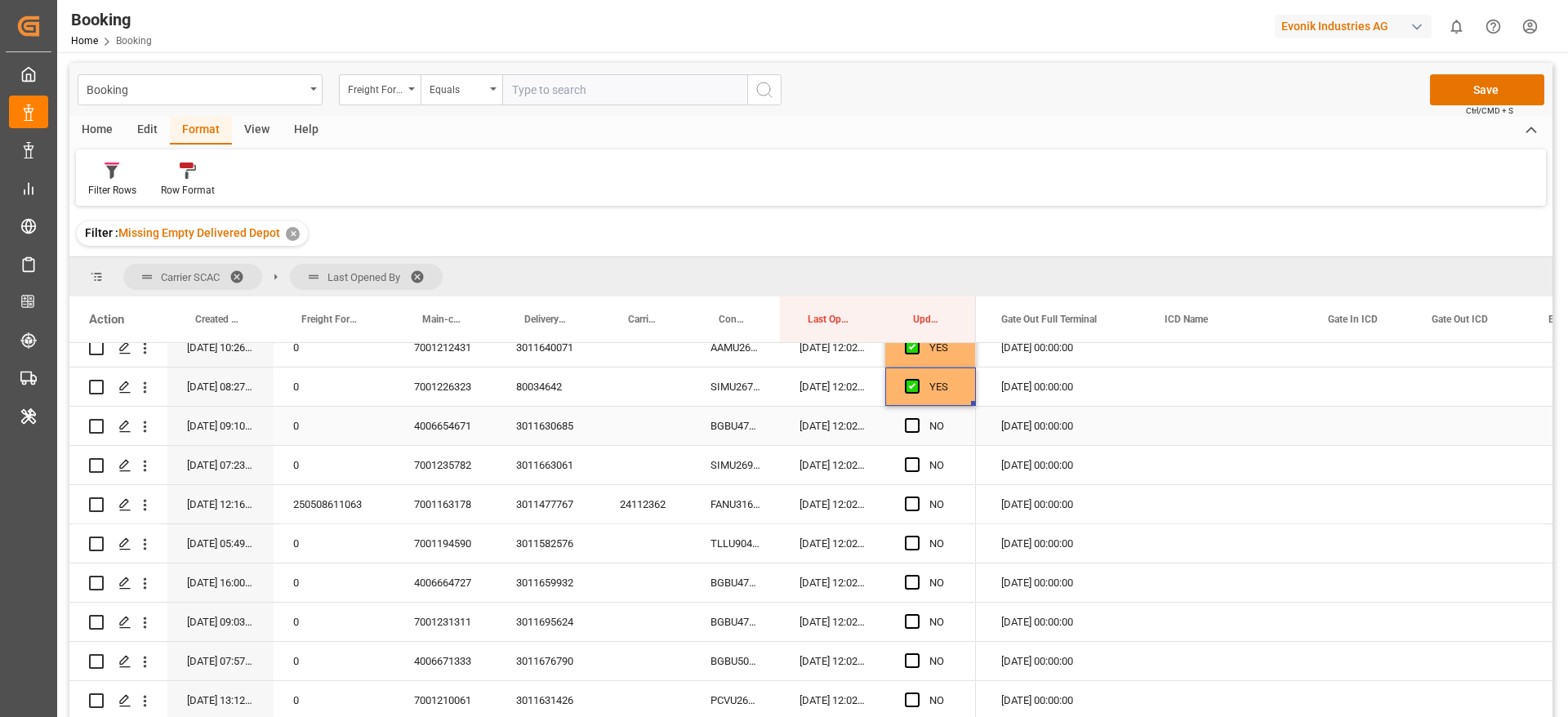
click at [783, 436] on div "26-09-2025 12:02:24" at bounding box center [832, 426] width 105 height 38
click at [736, 432] on div "BGBU4760463" at bounding box center [735, 426] width 89 height 38
click at [909, 424] on span "Press SPACE to select this row." at bounding box center [912, 425] width 15 height 15
click at [917, 418] on input "Press SPACE to select this row." at bounding box center [917, 418] width 0 height 0
click at [723, 451] on div "SIMU2697318" at bounding box center [735, 465] width 89 height 38
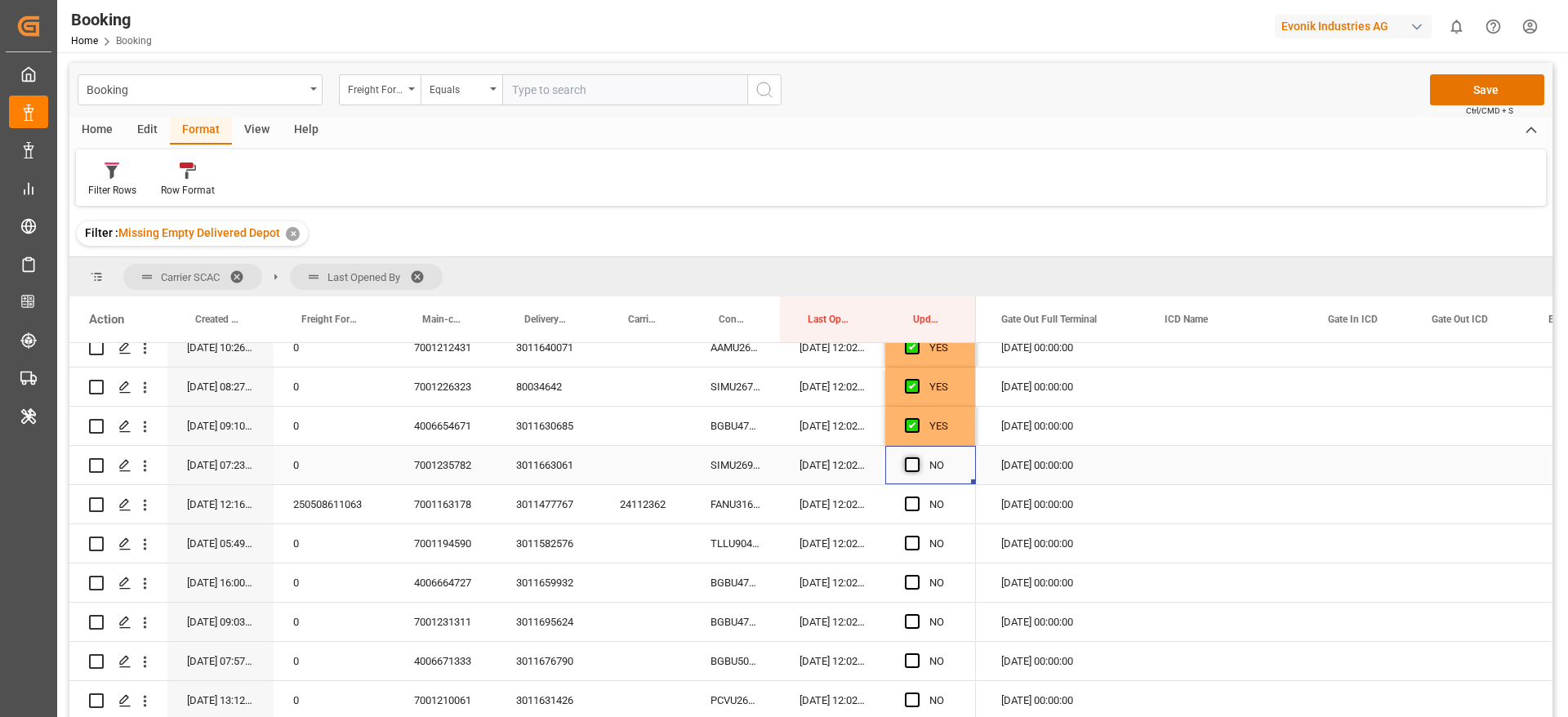
click at [909, 467] on span "Press SPACE to select this row." at bounding box center [912, 464] width 15 height 15
click at [917, 457] on input "Press SPACE to select this row." at bounding box center [917, 457] width 0 height 0
click at [742, 506] on div "FANU3160014" at bounding box center [735, 504] width 89 height 38
click at [920, 502] on div "Press SPACE to select this row." at bounding box center [917, 504] width 24 height 37
click at [913, 505] on span "Press SPACE to select this row." at bounding box center [912, 503] width 15 height 15
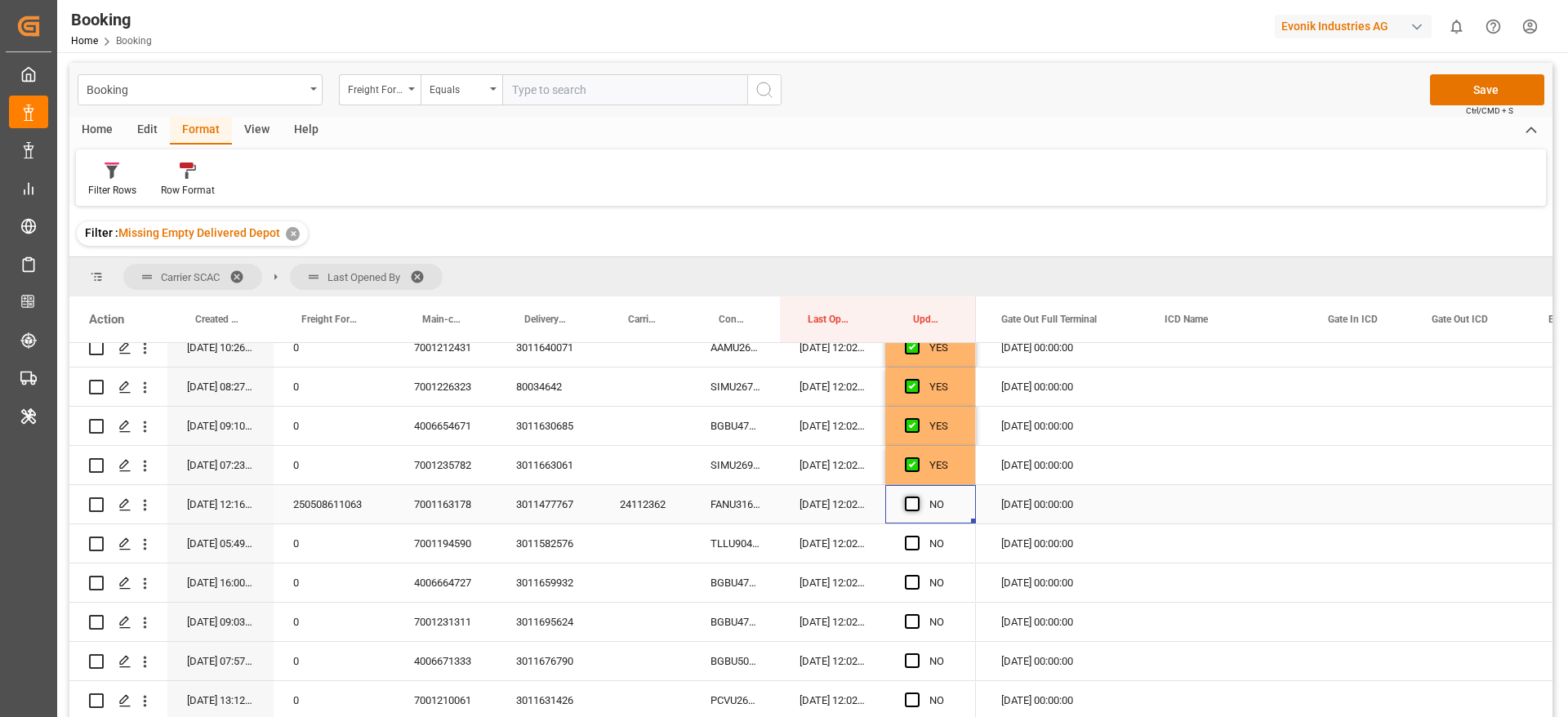
click at [917, 497] on input "Press SPACE to select this row." at bounding box center [917, 497] width 0 height 0
click at [715, 550] on div "TLLU9049712" at bounding box center [735, 543] width 89 height 38
click at [912, 543] on span "Press SPACE to select this row." at bounding box center [912, 543] width 15 height 15
click at [917, 536] on input "Press SPACE to select this row." at bounding box center [917, 536] width 0 height 0
click at [725, 589] on div "BGBU4726263" at bounding box center [735, 582] width 89 height 38
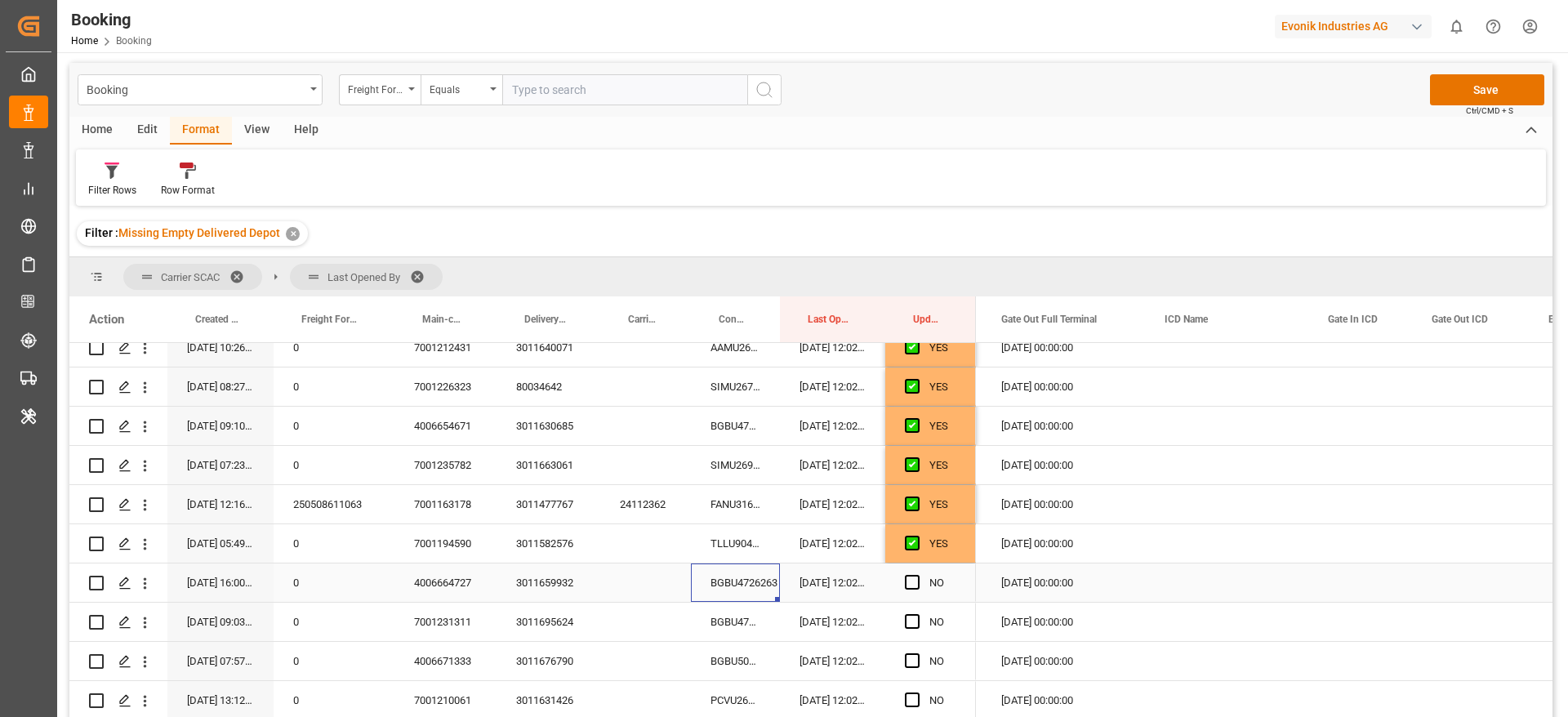
drag, startPoint x: 916, startPoint y: 585, endPoint x: 823, endPoint y: 570, distance: 94.2
click at [916, 583] on span "Press SPACE to select this row." at bounding box center [912, 582] width 15 height 15
click at [917, 575] on input "Press SPACE to select this row." at bounding box center [917, 575] width 0 height 0
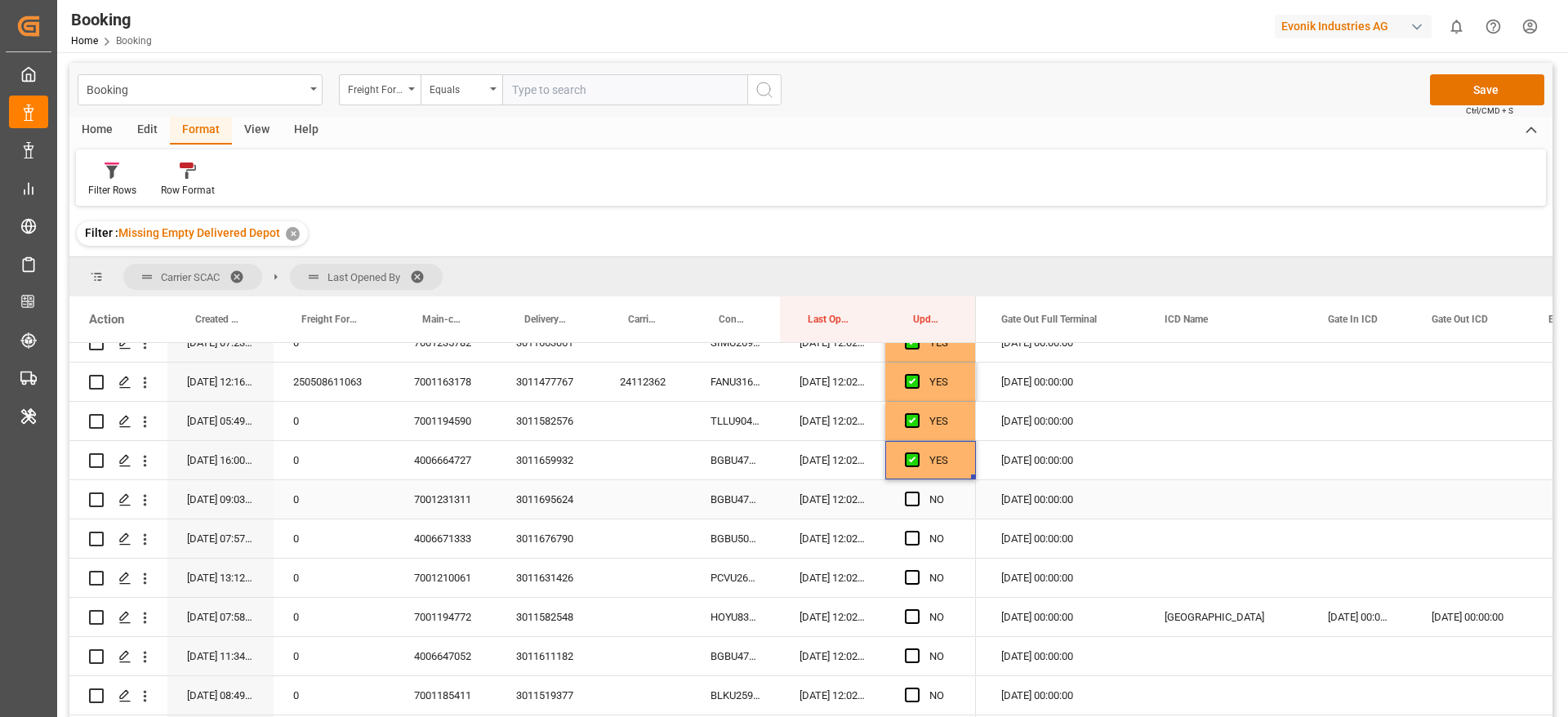
click at [740, 508] on div "BGBU4728862" at bounding box center [735, 499] width 89 height 38
click at [912, 498] on span "Press SPACE to select this row." at bounding box center [912, 498] width 15 height 15
click at [917, 491] on input "Press SPACE to select this row." at bounding box center [917, 491] width 0 height 0
click at [712, 547] on div "BGBU5030006" at bounding box center [735, 538] width 89 height 38
click at [911, 538] on span "Press SPACE to select this row." at bounding box center [912, 538] width 15 height 15
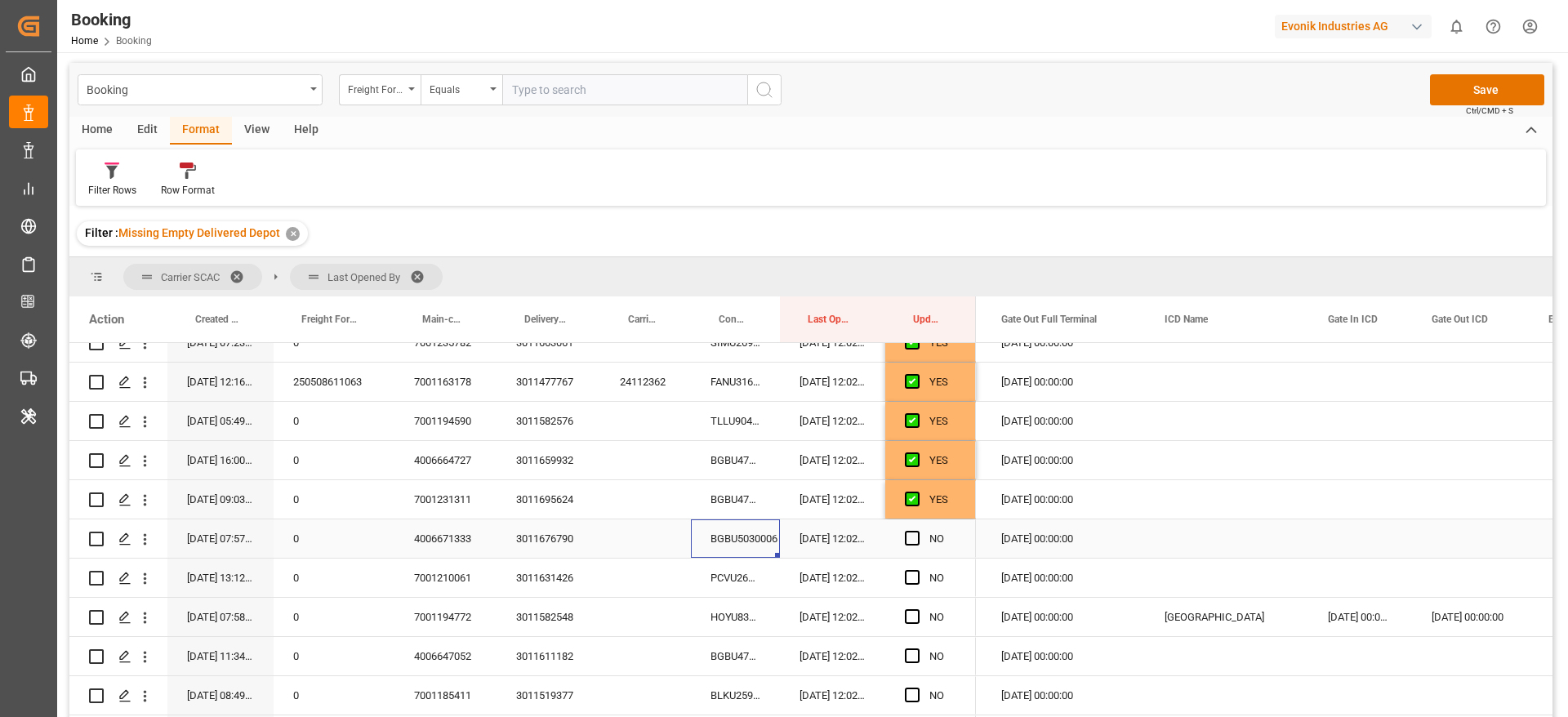
click at [917, 531] on input "Press SPACE to select this row." at bounding box center [917, 531] width 0 height 0
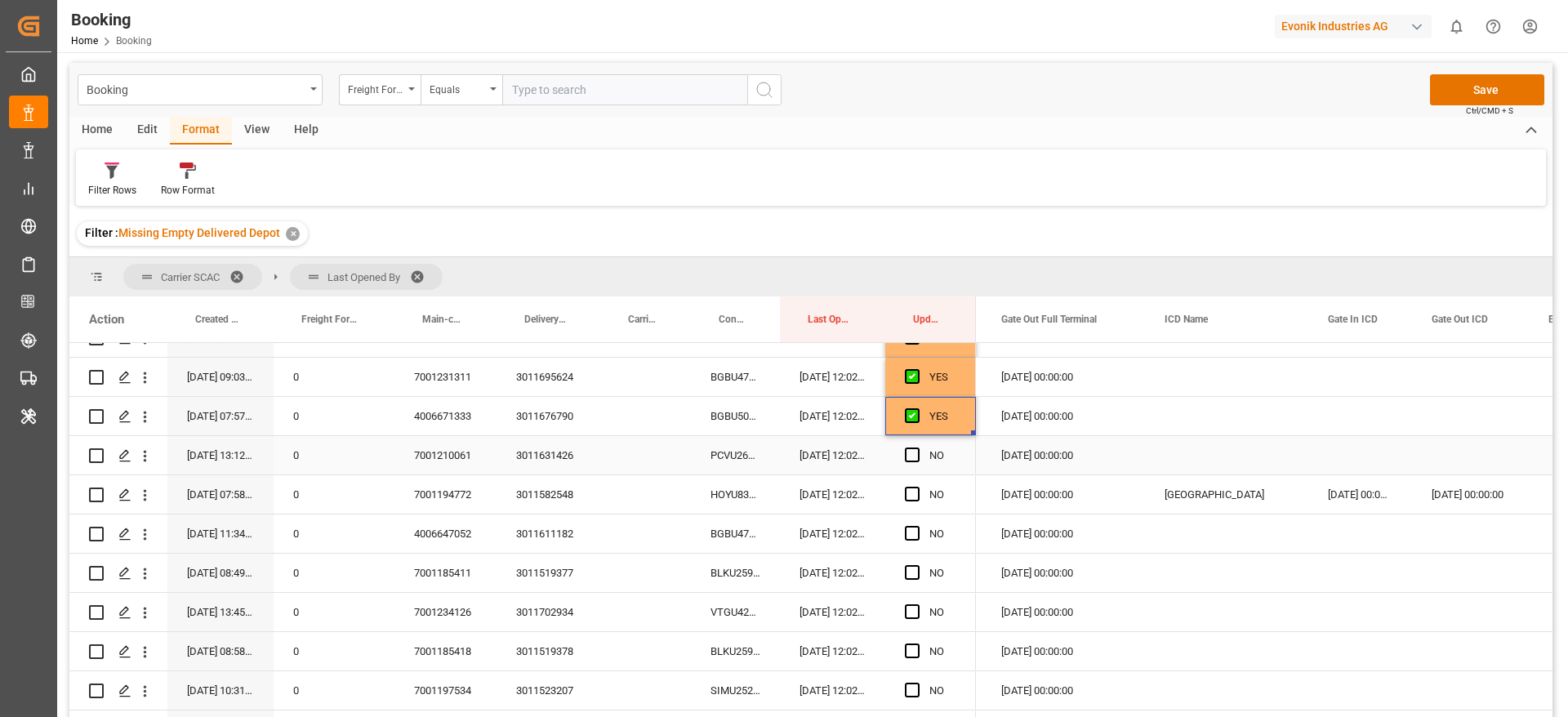
click at [737, 461] on div "PCVU2638072" at bounding box center [735, 455] width 89 height 38
click at [914, 459] on span "Press SPACE to select this row." at bounding box center [912, 455] width 15 height 15
click at [917, 448] on input "Press SPACE to select this row." at bounding box center [917, 448] width 0 height 0
click at [705, 490] on div "HOYU8318220" at bounding box center [735, 495] width 89 height 38
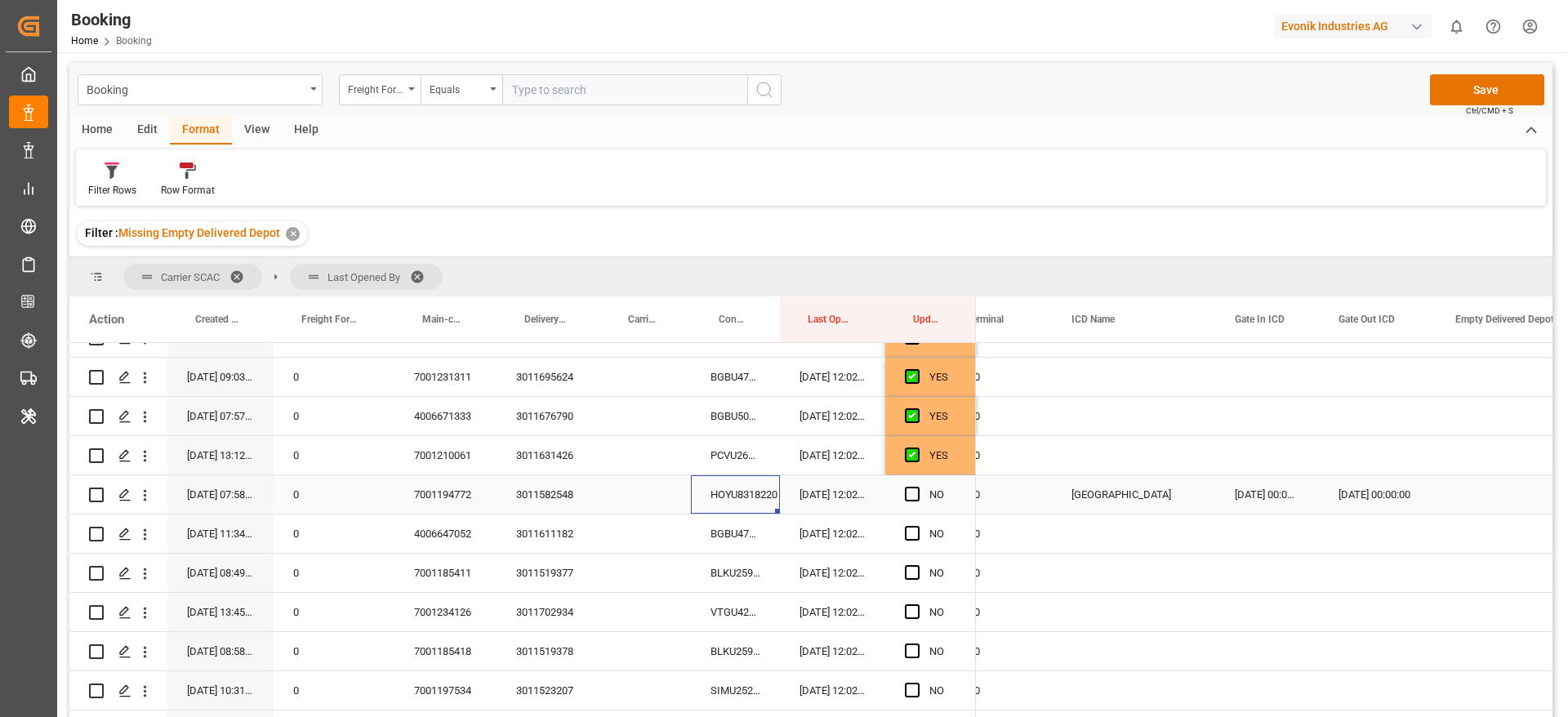
click at [920, 490] on div "Press SPACE to select this row." at bounding box center [917, 495] width 24 height 37
click at [917, 495] on span "Press SPACE to select this row." at bounding box center [912, 494] width 15 height 15
click at [917, 487] on input "Press SPACE to select this row." at bounding box center [917, 487] width 0 height 0
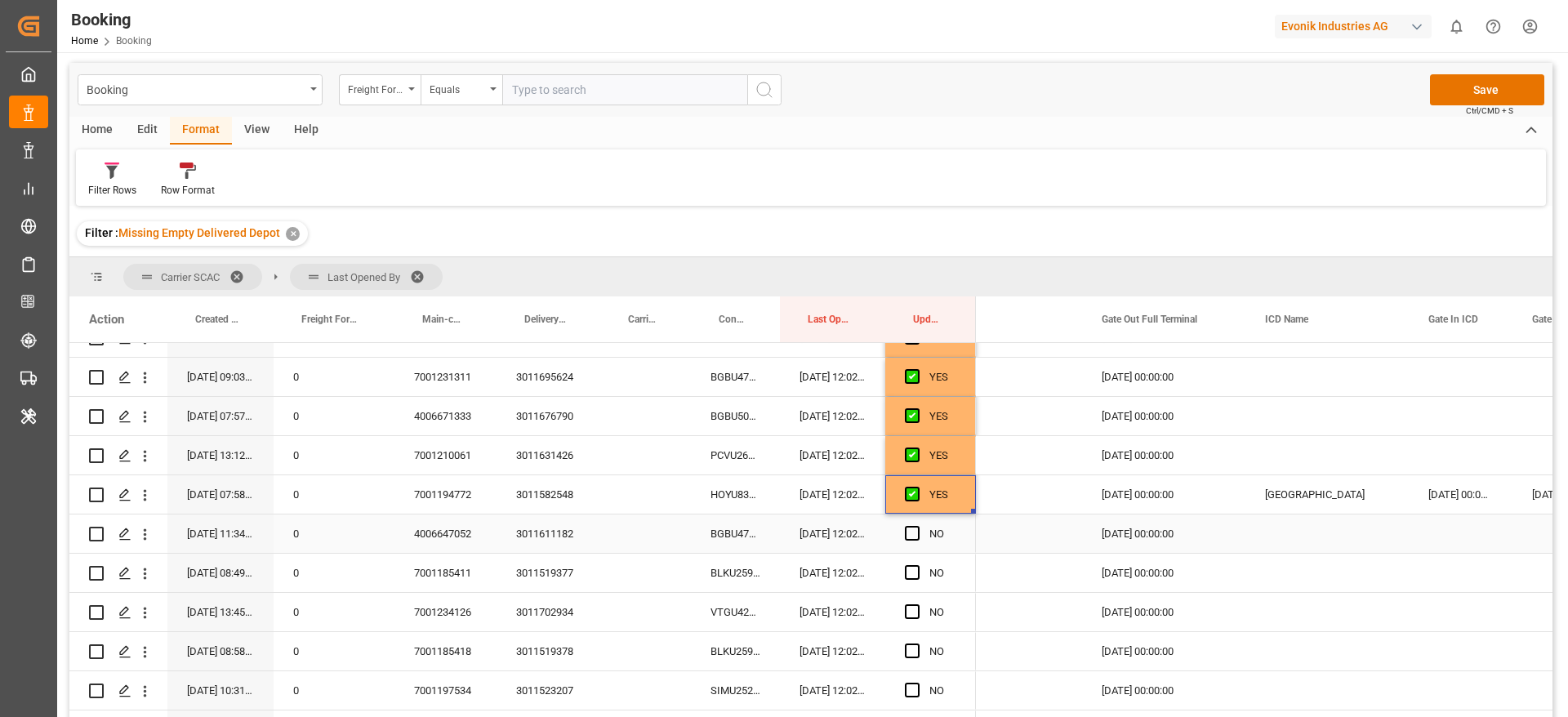
click at [738, 531] on div "BGBU4758018" at bounding box center [735, 534] width 89 height 38
click at [909, 533] on span "Press SPACE to select this row." at bounding box center [912, 533] width 15 height 15
click at [917, 526] on input "Press SPACE to select this row." at bounding box center [917, 526] width 0 height 0
click at [736, 572] on div "BLKU2593885" at bounding box center [735, 573] width 89 height 38
click at [913, 575] on span "Press SPACE to select this row." at bounding box center [912, 572] width 15 height 15
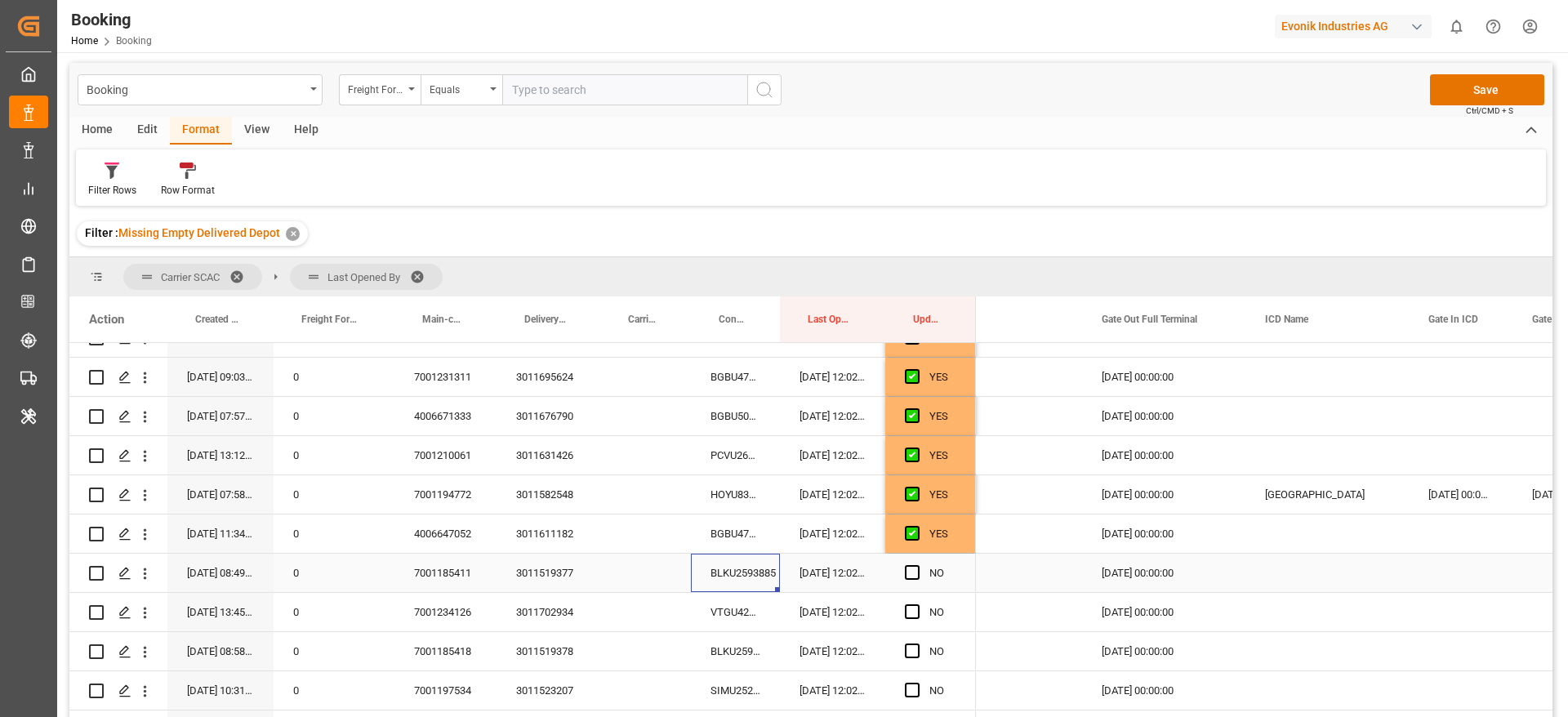
click at [917, 565] on input "Press SPACE to select this row." at bounding box center [917, 565] width 0 height 0
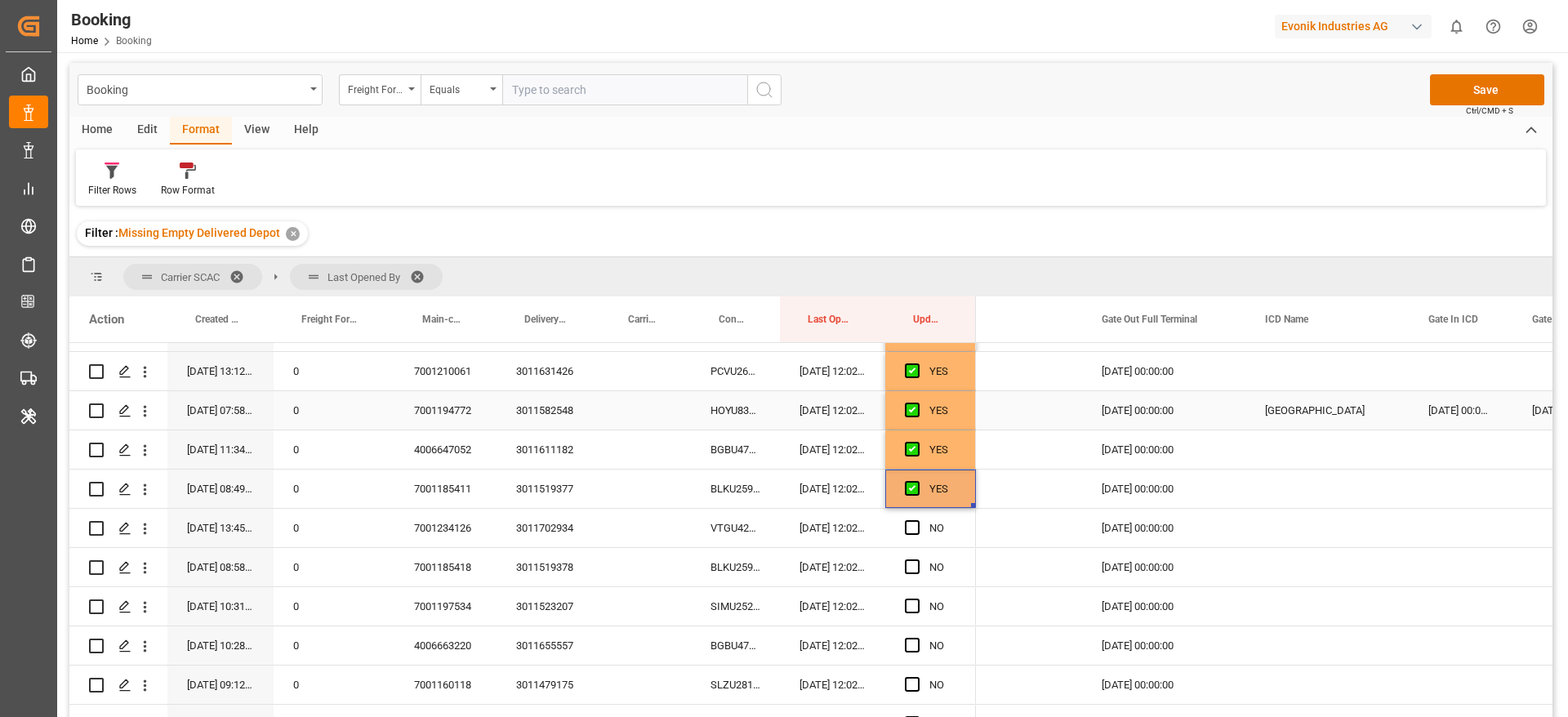
scroll to position [2382, 0]
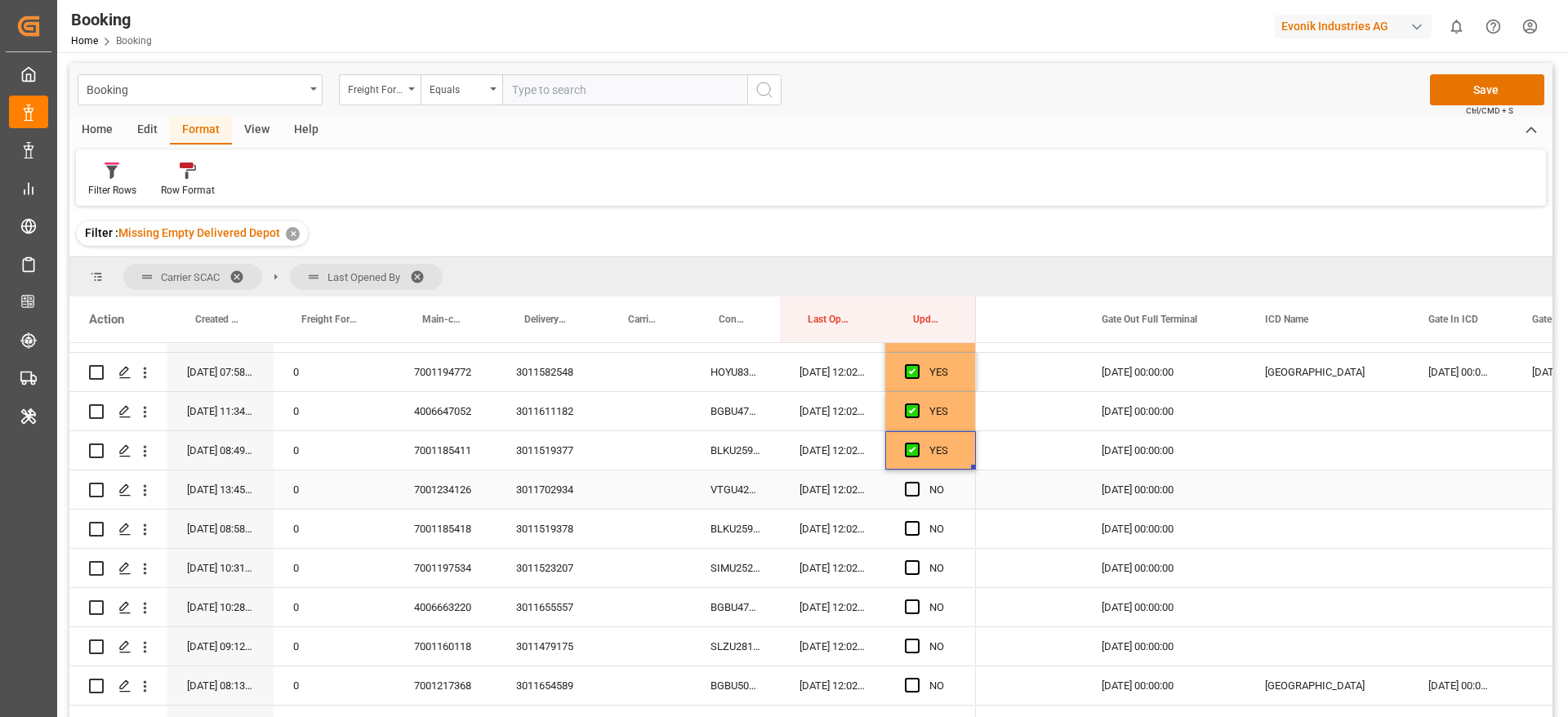
click at [743, 485] on div "VTGU4260796" at bounding box center [735, 490] width 89 height 38
click at [915, 483] on span "Press SPACE to select this row." at bounding box center [912, 489] width 15 height 15
click at [917, 482] on input "Press SPACE to select this row." at bounding box center [917, 482] width 0 height 0
click at [737, 537] on div "BLKU2590680" at bounding box center [735, 529] width 89 height 38
click at [908, 533] on span "Press SPACE to select this row." at bounding box center [912, 528] width 15 height 15
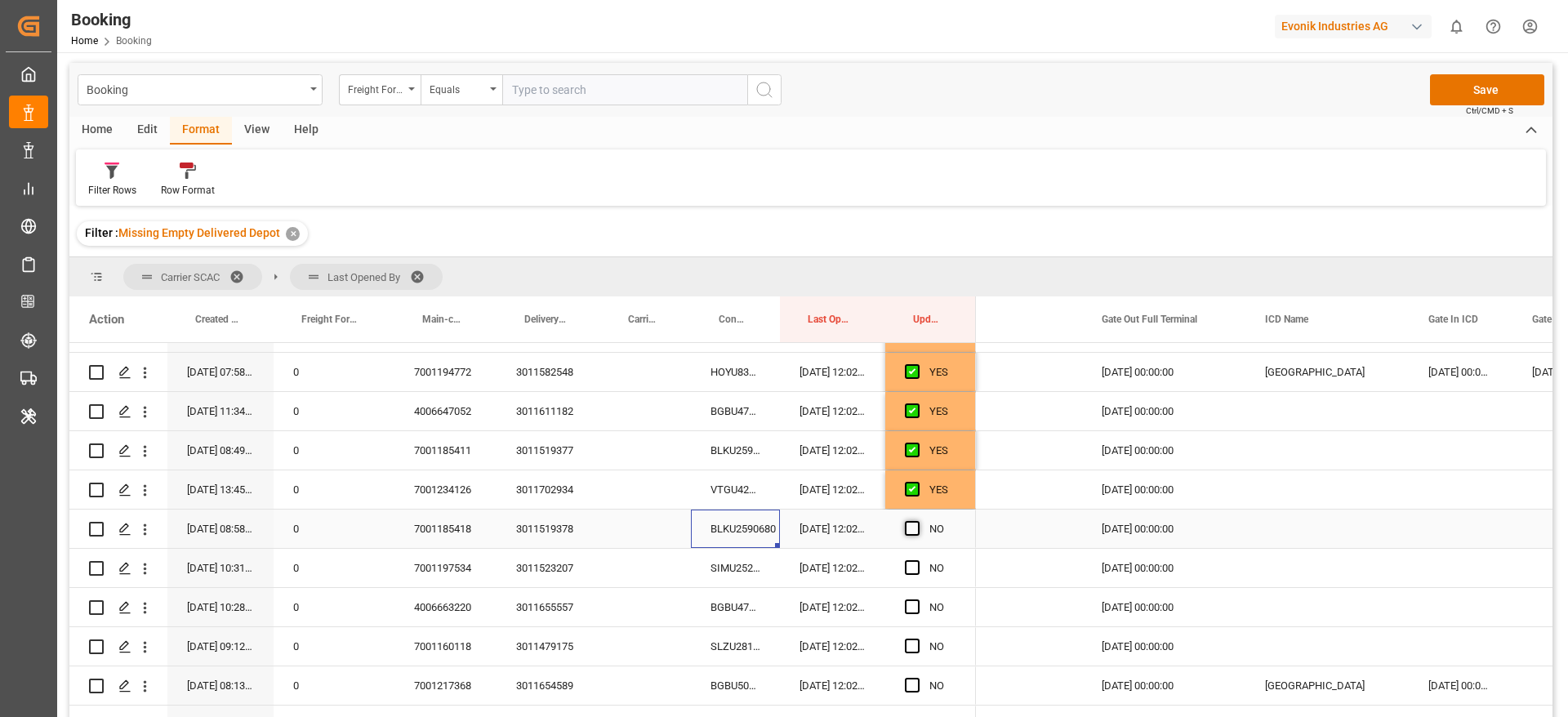
click at [917, 521] on input "Press SPACE to select this row." at bounding box center [917, 521] width 0 height 0
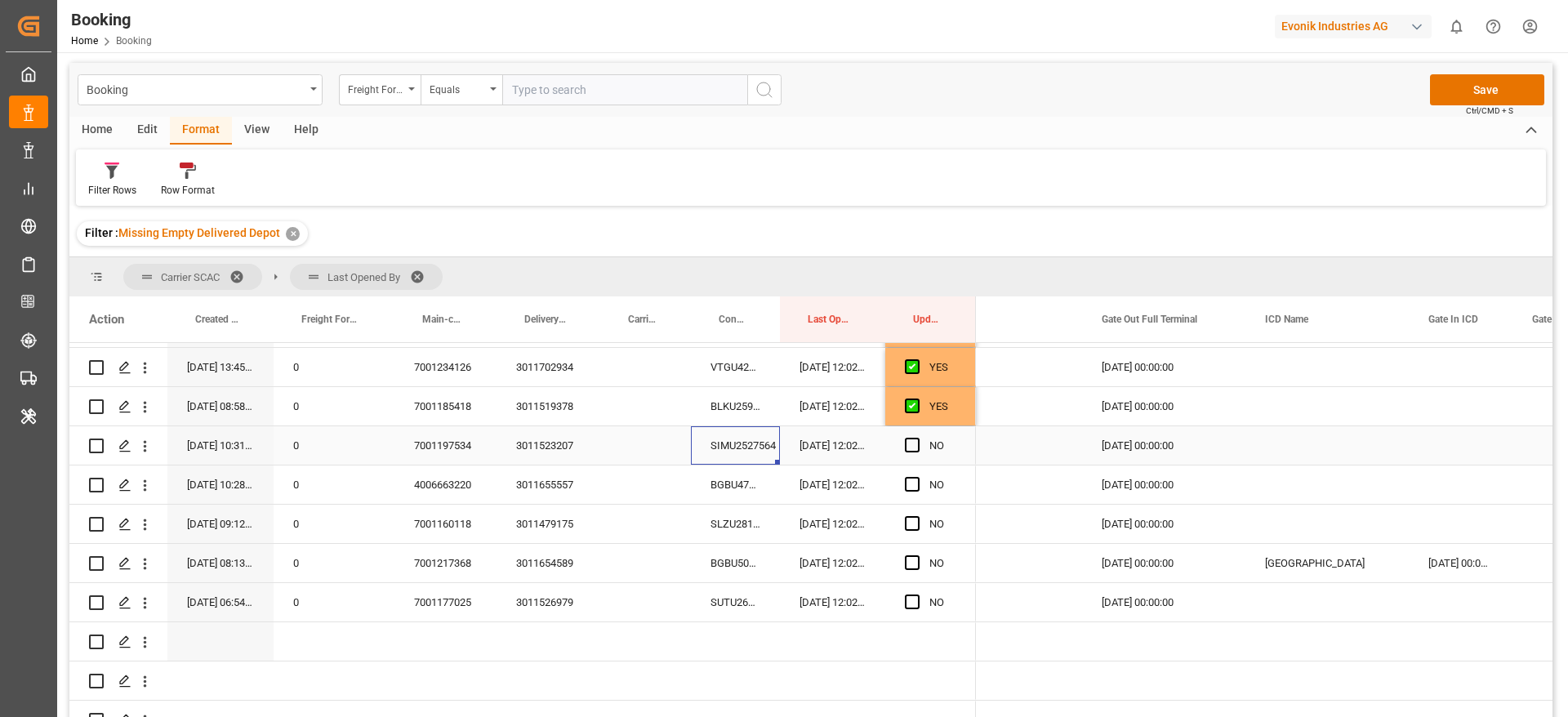
click at [726, 458] on div "SIMU2527564" at bounding box center [735, 445] width 89 height 38
drag, startPoint x: 908, startPoint y: 446, endPoint x: 861, endPoint y: 474, distance: 54.7
click at [909, 446] on span "Press SPACE to select this row." at bounding box center [912, 444] width 15 height 15
click at [917, 437] on input "Press SPACE to select this row." at bounding box center [917, 437] width 0 height 0
click at [741, 477] on div "BGBU4722355" at bounding box center [735, 484] width 89 height 38
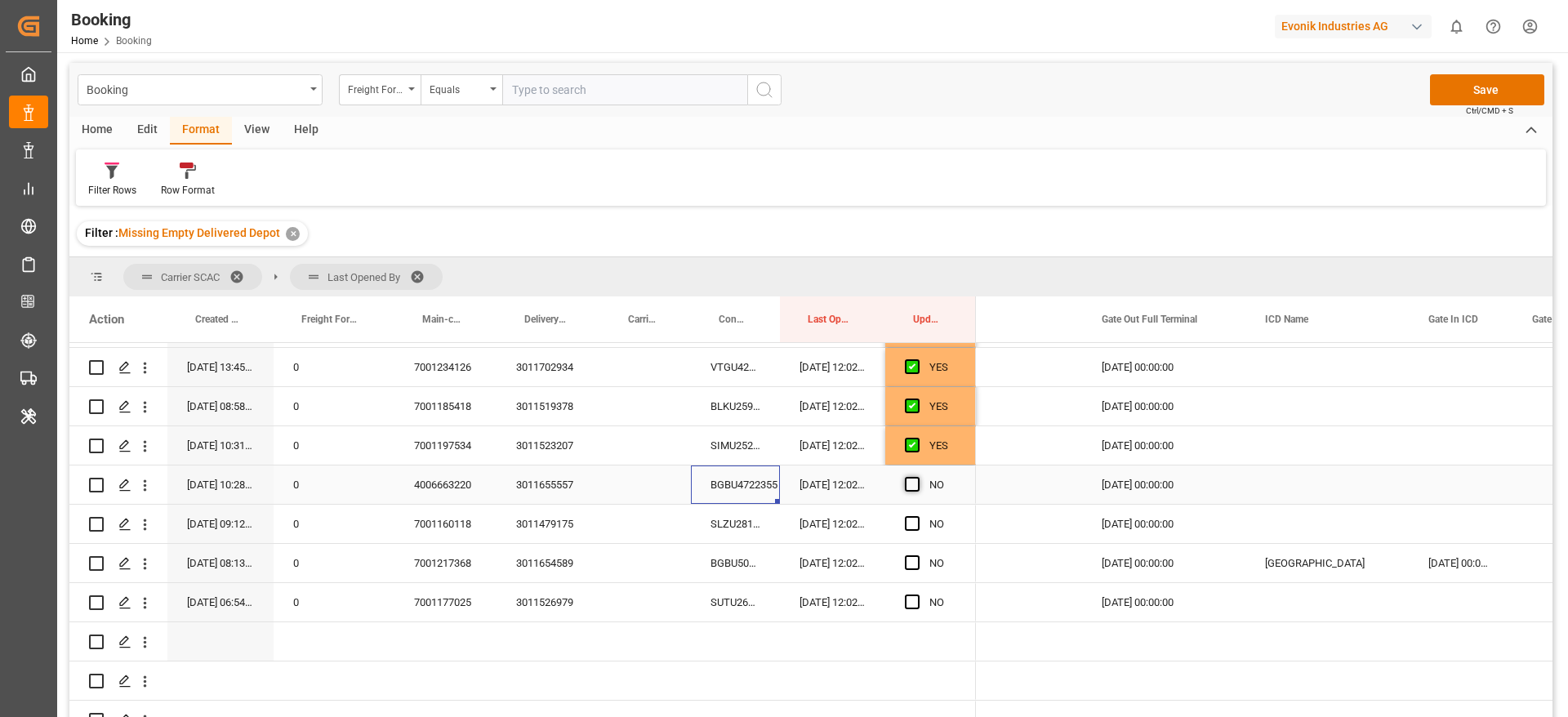
click at [913, 480] on span "Press SPACE to select this row." at bounding box center [912, 484] width 15 height 15
click at [917, 477] on input "Press SPACE to select this row." at bounding box center [917, 477] width 0 height 0
click at [734, 535] on div "SLZU2819800" at bounding box center [735, 524] width 89 height 38
click at [913, 522] on span "Press SPACE to select this row." at bounding box center [912, 523] width 15 height 15
click at [917, 516] on input "Press SPACE to select this row." at bounding box center [917, 516] width 0 height 0
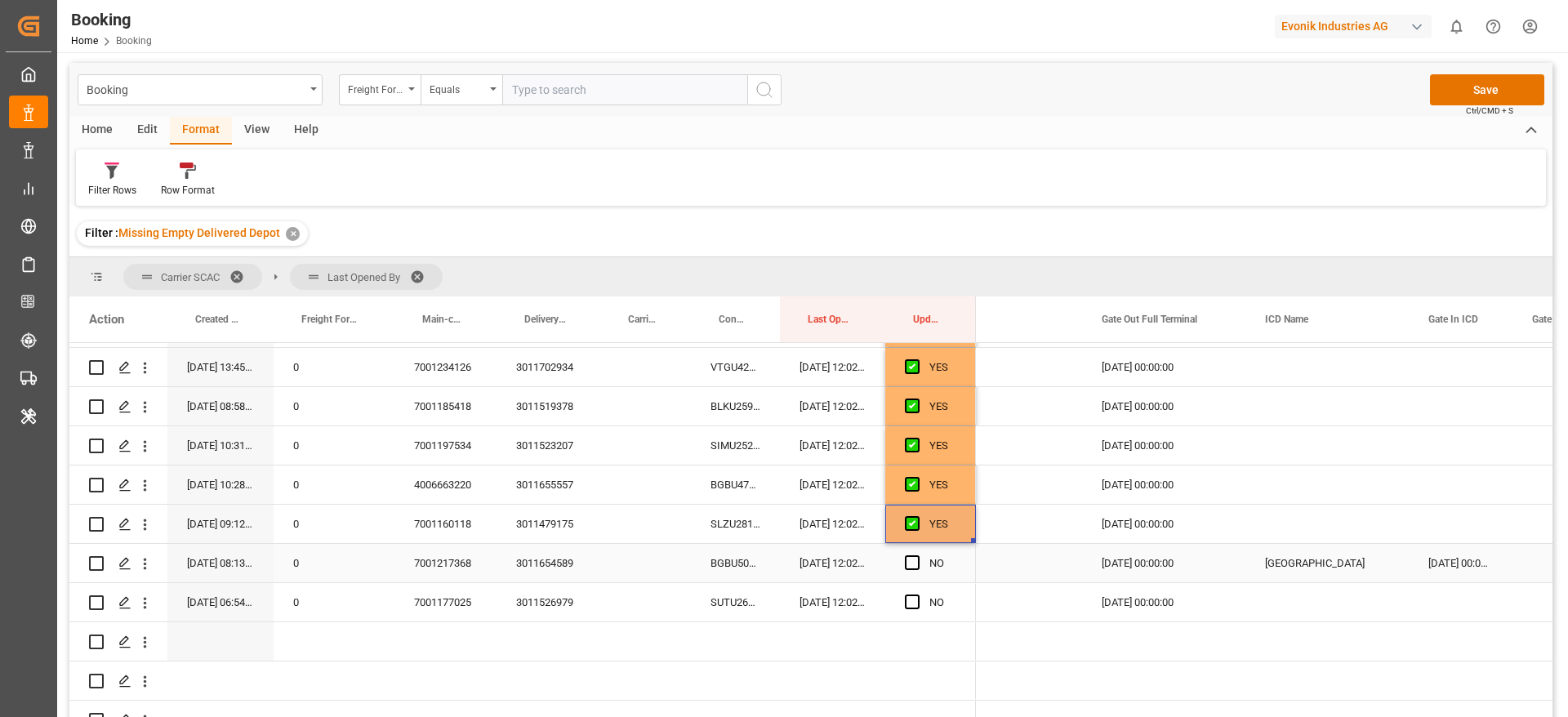
click at [739, 557] on div "BGBU5034758" at bounding box center [735, 563] width 89 height 38
click at [739, 560] on div "BGBU5034758" at bounding box center [735, 563] width 89 height 38
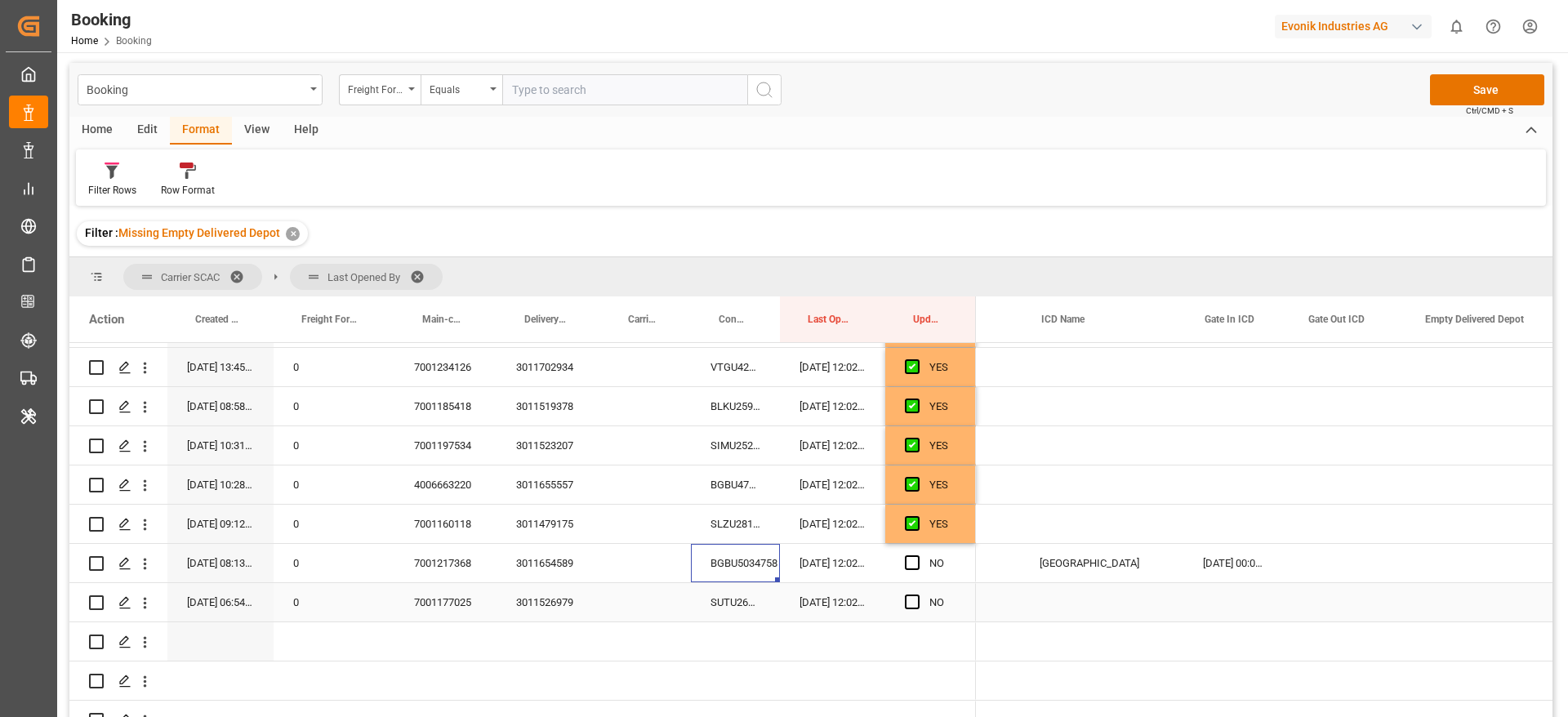
scroll to position [0, 3901]
click at [1336, 557] on div "Press SPACE to select this row." at bounding box center [1345, 563] width 117 height 38
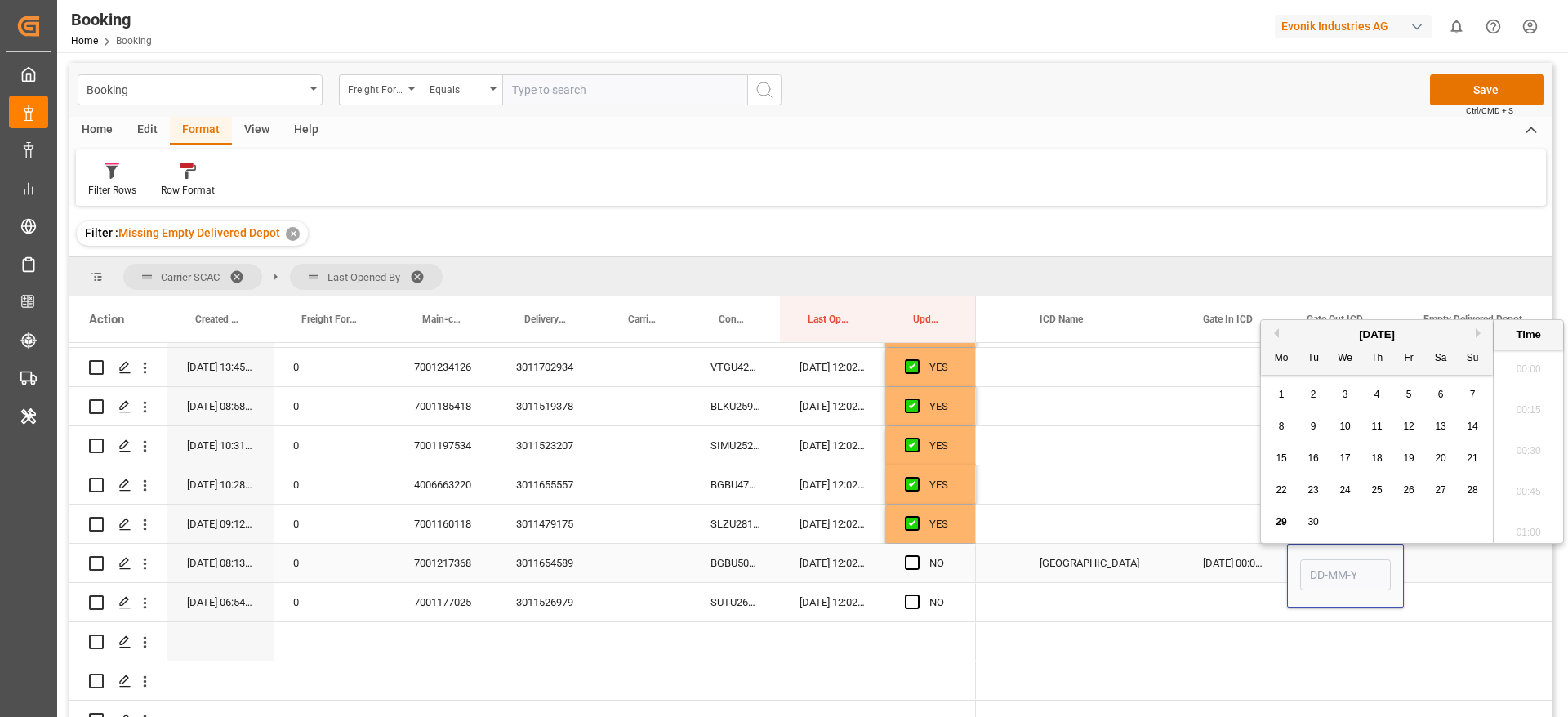
scroll to position [2742, 0]
click at [1416, 491] on div "26" at bounding box center [1409, 490] width 21 height 20
type input "26-09-2025 00:00"
click at [916, 560] on span "Press SPACE to select this row." at bounding box center [912, 562] width 15 height 15
click at [917, 556] on input "Press SPACE to select this row." at bounding box center [917, 556] width 0 height 0
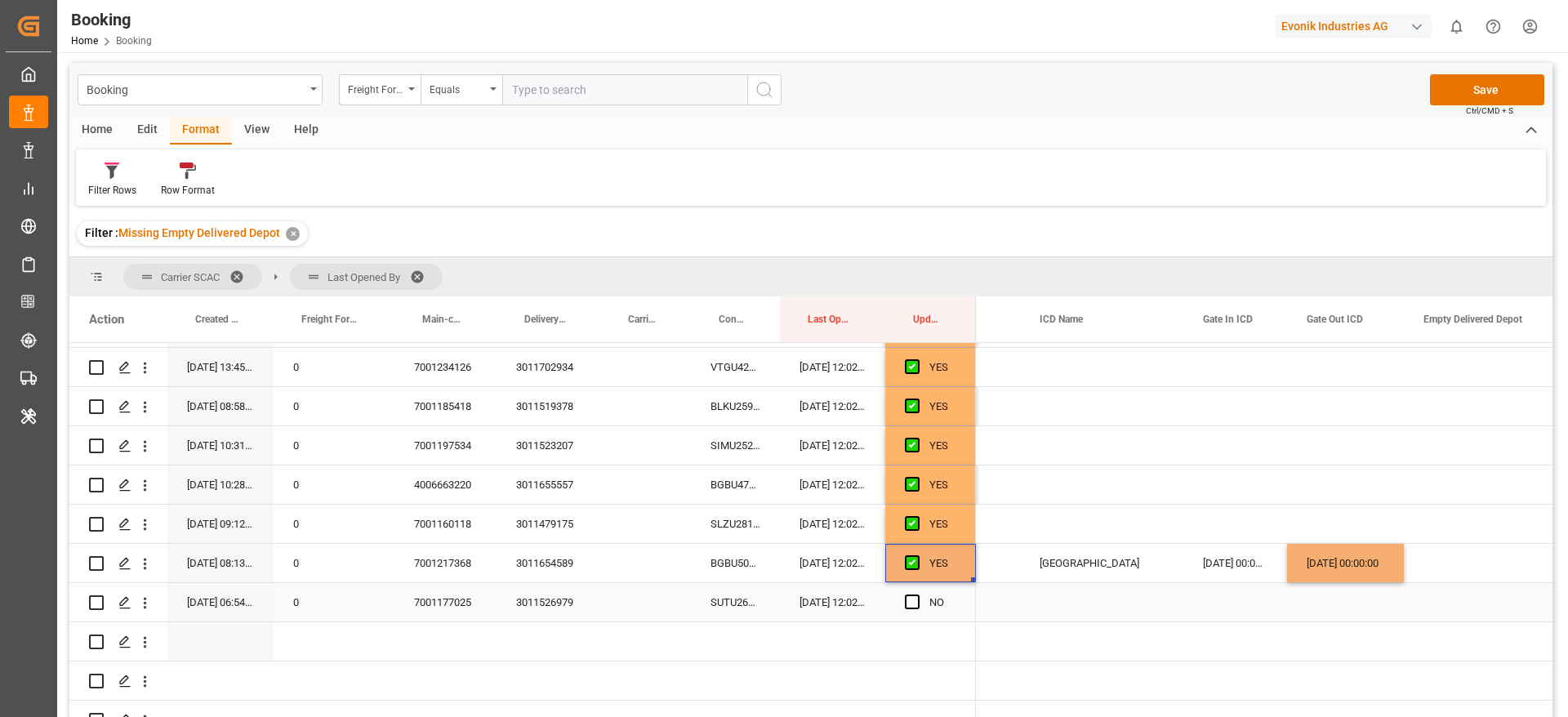
click at [719, 600] on div "SUTU2663596" at bounding box center [735, 602] width 89 height 38
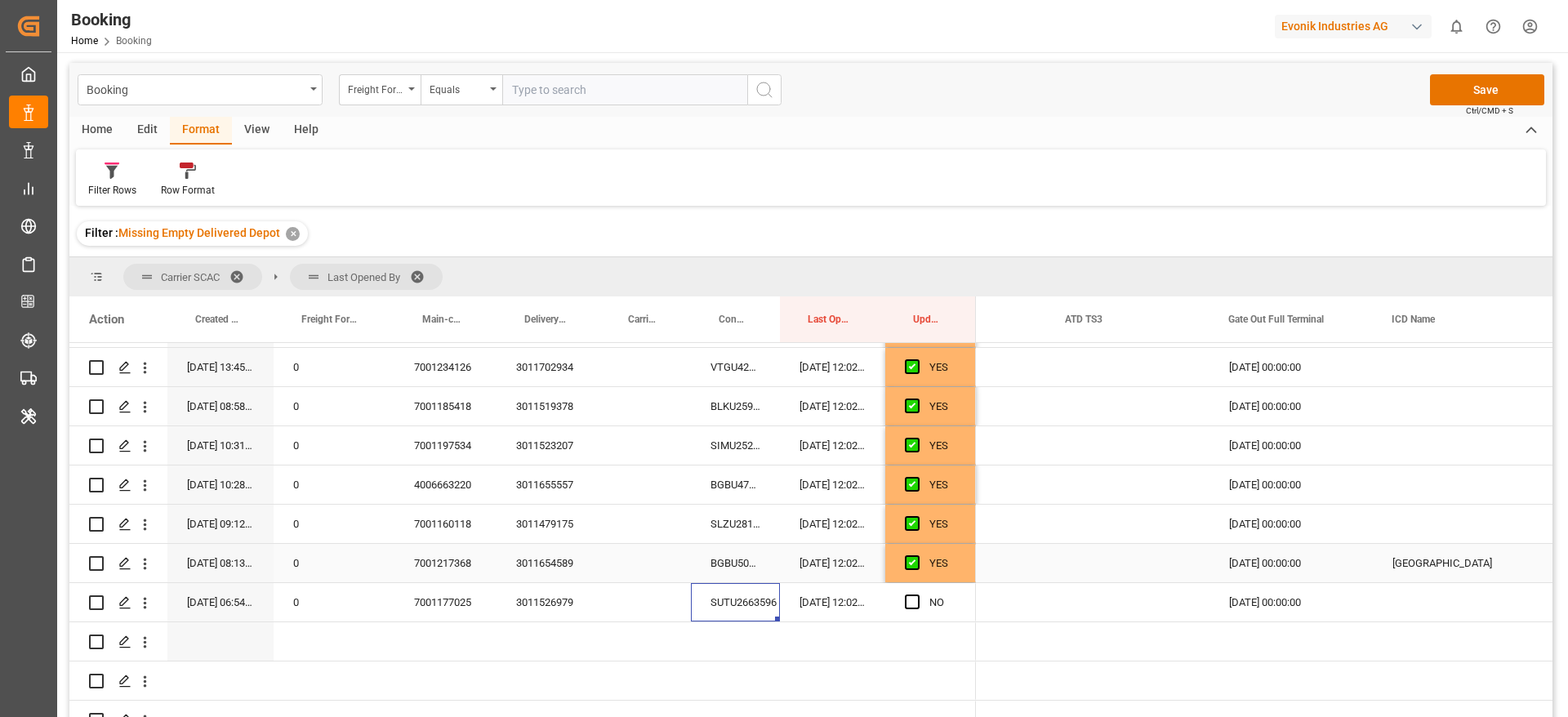
scroll to position [0, 3566]
click at [920, 599] on div "Press SPACE to select this row." at bounding box center [917, 602] width 24 height 37
click at [911, 598] on span "Press SPACE to select this row." at bounding box center [912, 602] width 15 height 15
click at [917, 595] on input "Press SPACE to select this row." at bounding box center [917, 595] width 0 height 0
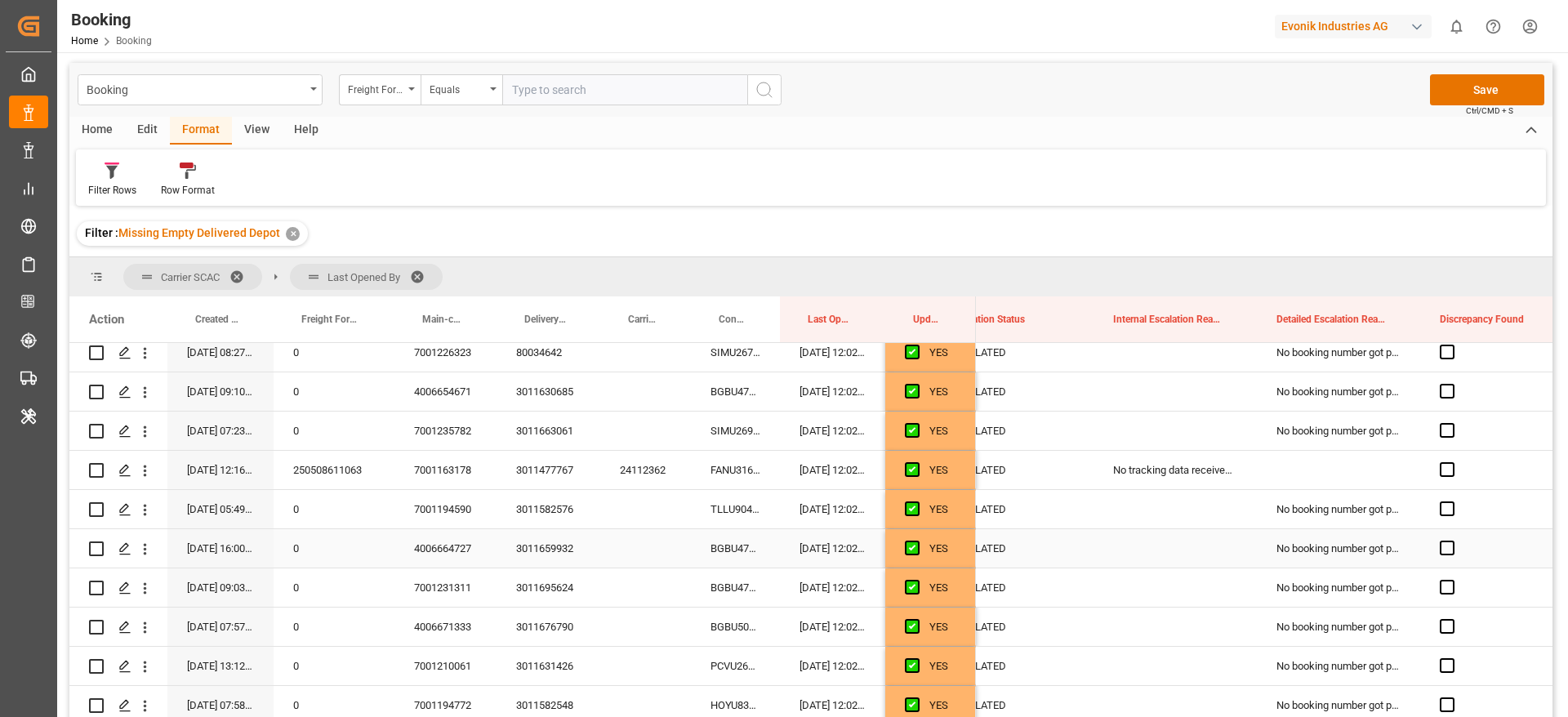
scroll to position [0, 0]
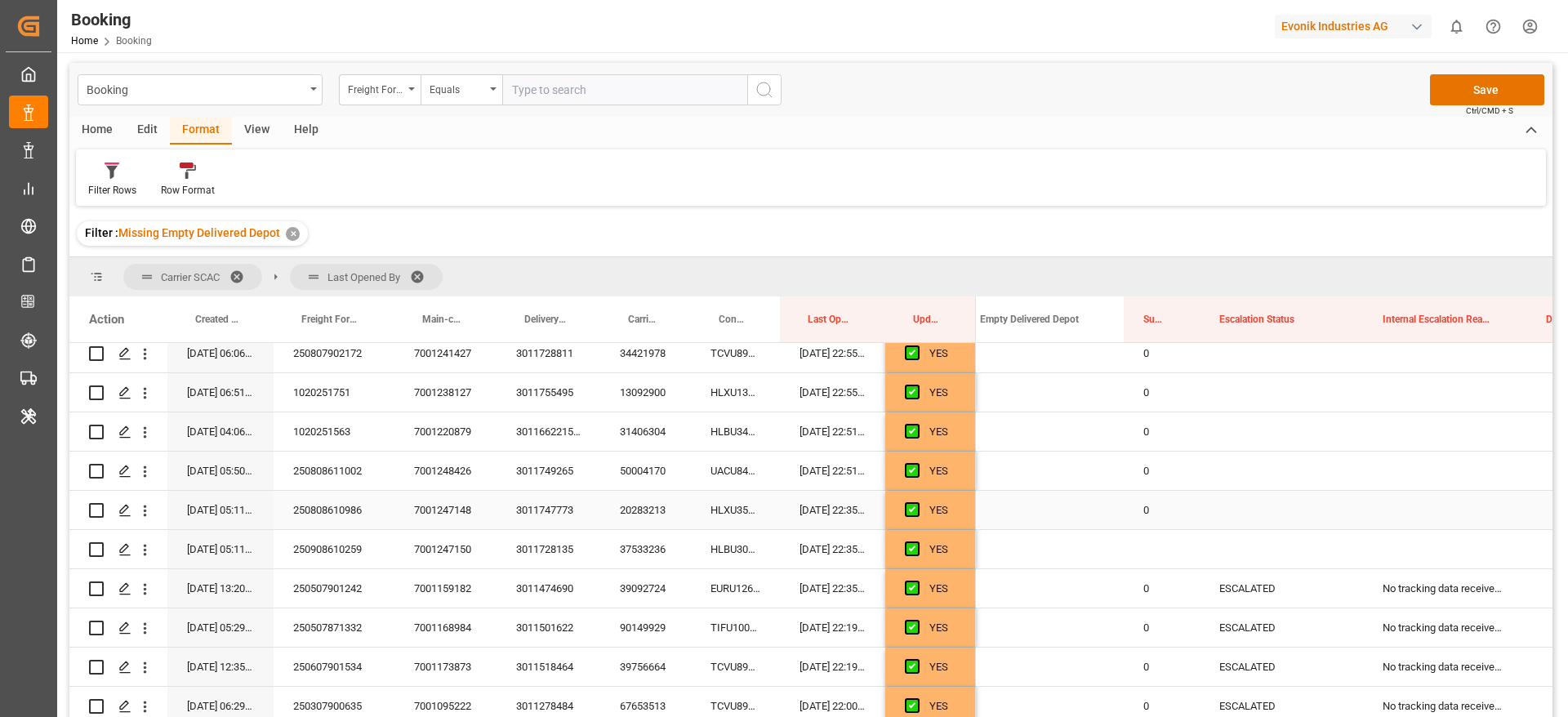
click at [1149, 512] on div "0" at bounding box center [1162, 510] width 76 height 38
drag, startPoint x: 1197, startPoint y: 525, endPoint x: 1201, endPoint y: 545, distance: 20.4
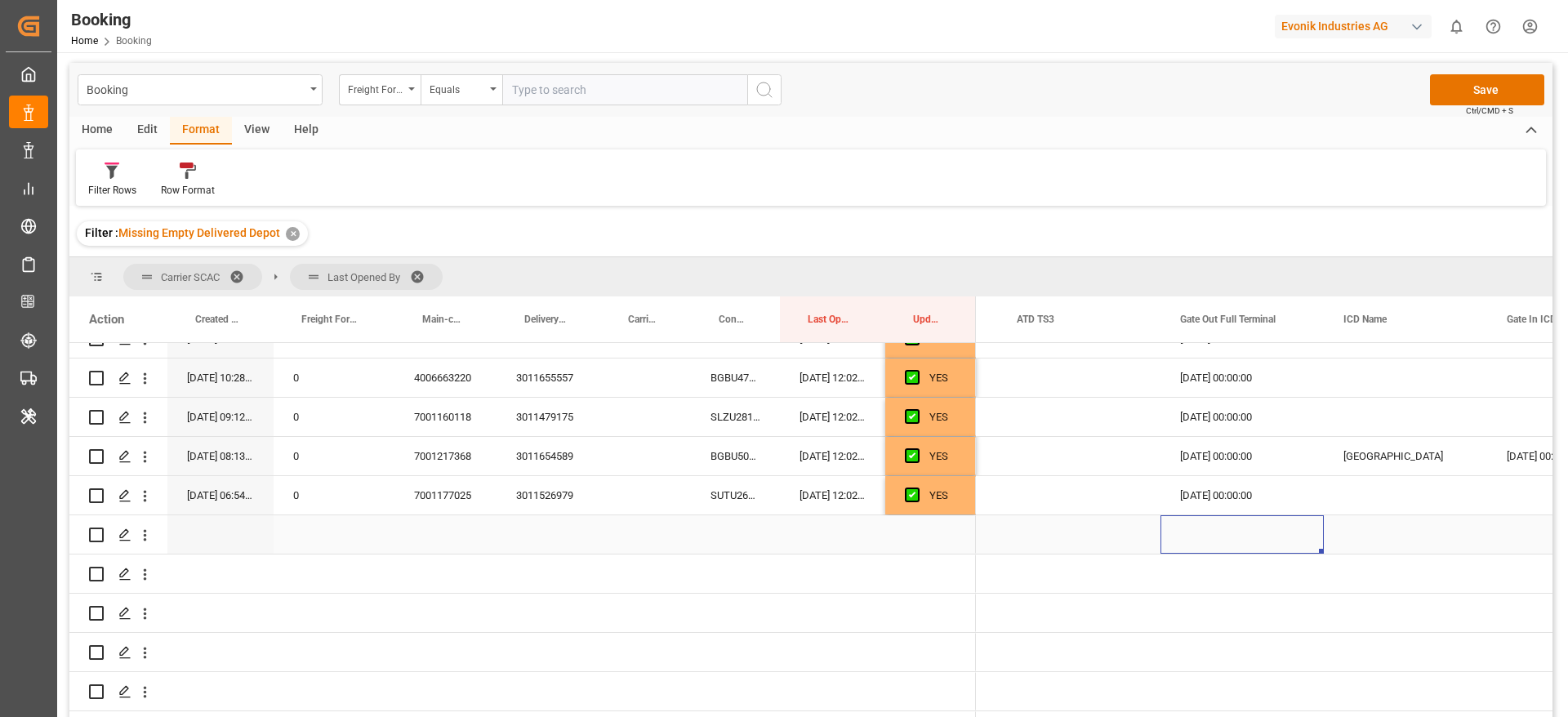
click at [1204, 547] on div "Press SPACE to select this row." at bounding box center [1242, 535] width 163 height 38
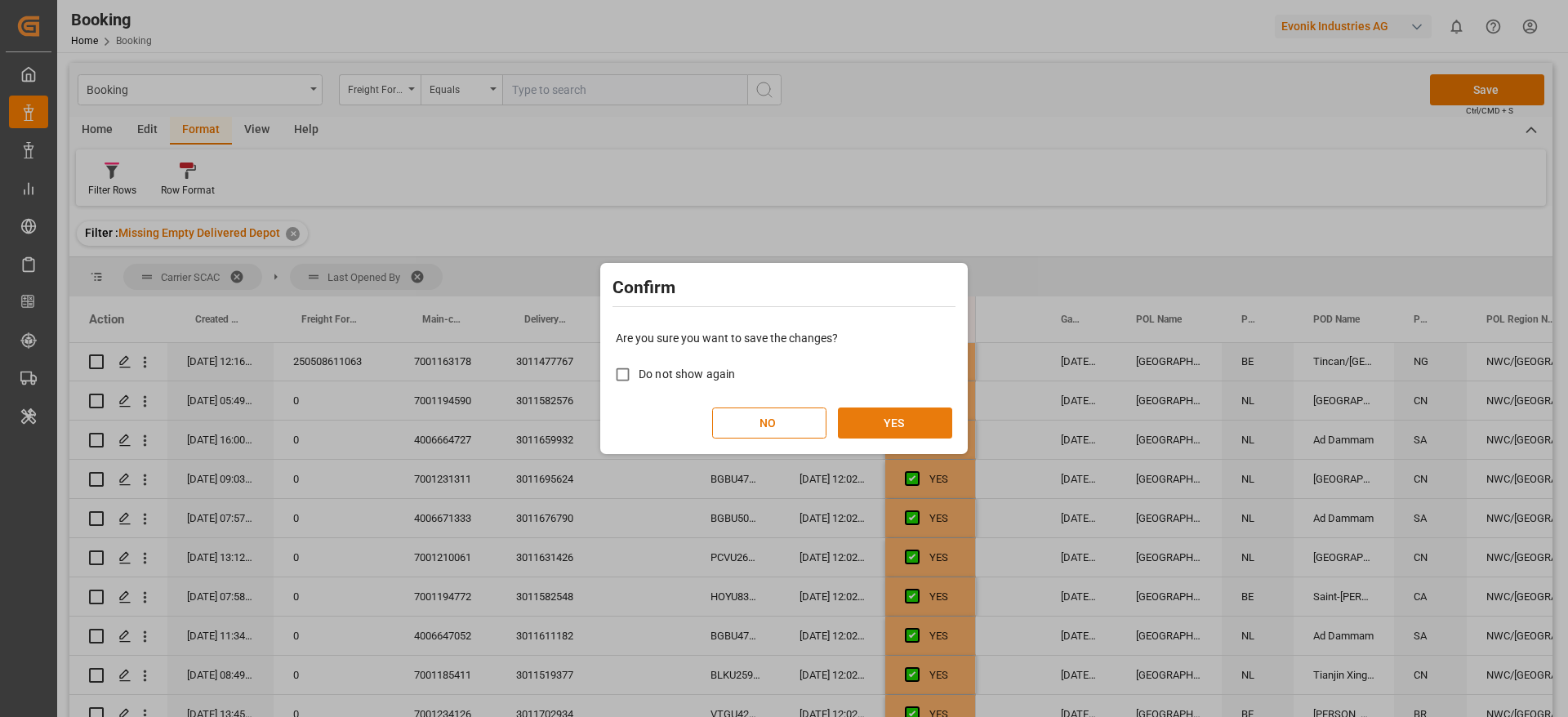
click at [890, 422] on button "YES" at bounding box center [895, 424] width 115 height 31
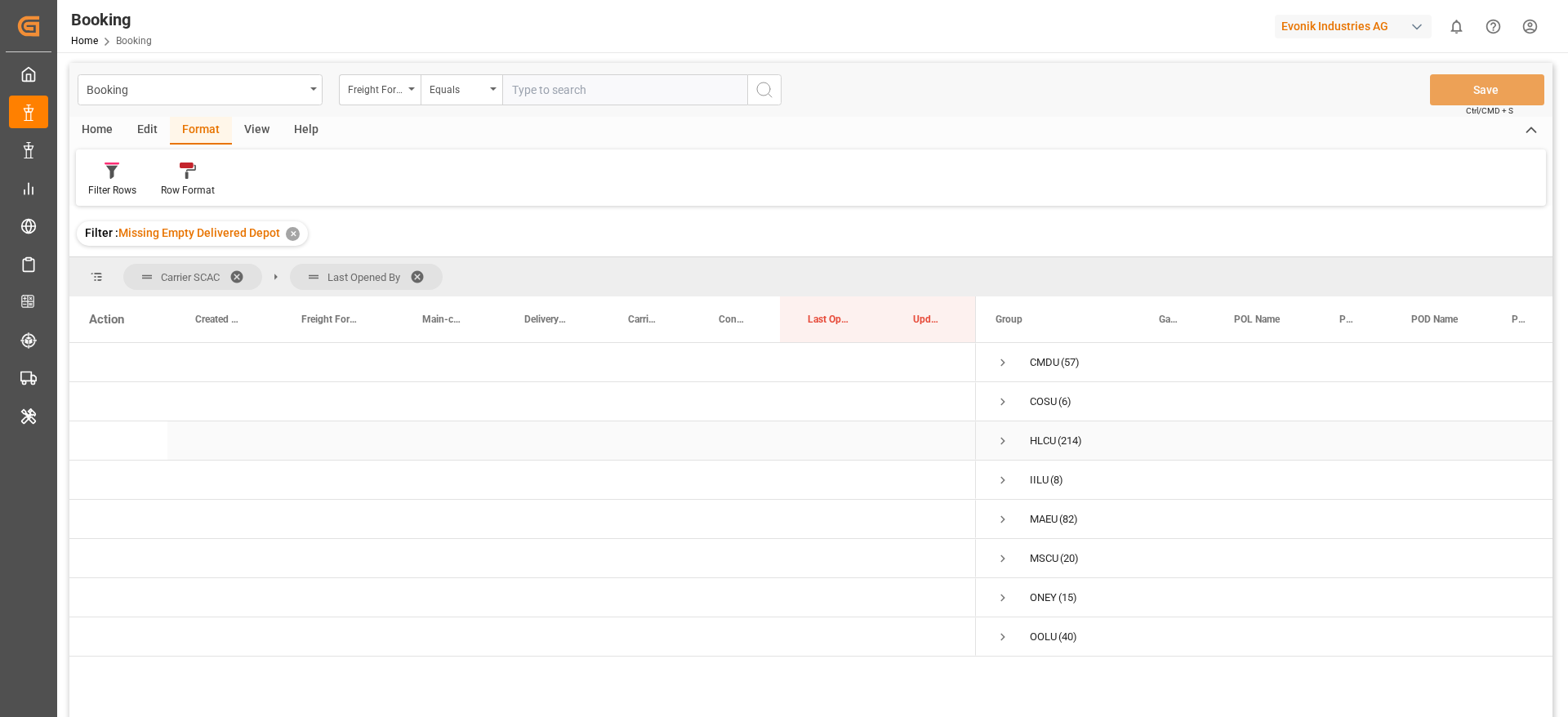
click at [1003, 442] on span "Press SPACE to select this row." at bounding box center [1002, 441] width 15 height 15
click at [1038, 485] on span "Press SPACE to select this row." at bounding box center [1037, 480] width 15 height 15
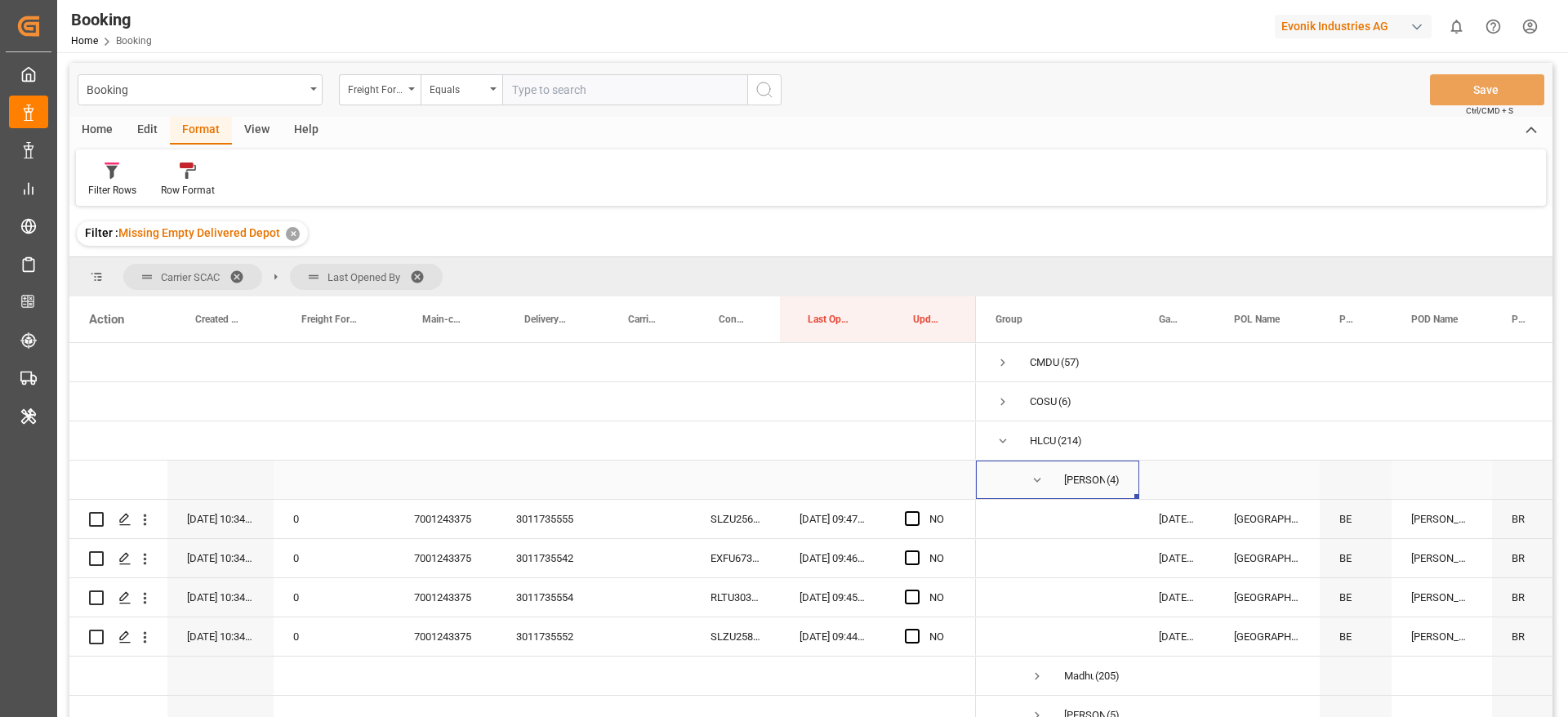
scroll to position [122, 0]
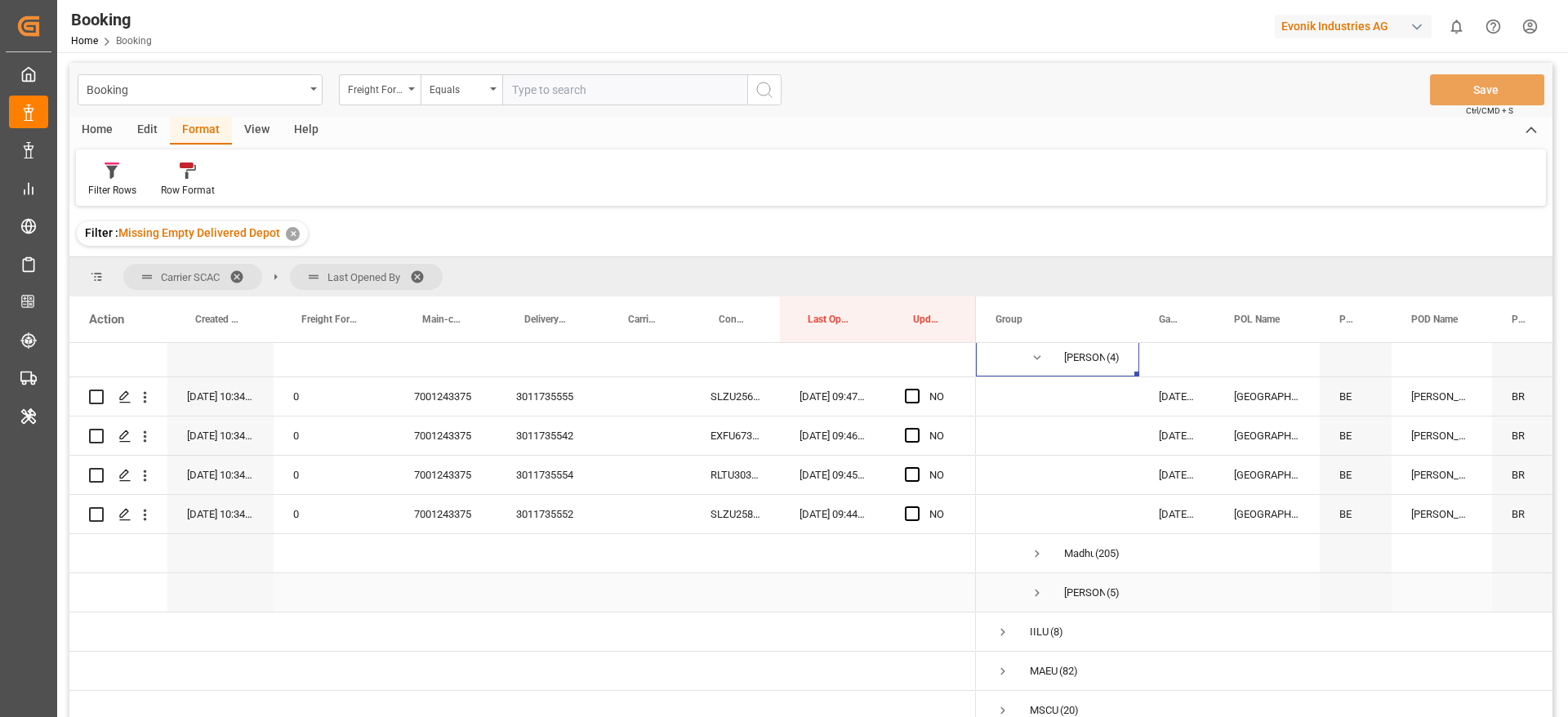
click at [1039, 592] on span "Press SPACE to select this row." at bounding box center [1037, 593] width 15 height 15
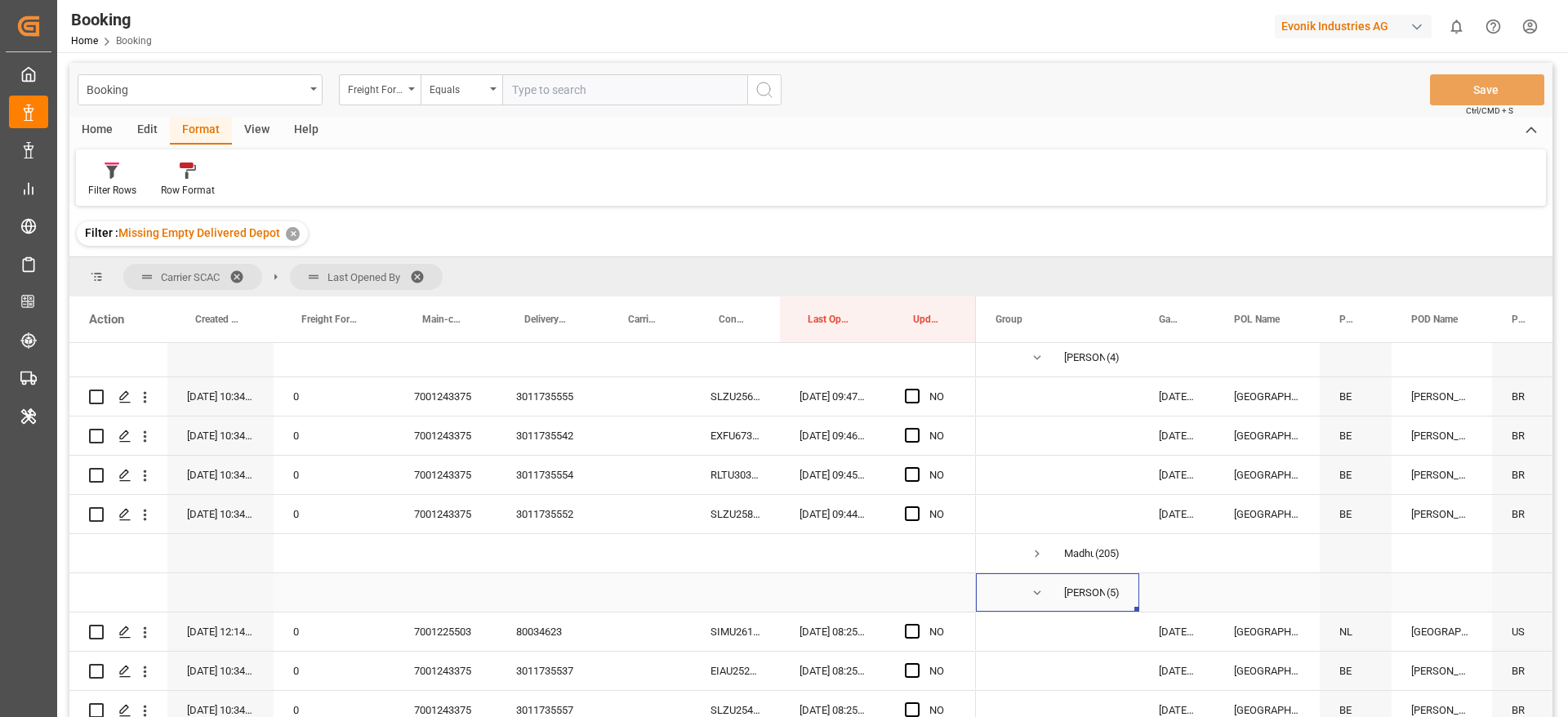
click at [1034, 586] on span "Press SPACE to select this row." at bounding box center [1037, 593] width 15 height 15
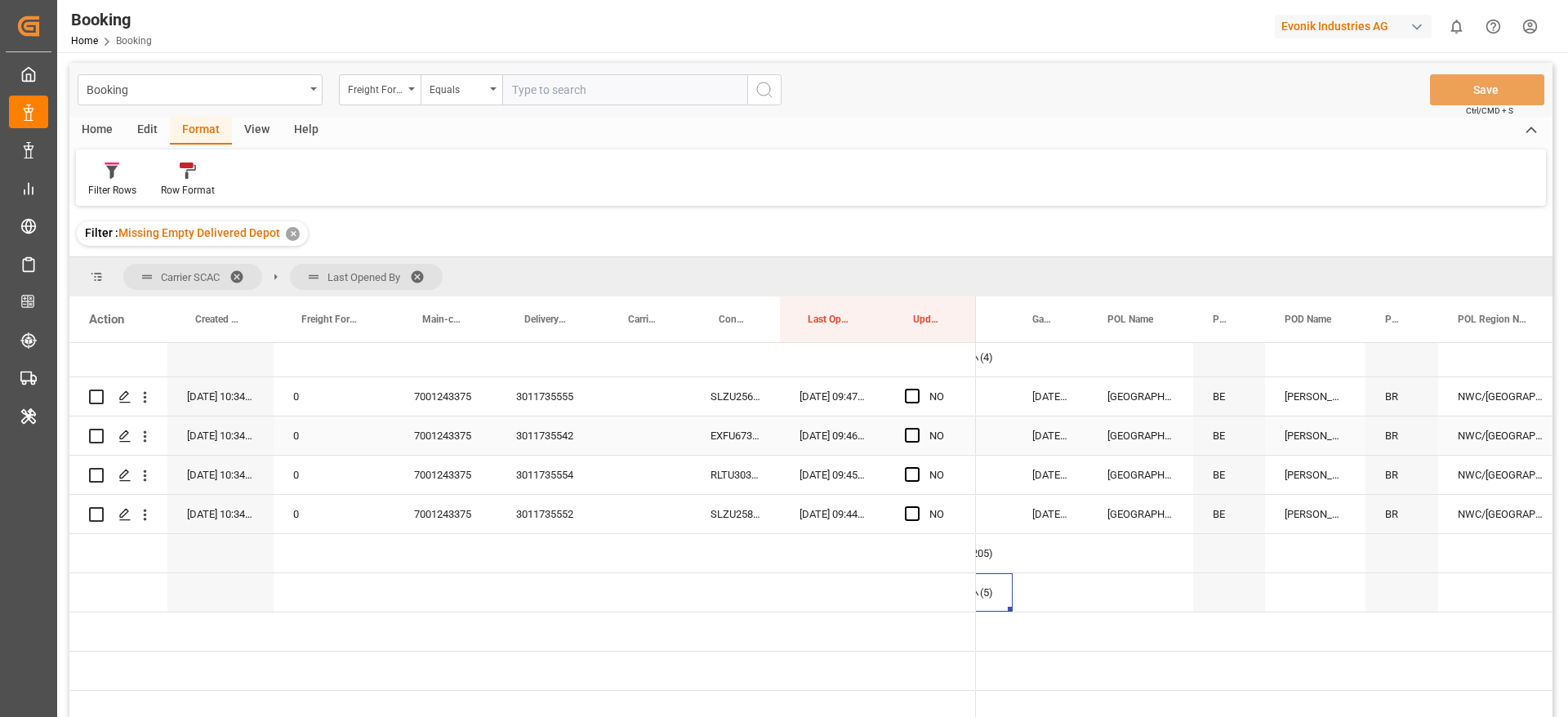
scroll to position [0, 0]
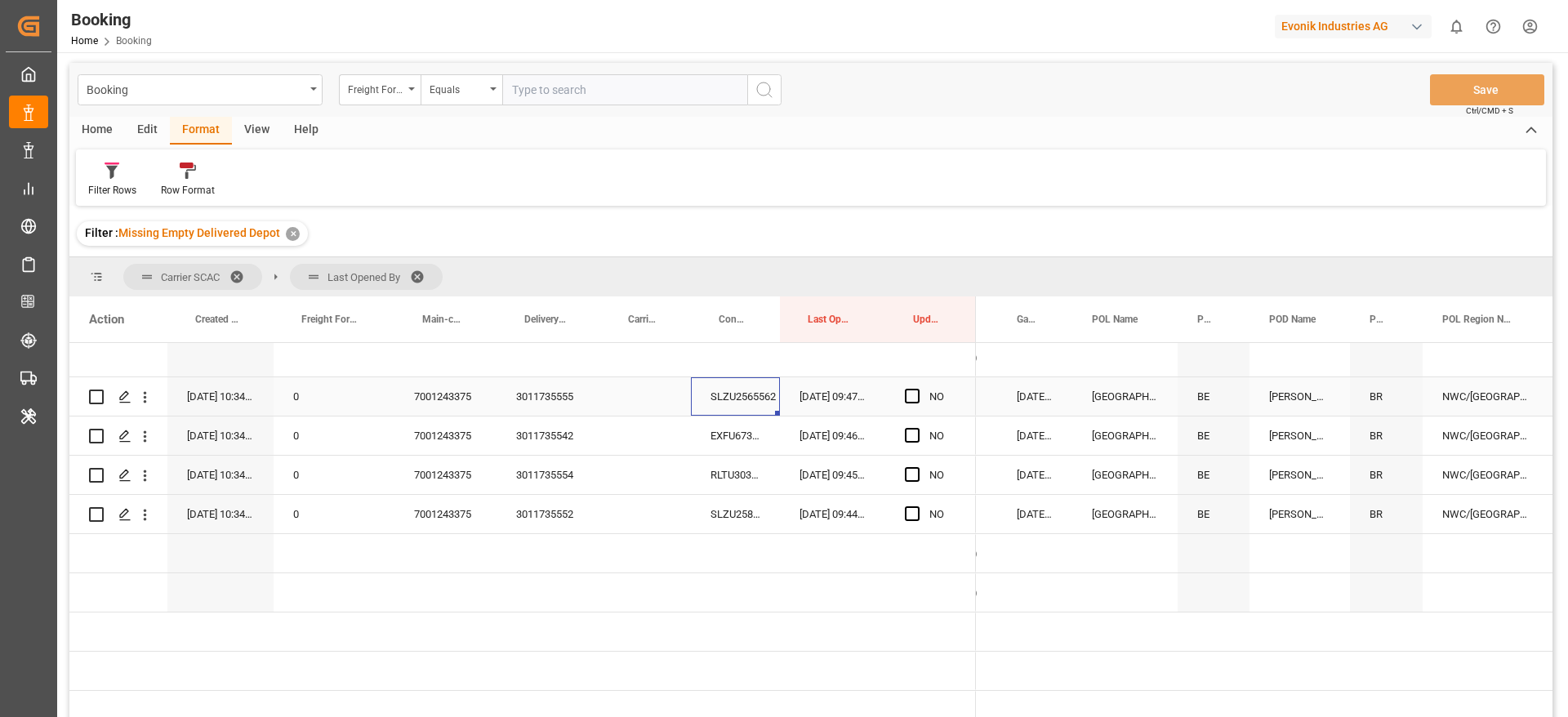
click at [740, 405] on div "SLZU2565562" at bounding box center [735, 397] width 89 height 38
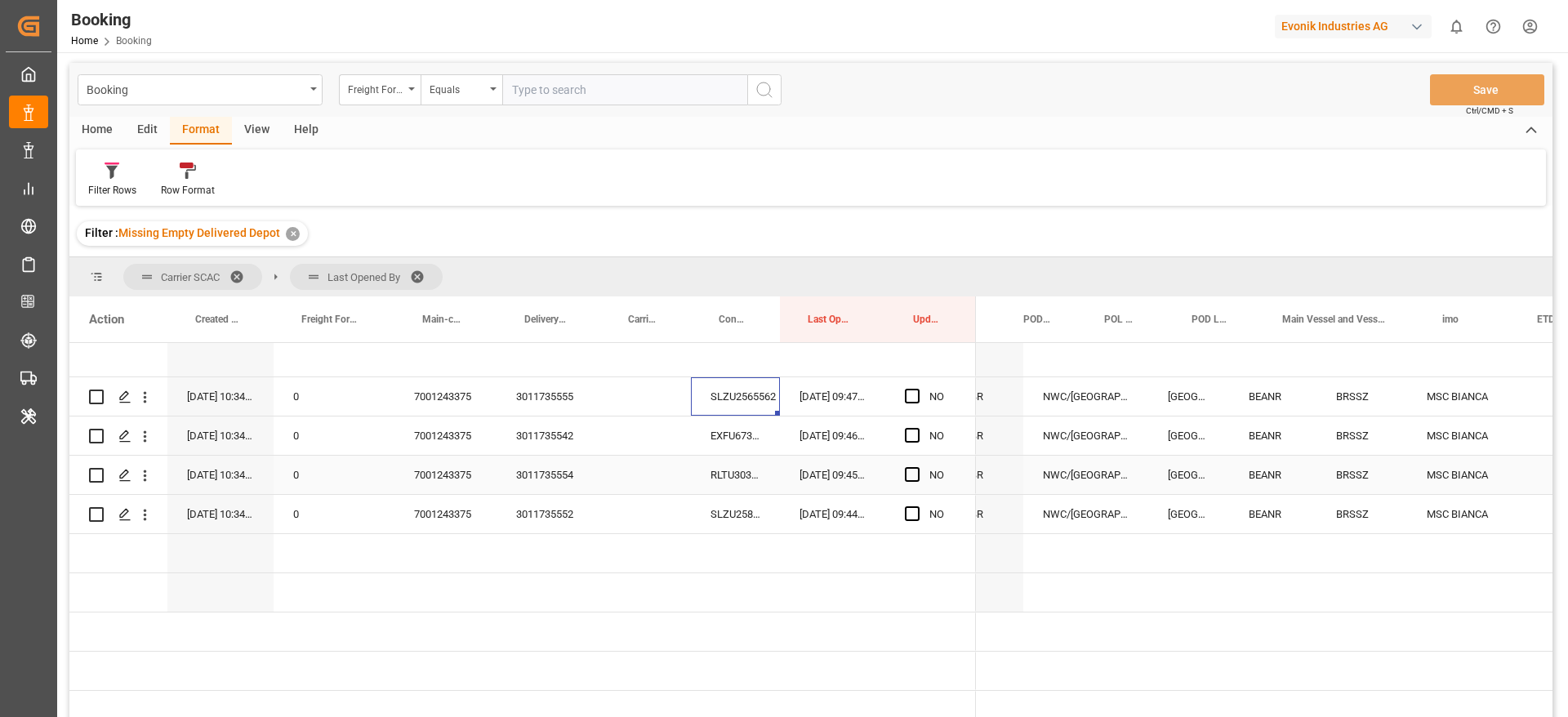
scroll to position [0, 746]
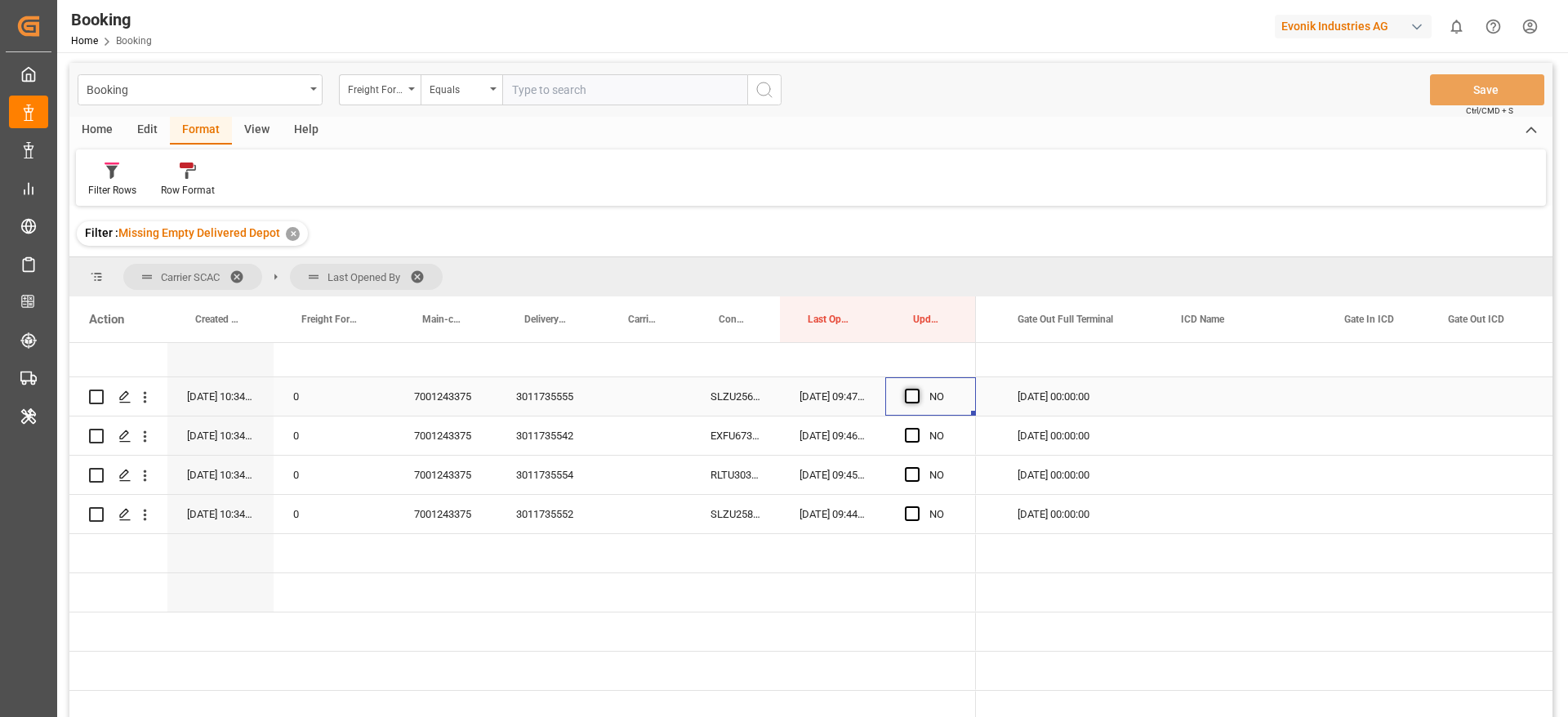
click at [917, 396] on span "Press SPACE to select this row." at bounding box center [912, 396] width 15 height 15
click at [917, 389] on input "Press SPACE to select this row." at bounding box center [917, 389] width 0 height 0
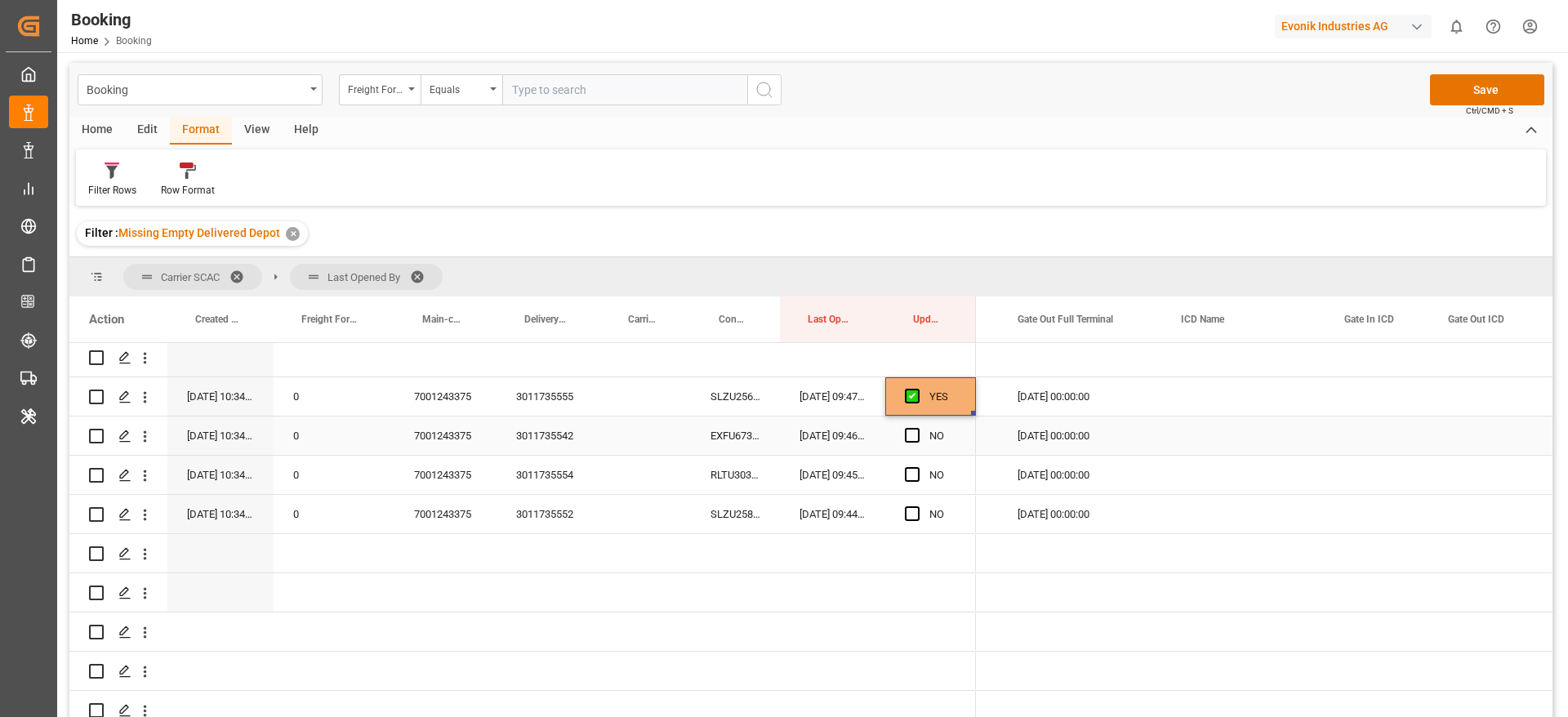
click at [723, 435] on div "EXFU6730198" at bounding box center [735, 436] width 89 height 38
click at [909, 439] on span "Press SPACE to select this row." at bounding box center [912, 435] width 15 height 15
click at [917, 428] on input "Press SPACE to select this row." at bounding box center [917, 428] width 0 height 0
click at [747, 471] on div "RLTU3033784" at bounding box center [735, 475] width 89 height 38
click at [912, 473] on span "Press SPACE to select this row." at bounding box center [912, 474] width 15 height 15
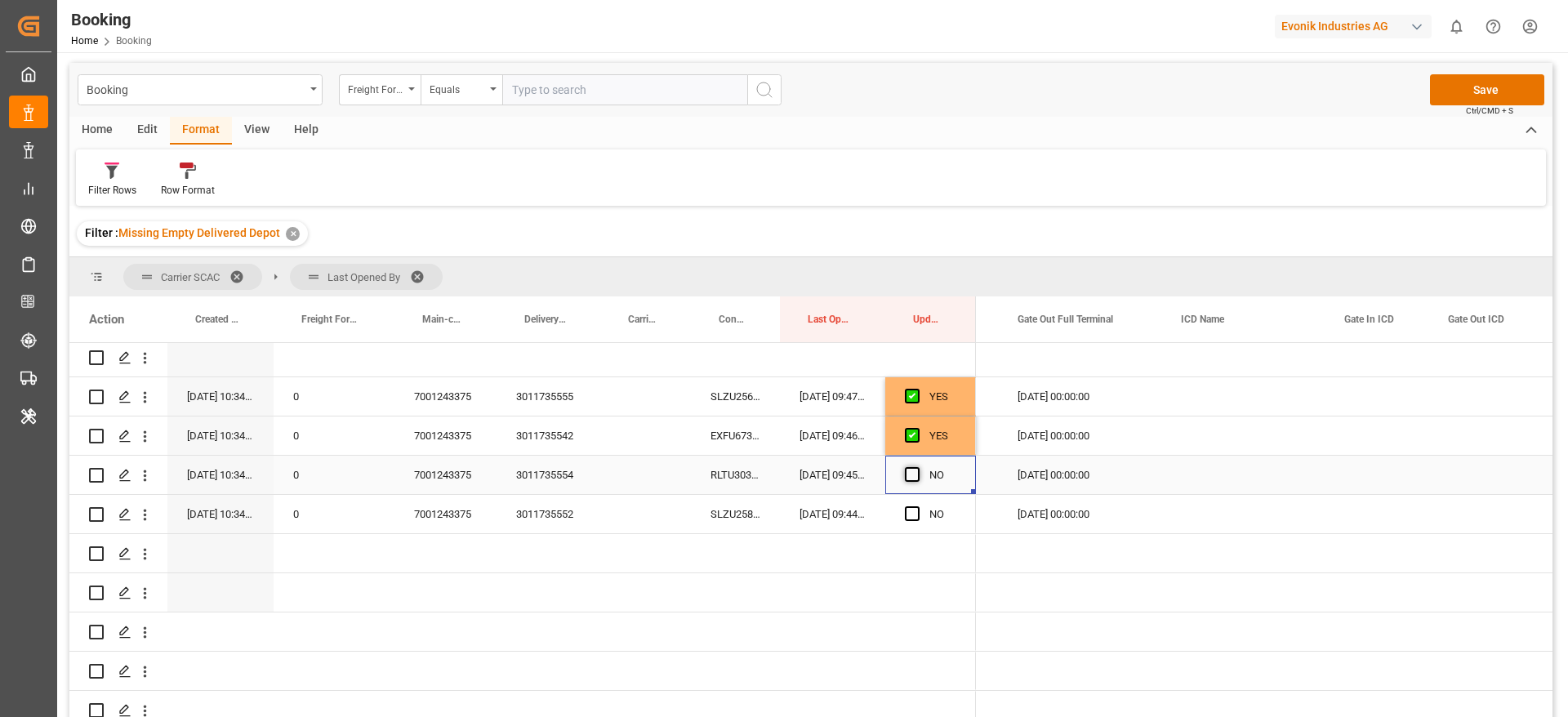
click at [917, 467] on input "Press SPACE to select this row." at bounding box center [917, 467] width 0 height 0
click at [751, 517] on div "SLZU2587089" at bounding box center [735, 514] width 89 height 38
click at [909, 512] on span "Press SPACE to select this row." at bounding box center [912, 513] width 15 height 15
click at [917, 506] on input "Press SPACE to select this row." at bounding box center [917, 506] width 0 height 0
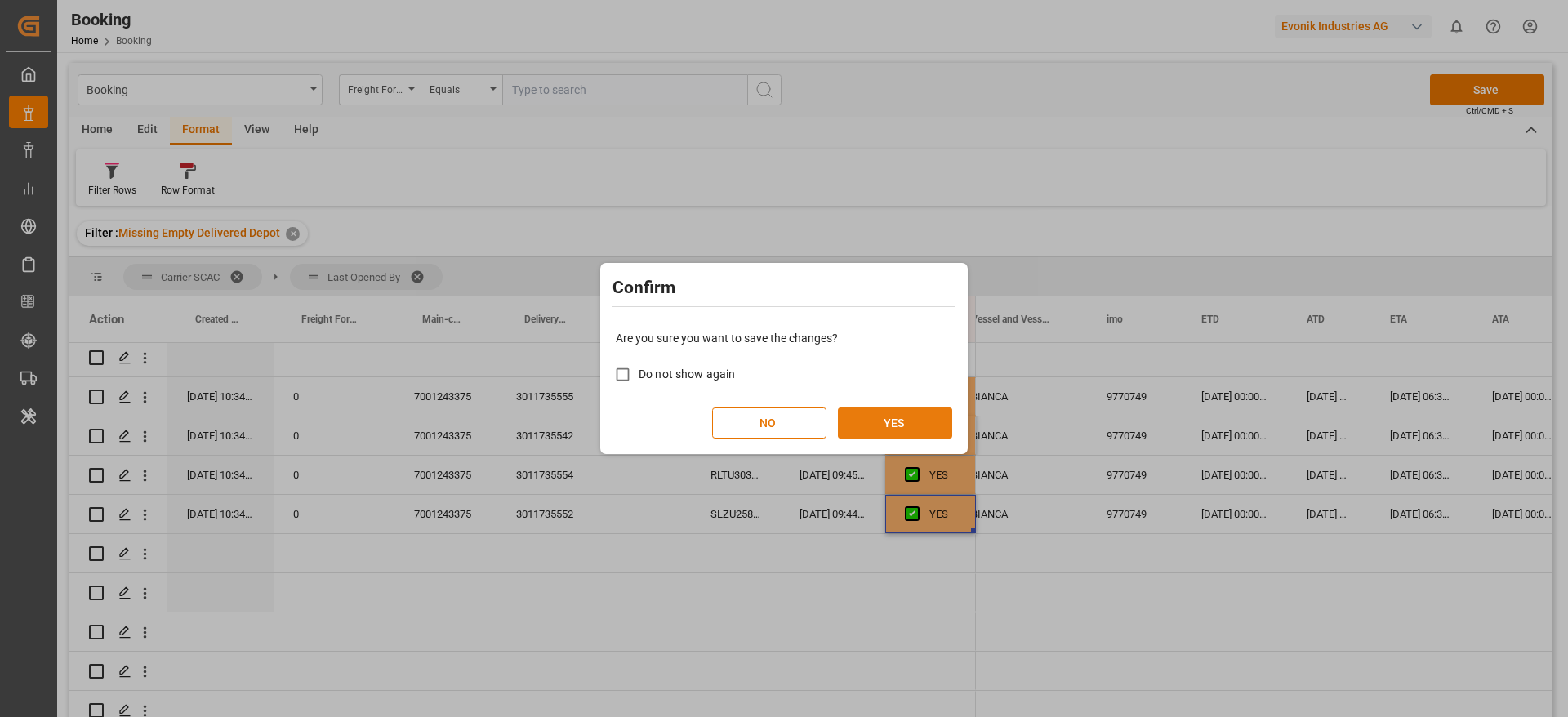
click at [869, 425] on button "YES" at bounding box center [895, 424] width 115 height 31
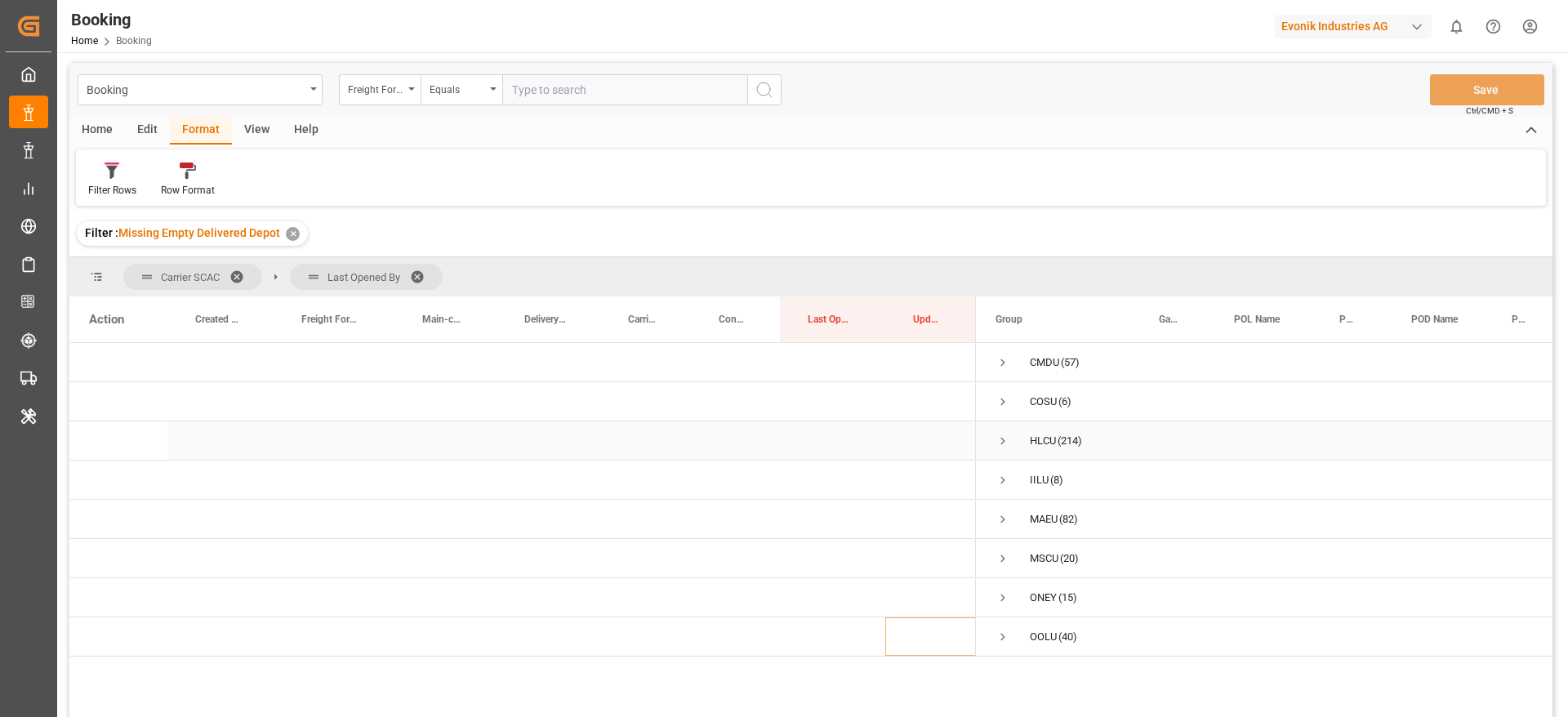
click at [1005, 444] on span "Press SPACE to select this row." at bounding box center [1002, 441] width 15 height 15
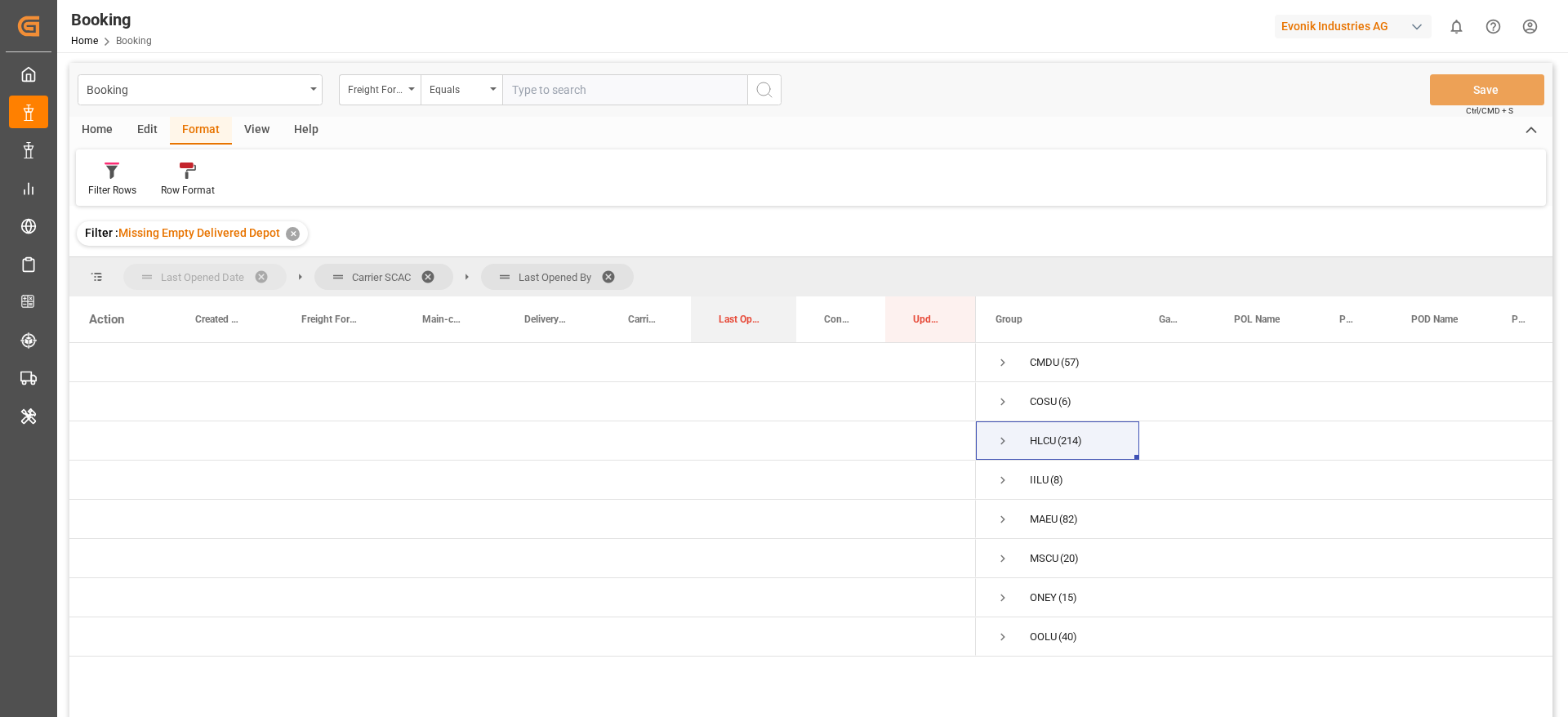
drag, startPoint x: 816, startPoint y: 322, endPoint x: 267, endPoint y: 261, distance: 552.4
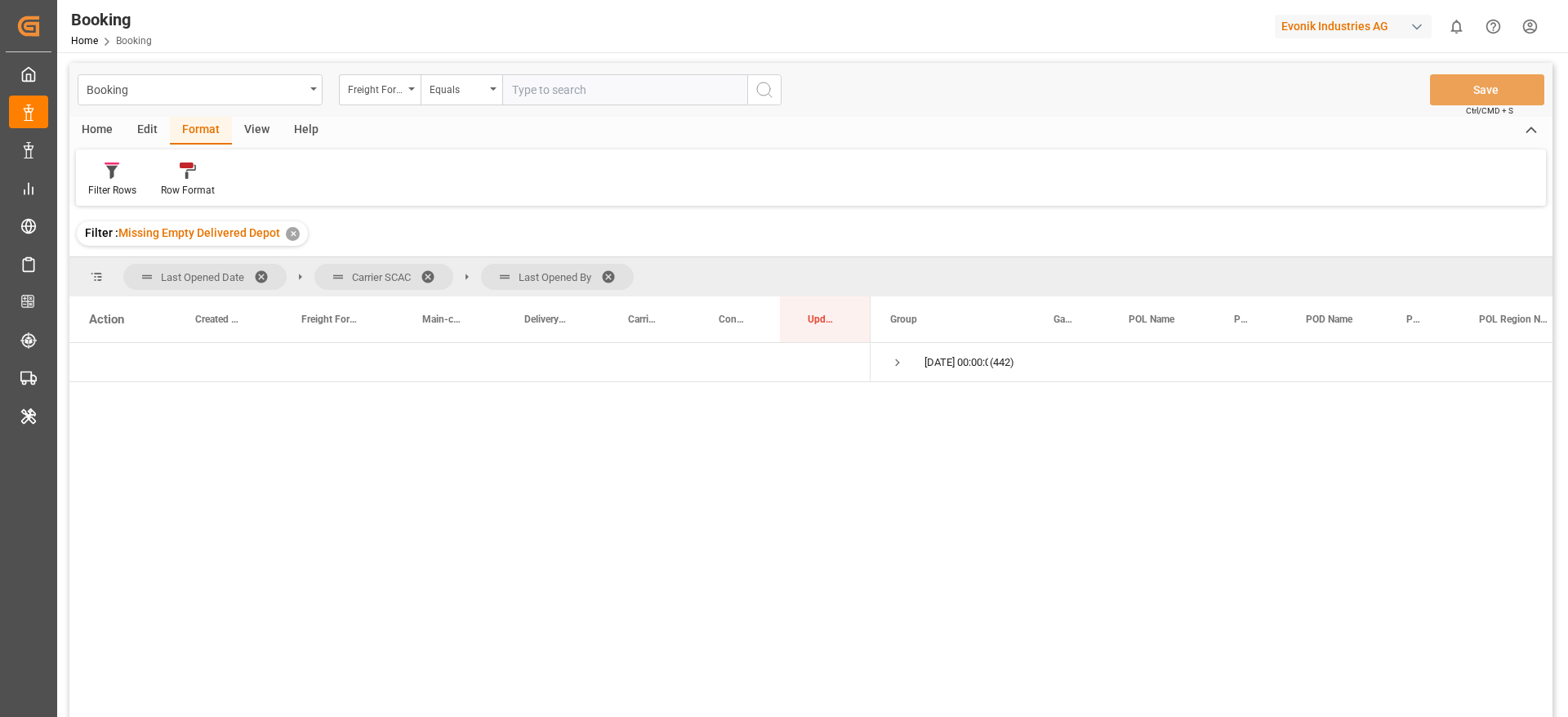
drag, startPoint x: 1408, startPoint y: 352, endPoint x: 1191, endPoint y: 425, distance: 228.9
